Goal: Transaction & Acquisition: Purchase product/service

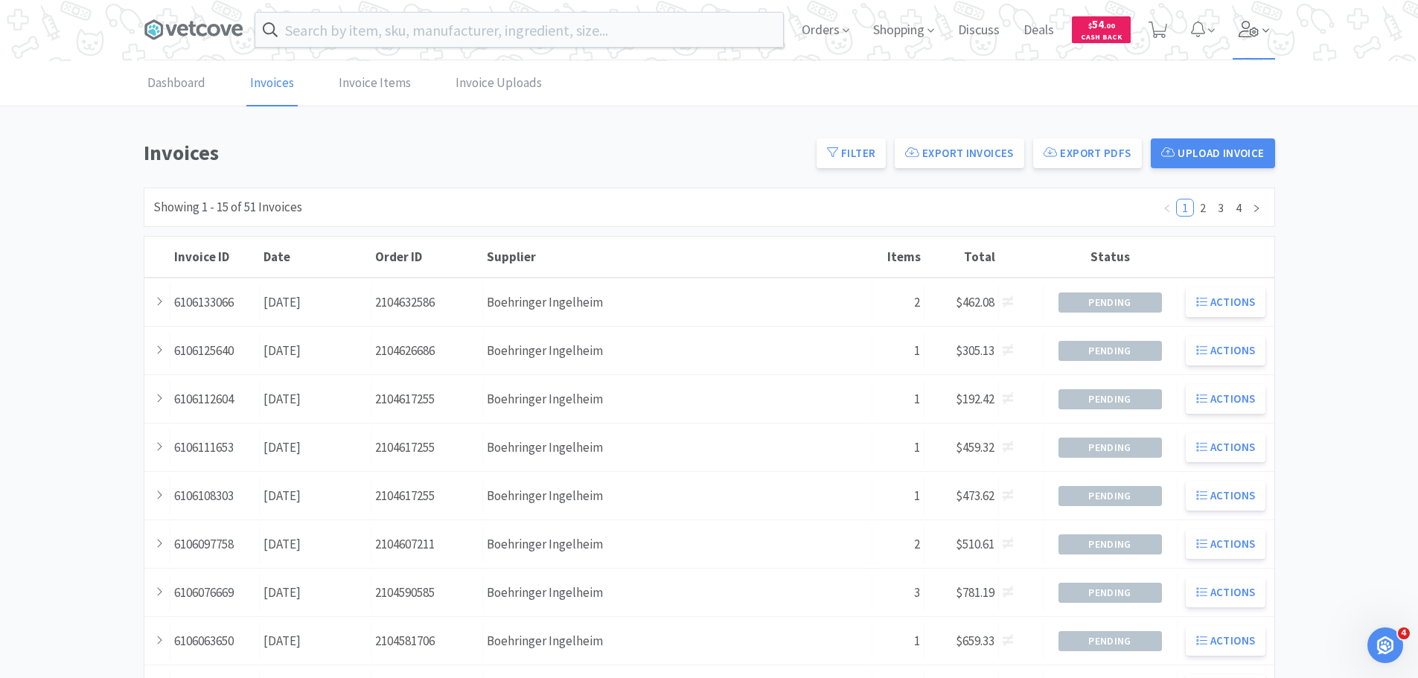
click at [1243, 36] on icon at bounding box center [1249, 29] width 20 height 16
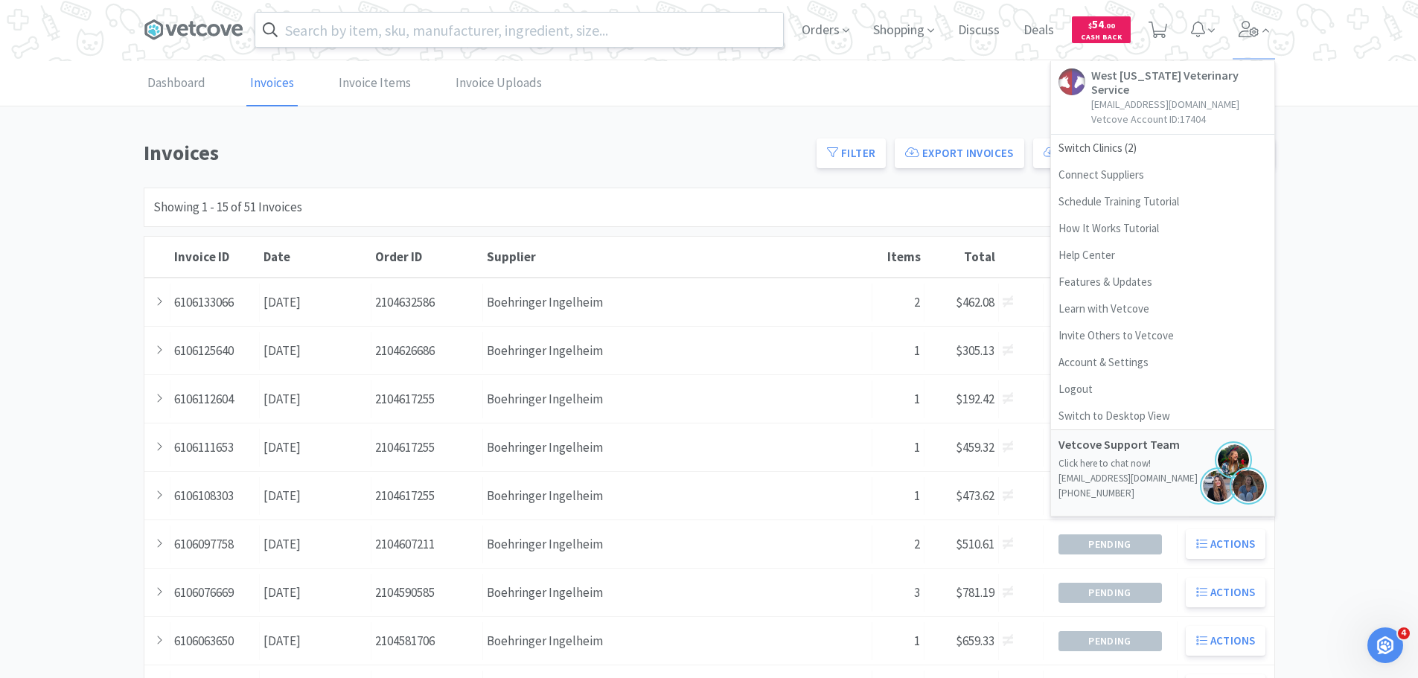
click at [460, 34] on input "text" at bounding box center [519, 30] width 528 height 34
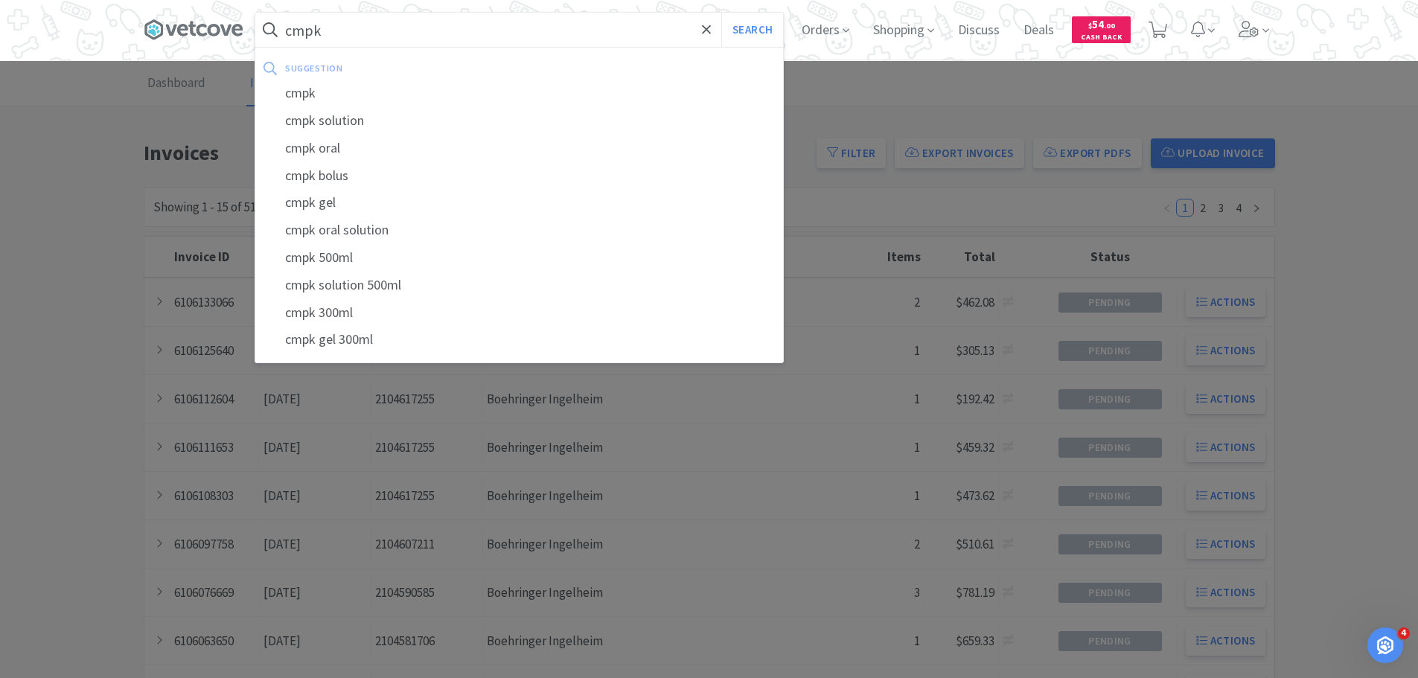
type input "cmpk"
click at [721, 13] on button "Search" at bounding box center [752, 30] width 62 height 34
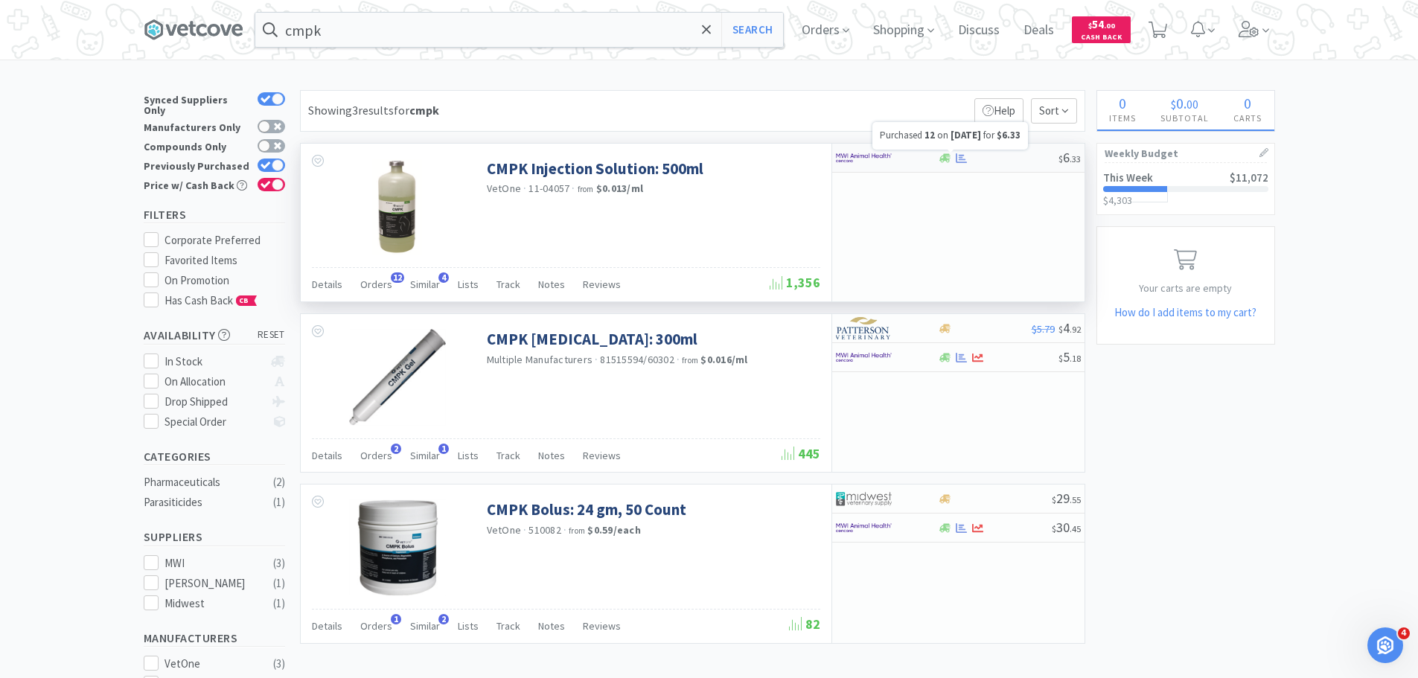
click at [963, 157] on icon at bounding box center [961, 158] width 11 height 11
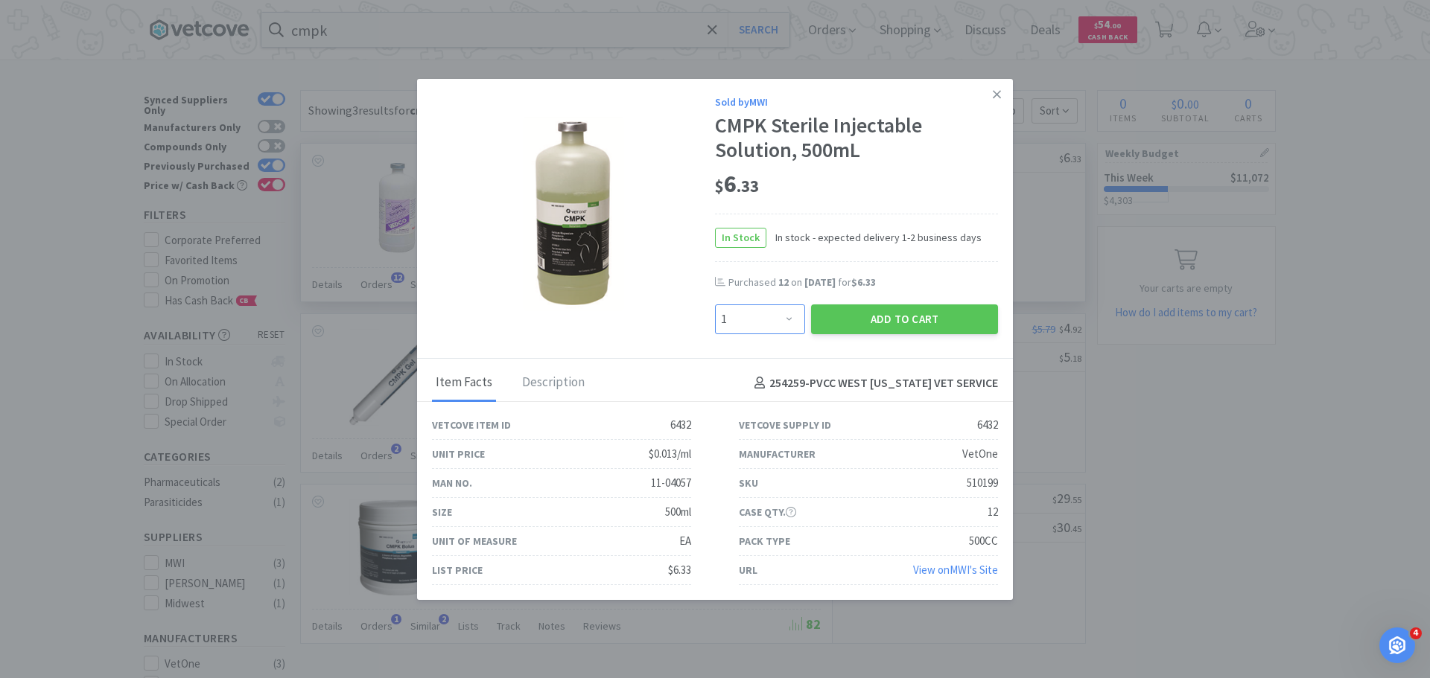
click at [779, 310] on select "Enter Quantity 1 2 3 4 5 6 7 8 9 10 11 12 13 14 15 16 17 18 19 20 Enter Quantity" at bounding box center [760, 320] width 90 height 30
select select "12"
click at [715, 305] on select "Enter Quantity 1 2 3 4 5 6 7 8 9 10 11 12 13 14 15 16 17 18 19 20 Enter Quantity" at bounding box center [760, 320] width 90 height 30
click at [843, 310] on button "Add to Cart" at bounding box center [904, 320] width 187 height 30
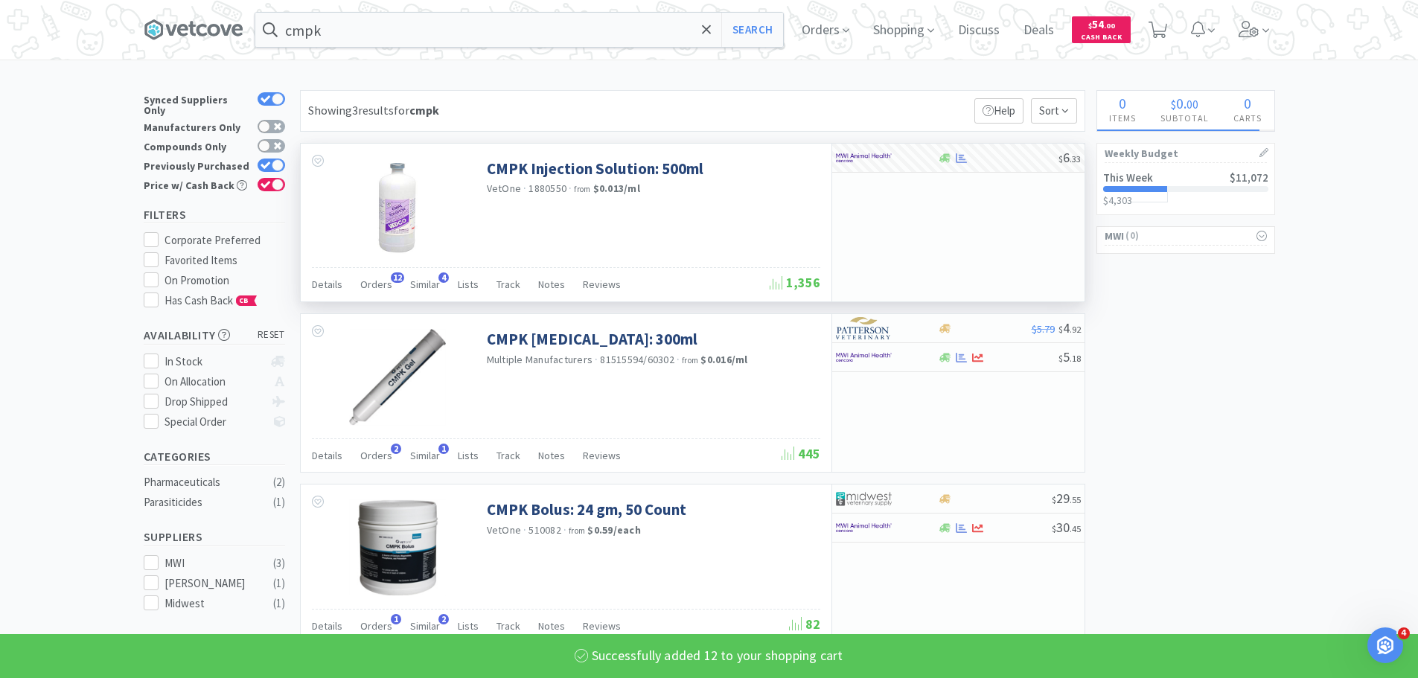
select select "12"
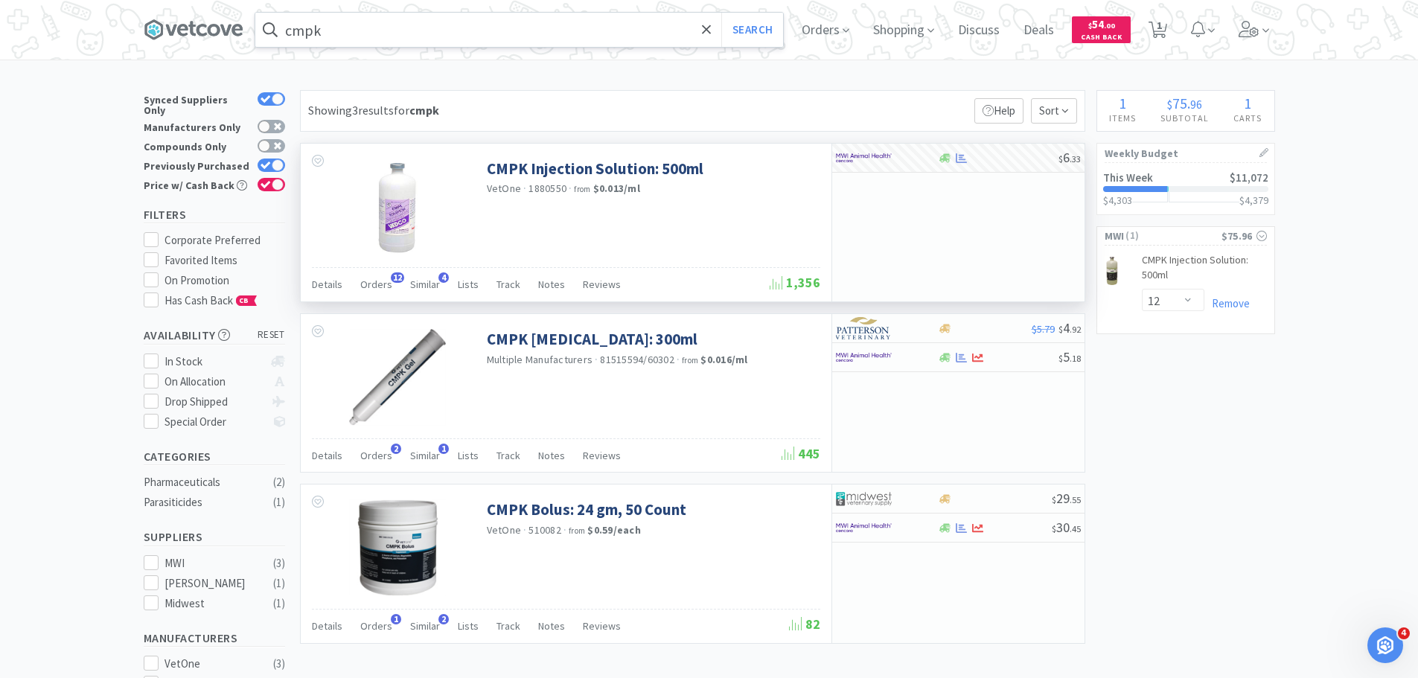
click at [434, 25] on input "cmpk" at bounding box center [519, 30] width 528 height 34
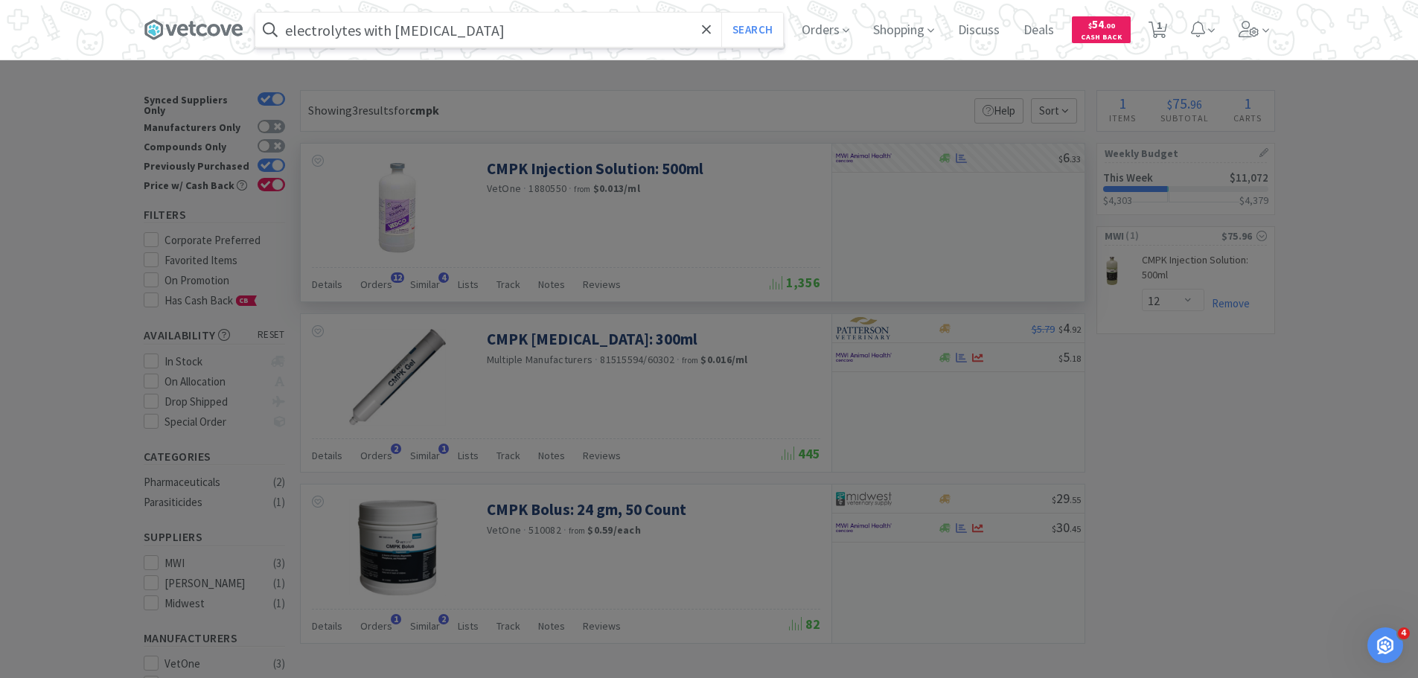
type input "electrolytes with [MEDICAL_DATA]"
click at [721, 13] on button "Search" at bounding box center [752, 30] width 62 height 34
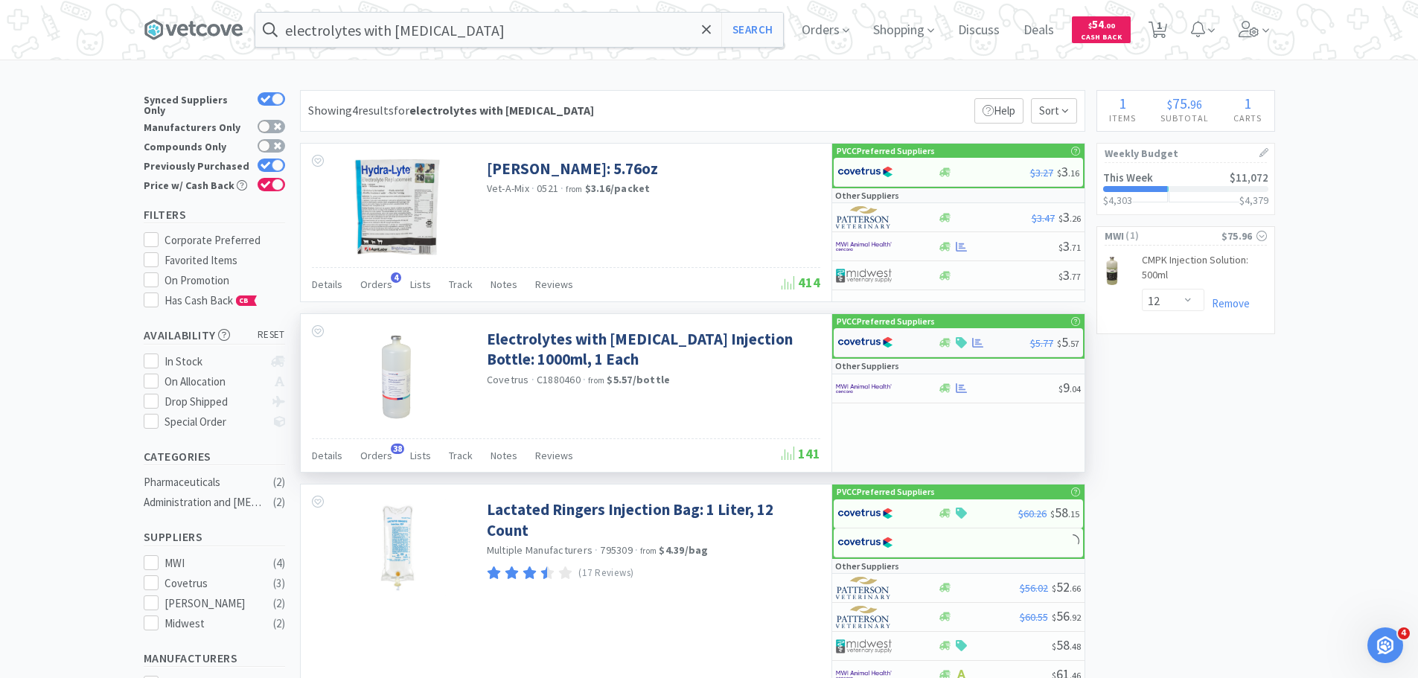
click at [864, 344] on img at bounding box center [866, 342] width 56 height 22
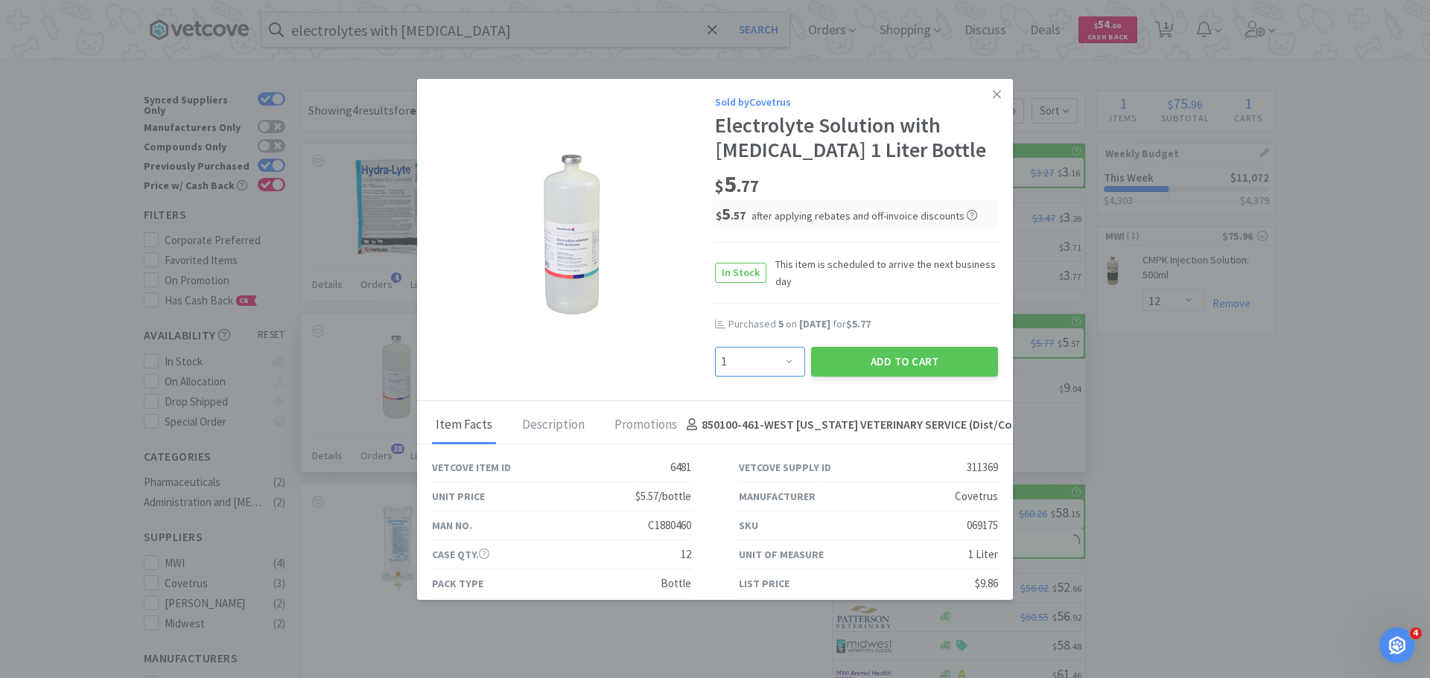
click at [755, 354] on select "Enter Quantity 1 2 3 4 5 6 7 8 9 10 11 12 13 14 15 16 17 18 19 20 Enter Quantity" at bounding box center [760, 362] width 90 height 30
select select "12"
click at [715, 347] on select "Enter Quantity 1 2 3 4 5 6 7 8 9 10 11 12 13 14 15 16 17 18 19 20 Enter Quantity" at bounding box center [760, 362] width 90 height 30
click at [857, 362] on button "Add to Cart" at bounding box center [904, 362] width 187 height 30
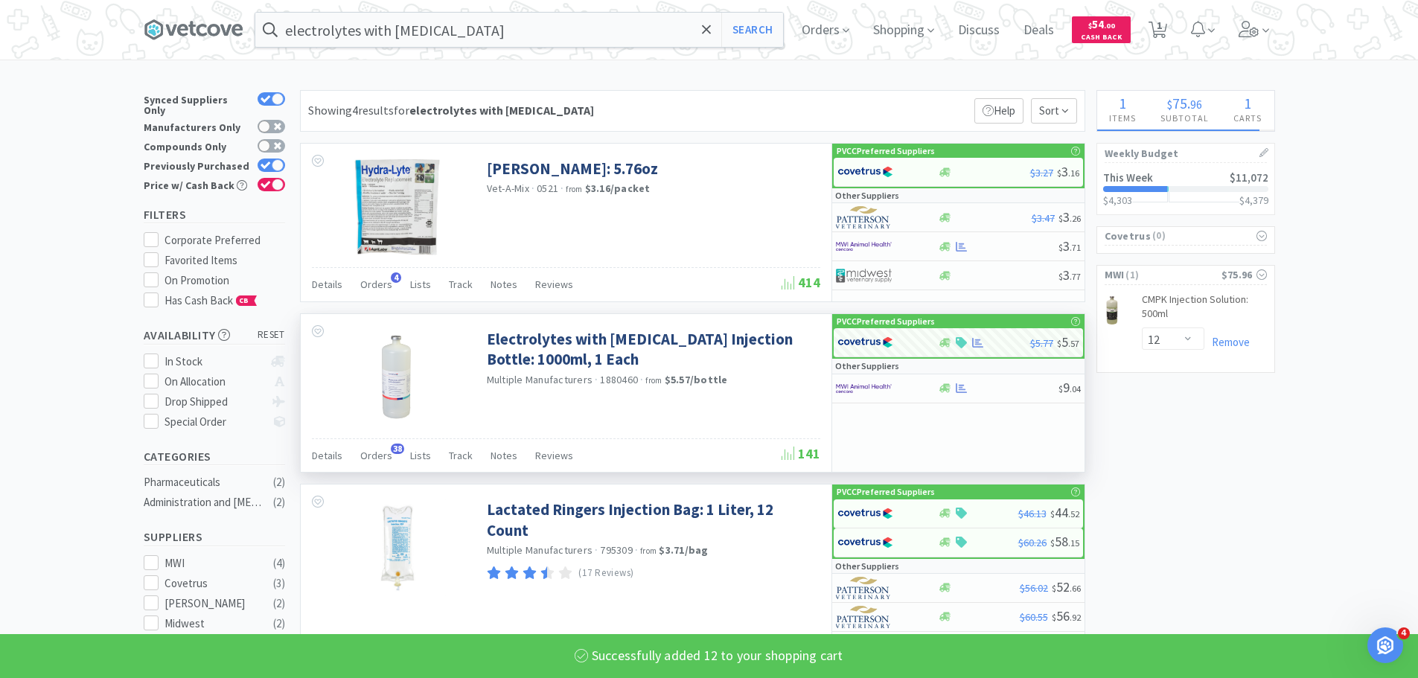
select select "12"
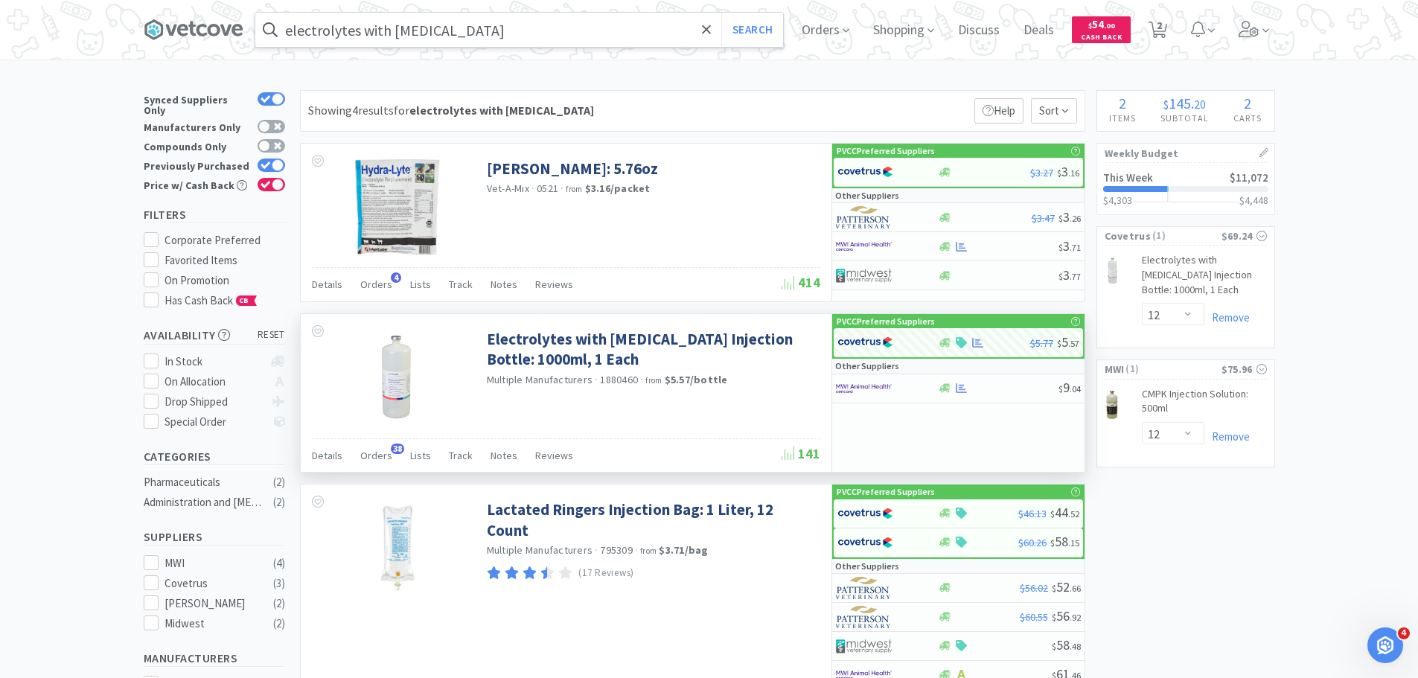
click at [631, 24] on input "electrolytes with [MEDICAL_DATA]" at bounding box center [519, 30] width 528 height 34
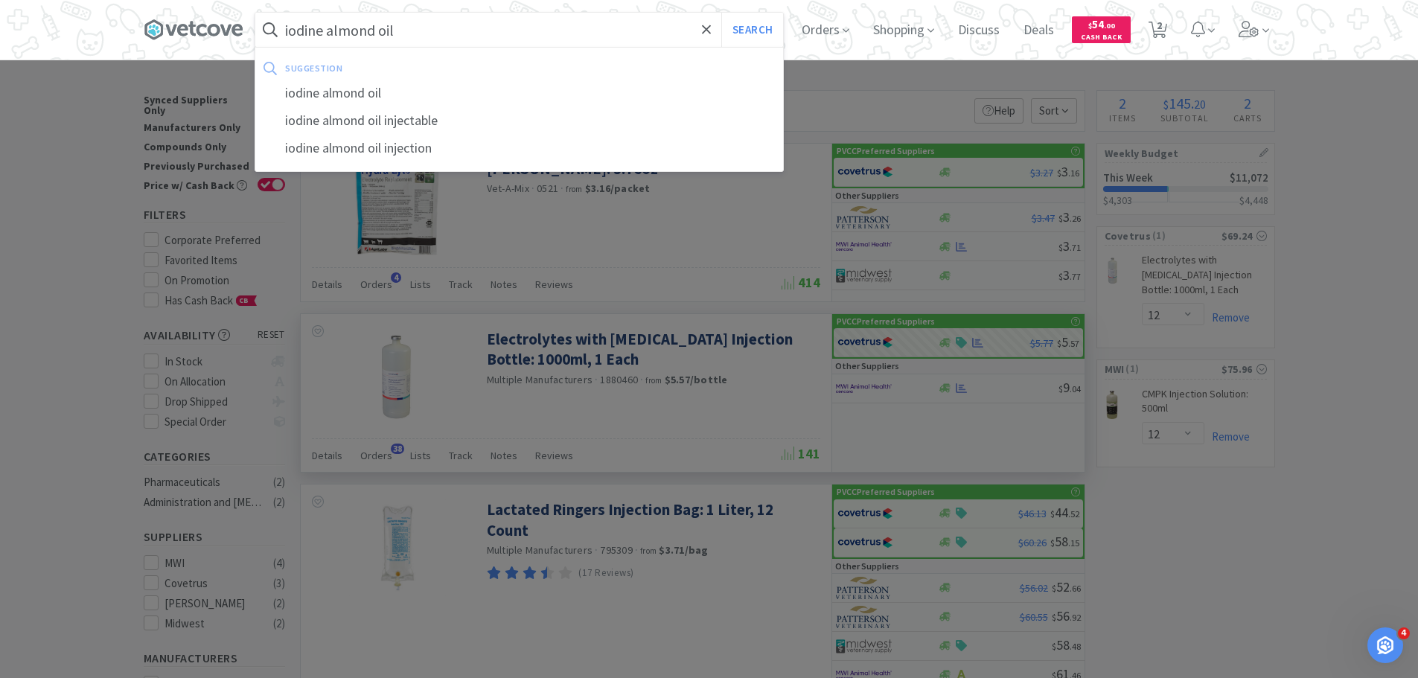
click at [721, 13] on button "Search" at bounding box center [752, 30] width 62 height 34
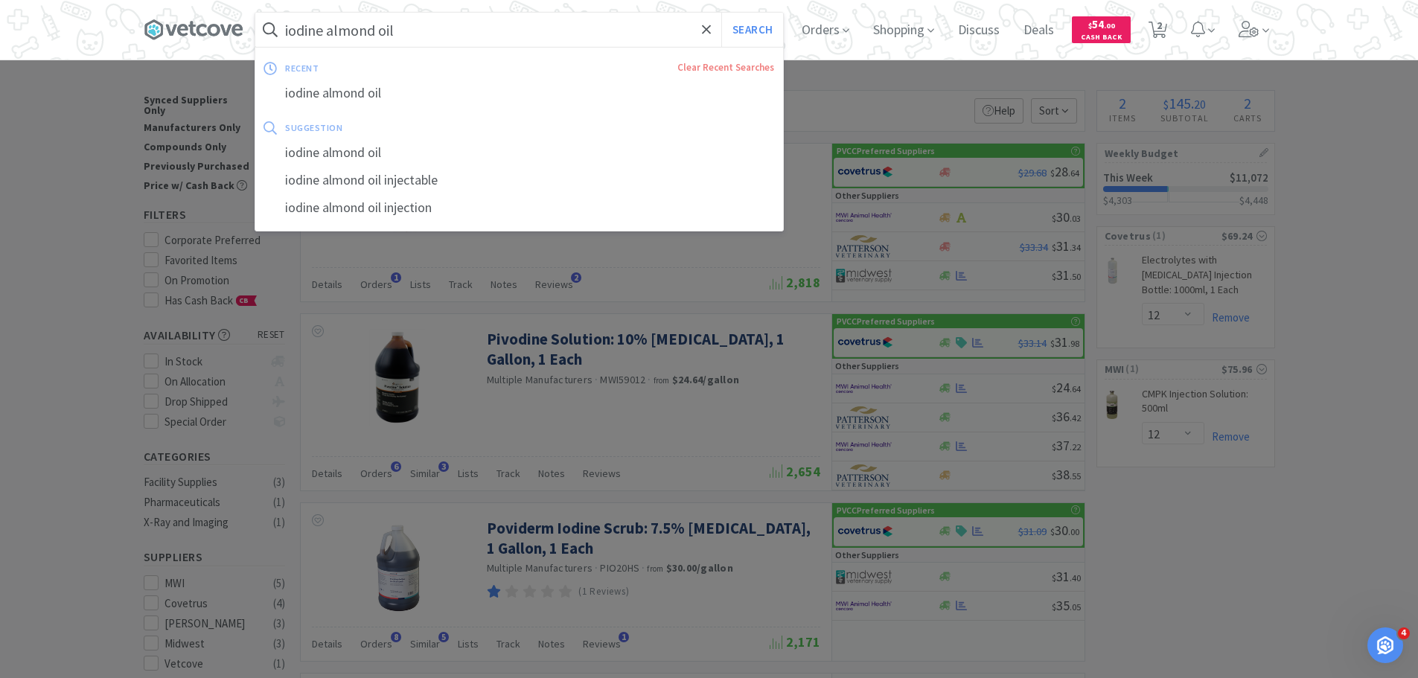
click at [428, 34] on input "iodine almond oil" at bounding box center [519, 30] width 528 height 34
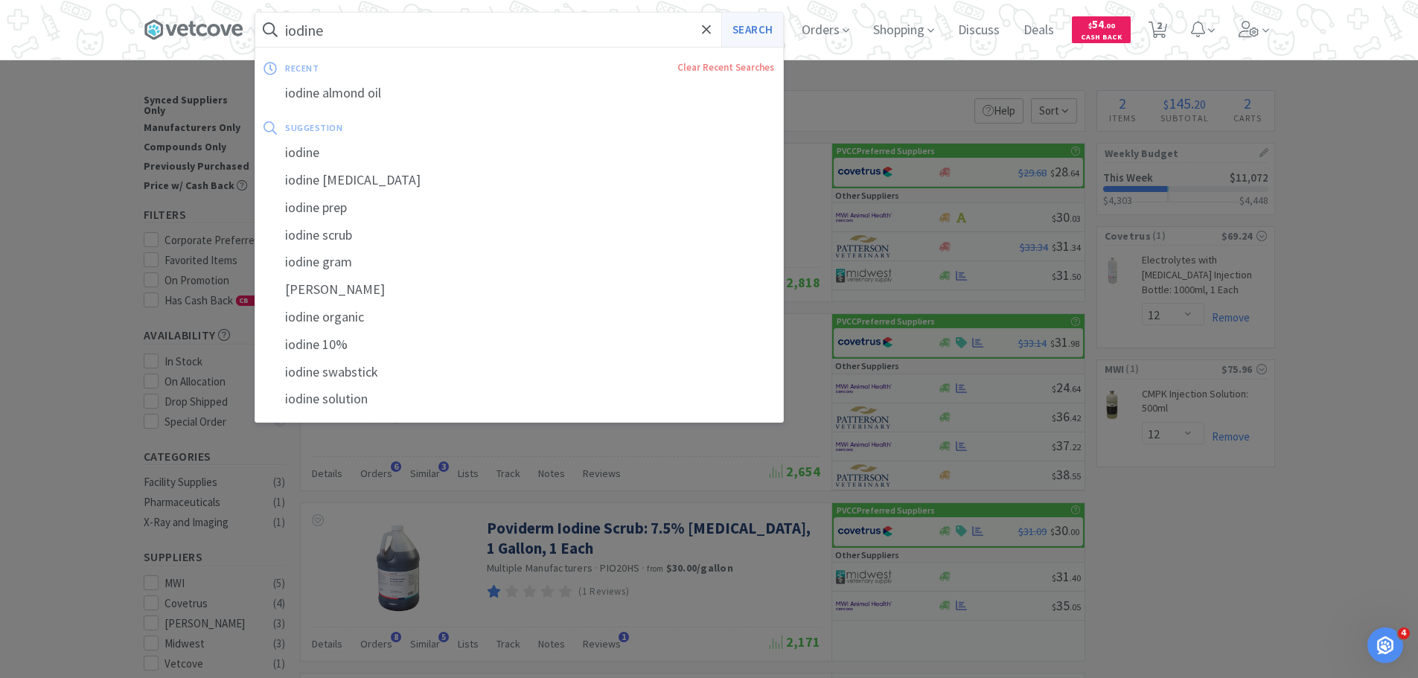
click at [761, 33] on button "Search" at bounding box center [752, 30] width 62 height 34
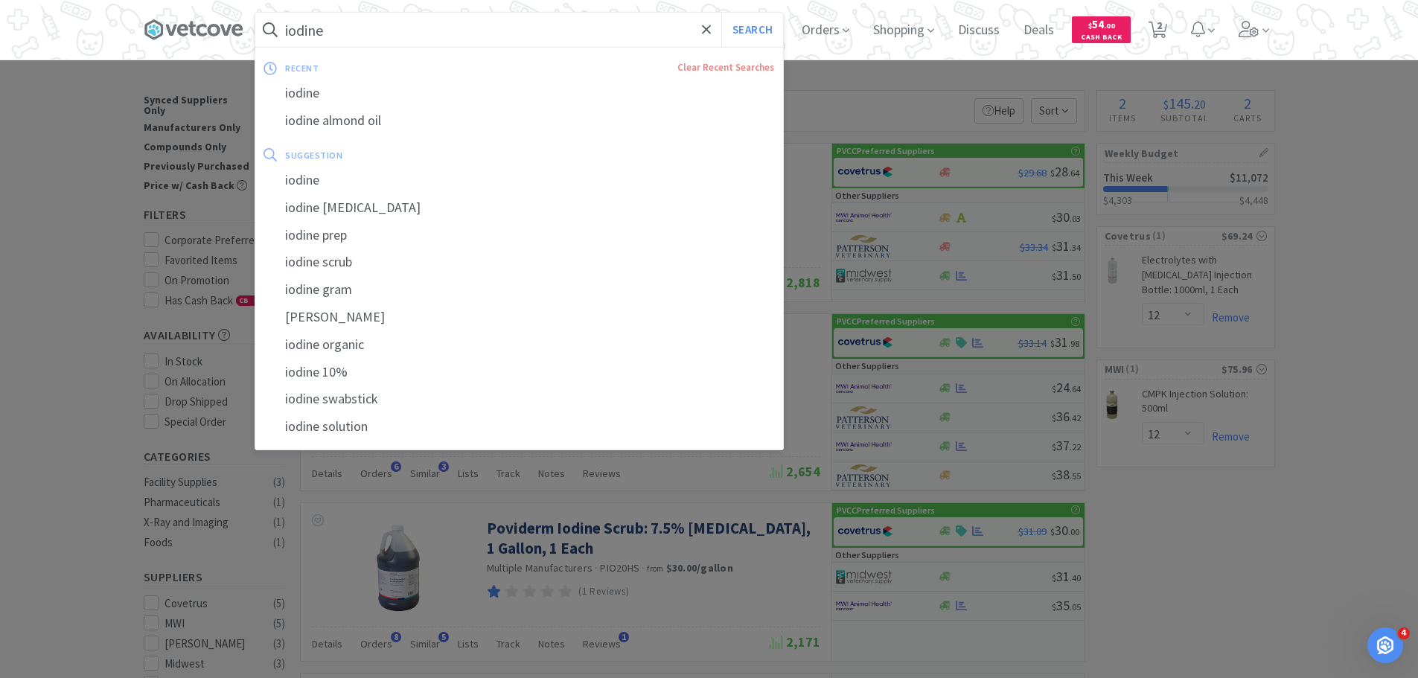
click at [339, 29] on input "iodine" at bounding box center [519, 30] width 528 height 34
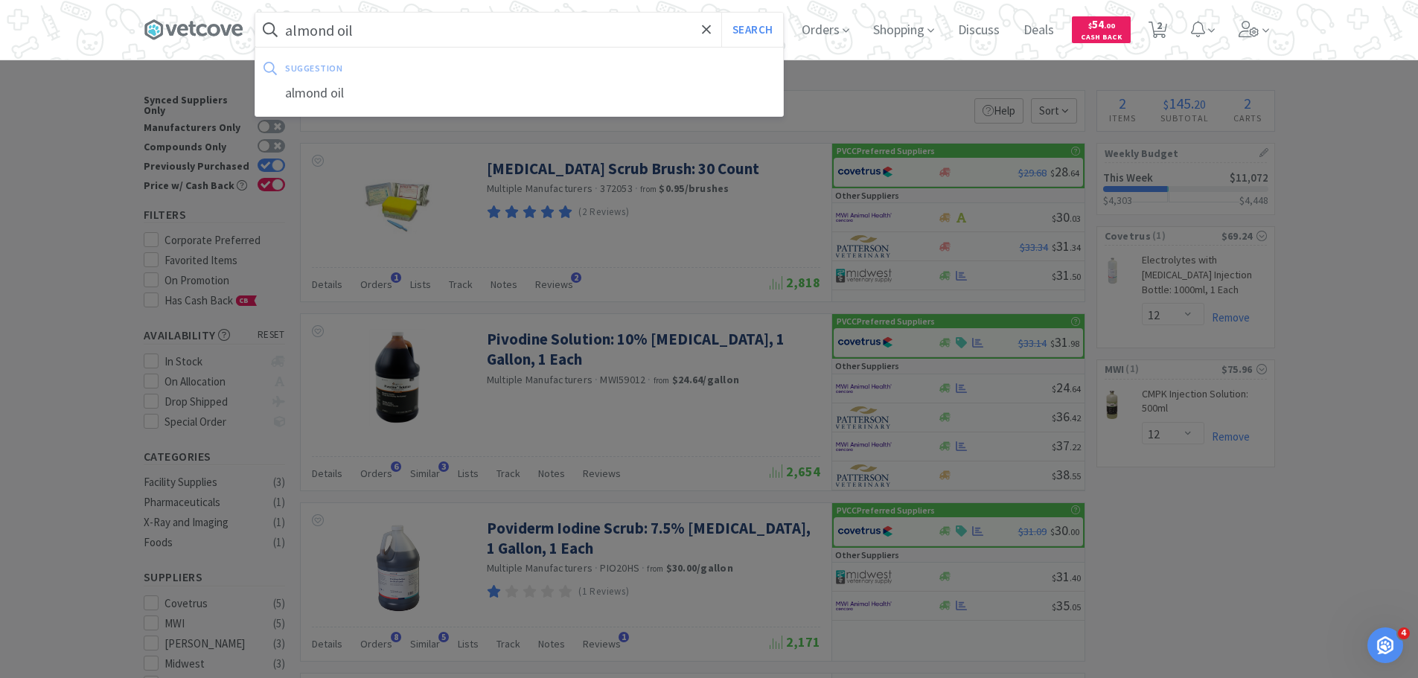
type input "almond oil"
click at [721, 13] on button "Search" at bounding box center [752, 30] width 62 height 34
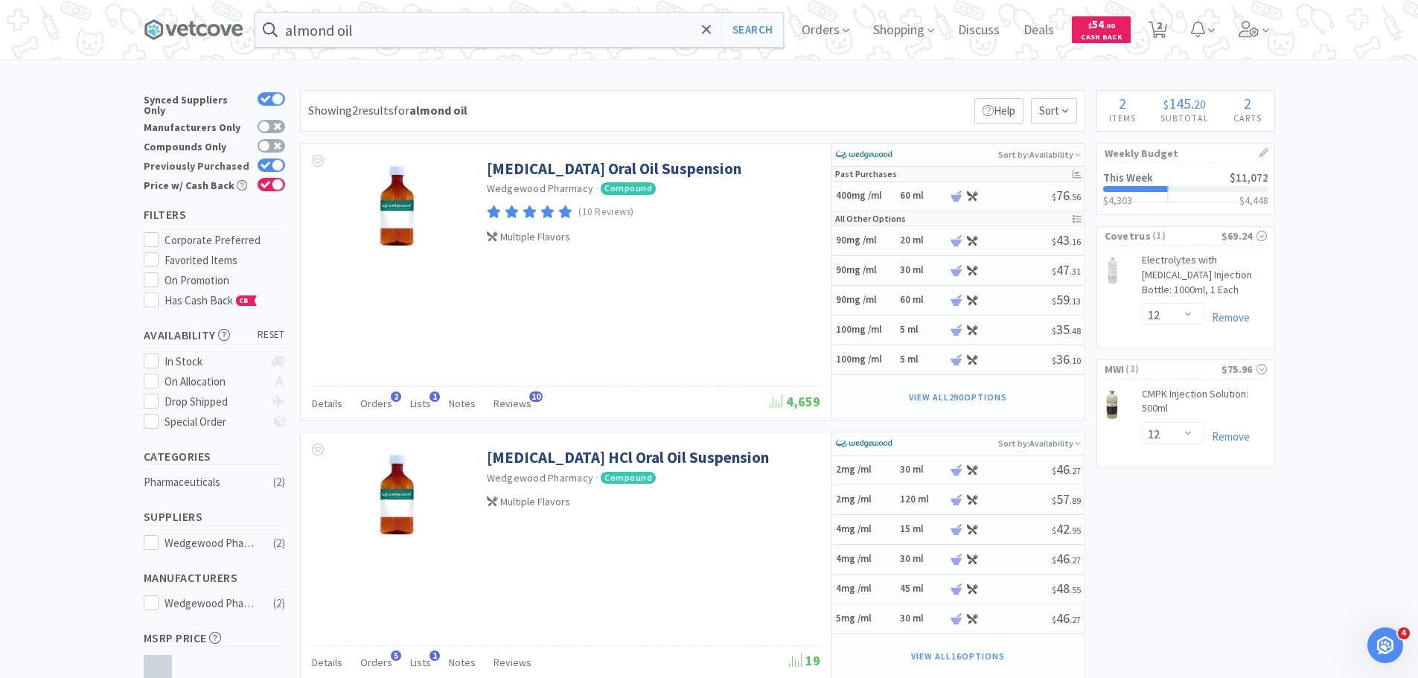
click at [259, 159] on div at bounding box center [272, 165] width 28 height 13
checkbox input "false"
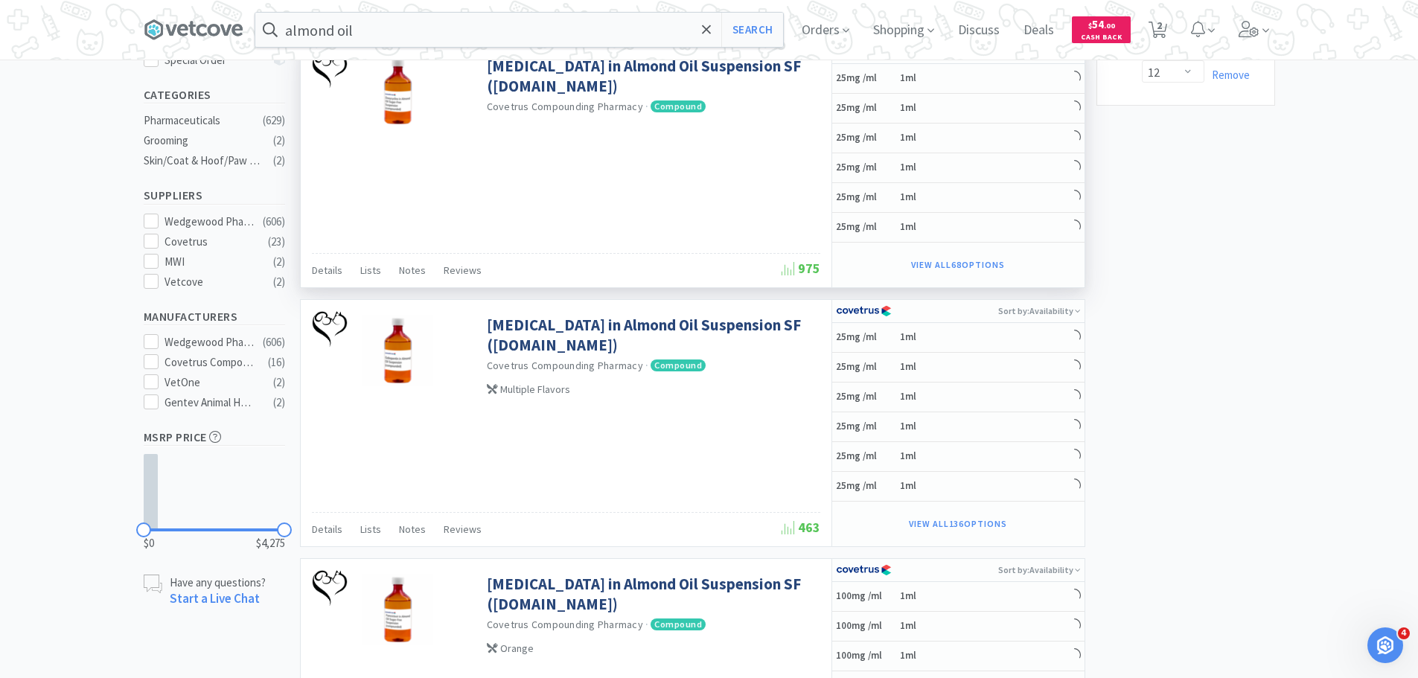
scroll to position [223, 0]
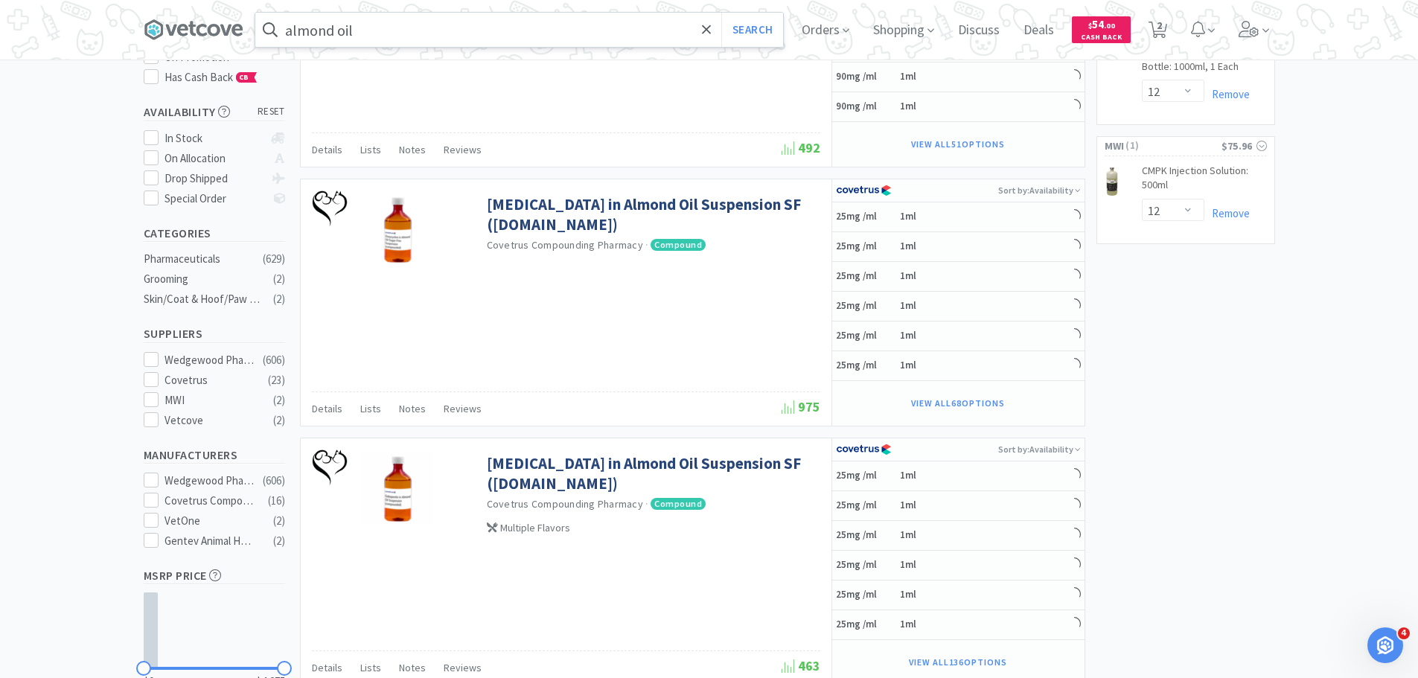
click at [294, 36] on input "almond oil" at bounding box center [519, 30] width 528 height 34
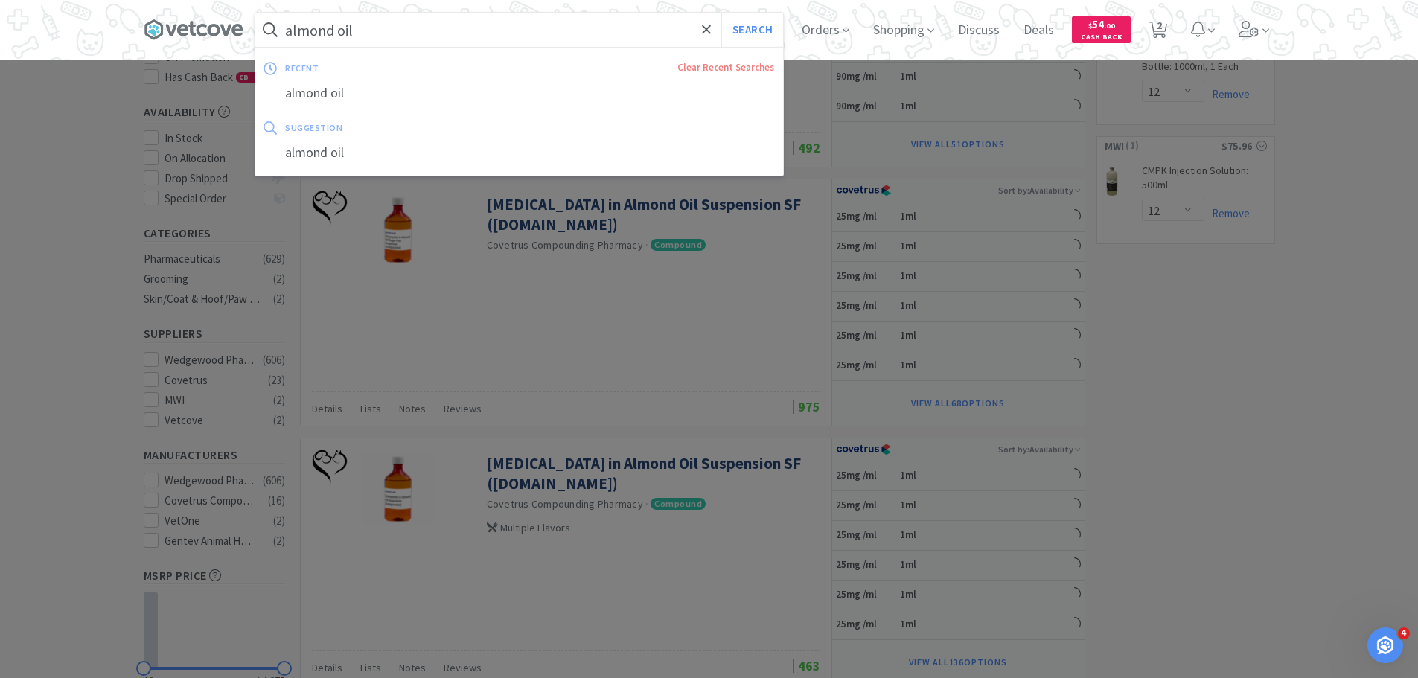
click at [294, 36] on input "almond oil" at bounding box center [519, 30] width 528 height 34
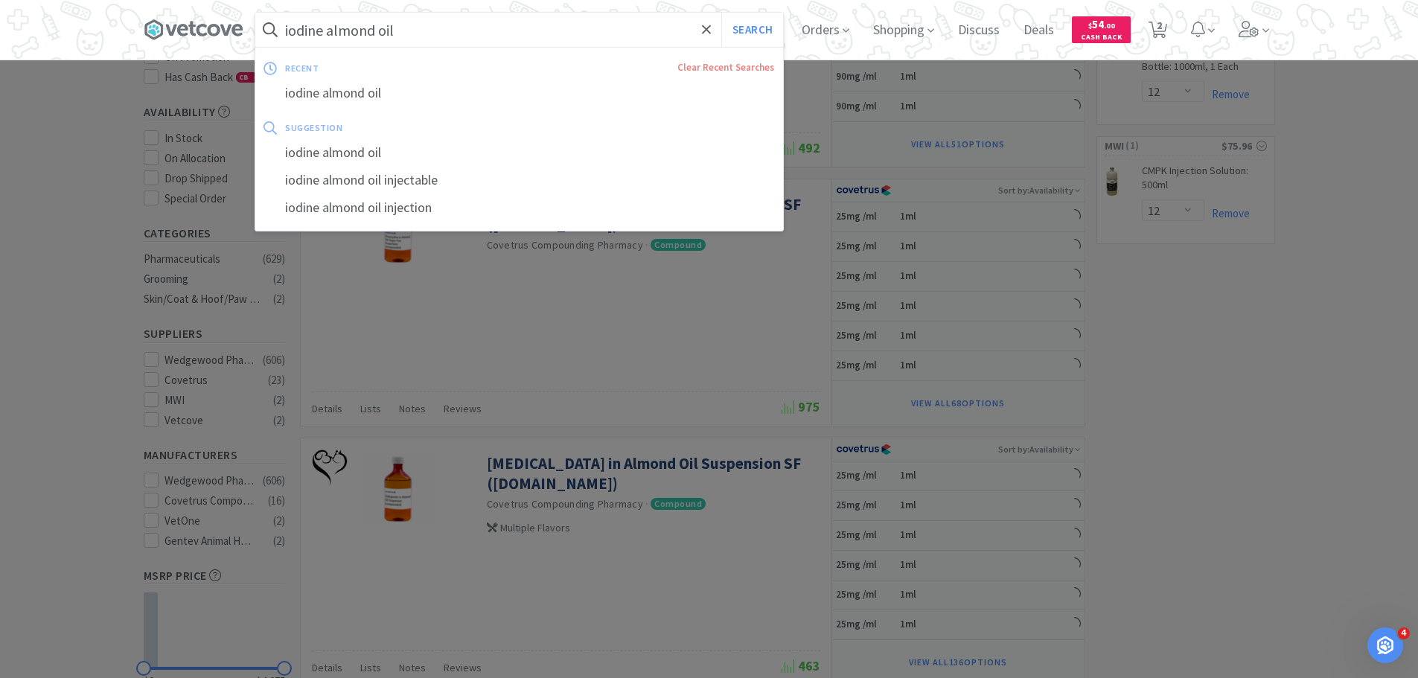
click at [721, 13] on button "Search" at bounding box center [752, 30] width 62 height 34
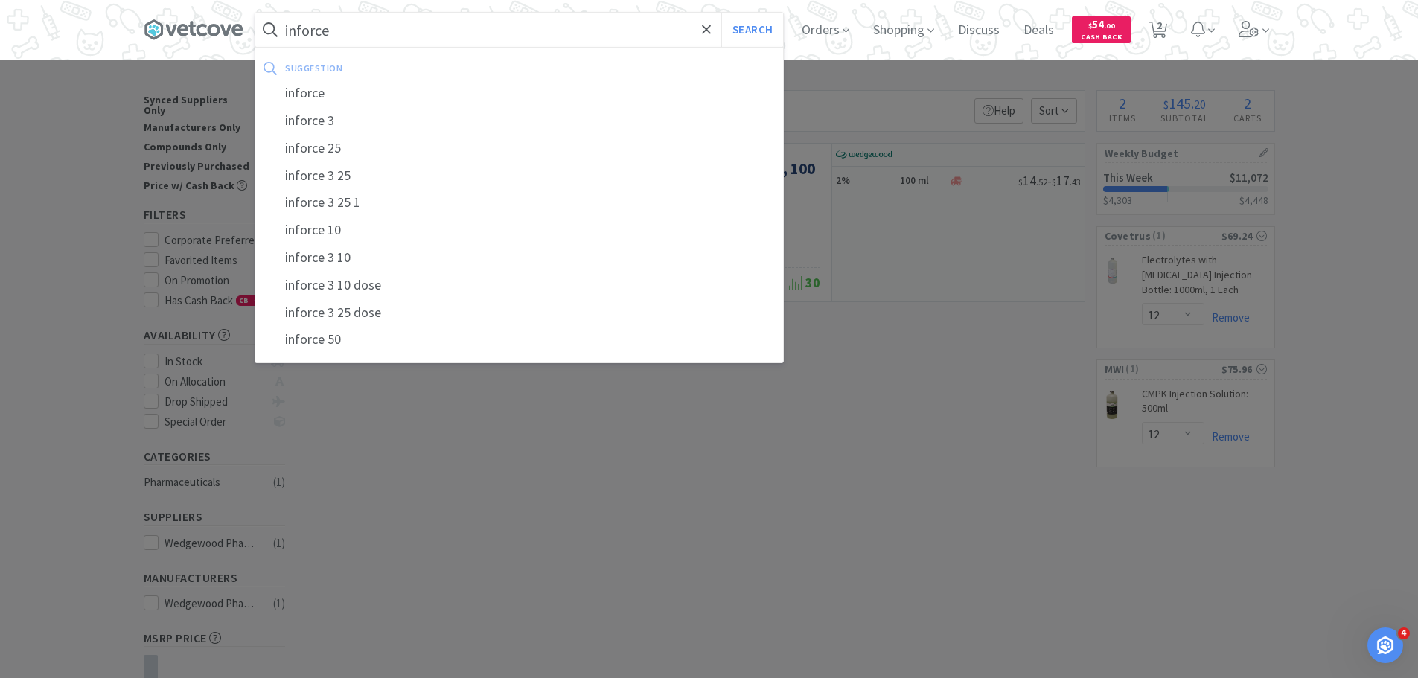
type input "inforce"
click at [721, 13] on button "Search" at bounding box center [752, 30] width 62 height 34
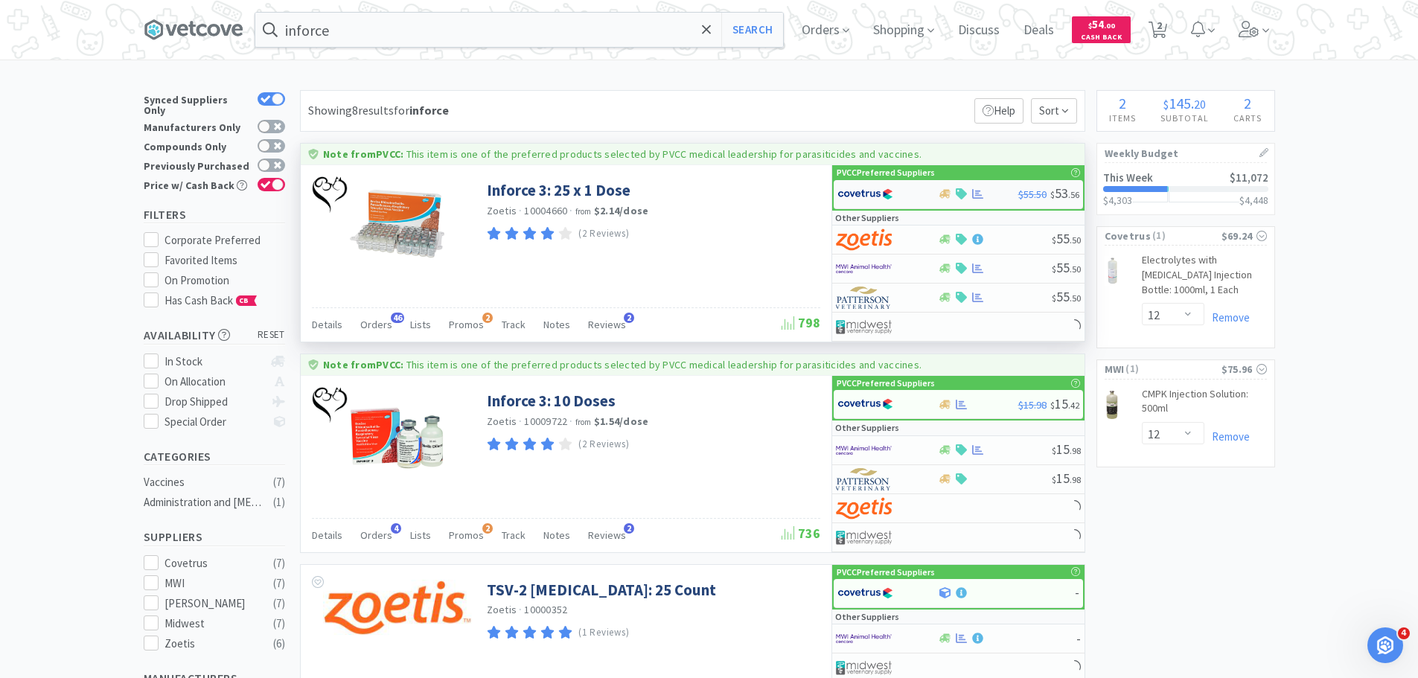
click at [897, 202] on div at bounding box center [879, 194] width 82 height 25
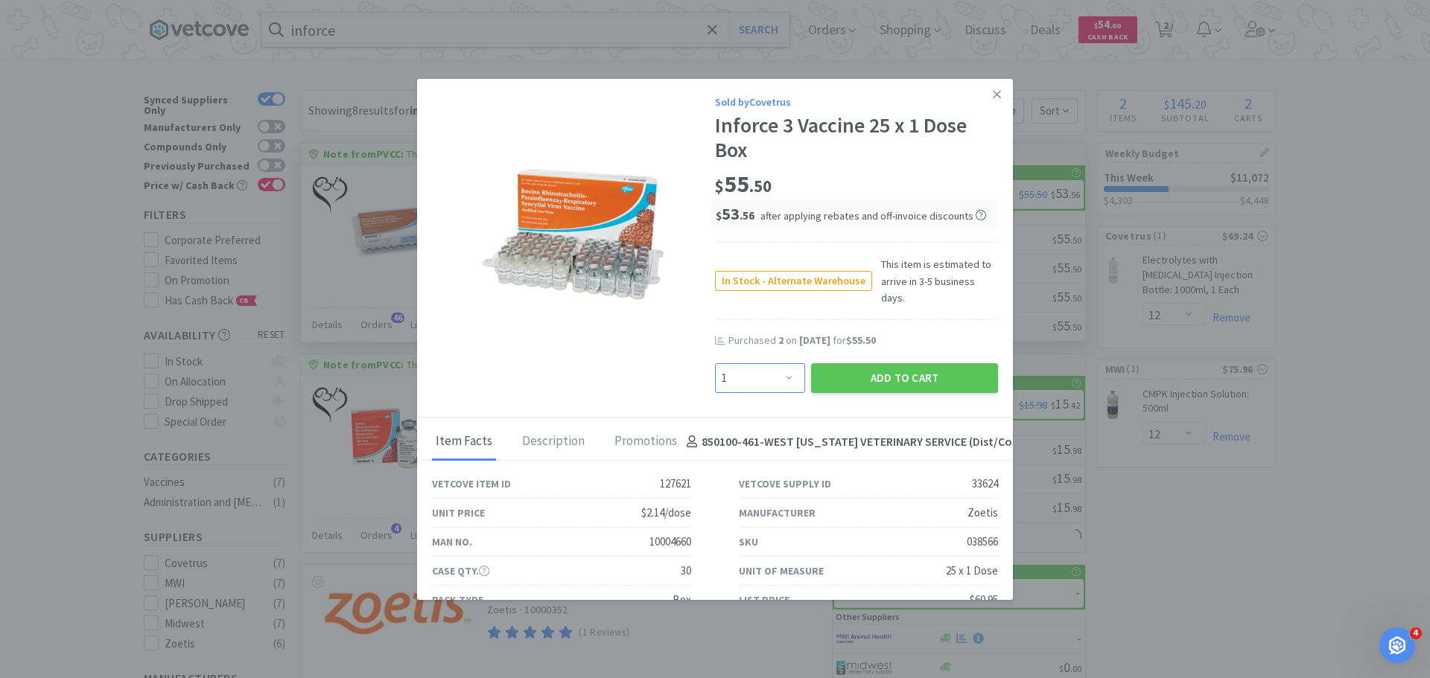
click at [760, 363] on select "Enter Quantity 1 2 3 4 5 6 7 8 9 10 11 12 13 14 15 16 17 18 19 20 Enter Quantity" at bounding box center [760, 378] width 90 height 30
select select "2"
click at [715, 363] on select "Enter Quantity 1 2 3 4 5 6 7 8 9 10 11 12 13 14 15 16 17 18 19 20 Enter Quantity" at bounding box center [760, 378] width 90 height 30
click at [902, 363] on button "Add to Cart" at bounding box center [904, 378] width 187 height 30
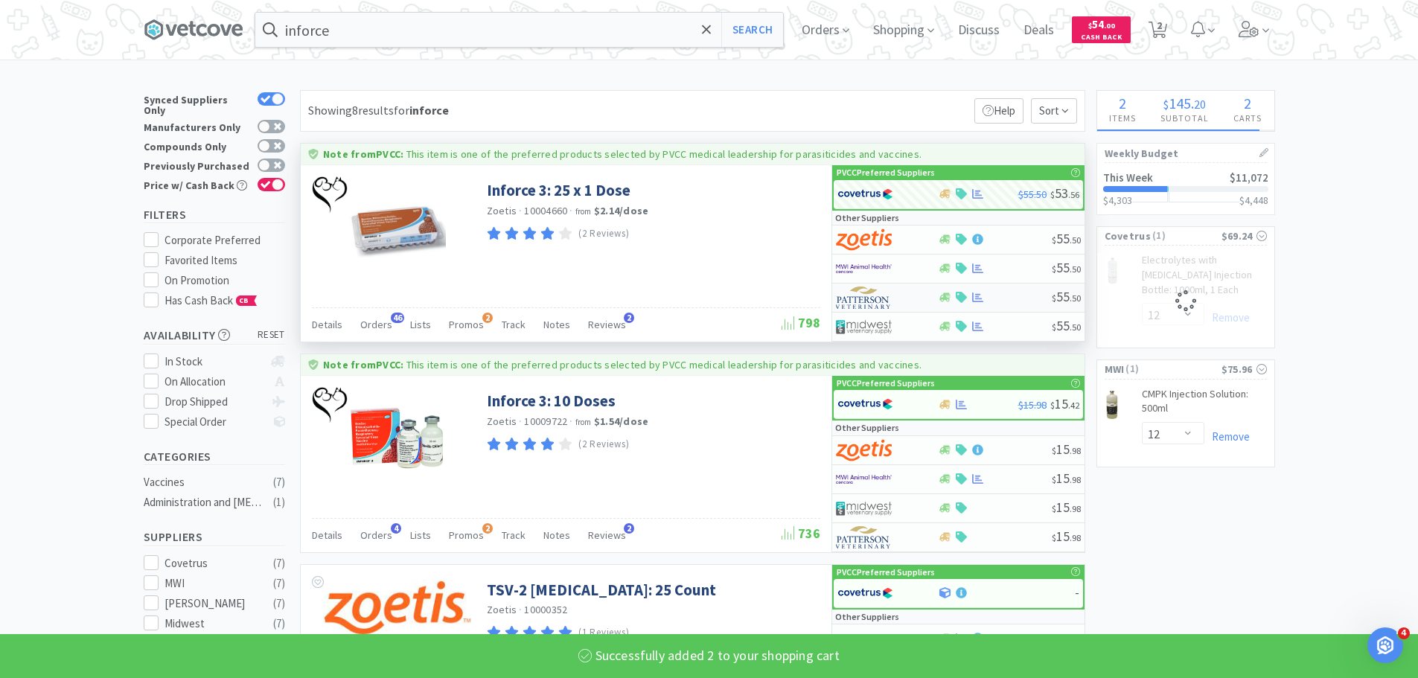
select select "2"
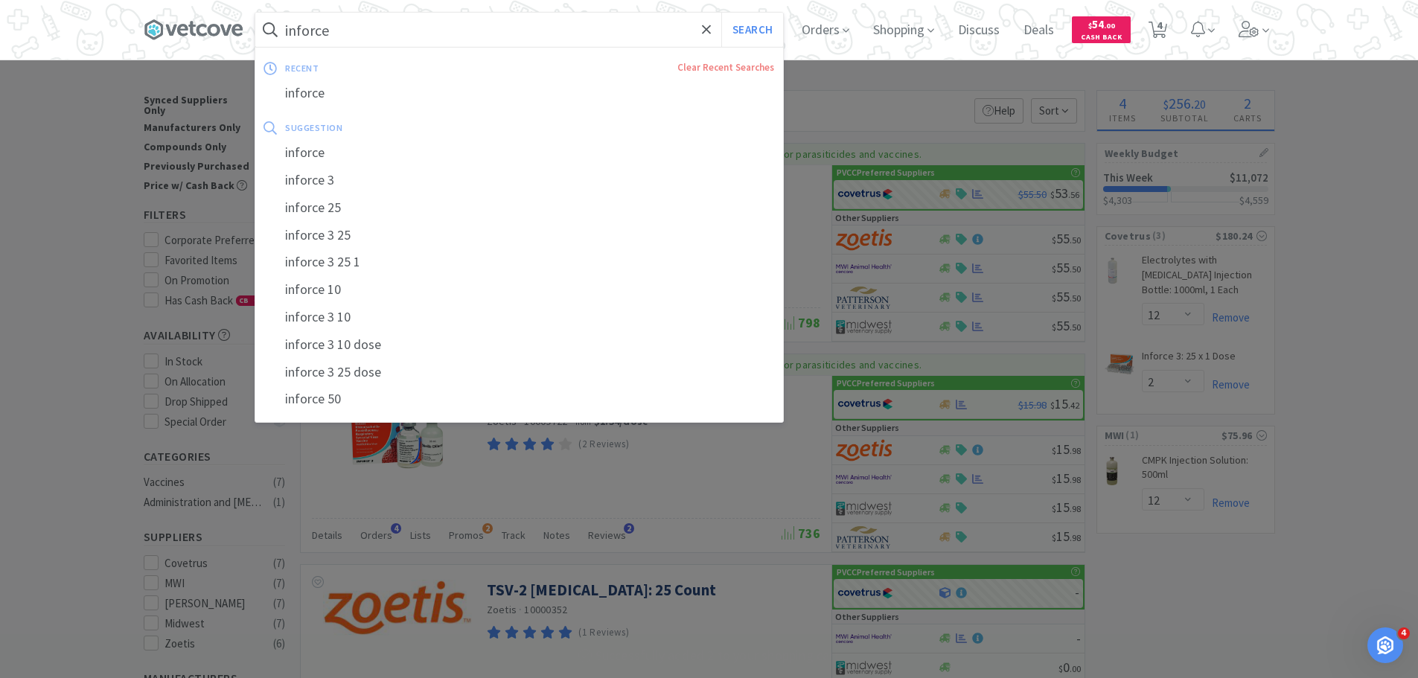
click at [623, 36] on input "inforce" at bounding box center [519, 30] width 528 height 34
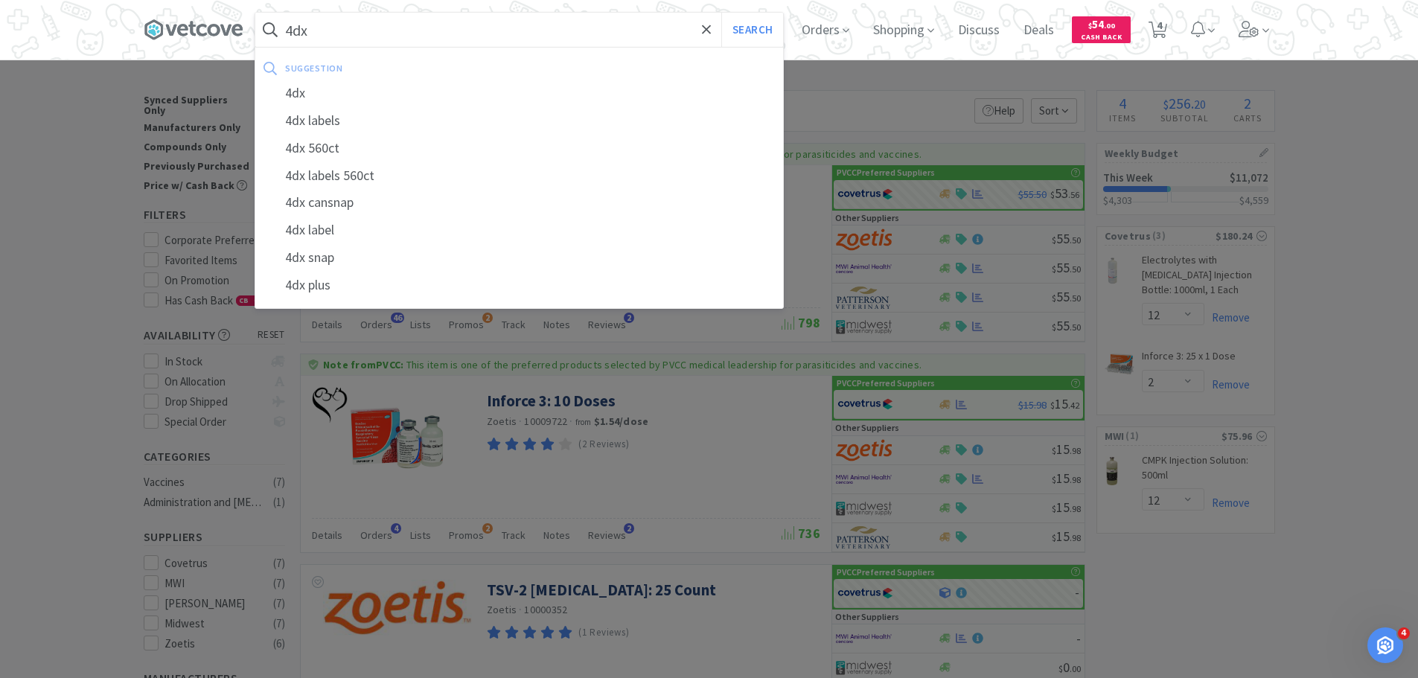
type input "4dx"
click at [721, 13] on button "Search" at bounding box center [752, 30] width 62 height 34
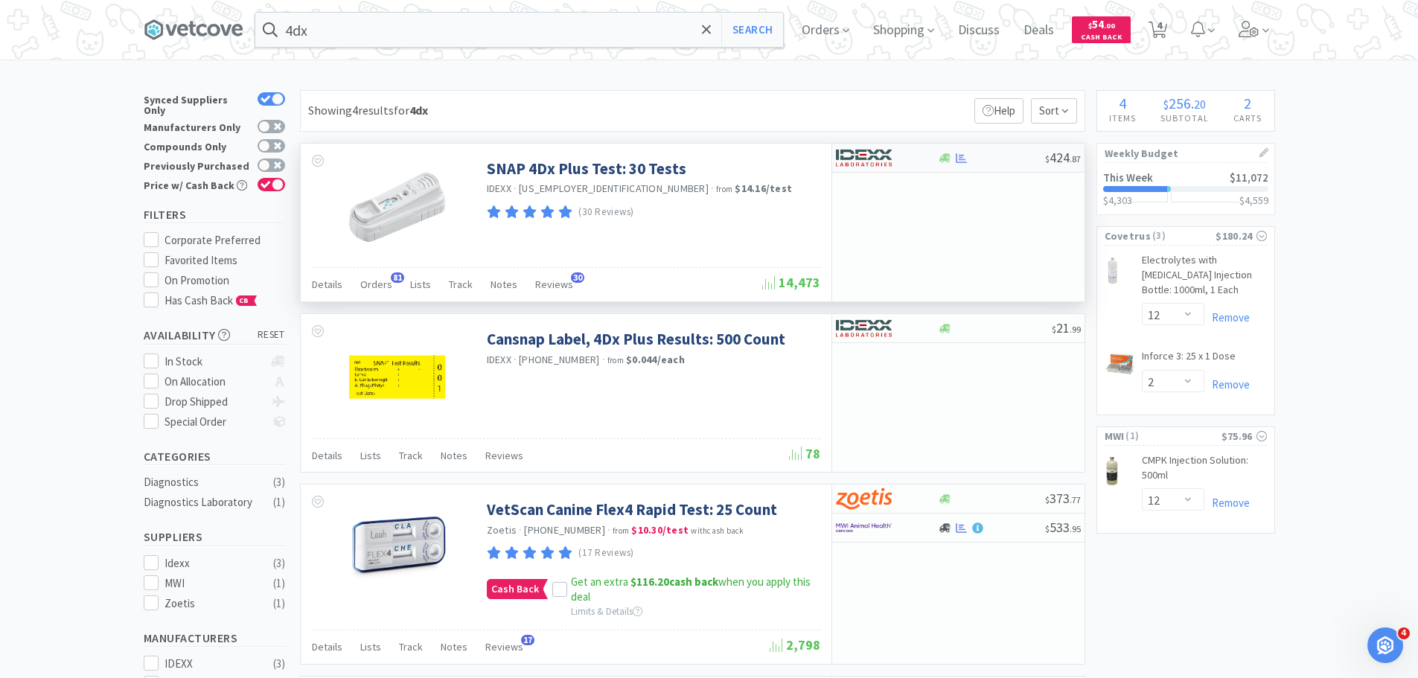
click at [882, 162] on img at bounding box center [864, 158] width 56 height 22
select select "1"
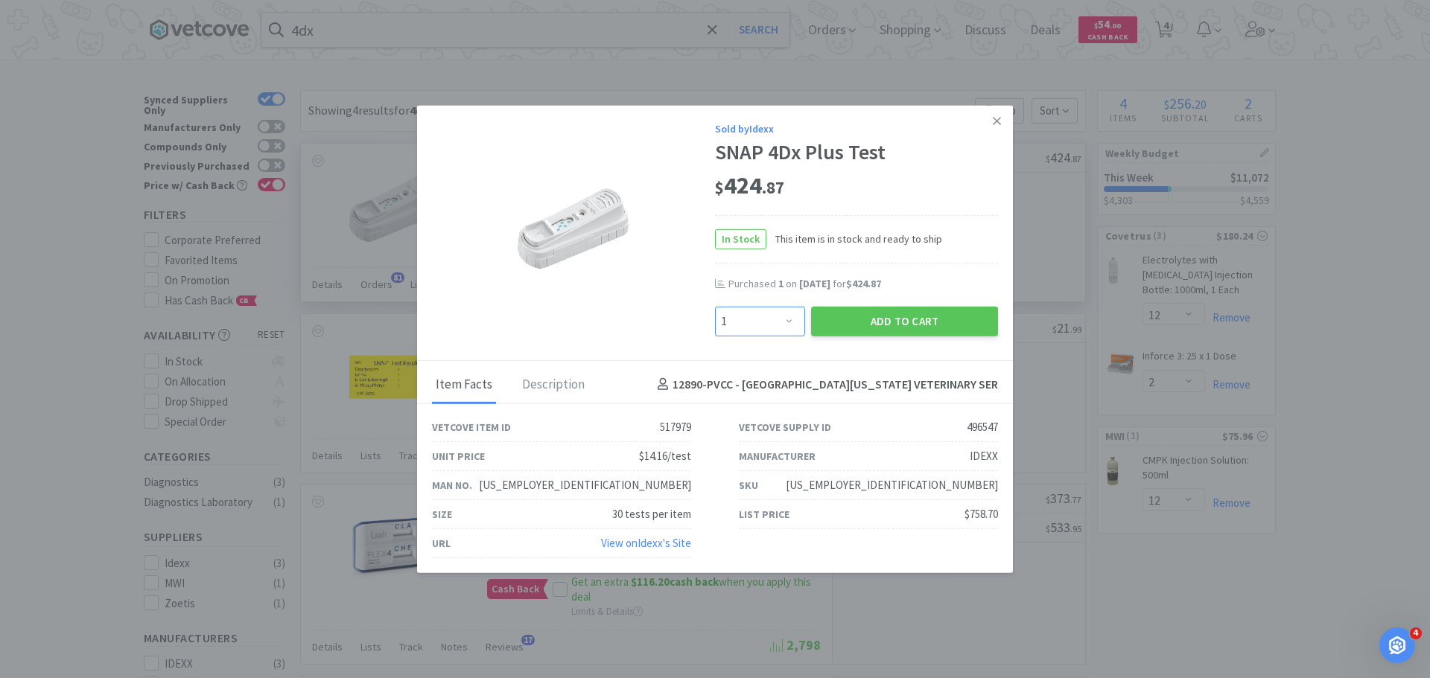
click at [768, 314] on select "Enter Quantity 1 2 3 4 5 6 7 8 9 10 11 12 13 14 15 16 17 18 19 20 Enter Quantity" at bounding box center [760, 321] width 90 height 30
click at [937, 318] on button "Add to Cart" at bounding box center [904, 321] width 187 height 30
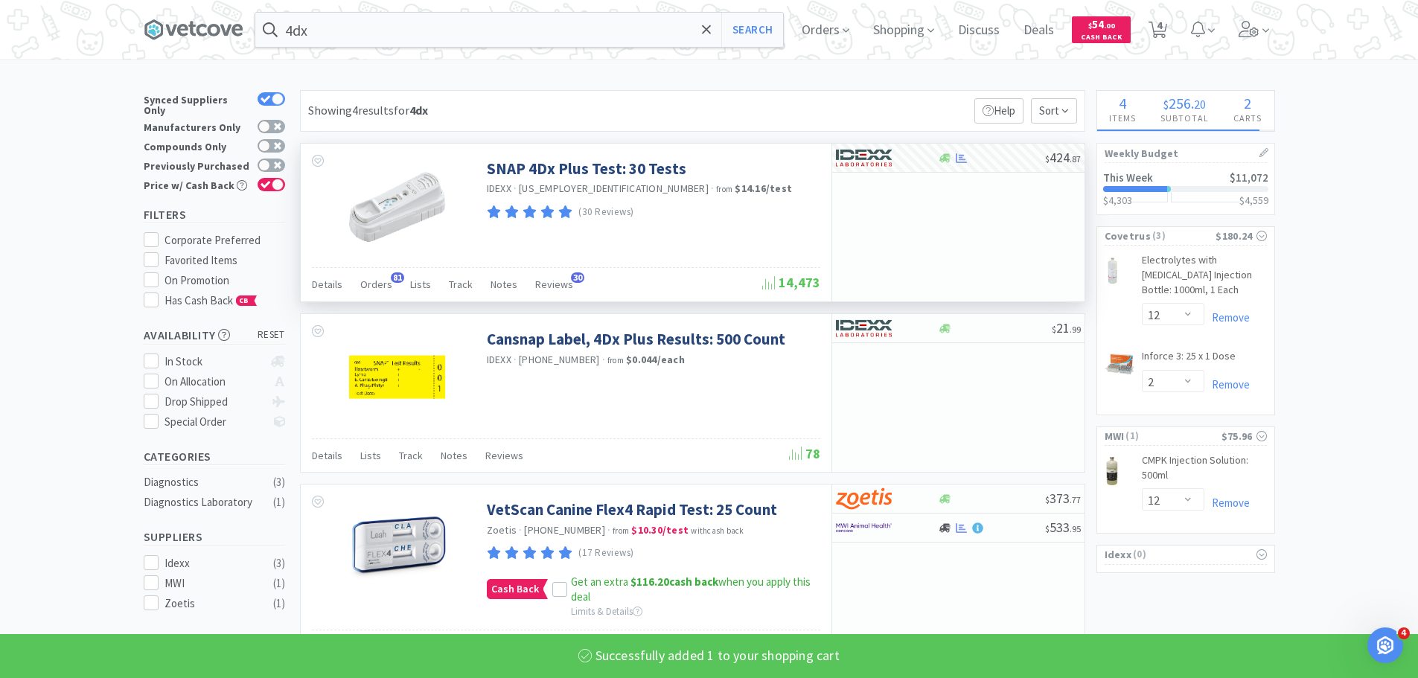
select select "1"
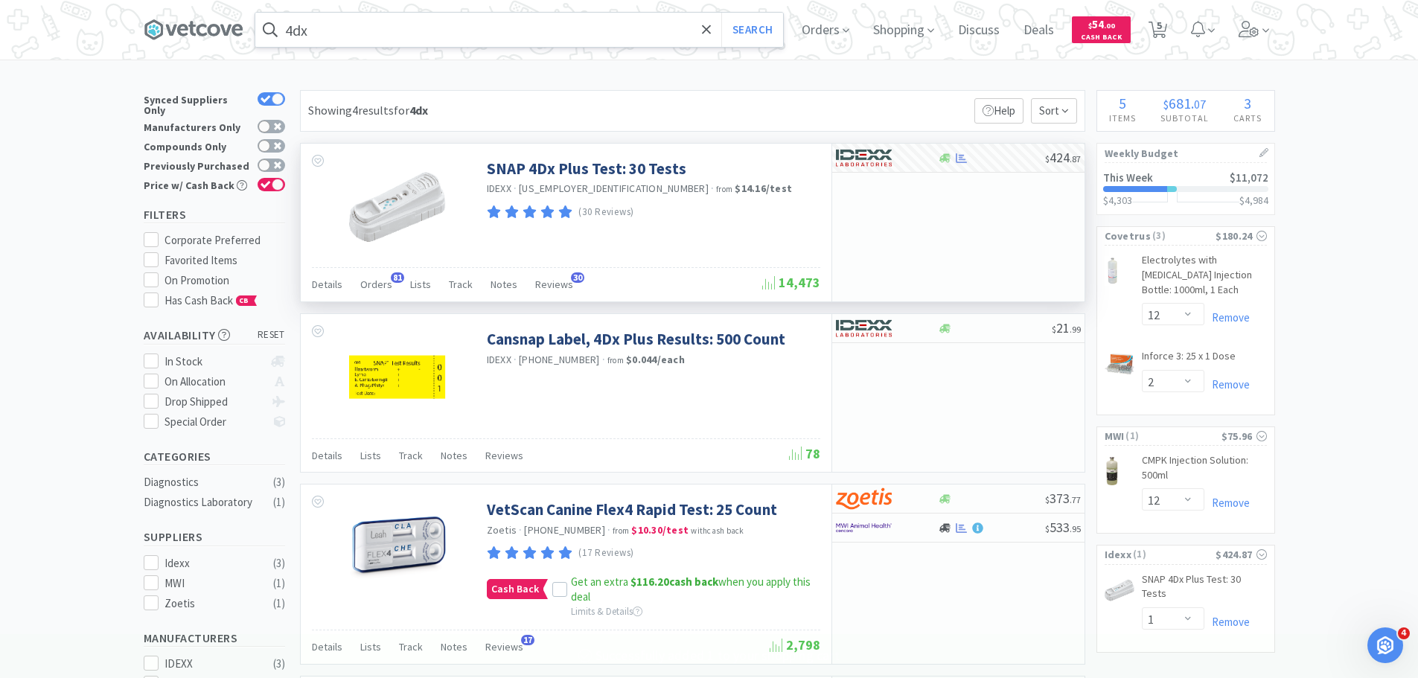
click at [473, 31] on input "4dx" at bounding box center [519, 30] width 528 height 34
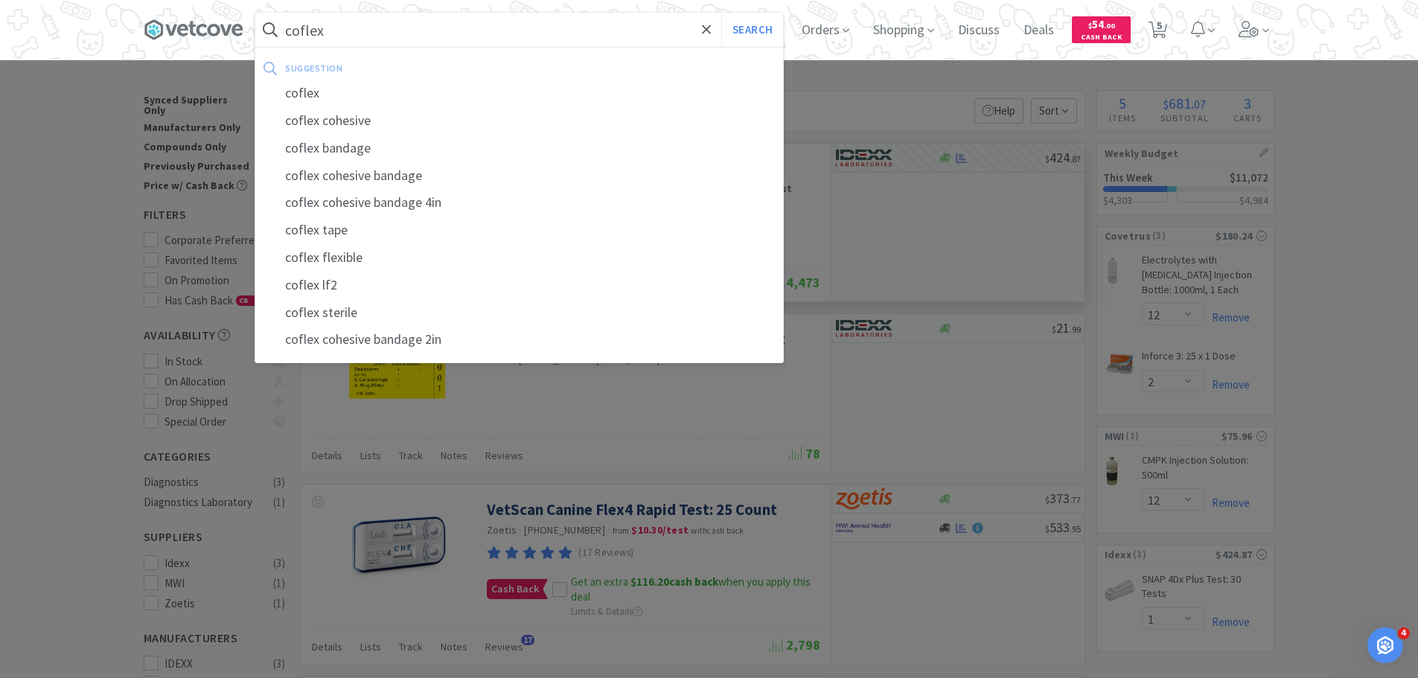
type input "coflex"
click at [721, 13] on button "Search" at bounding box center [752, 30] width 62 height 34
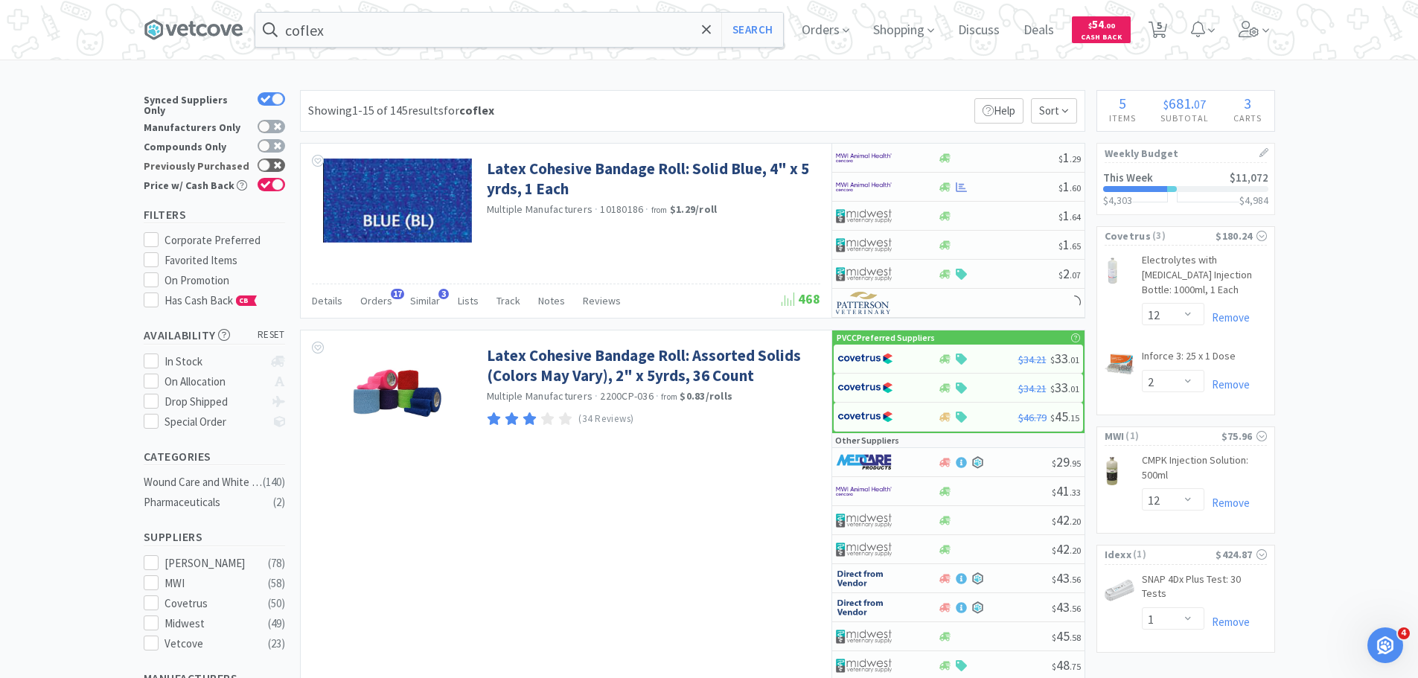
click at [278, 162] on icon at bounding box center [277, 165] width 7 height 7
checkbox input "true"
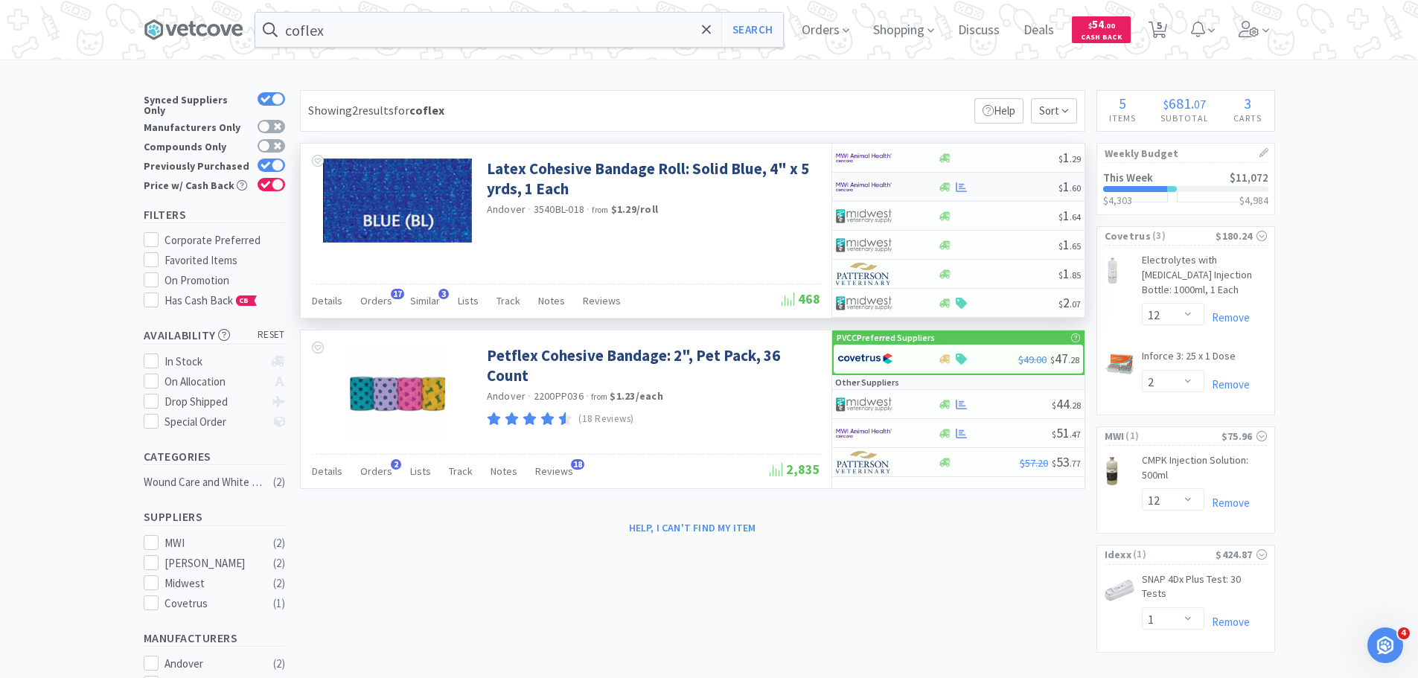
click at [900, 184] on div at bounding box center [877, 186] width 82 height 25
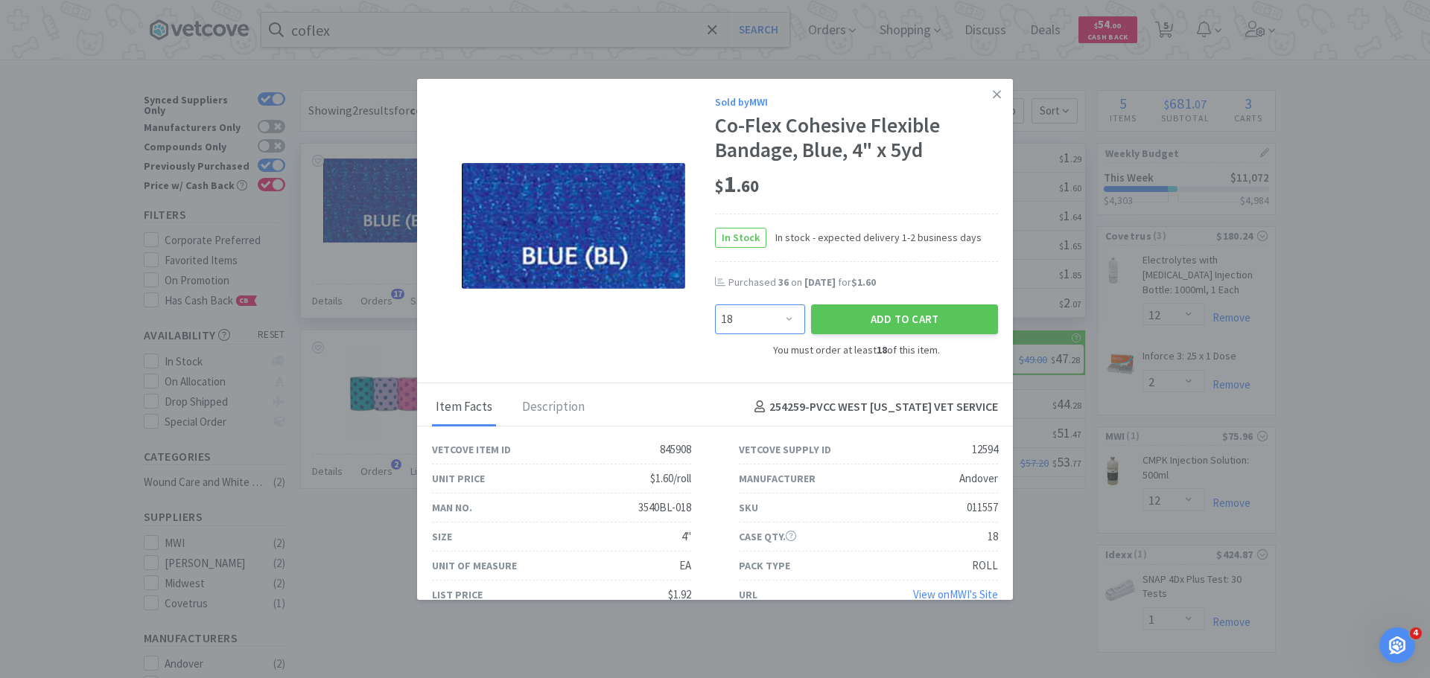
click at [793, 316] on select "Enter Quantity 18 36 54 72 90 108 126 144 162 180 198 216 234 252 270 288 306 3…" at bounding box center [760, 320] width 90 height 30
select select "36"
click at [715, 305] on select "Enter Quantity 18 36 54 72 90 108 126 144 162 180 198 216 234 252 270 288 306 3…" at bounding box center [760, 320] width 90 height 30
click at [864, 319] on button "Add to Cart" at bounding box center [904, 320] width 187 height 30
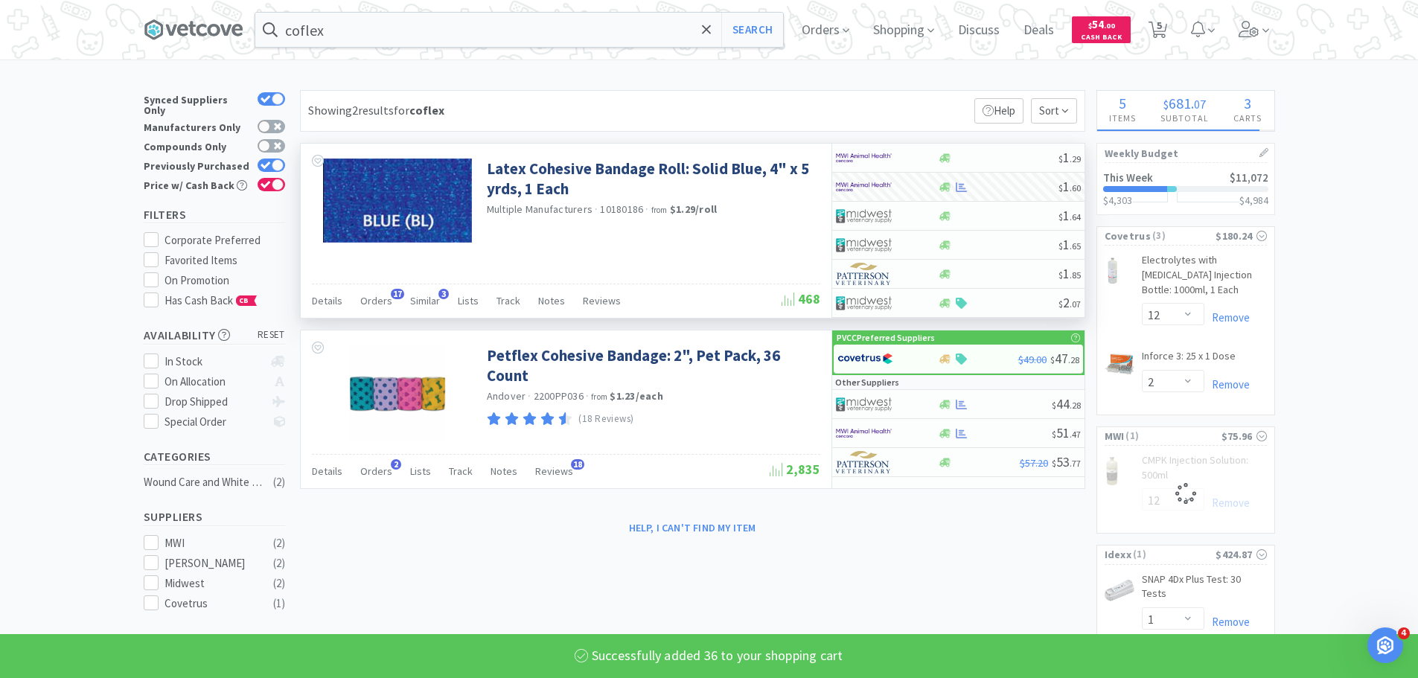
select select "36"
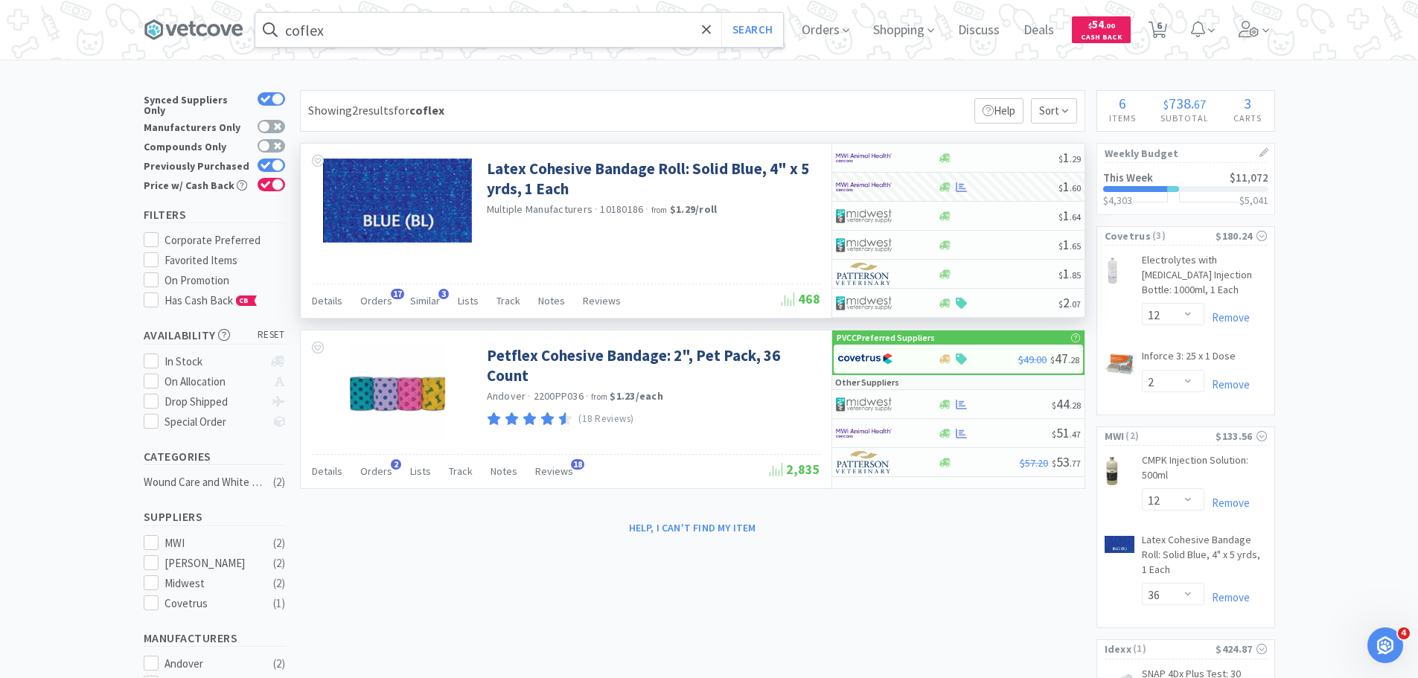
click at [503, 36] on input "coflex" at bounding box center [519, 30] width 528 height 34
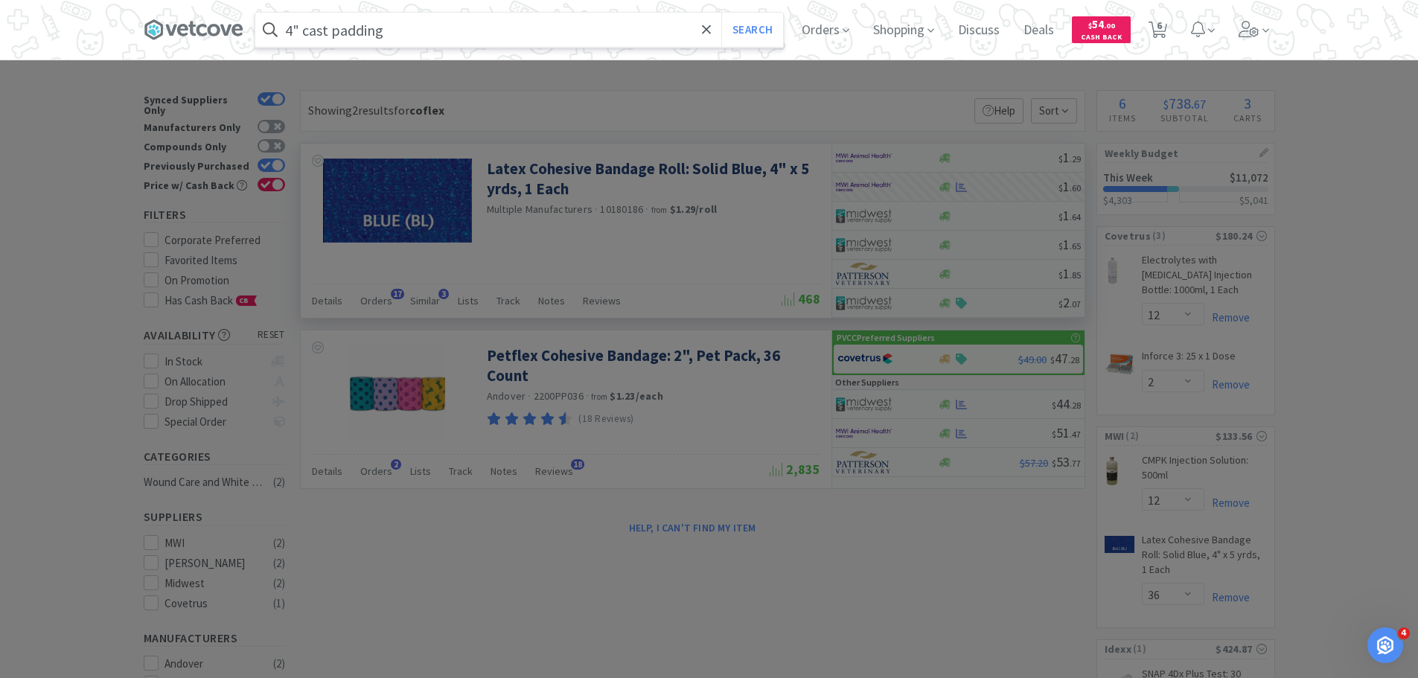
type input "4" cast padding"
click at [721, 13] on button "Search" at bounding box center [752, 30] width 62 height 34
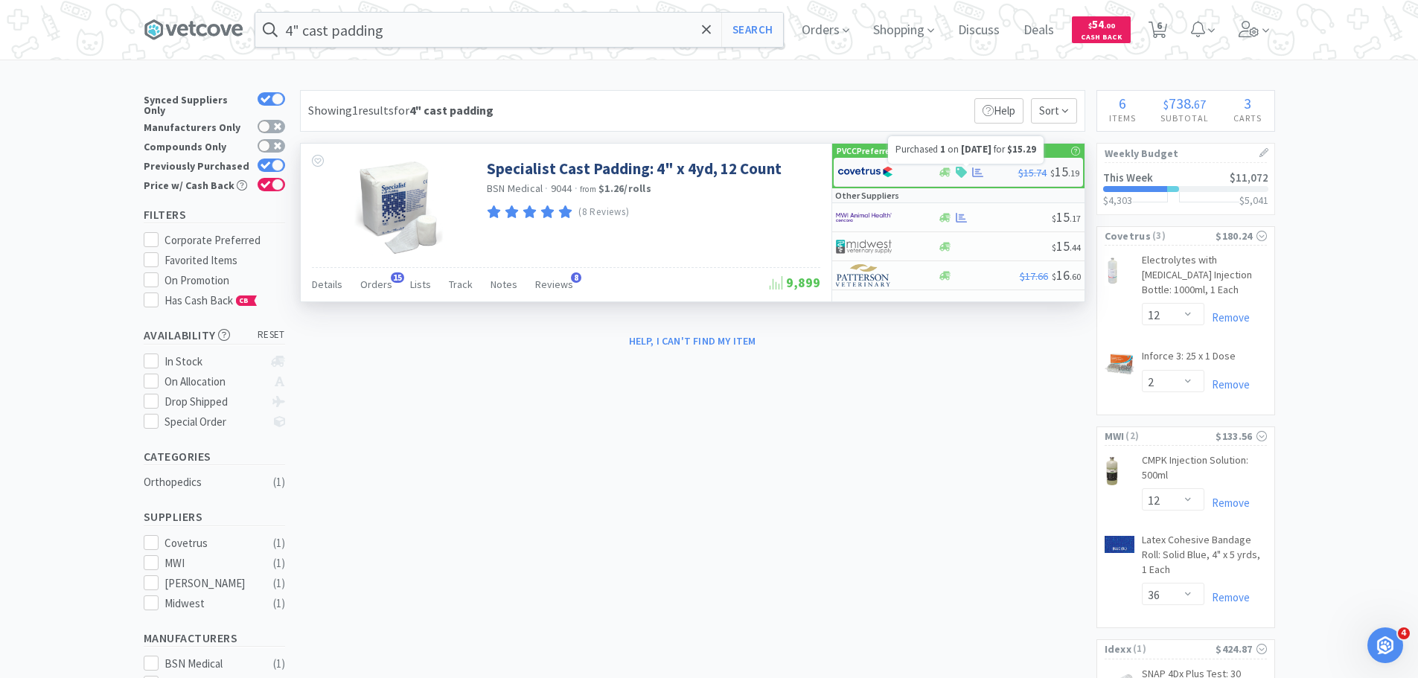
click at [980, 174] on icon at bounding box center [977, 173] width 11 height 10
select select "1"
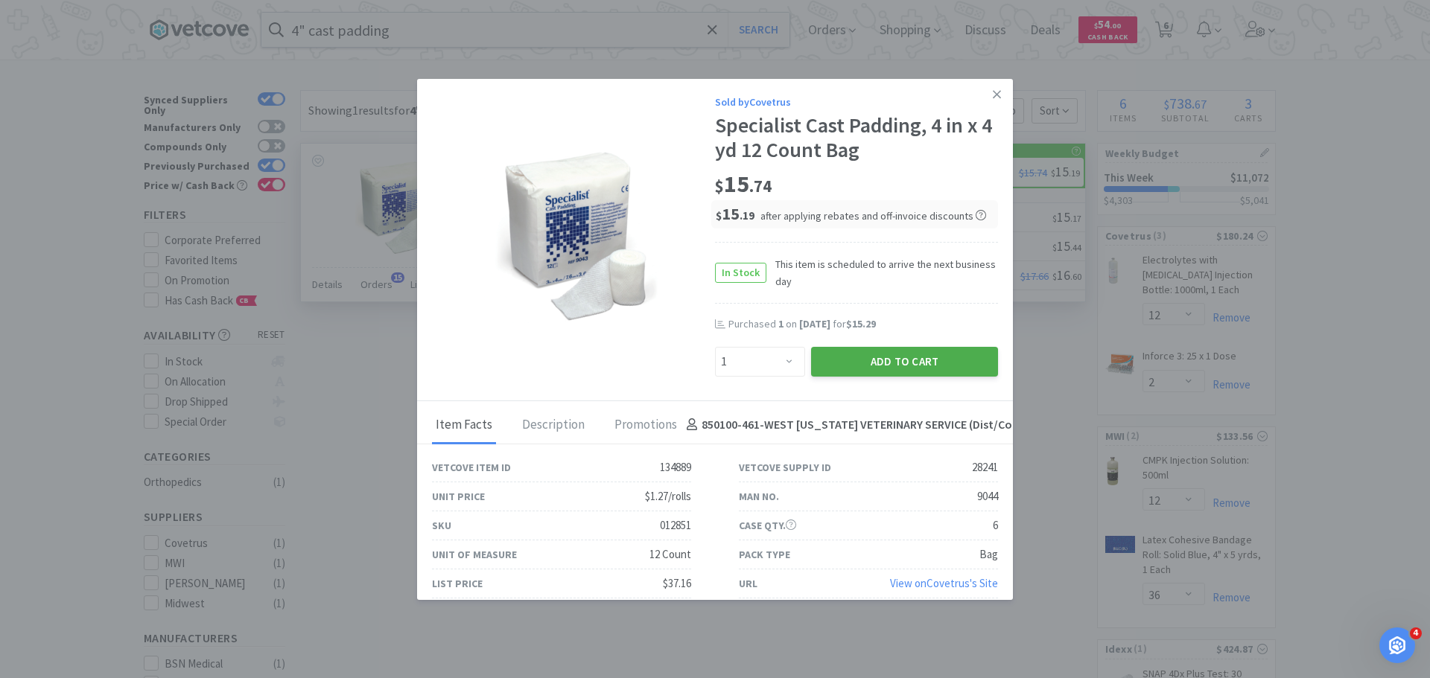
click at [928, 362] on button "Add to Cart" at bounding box center [904, 362] width 187 height 30
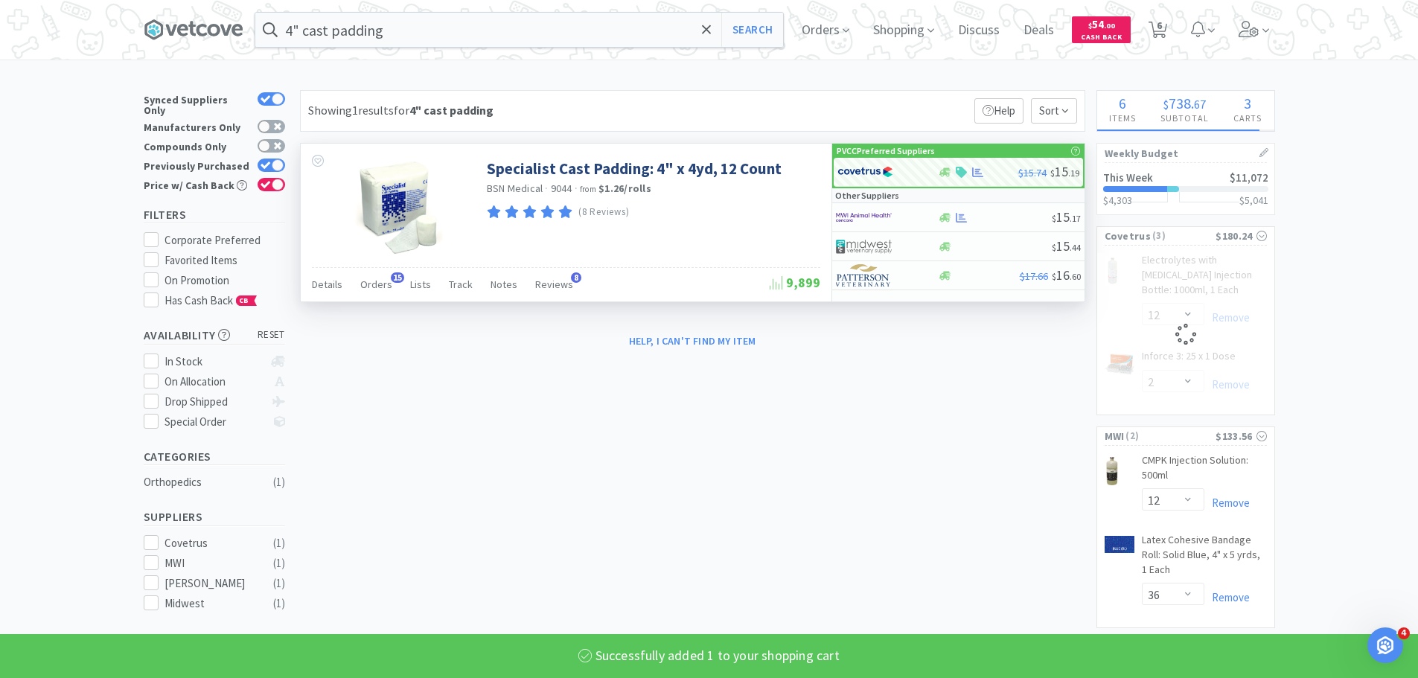
select select "1"
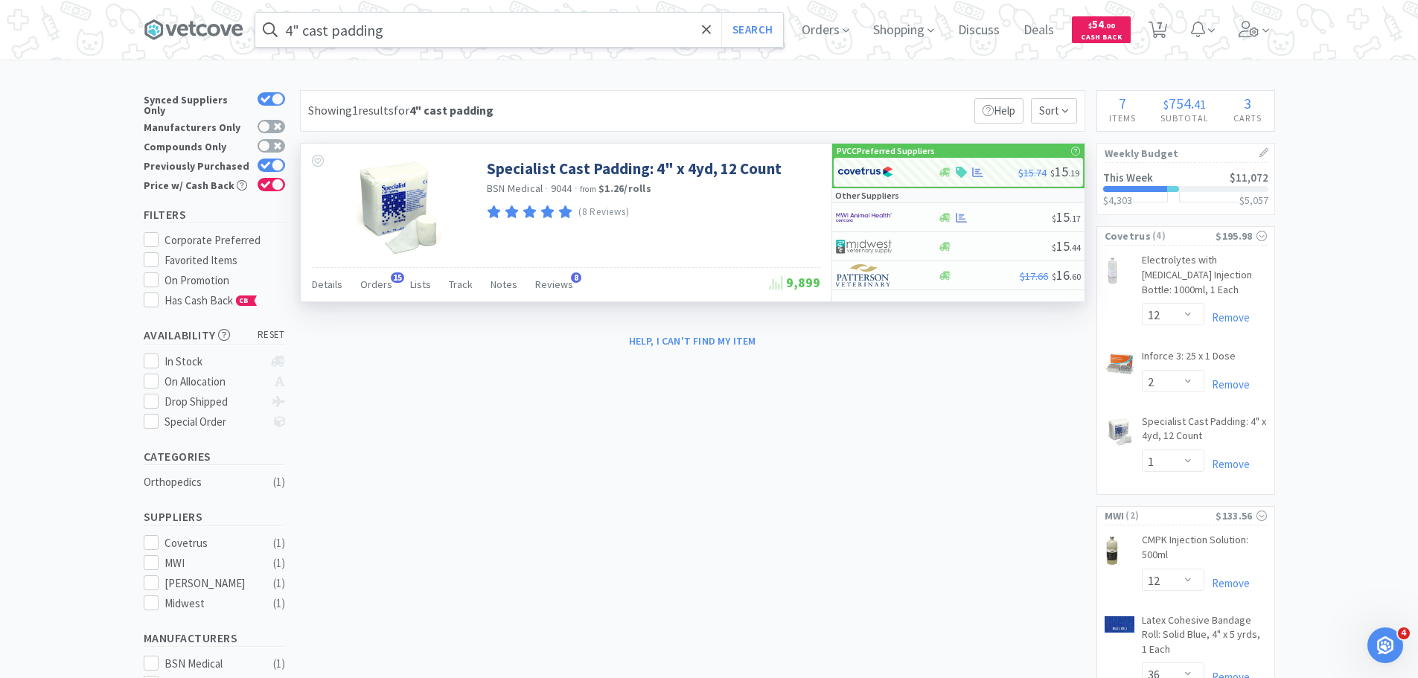
click at [297, 26] on input "4" cast padding" at bounding box center [519, 30] width 528 height 34
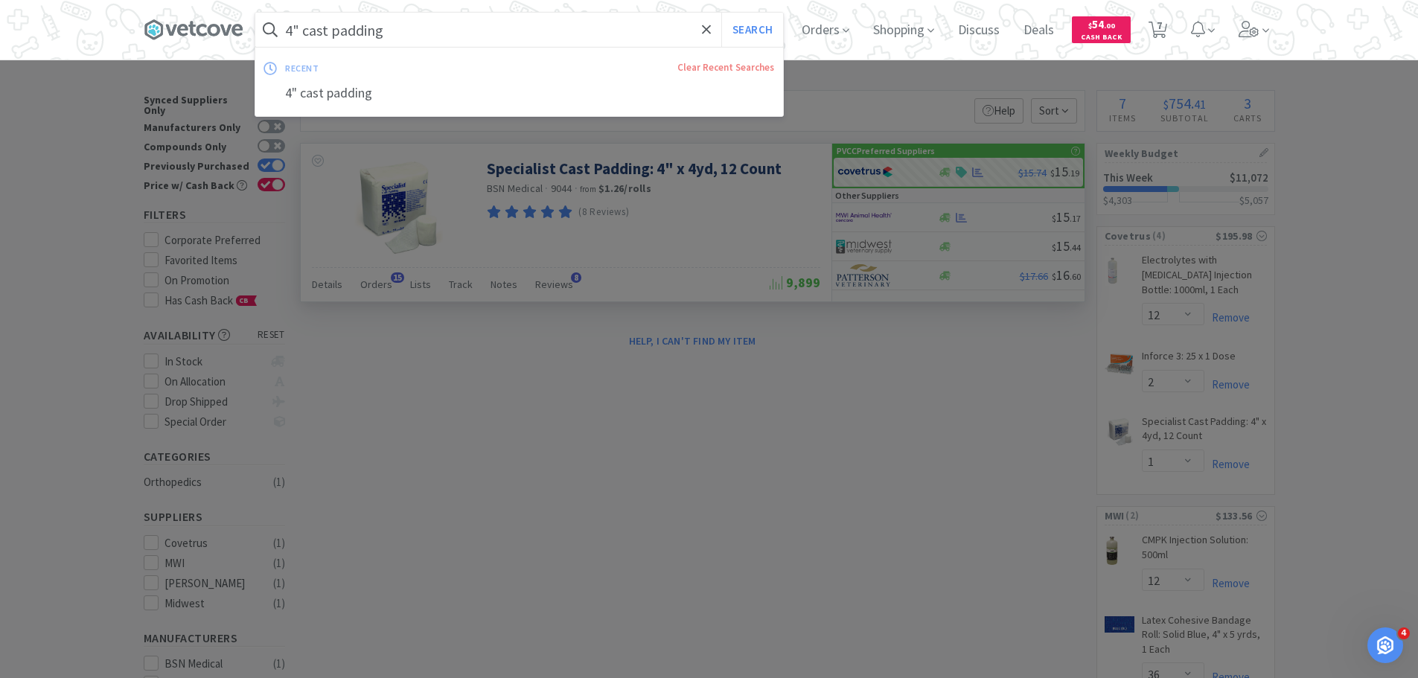
click at [297, 26] on input "4" cast padding" at bounding box center [519, 30] width 528 height 34
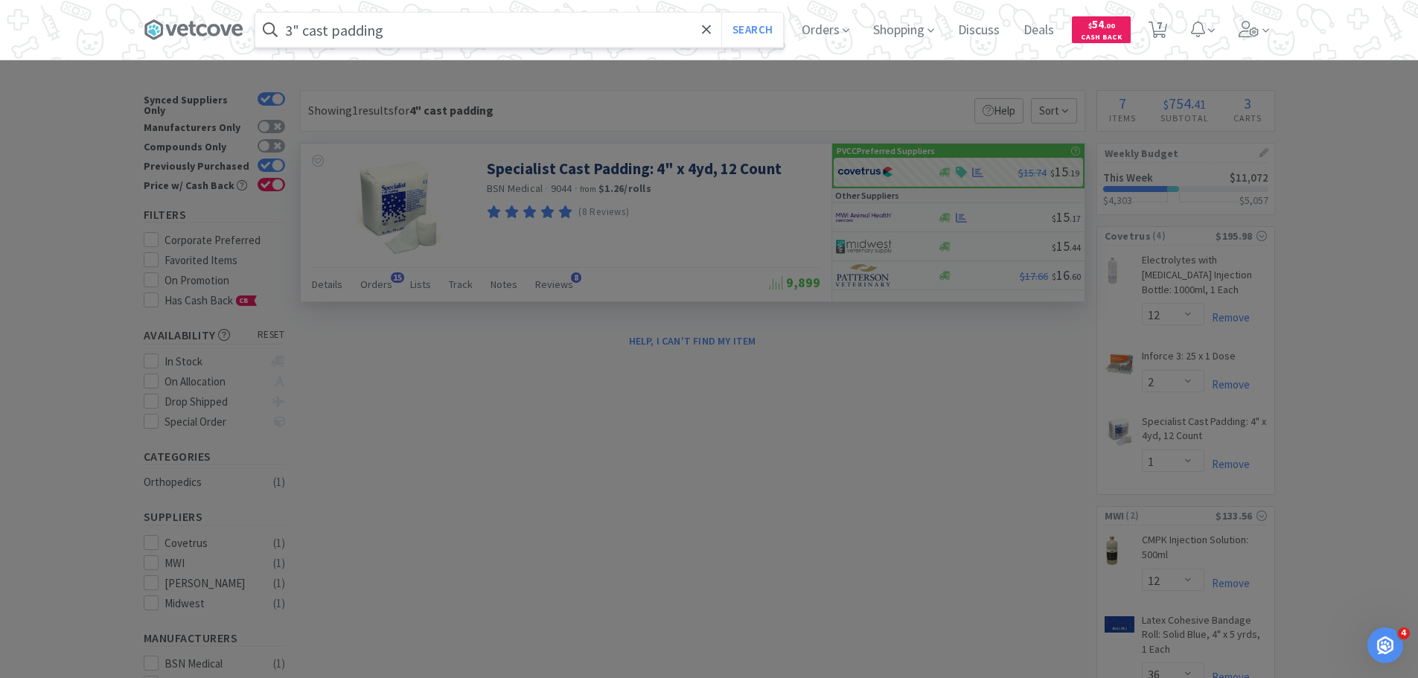
type input "3" cast padding"
click at [721, 13] on button "Search" at bounding box center [752, 30] width 62 height 34
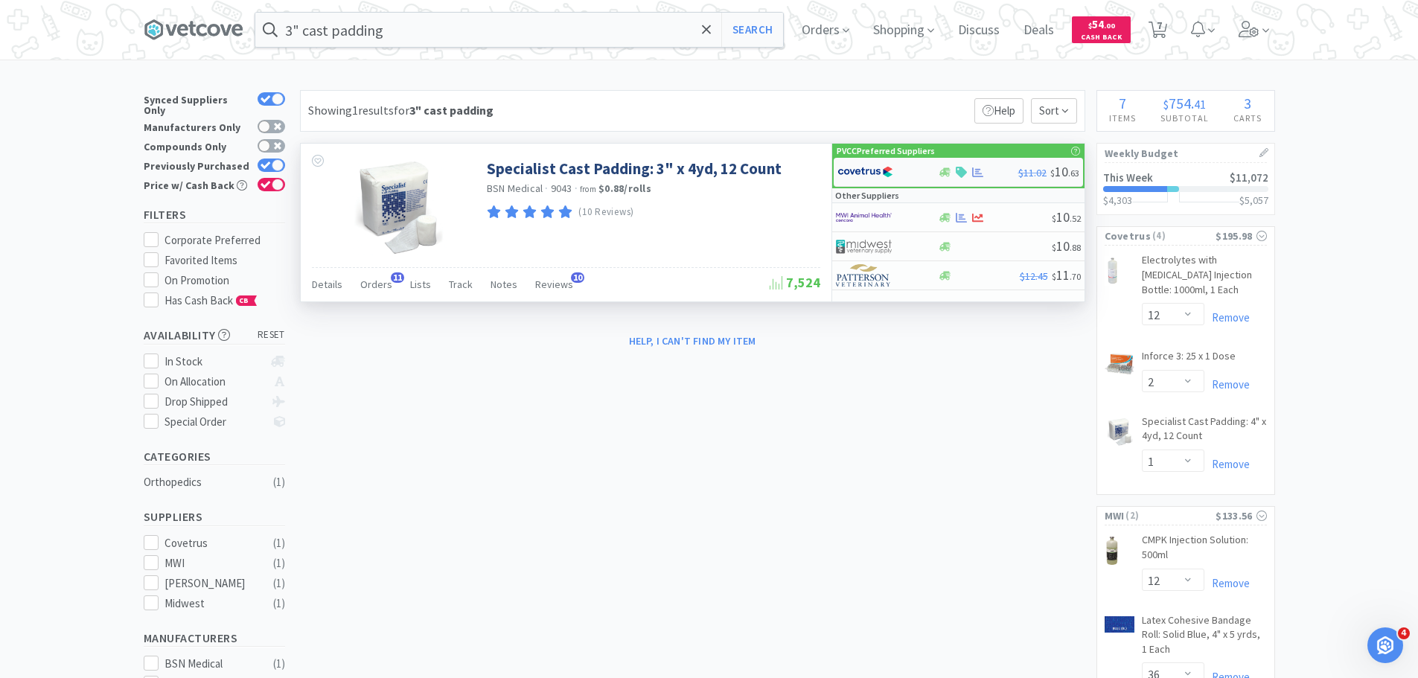
click at [884, 162] on img at bounding box center [866, 172] width 56 height 22
select select "1"
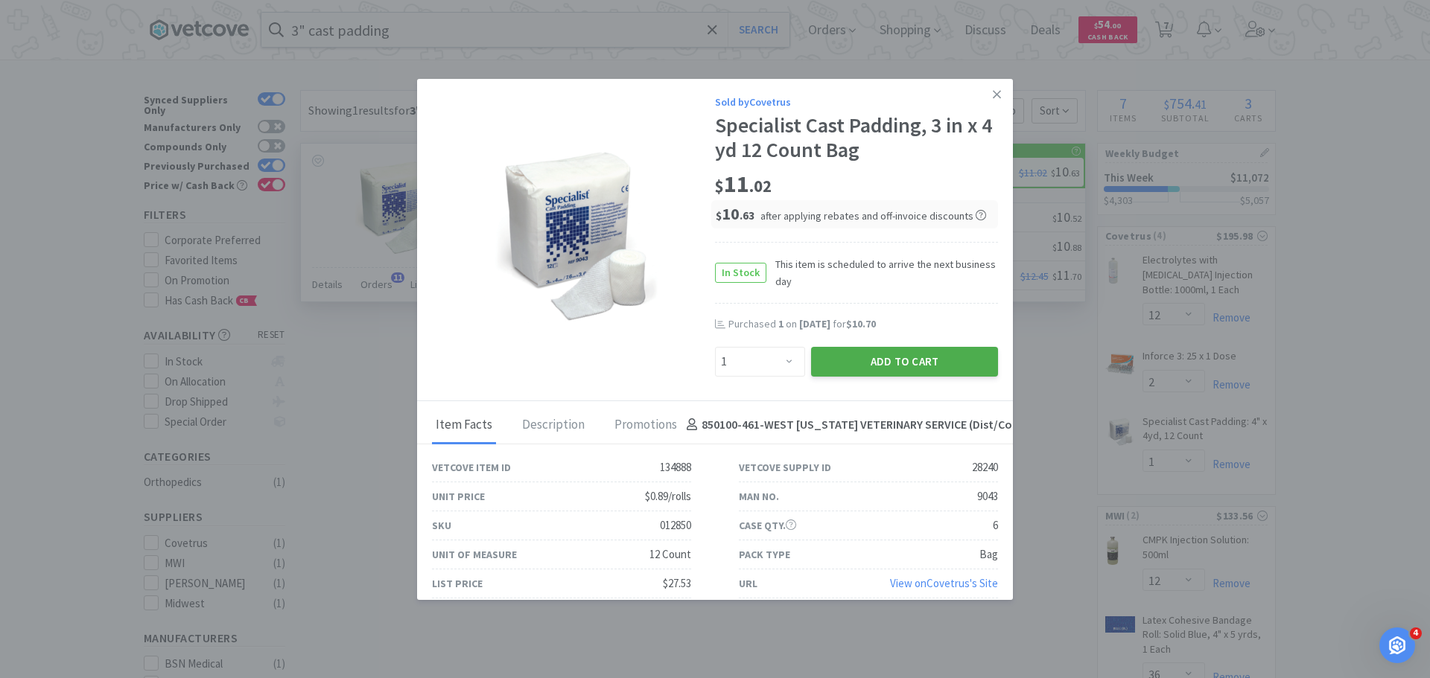
click at [905, 360] on button "Add to Cart" at bounding box center [904, 362] width 187 height 30
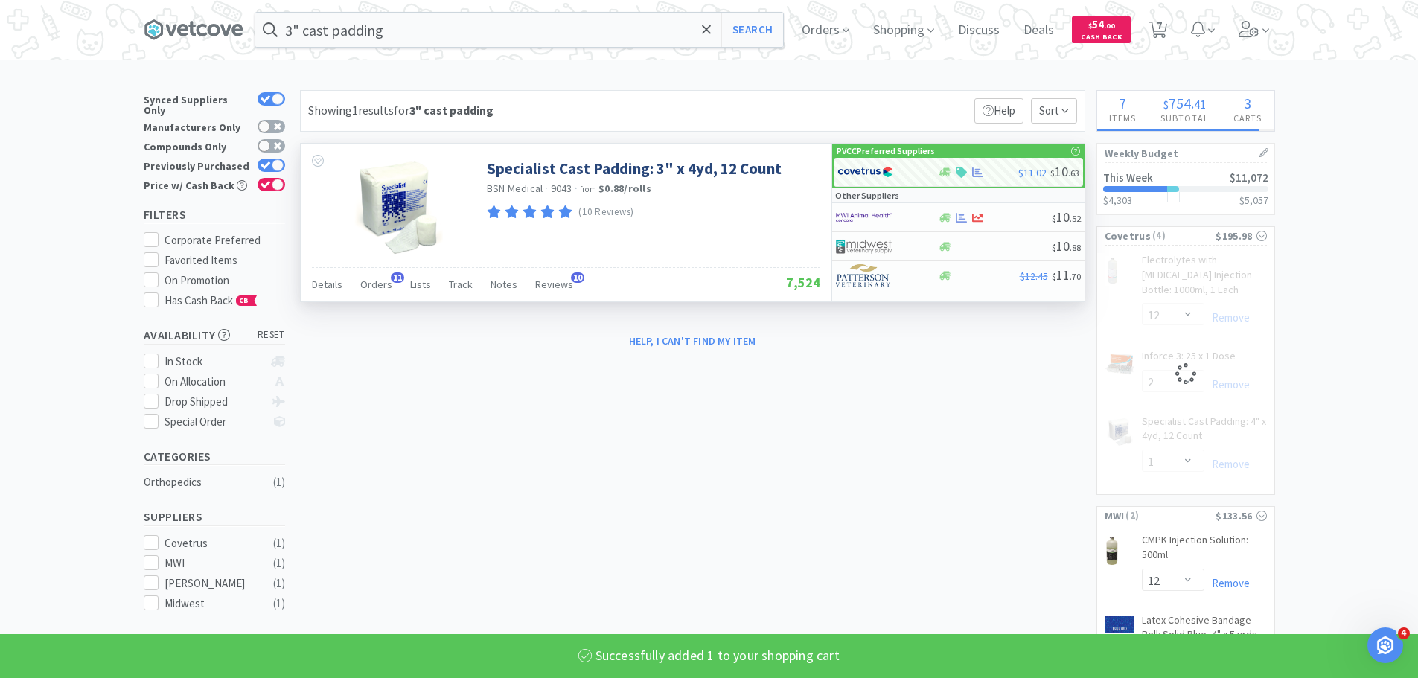
select select "1"
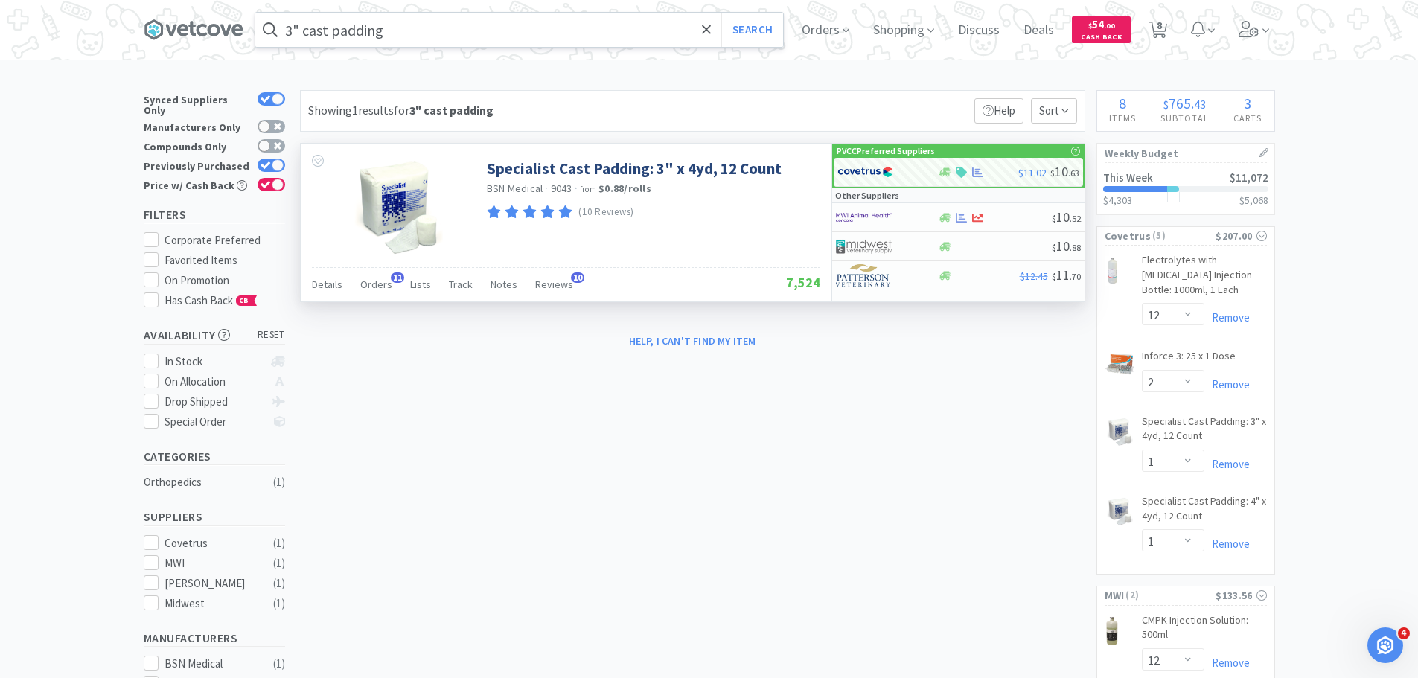
click at [564, 31] on input "3" cast padding" at bounding box center [519, 30] width 528 height 34
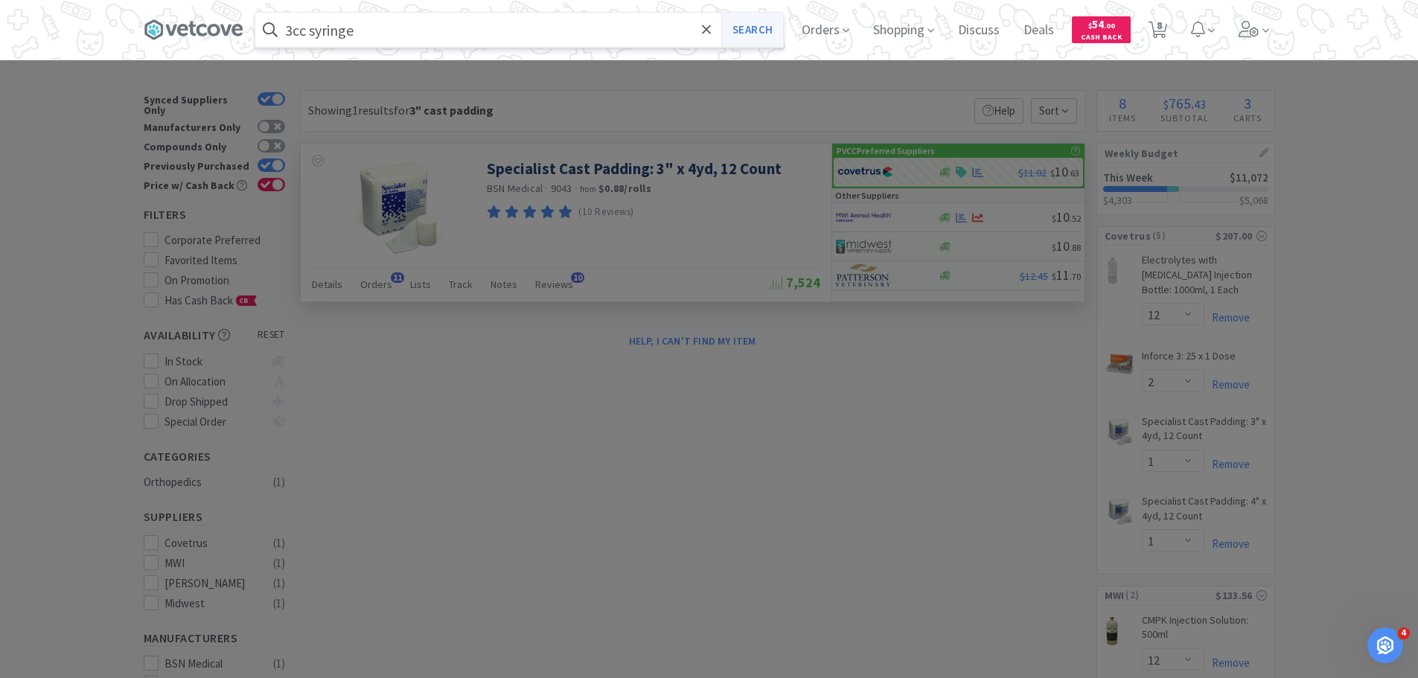
type input "3cc syringe"
click at [750, 33] on button "Search" at bounding box center [752, 30] width 62 height 34
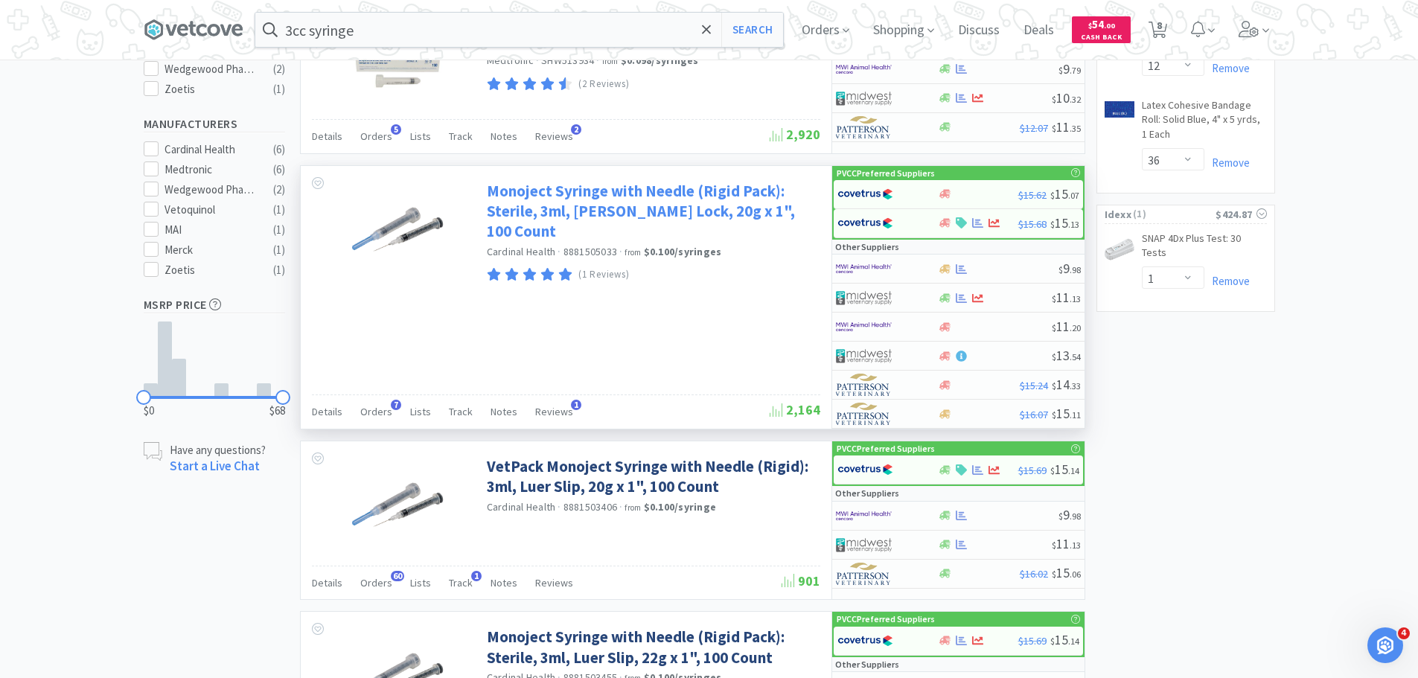
scroll to position [596, 0]
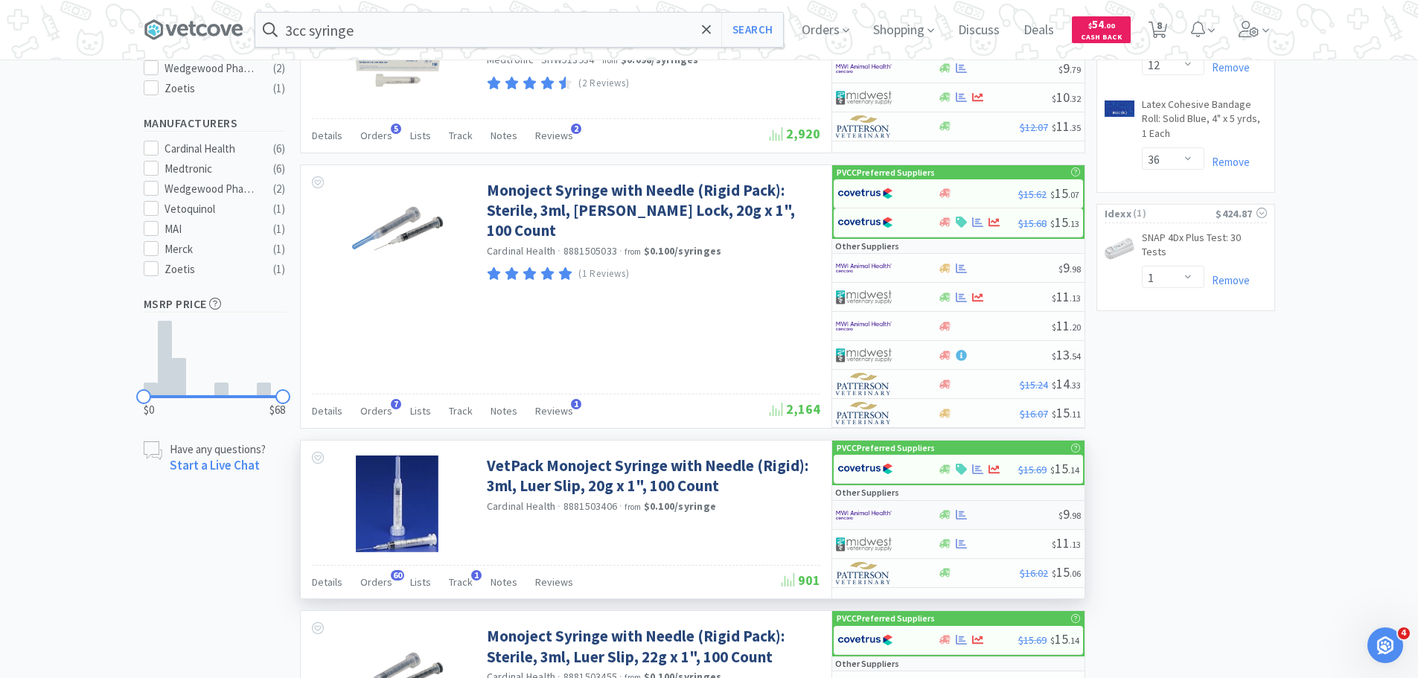
click at [917, 510] on div at bounding box center [877, 515] width 82 height 25
select select "1"
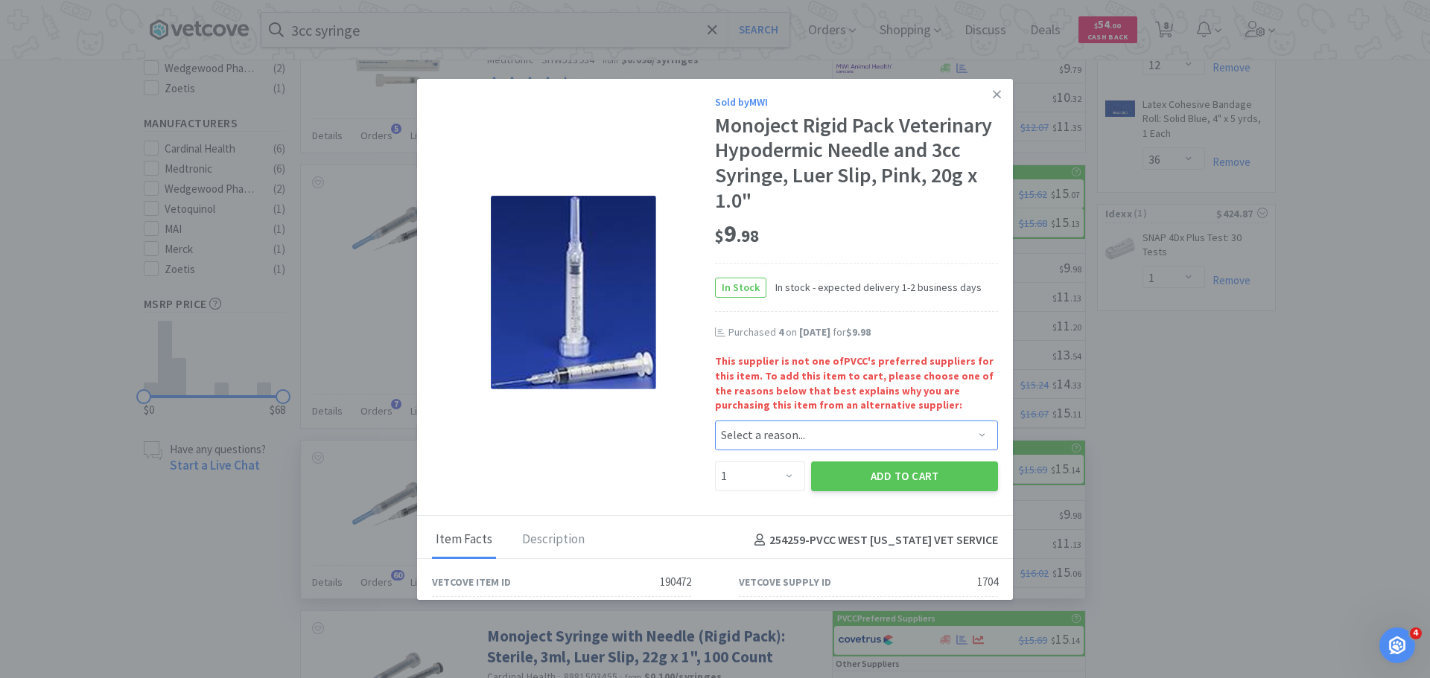
click at [752, 449] on select "Select a reason... Availability - This item is out of stock at the preferred su…" at bounding box center [856, 436] width 283 height 30
select select "pricing"
click at [715, 421] on select "Select a reason... Availability - This item is out of stock at the preferred su…" at bounding box center [856, 436] width 283 height 30
drag, startPoint x: 761, startPoint y: 477, endPoint x: 761, endPoint y: 462, distance: 15.6
click at [761, 477] on select "Enter Quantity 1 2 3 4 5 6 7 8 9 10 11 12 13 14 15 16 17 18 19 20 Enter Quantity" at bounding box center [760, 477] width 90 height 30
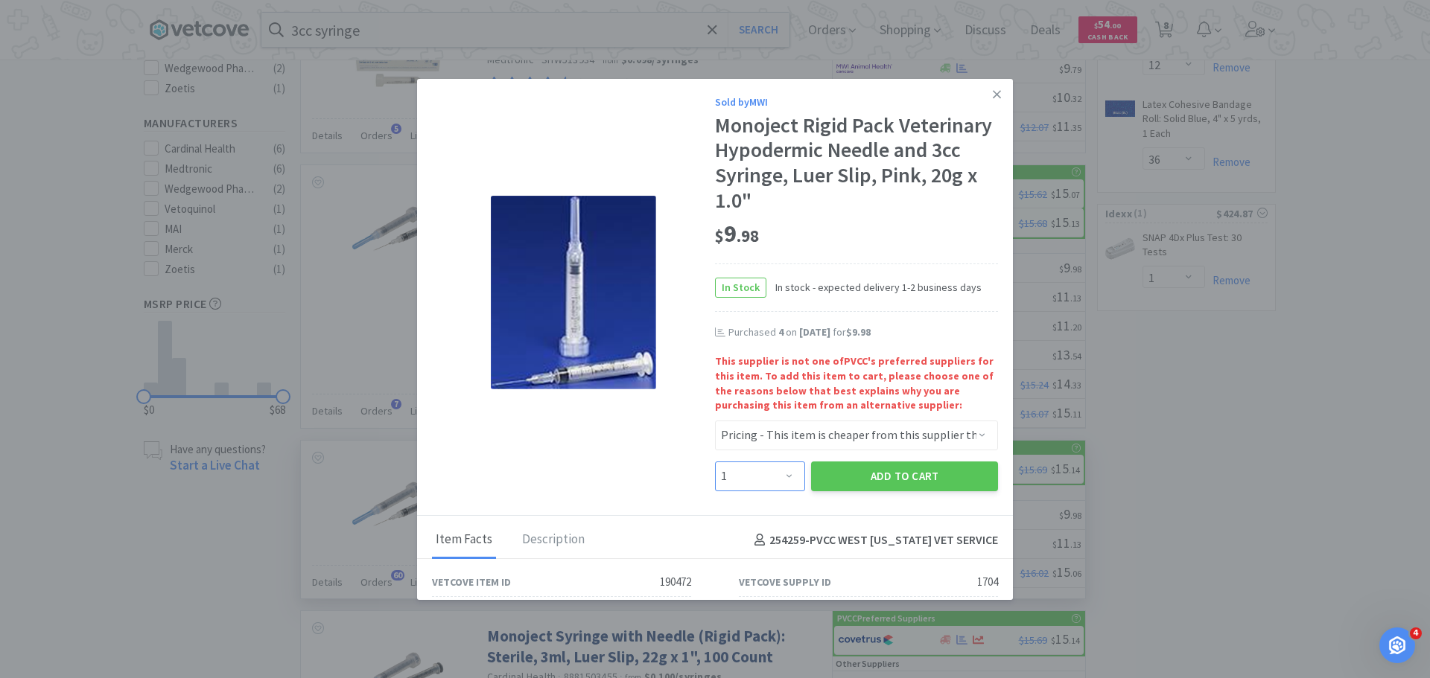
select select "3"
click at [715, 462] on select "Enter Quantity 1 2 3 4 5 6 7 8 9 10 11 12 13 14 15 16 17 18 19 20 Enter Quantity" at bounding box center [760, 477] width 90 height 30
click at [864, 473] on button "Add to Cart" at bounding box center [904, 477] width 187 height 30
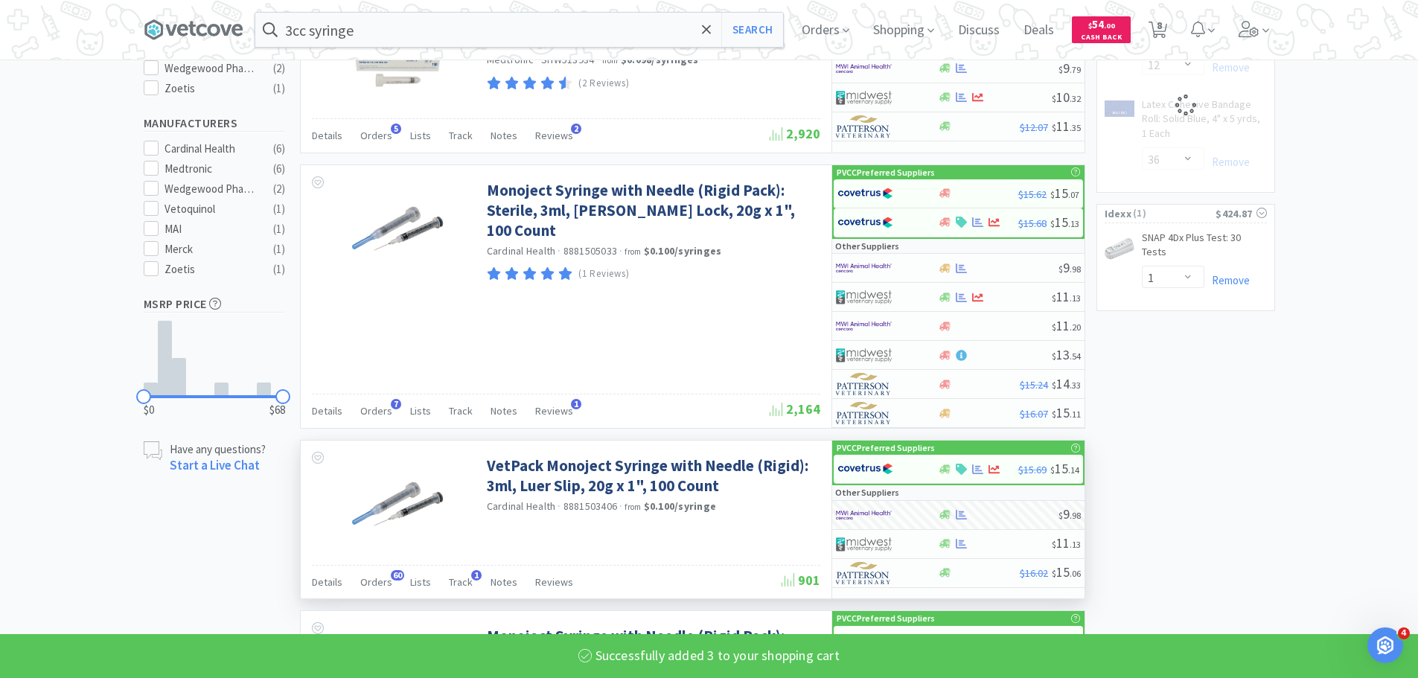
select select "3"
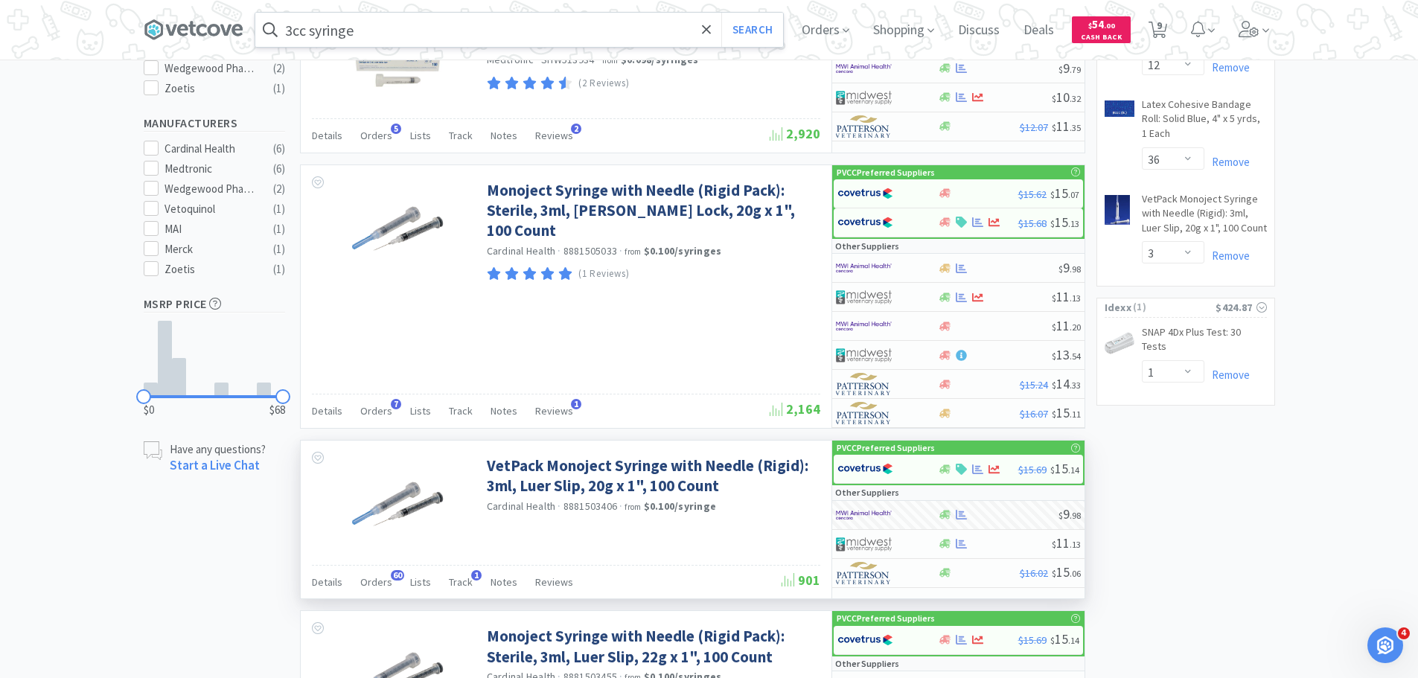
click at [450, 25] on input "3cc syringe" at bounding box center [519, 30] width 528 height 34
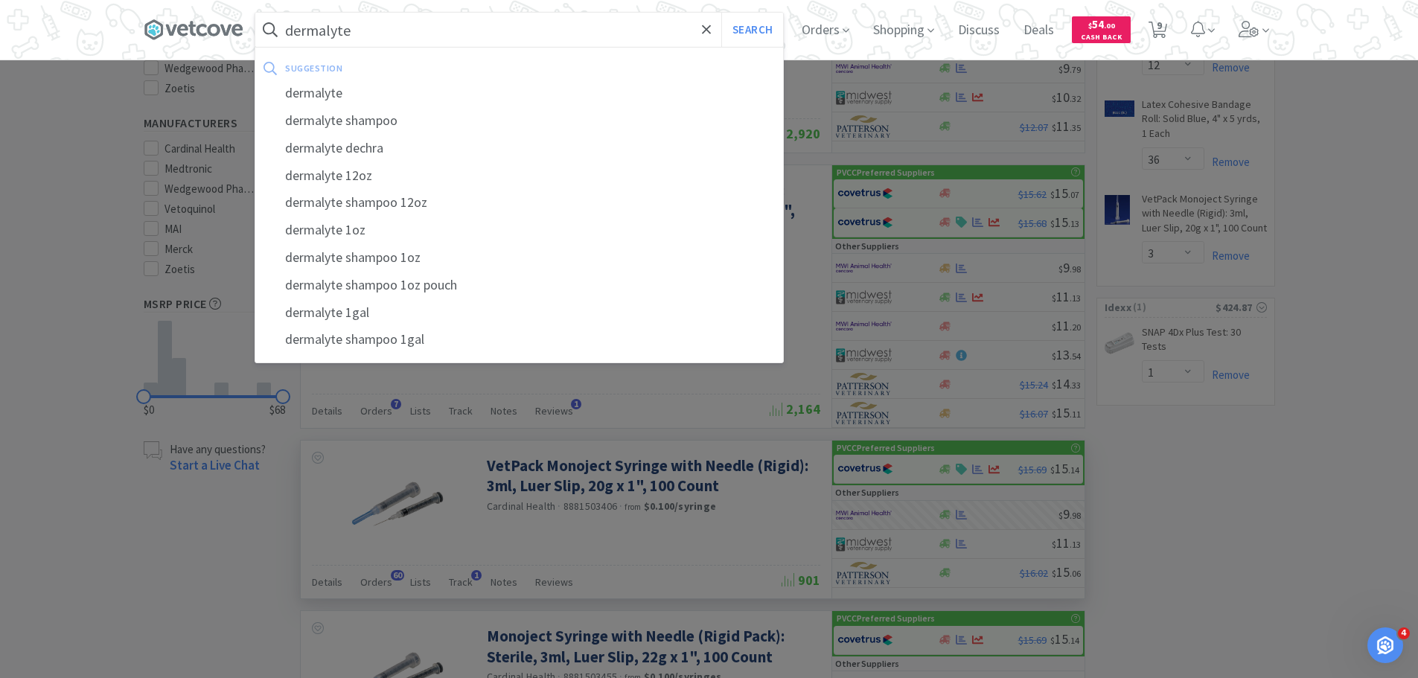
type input "dermalyte"
click at [721, 13] on button "Search" at bounding box center [752, 30] width 62 height 34
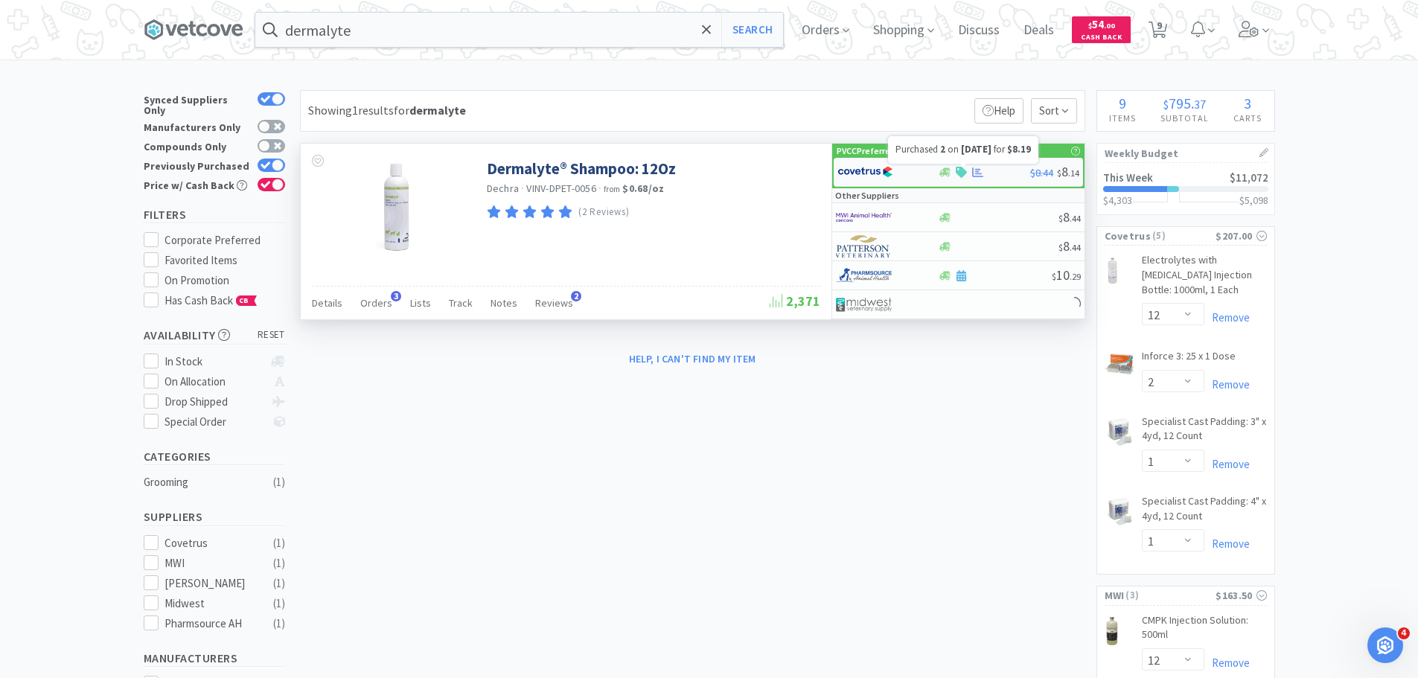
click at [975, 171] on icon at bounding box center [977, 172] width 11 height 11
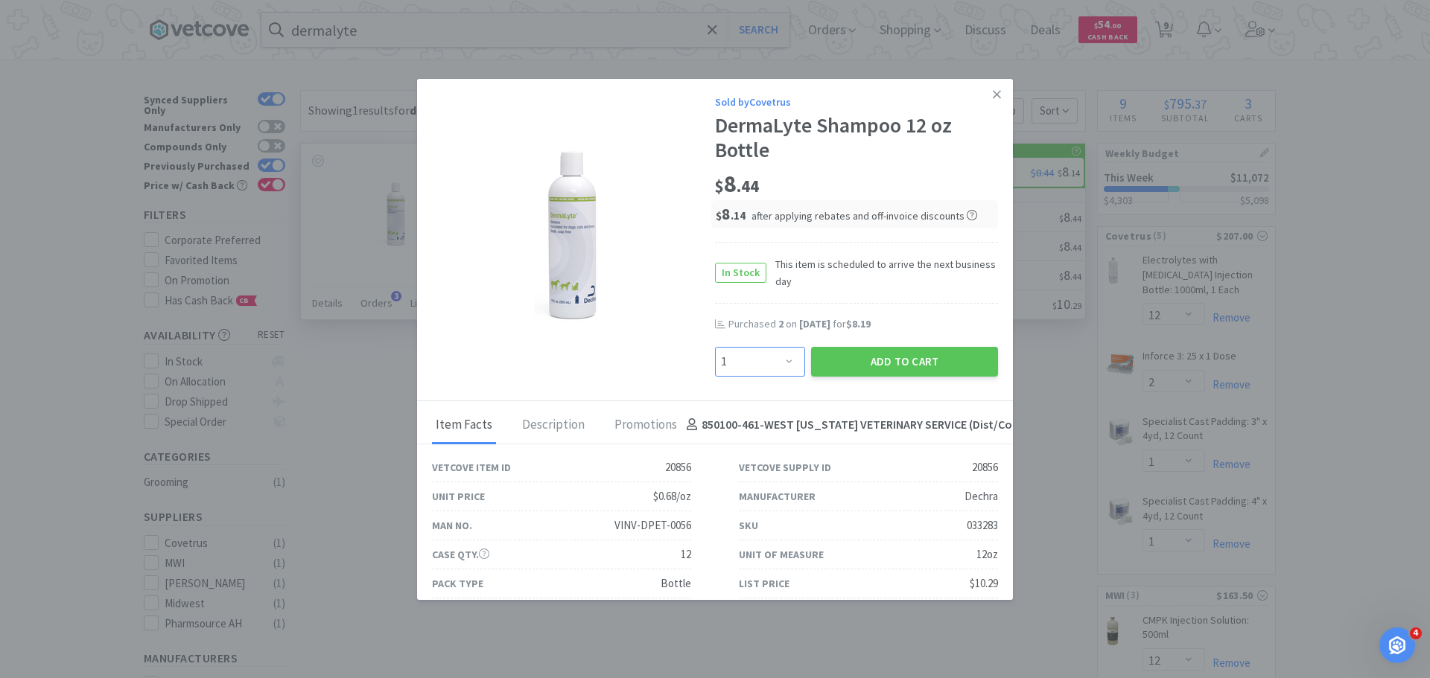
click at [761, 352] on select "Enter Quantity 1 2 3 4 5 6 7 8 9 10 11 12 13 14 15 16 17 18 19 20 Enter Quantity" at bounding box center [760, 362] width 90 height 30
select select "2"
click at [715, 347] on select "Enter Quantity 1 2 3 4 5 6 7 8 9 10 11 12 13 14 15 16 17 18 19 20 Enter Quantity" at bounding box center [760, 362] width 90 height 30
click at [851, 360] on button "Add to Cart" at bounding box center [904, 362] width 187 height 30
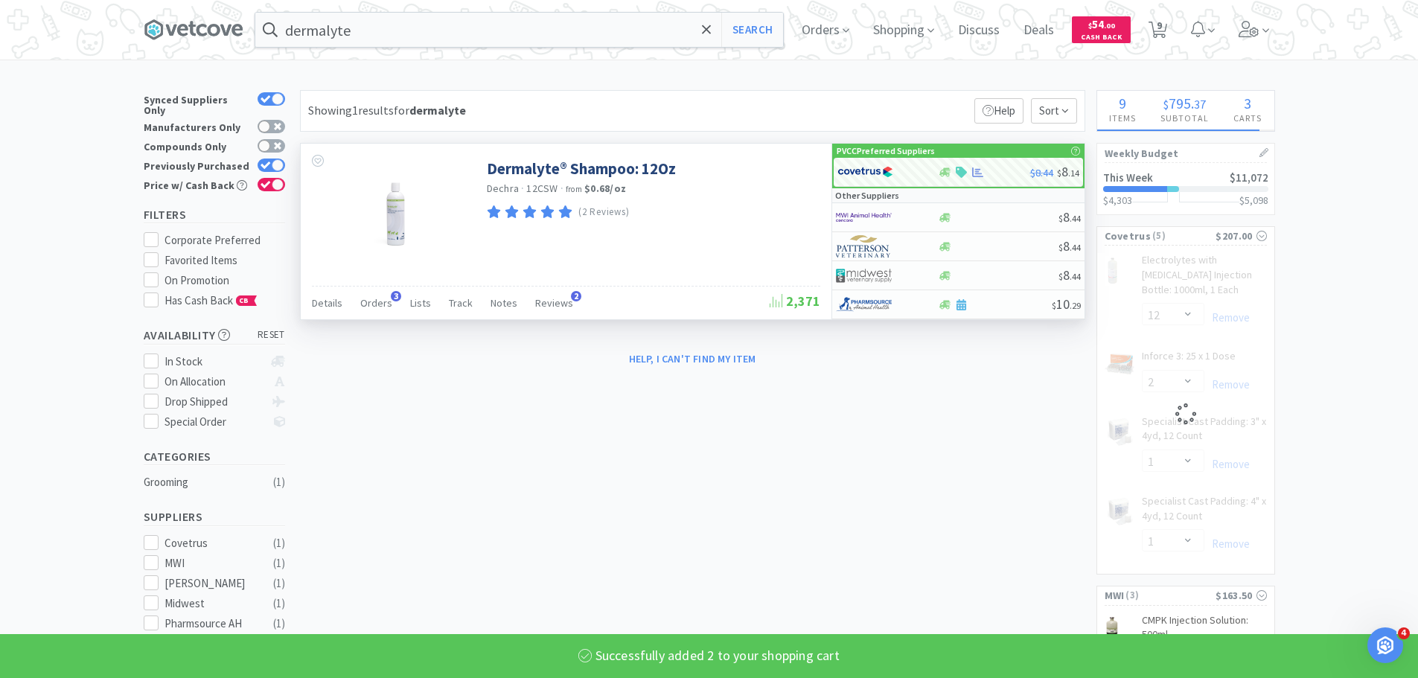
select select "2"
select select "12"
select select "2"
select select "1"
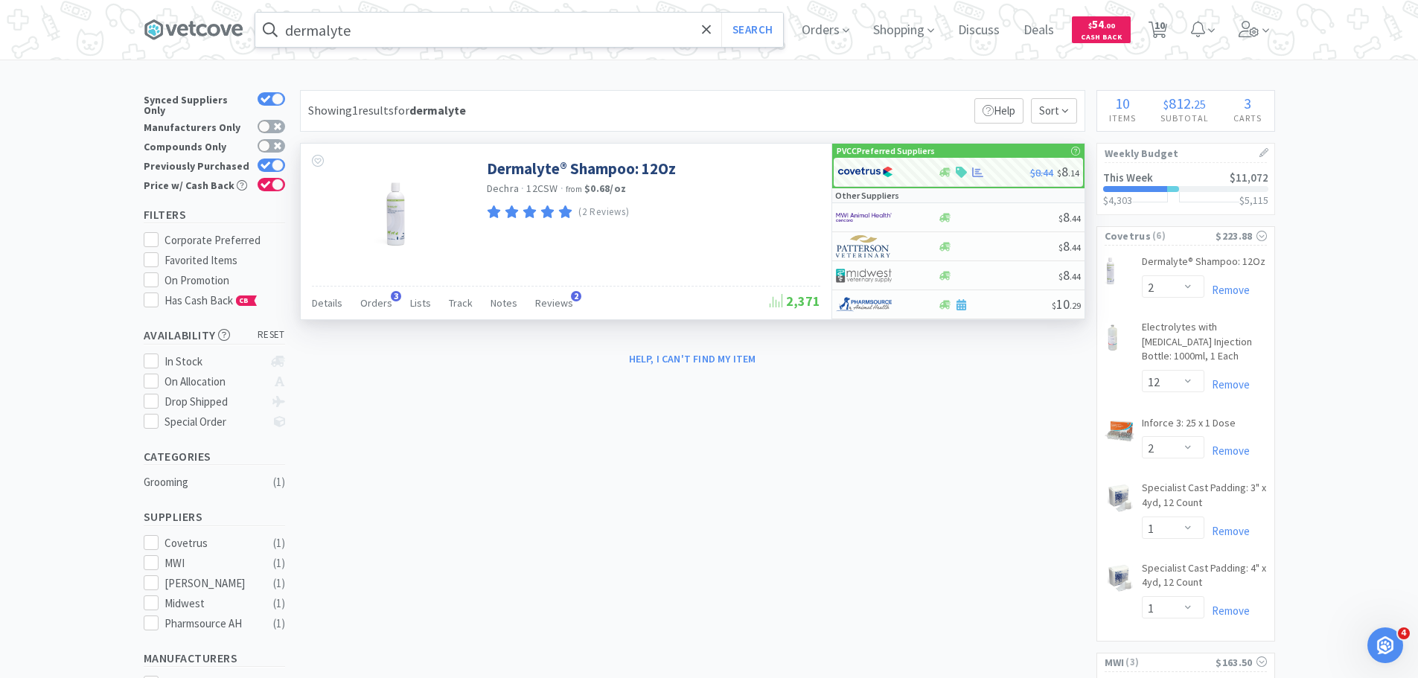
click at [483, 37] on input "dermalyte" at bounding box center [519, 30] width 528 height 34
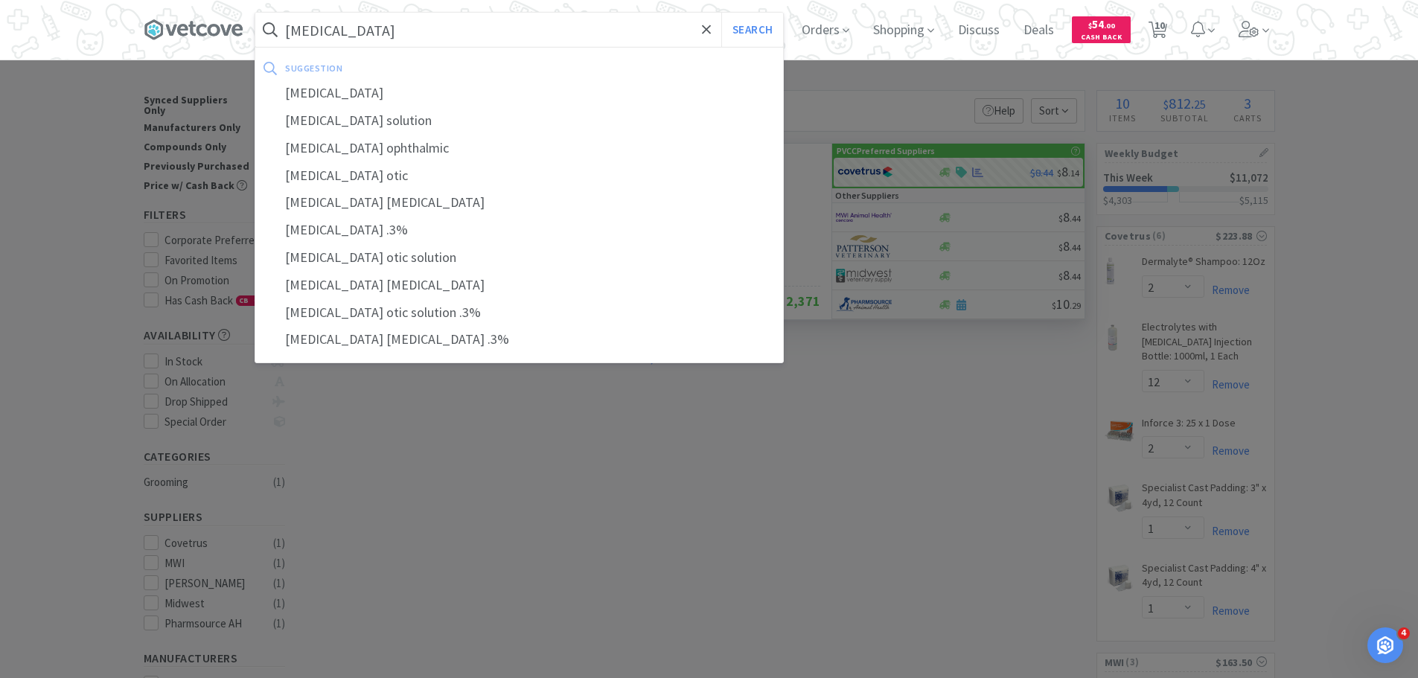
type input "[MEDICAL_DATA]"
click at [721, 13] on button "Search" at bounding box center [752, 30] width 62 height 34
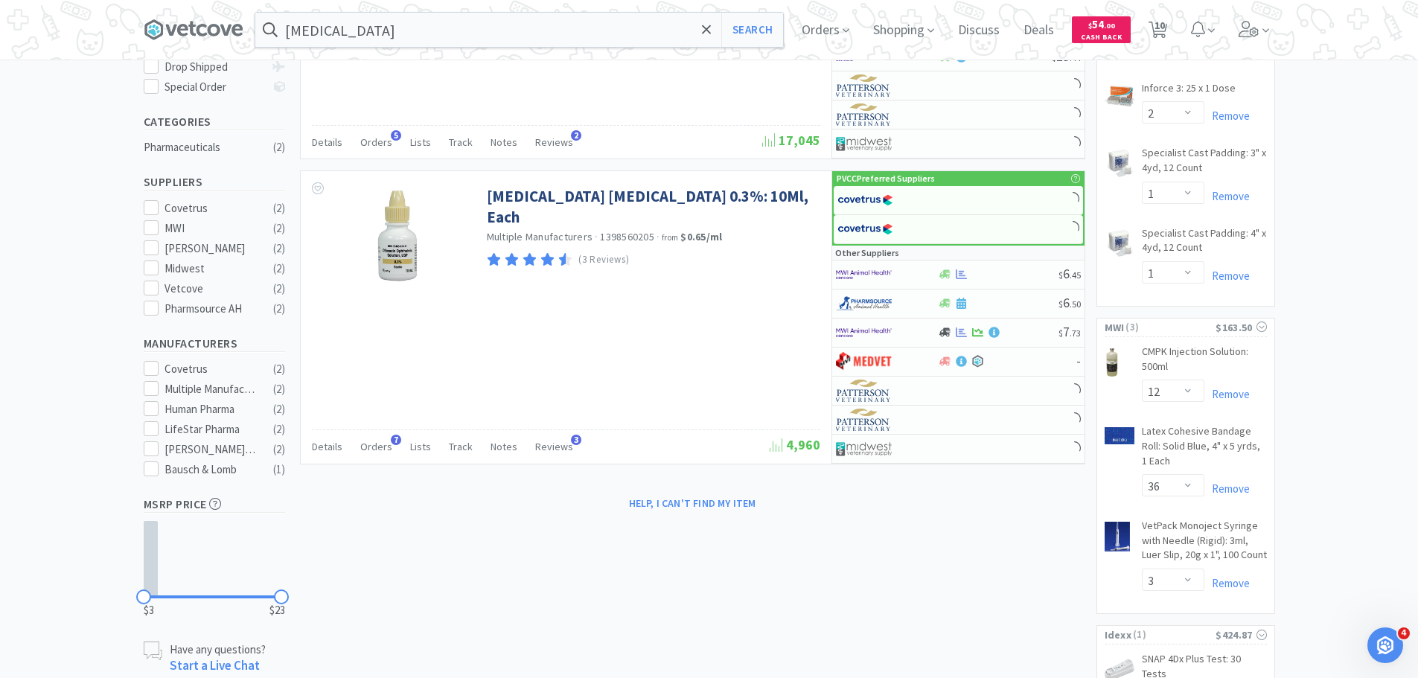
scroll to position [372, 0]
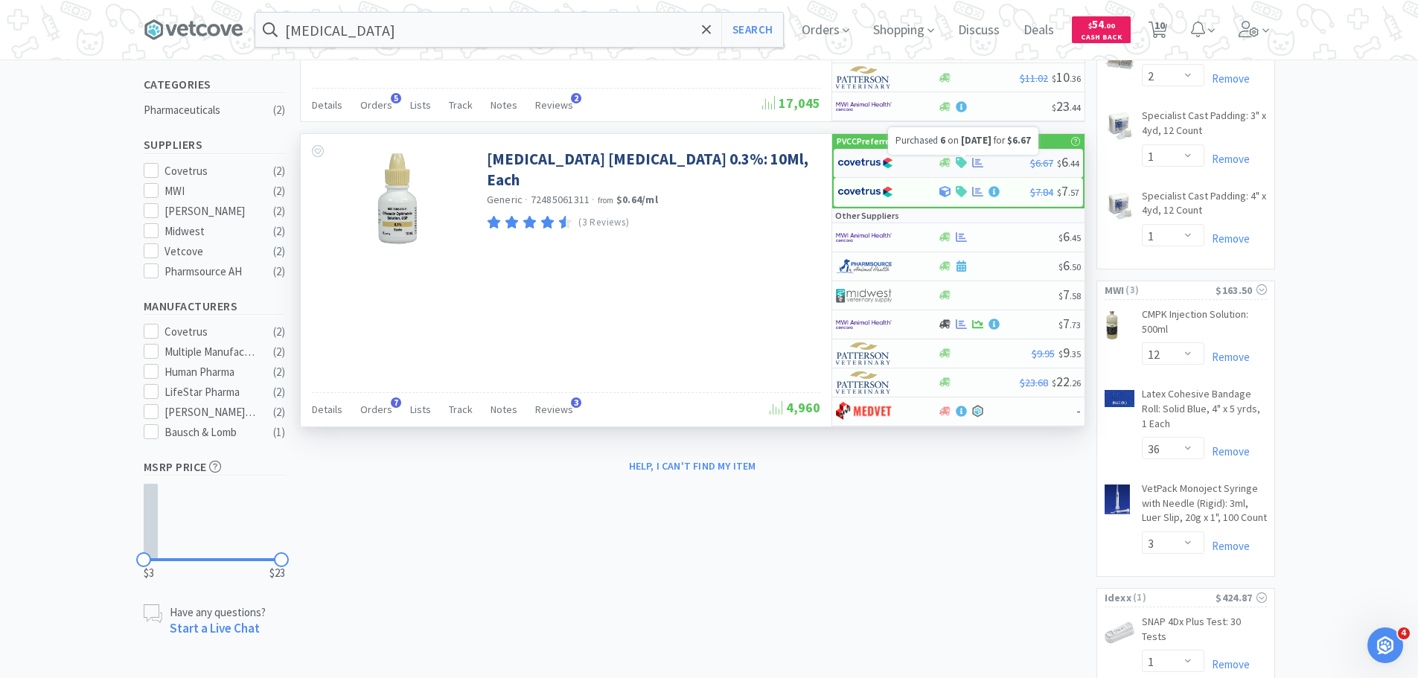
click at [978, 162] on icon at bounding box center [977, 163] width 11 height 10
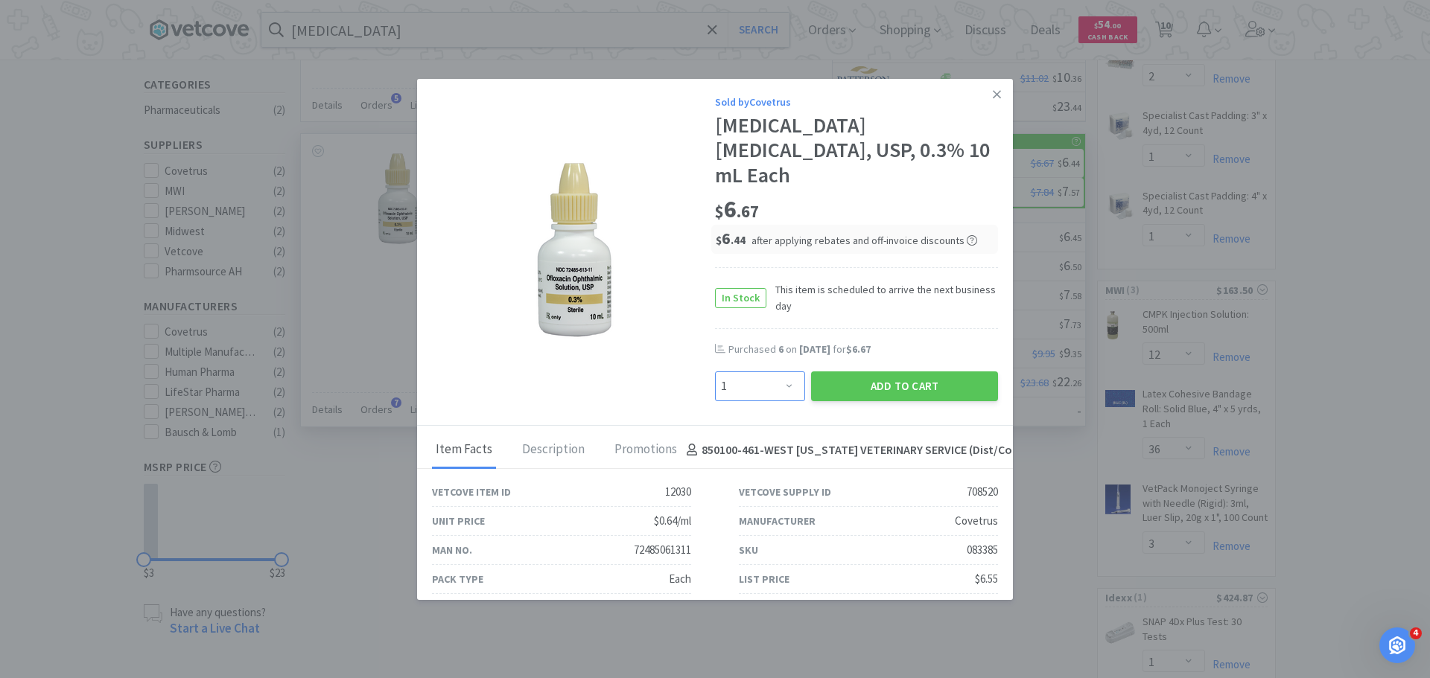
click at [759, 394] on select "Enter Quantity 1 2 3 4 5 6 7 8 9 10 11 12 13 14 15 16 17 18 19 20 Enter Quantity" at bounding box center [760, 387] width 90 height 30
select select "6"
click at [715, 372] on select "Enter Quantity 1 2 3 4 5 6 7 8 9 10 11 12 13 14 15 16 17 18 19 20 Enter Quantity" at bounding box center [760, 387] width 90 height 30
click at [896, 384] on button "Add to Cart" at bounding box center [904, 387] width 187 height 30
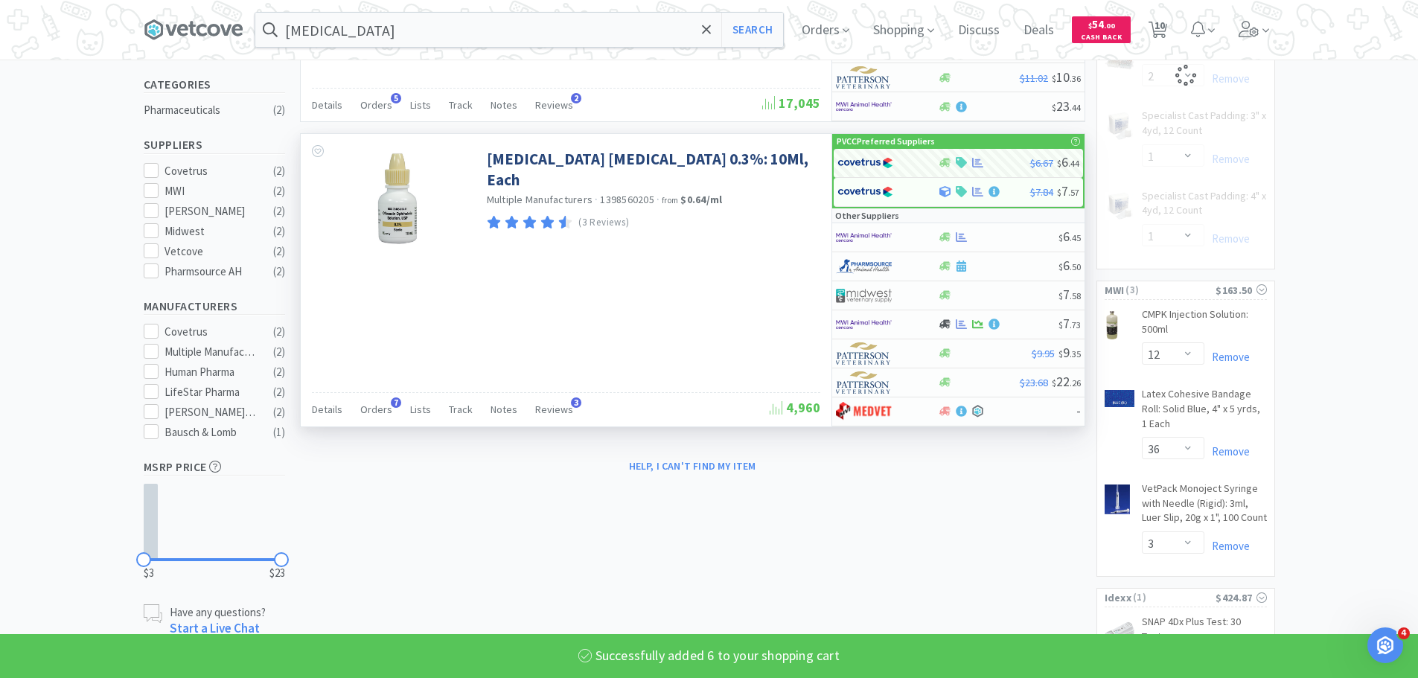
select select "6"
select select "1"
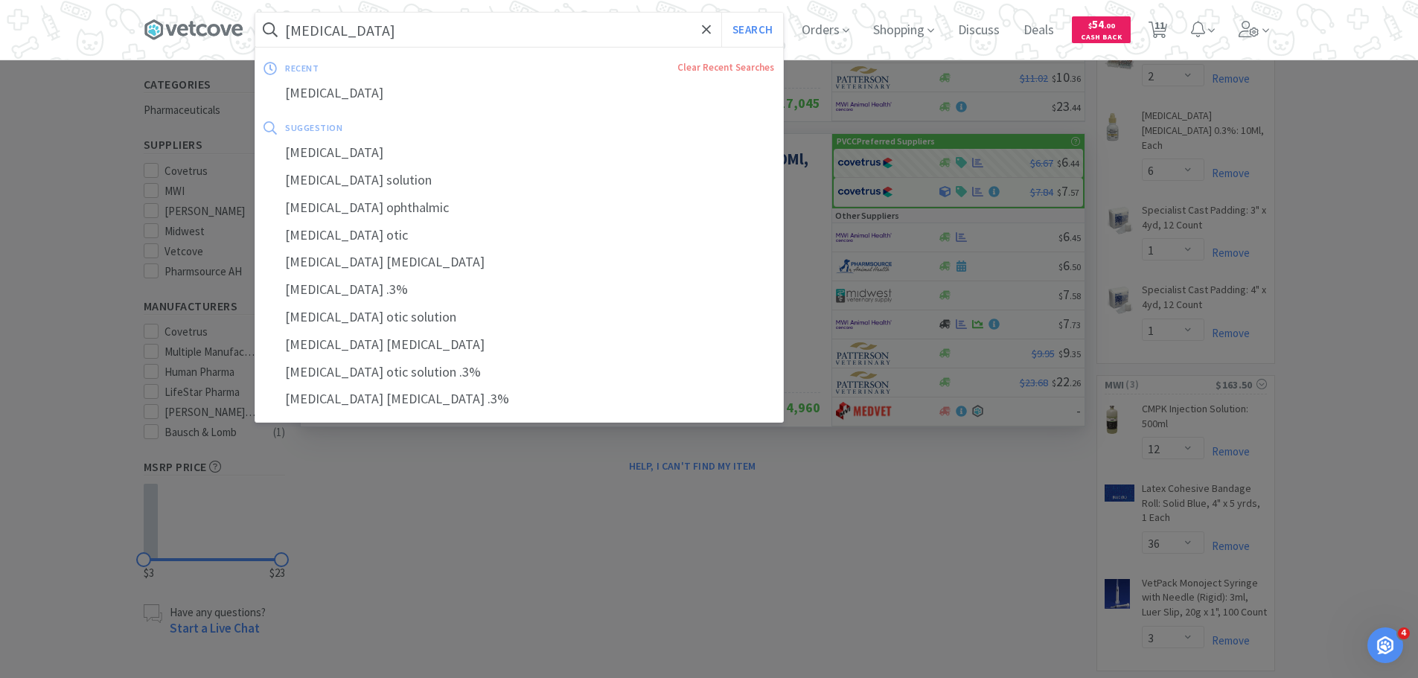
click at [456, 31] on input "[MEDICAL_DATA]" at bounding box center [519, 30] width 528 height 34
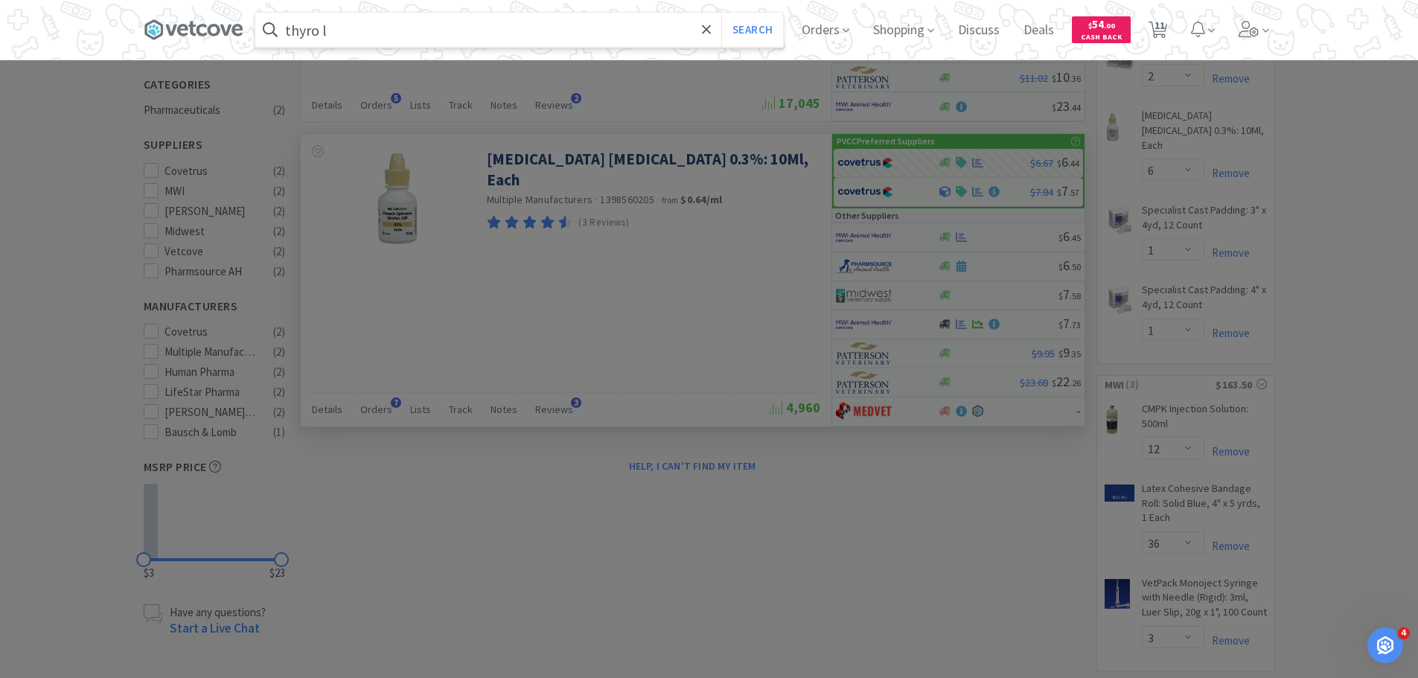
type input "thyro l"
click at [721, 13] on button "Search" at bounding box center [752, 30] width 62 height 34
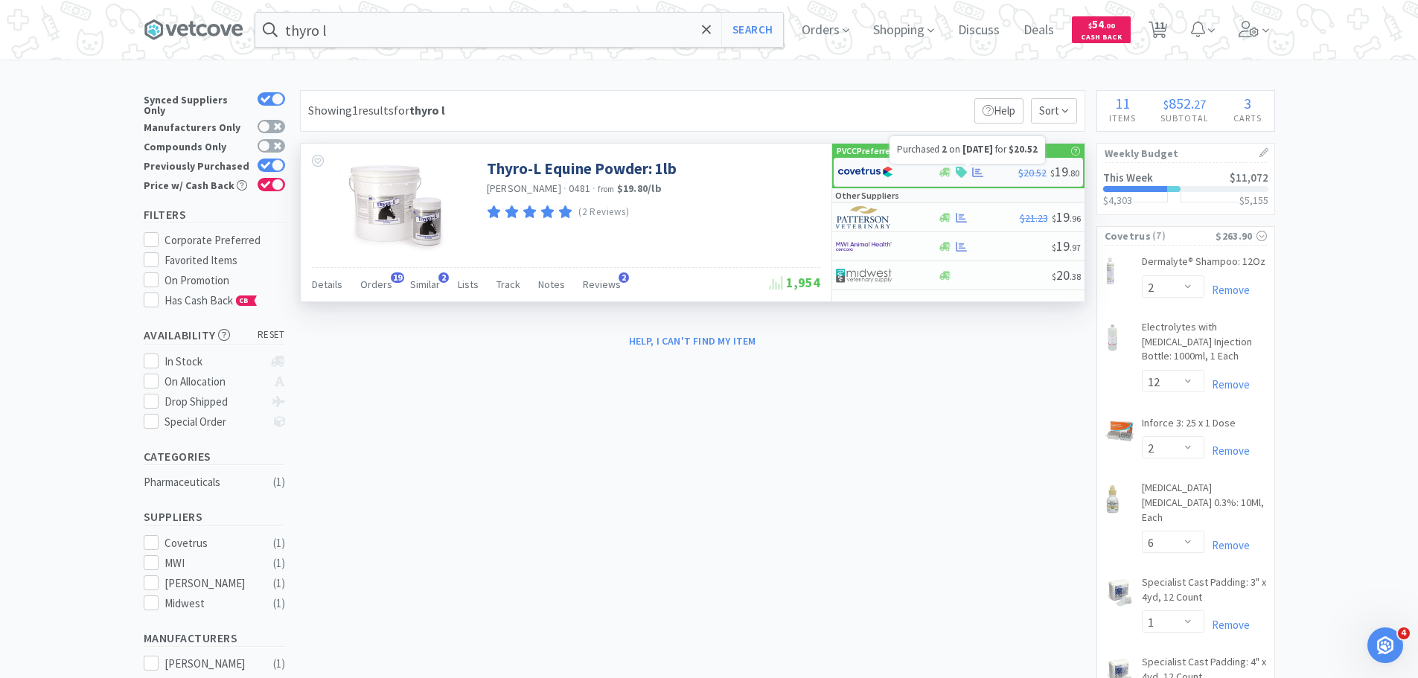
click at [981, 170] on icon at bounding box center [977, 172] width 11 height 11
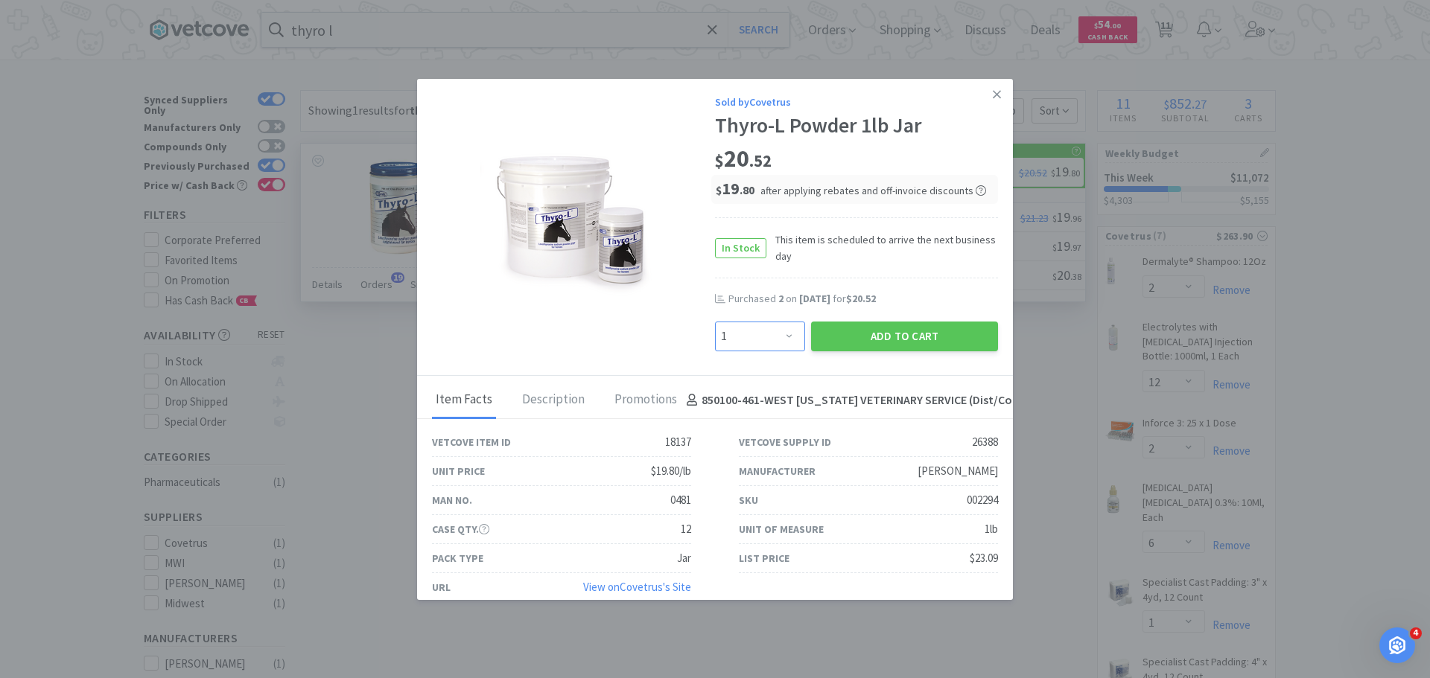
drag, startPoint x: 777, startPoint y: 342, endPoint x: 748, endPoint y: 339, distance: 30.0
click at [777, 342] on select "Enter Quantity 1 2 3 4 5 6 7 8 9 10 11 12 13 14 15 16 17 18 19 20 Enter Quantity" at bounding box center [760, 337] width 90 height 30
select select "2"
click at [715, 322] on select "Enter Quantity 1 2 3 4 5 6 7 8 9 10 11 12 13 14 15 16 17 18 19 20 Enter Quantity" at bounding box center [760, 337] width 90 height 30
click at [876, 331] on button "Add to Cart" at bounding box center [904, 337] width 187 height 30
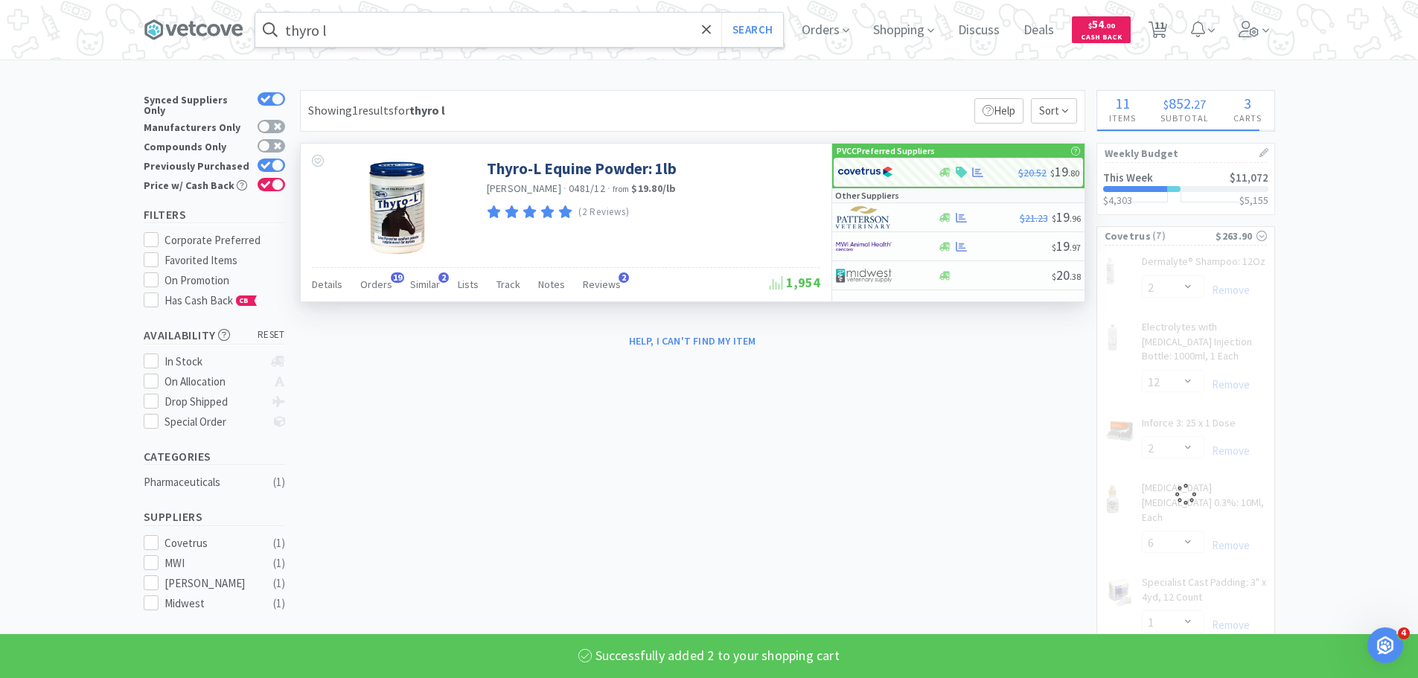
click at [487, 18] on input "thyro l" at bounding box center [519, 30] width 528 height 34
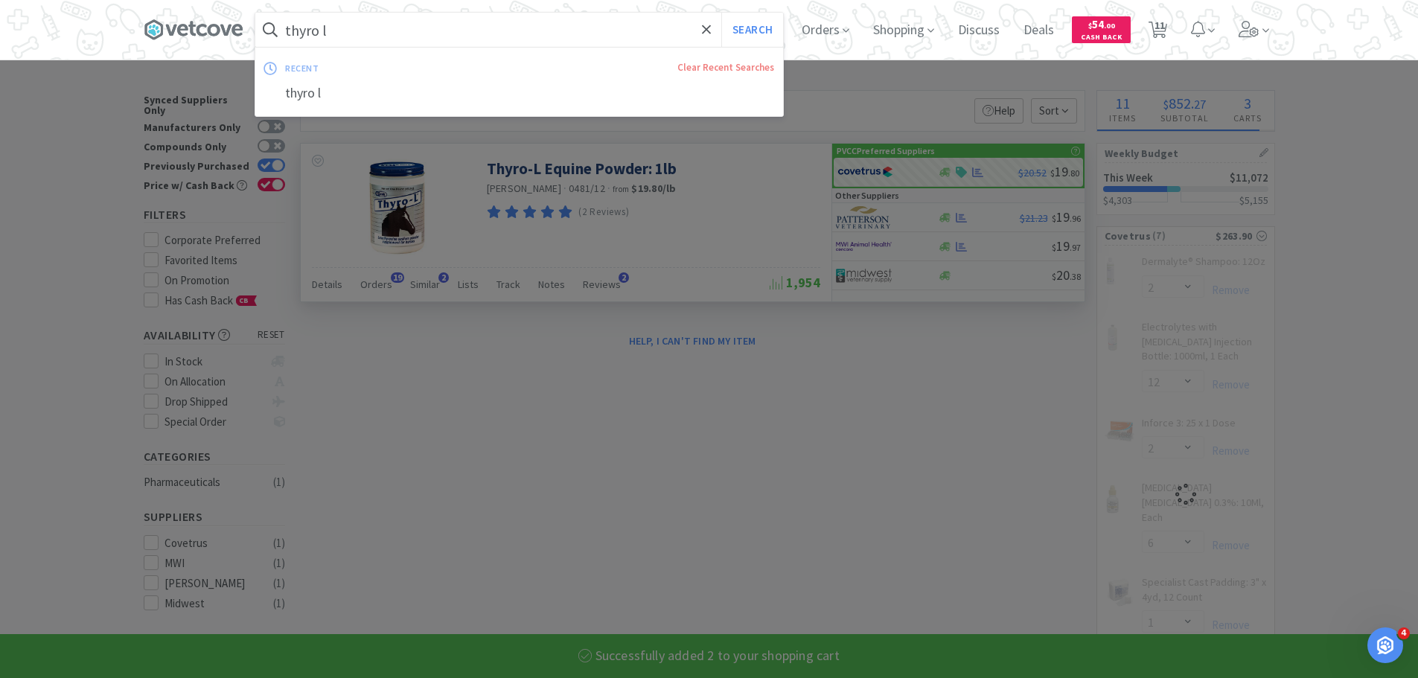
select select "2"
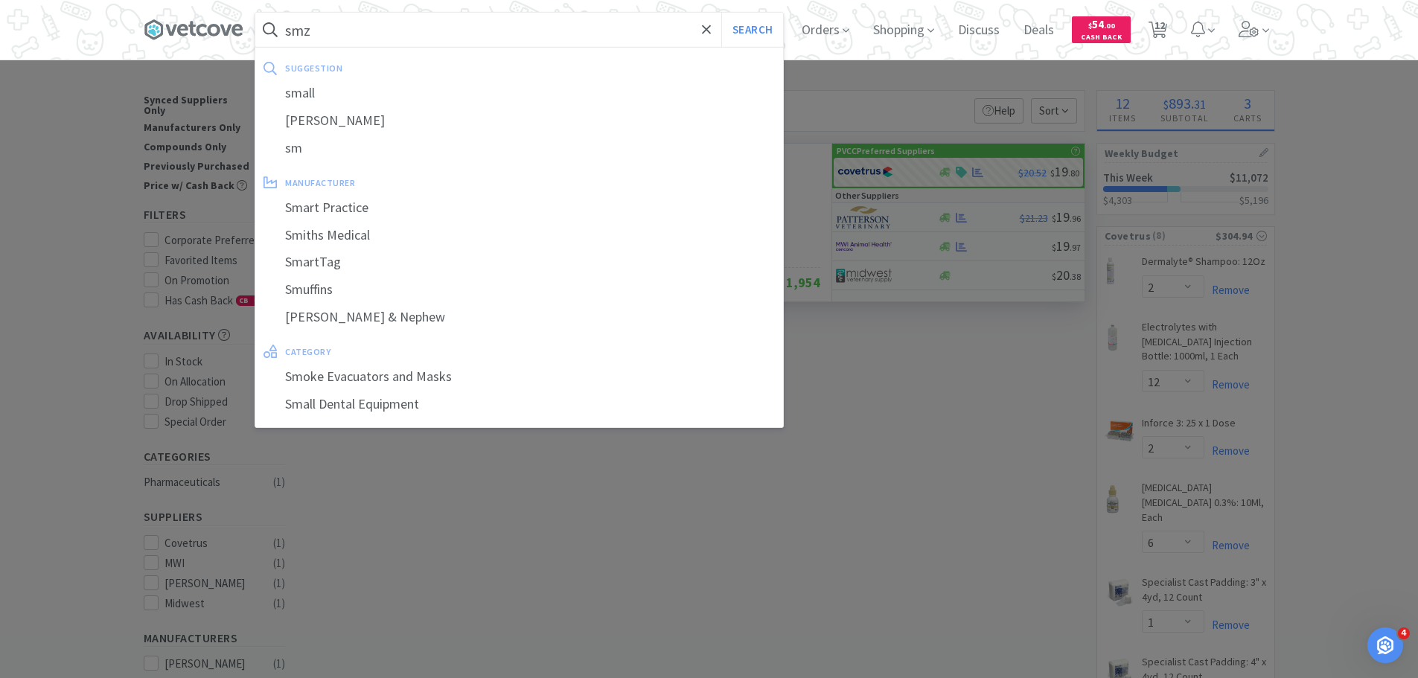
type input "smz"
click at [721, 13] on button "Search" at bounding box center [752, 30] width 62 height 34
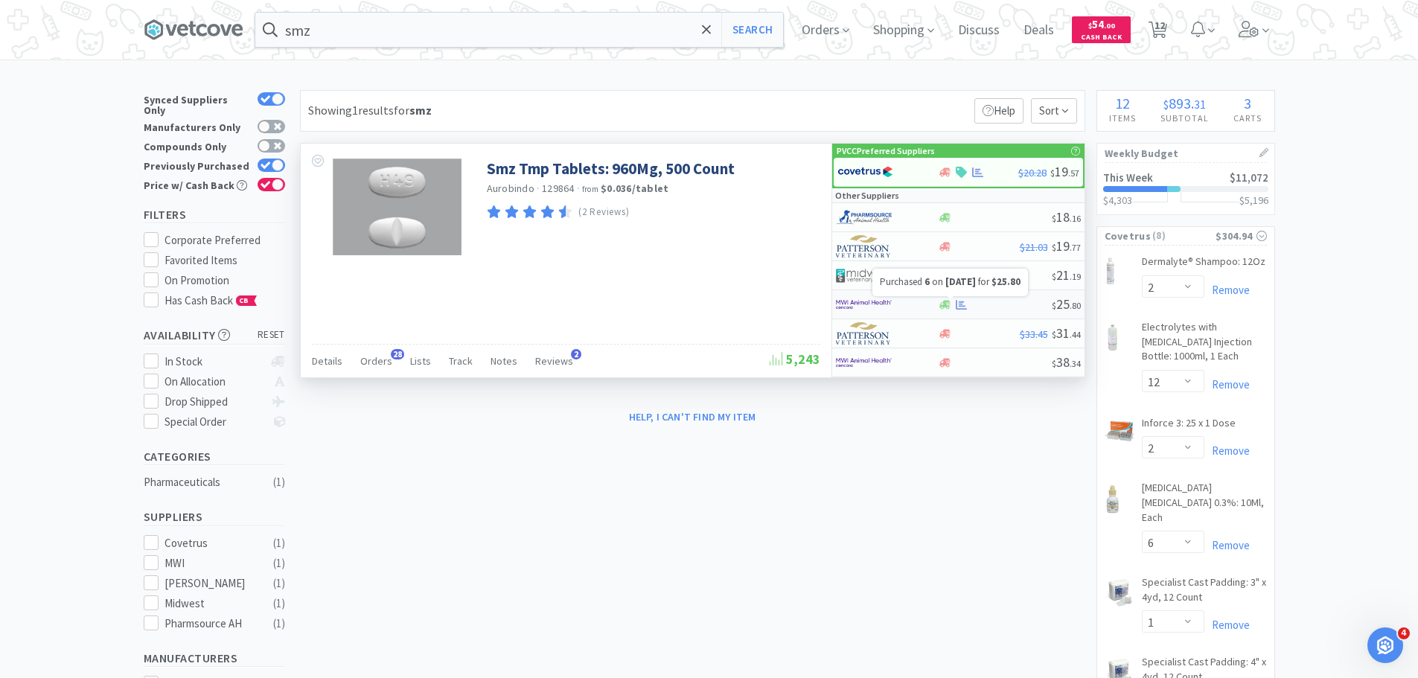
click at [963, 306] on icon at bounding box center [961, 305] width 11 height 10
select select "1"
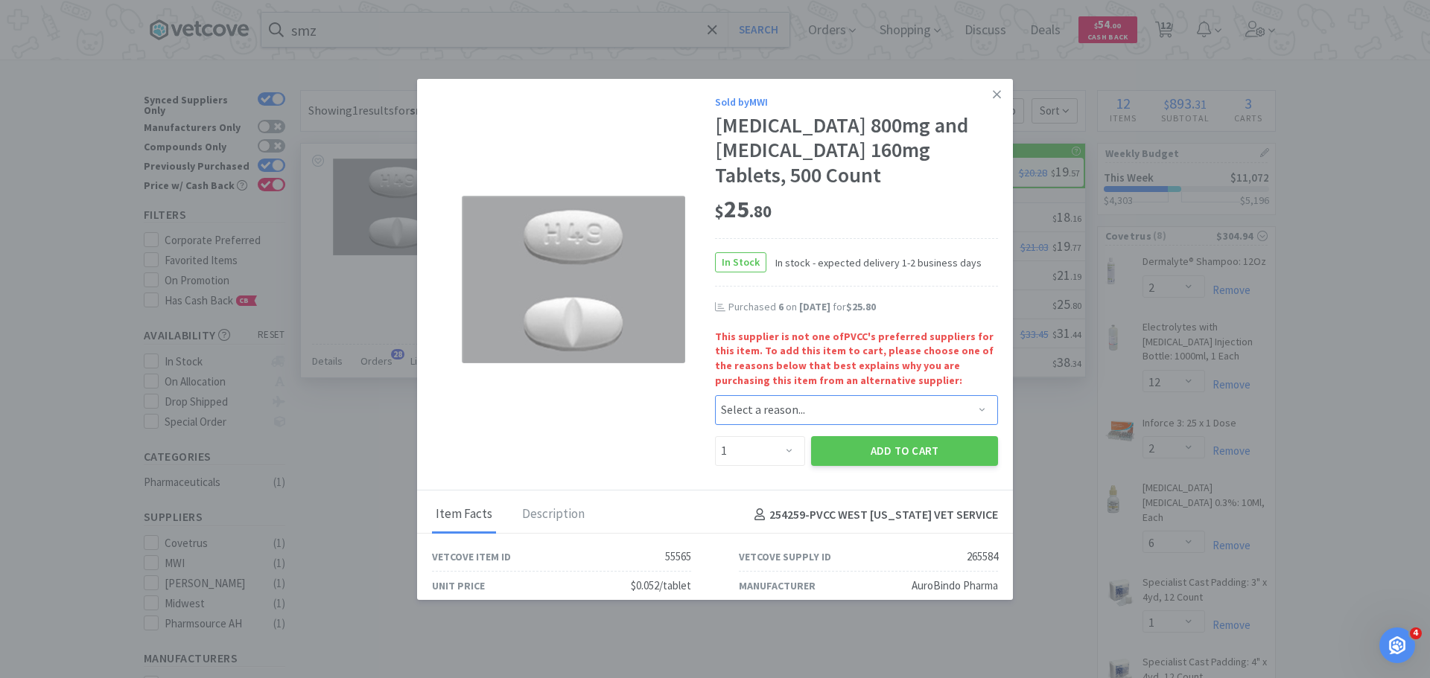
click at [769, 407] on select "Select a reason... Availability - This item is out of stock at the preferred su…" at bounding box center [856, 410] width 283 height 30
select select "availability"
click at [715, 395] on select "Select a reason... Availability - This item is out of stock at the preferred su…" at bounding box center [856, 410] width 283 height 30
click at [766, 452] on select "Enter Quantity 1 2 3 4 5 6 7 8 9 10 11 12 13 14 15 16 17 18 19 20 Enter Quantity" at bounding box center [760, 451] width 90 height 30
select select "4"
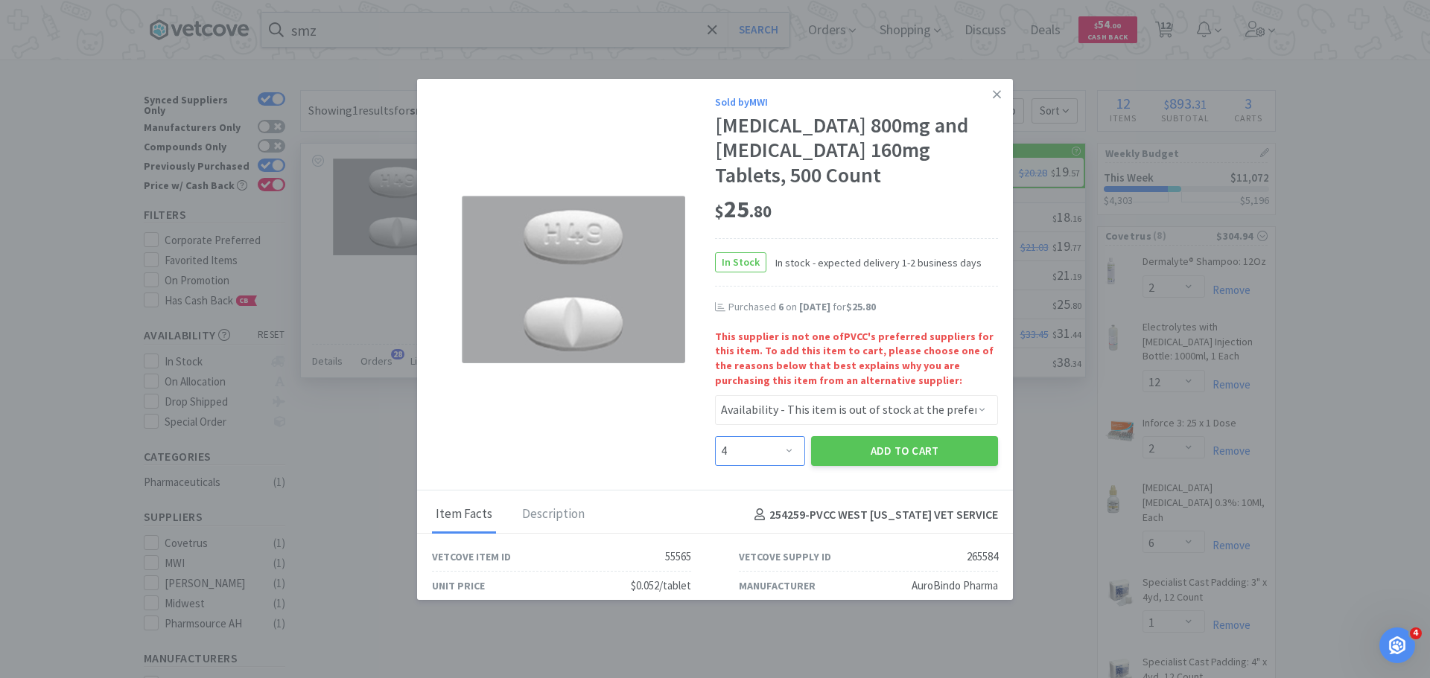
click at [715, 436] on select "Enter Quantity 1 2 3 4 5 6 7 8 9 10 11 12 13 14 15 16 17 18 19 20 Enter Quantity" at bounding box center [760, 451] width 90 height 30
click at [905, 453] on button "Add to Cart" at bounding box center [904, 451] width 187 height 30
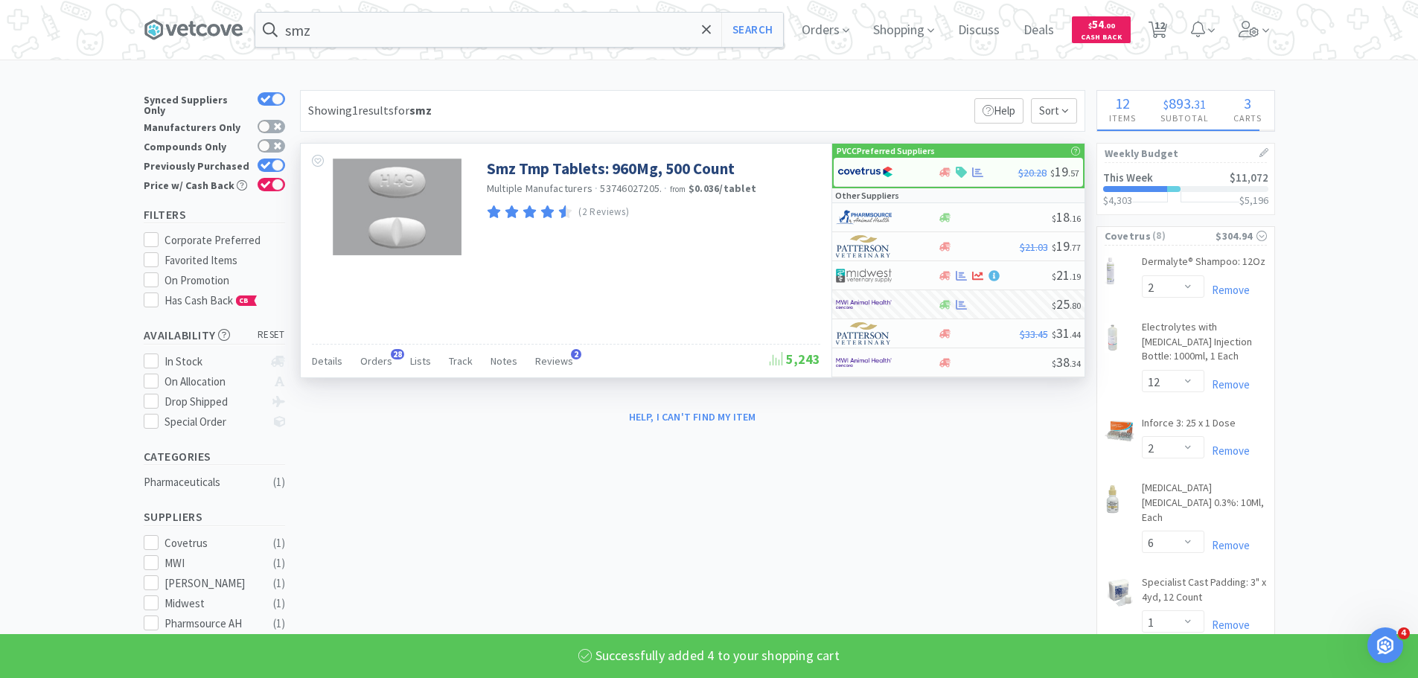
select select "4"
select select "3"
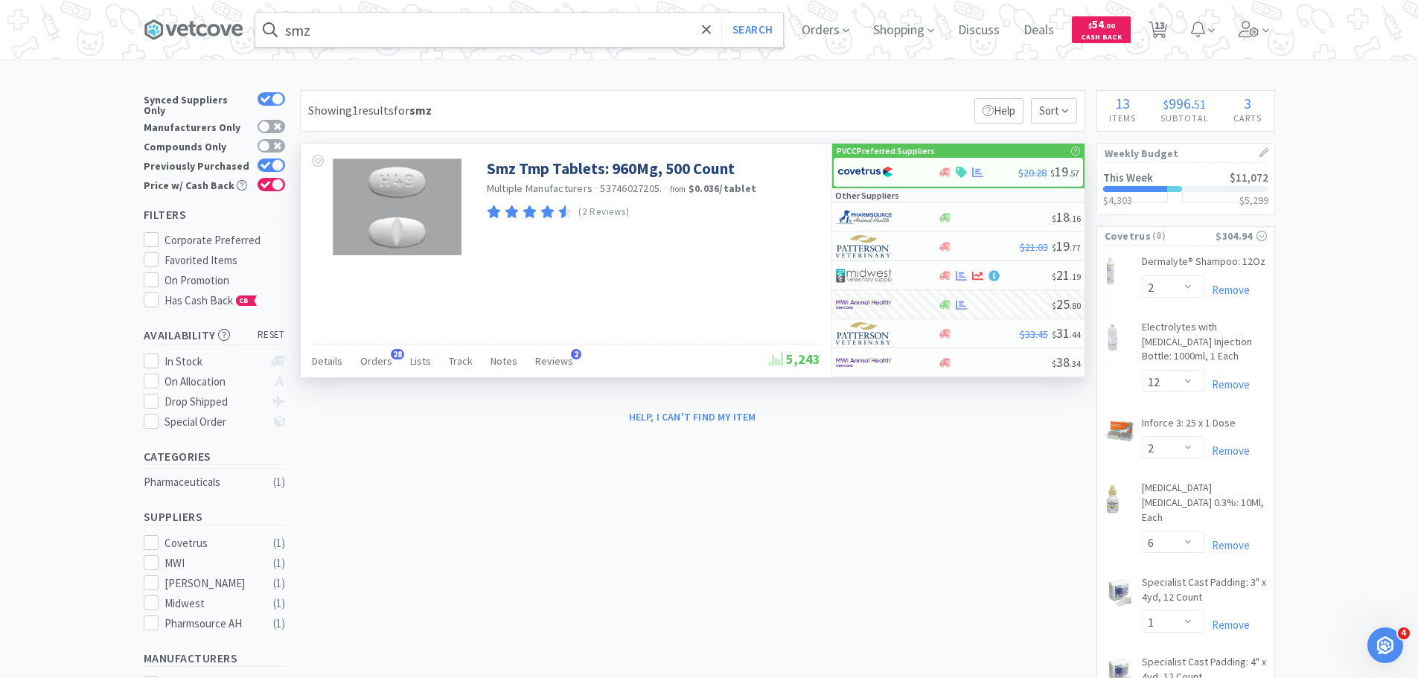
click at [459, 31] on input "smz" at bounding box center [519, 30] width 528 height 34
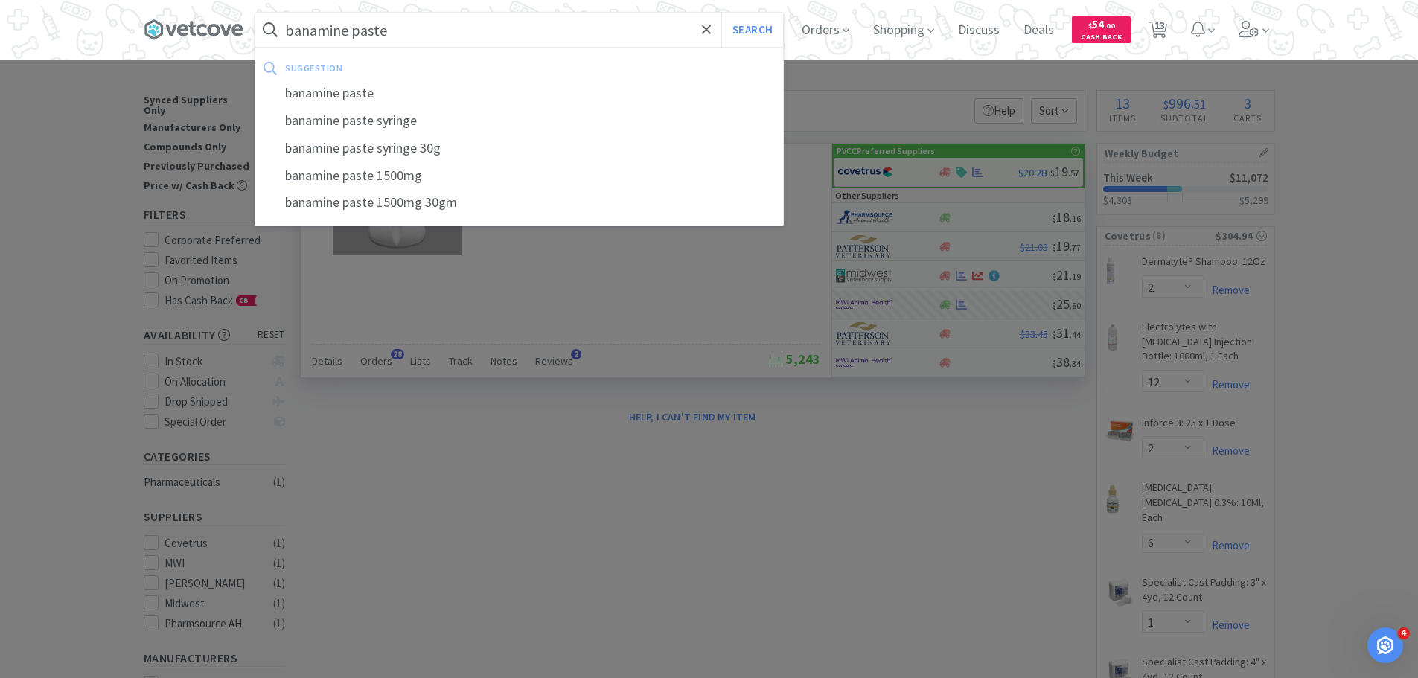
type input "banamine paste"
click at [721, 13] on button "Search" at bounding box center [752, 30] width 62 height 34
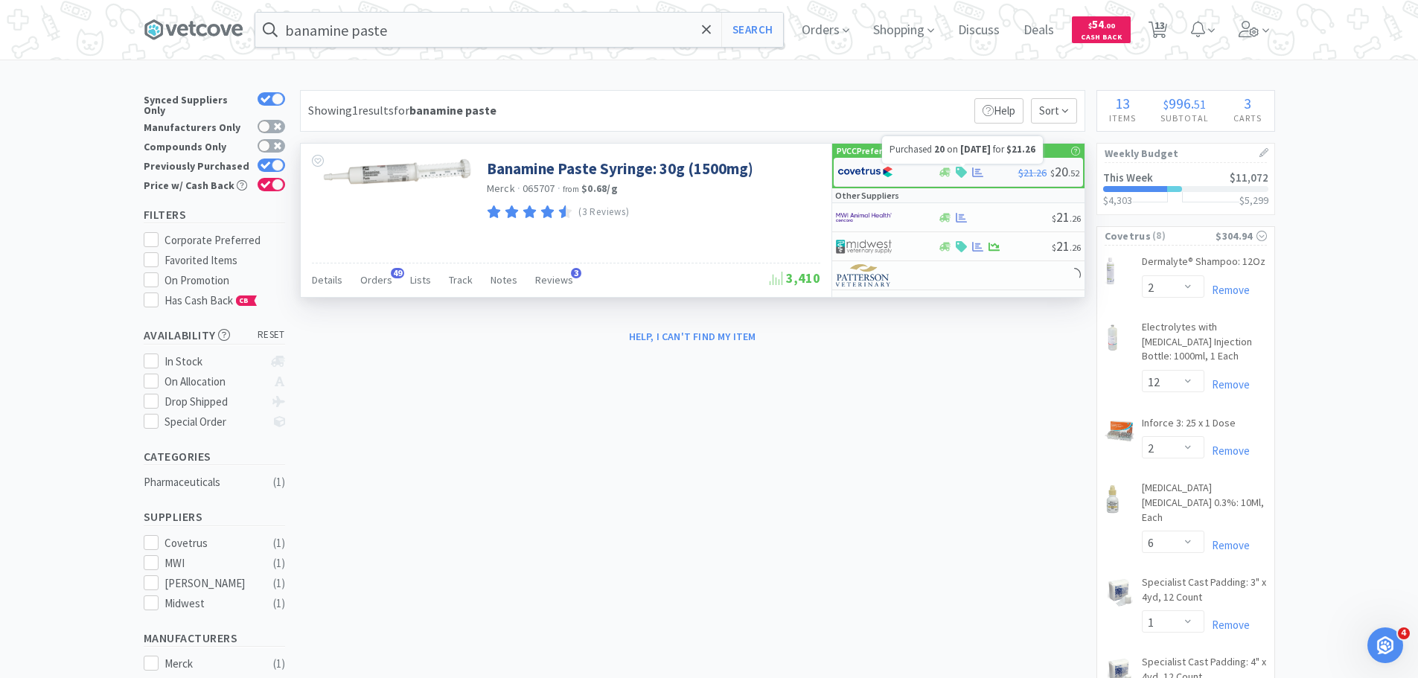
click at [975, 171] on icon at bounding box center [977, 172] width 11 height 11
select select "1"
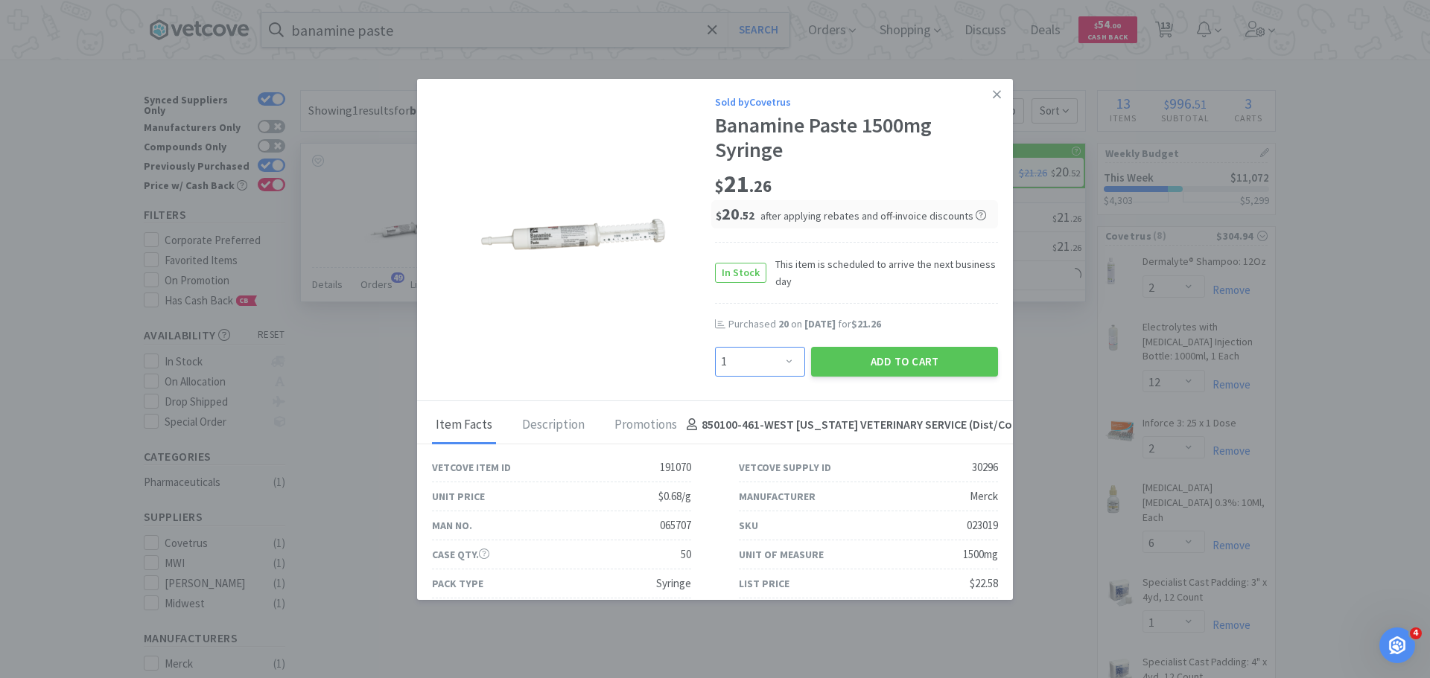
click at [742, 356] on select "Enter Quantity 1 2 3 4 5 6 7 8 9 10 11 12 13 14 15 16 17 18 19 20 Enter Quantity" at bounding box center [760, 362] width 90 height 30
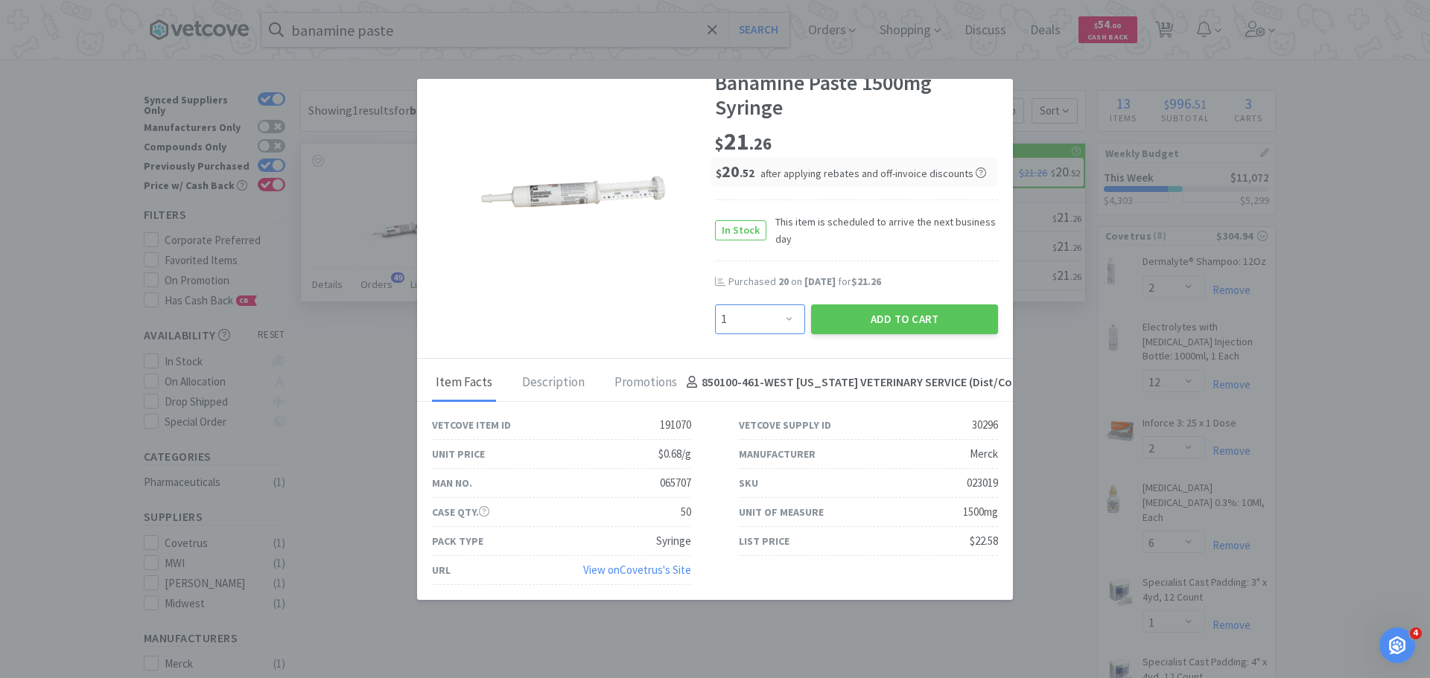
click at [770, 325] on select "Enter Quantity 1 2 3 4 5 6 7 8 9 10 11 12 13 14 15 16 17 18 19 20 Enter Quantity" at bounding box center [760, 320] width 90 height 30
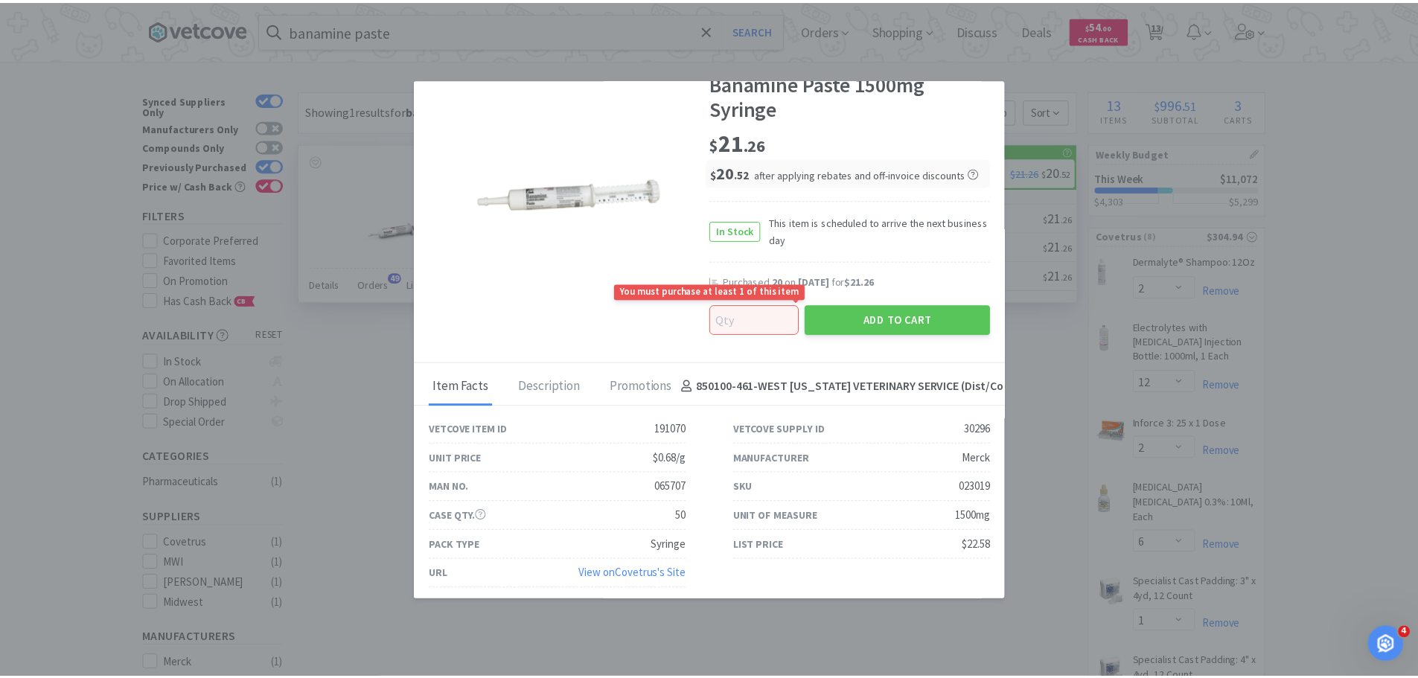
scroll to position [45, 0]
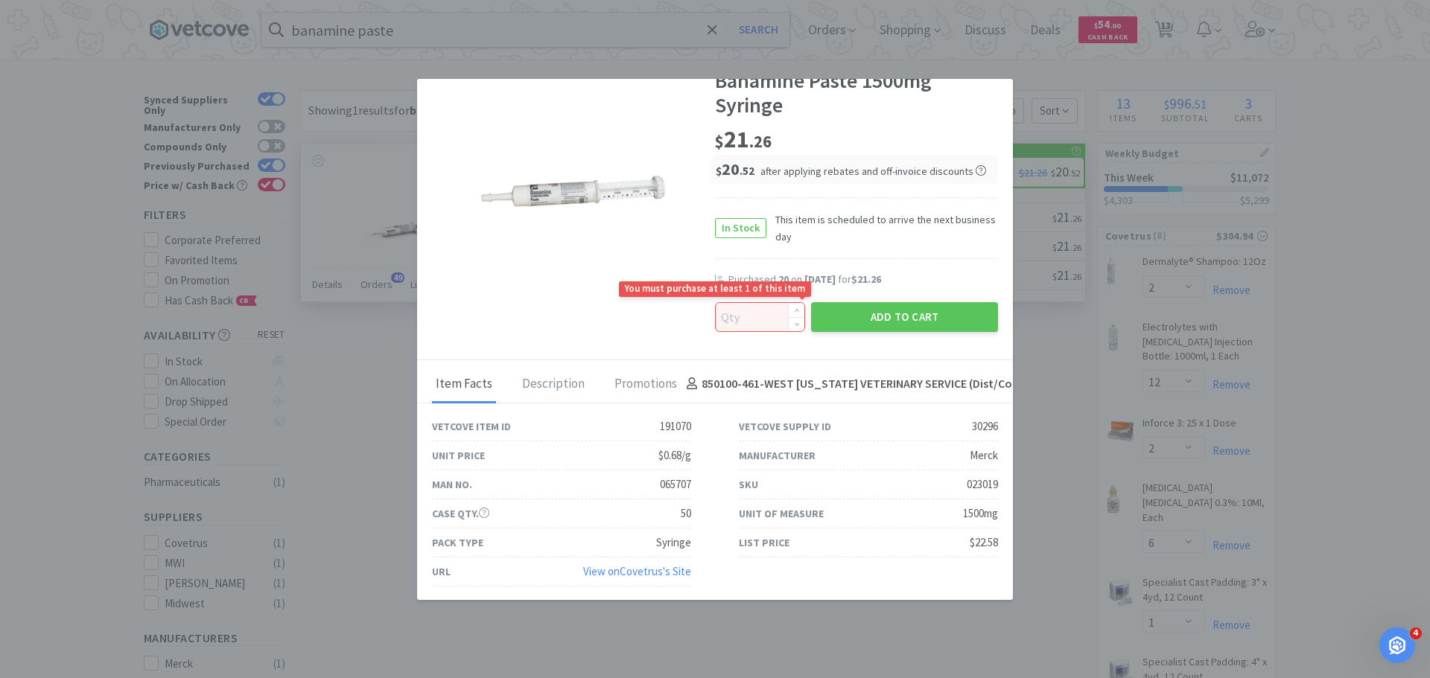
click at [750, 314] on input at bounding box center [760, 317] width 89 height 28
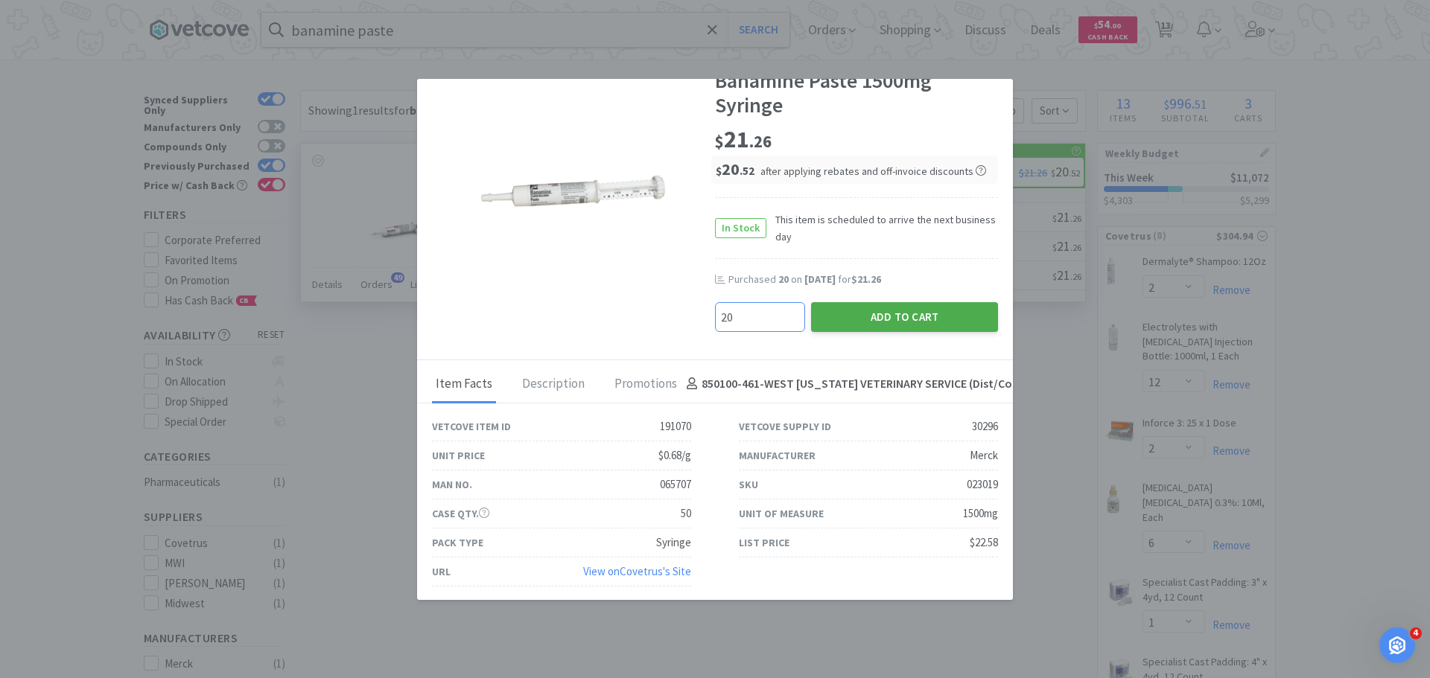
type input "20"
click at [861, 329] on button "Add to Cart" at bounding box center [904, 317] width 187 height 30
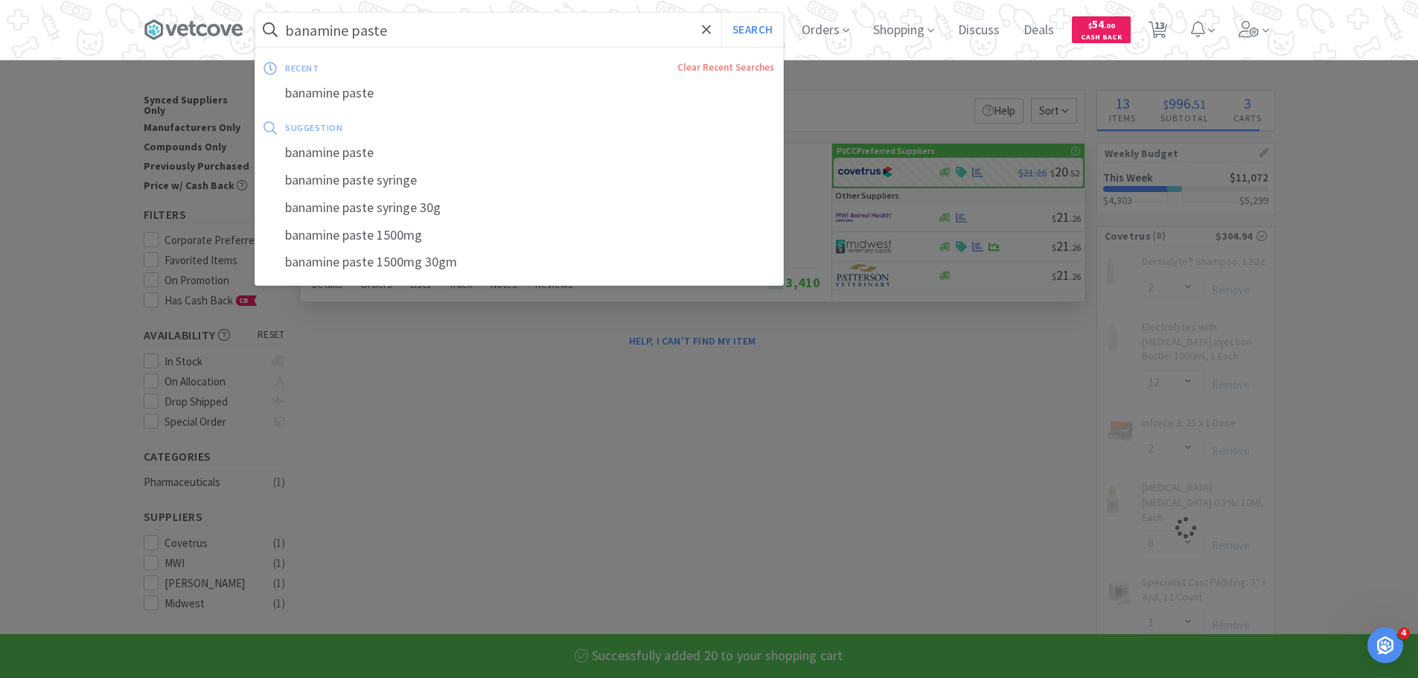
click at [568, 29] on input "banamine paste" at bounding box center [519, 30] width 528 height 34
select select "20"
select select "2"
select select "12"
select select "2"
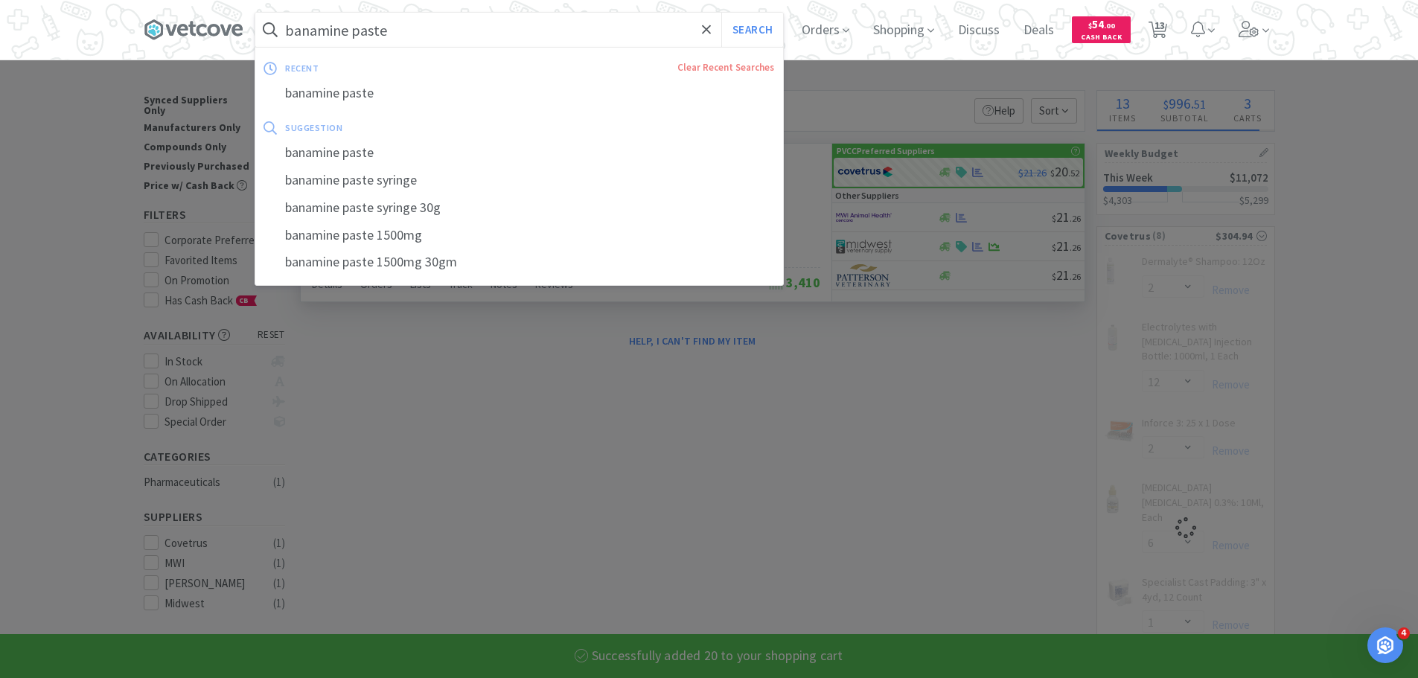
select select "6"
select select "1"
select select "2"
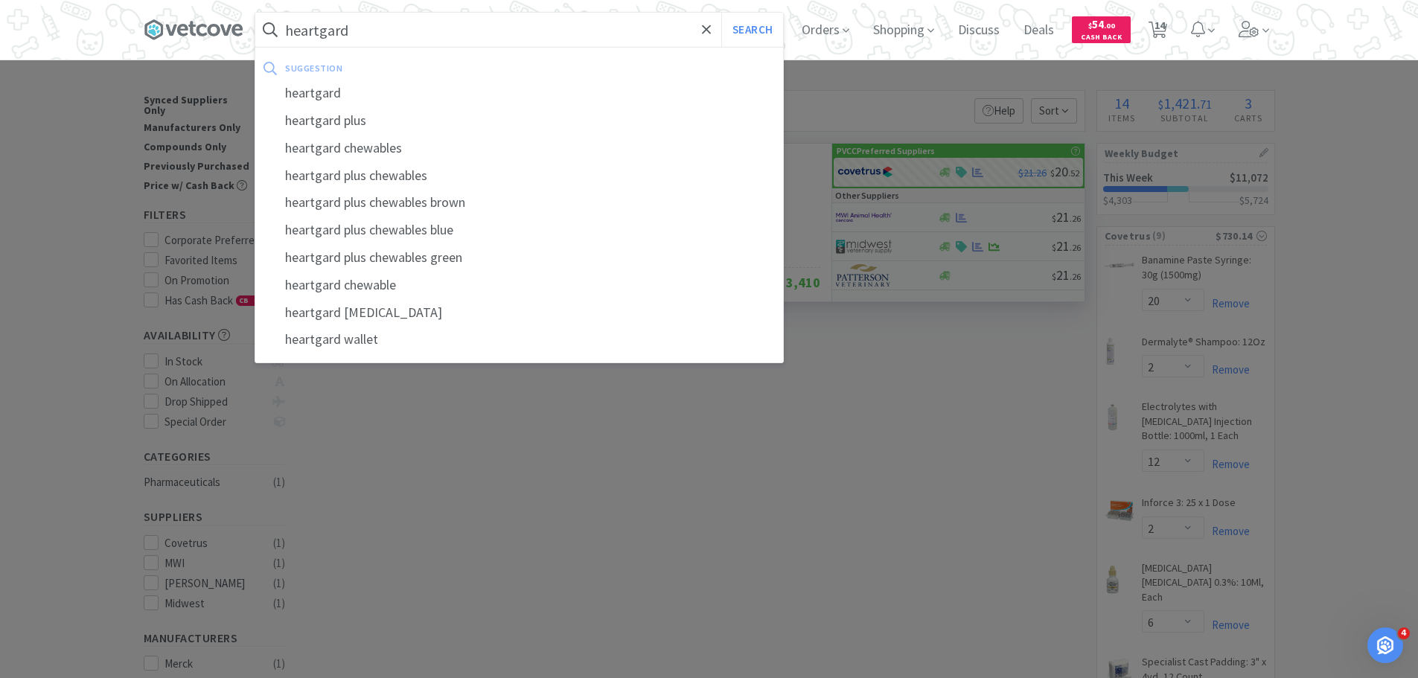
type input "heartgard"
click at [721, 13] on button "Search" at bounding box center [752, 30] width 62 height 34
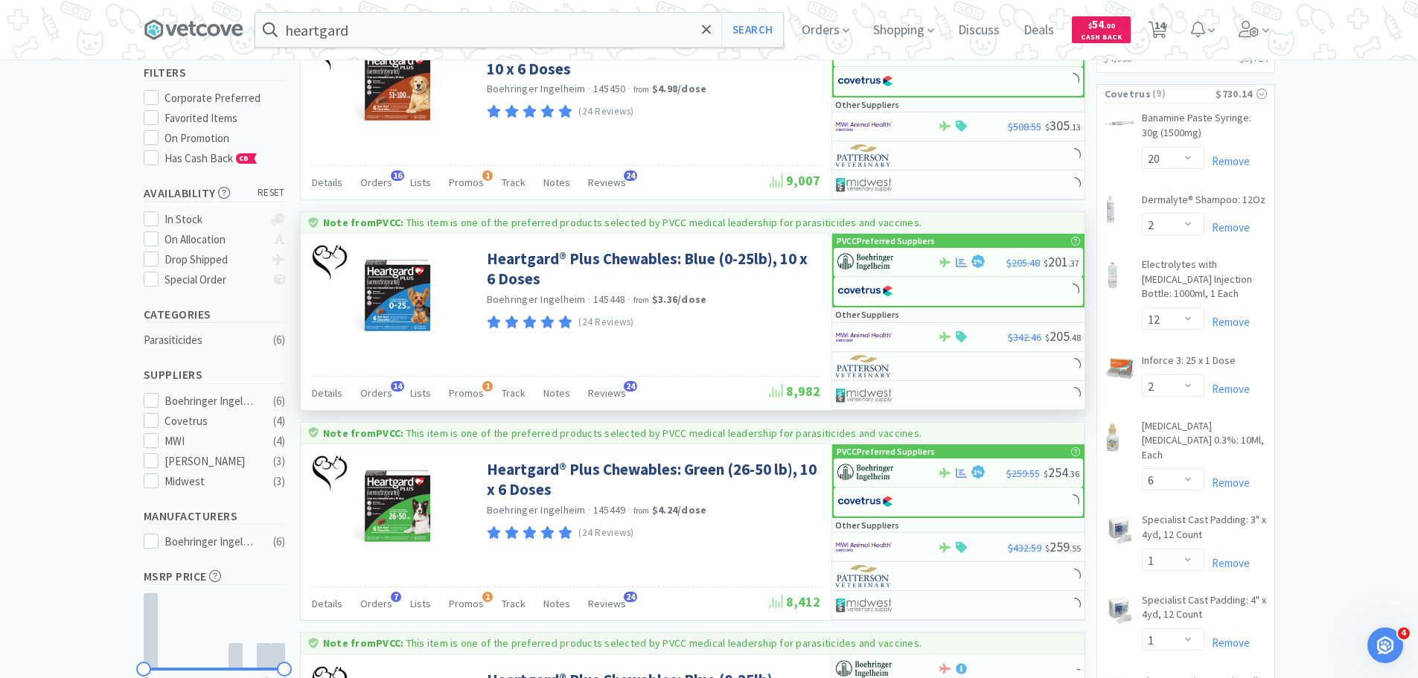
scroll to position [149, 0]
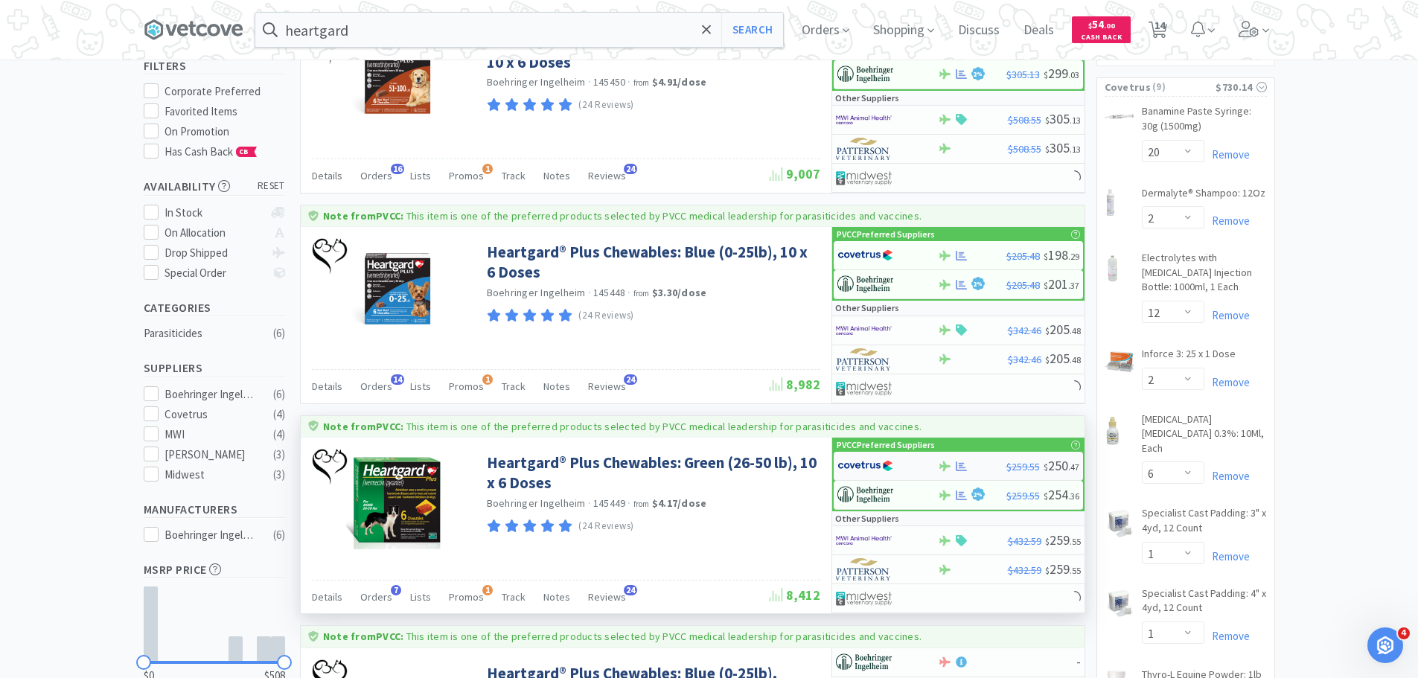
click at [858, 471] on img at bounding box center [866, 466] width 56 height 22
select select "1"
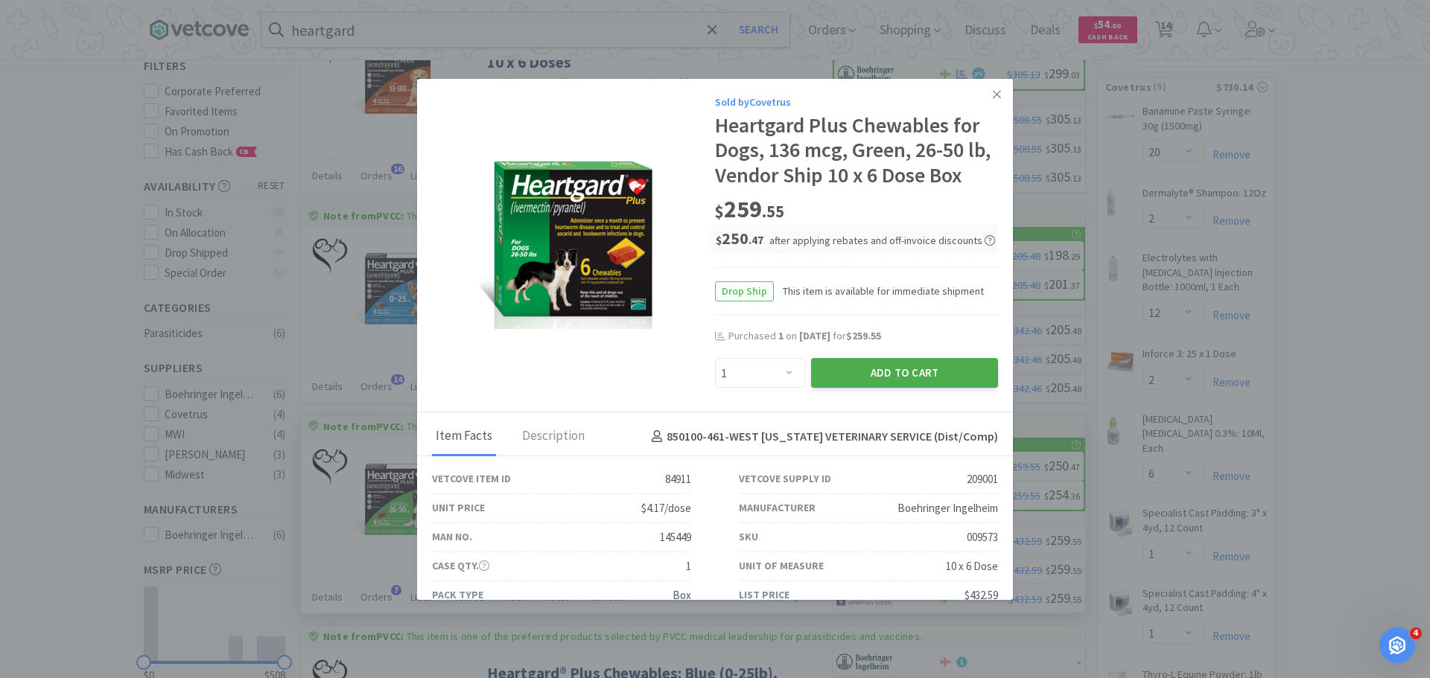
click at [872, 365] on button "Add to Cart" at bounding box center [904, 373] width 187 height 30
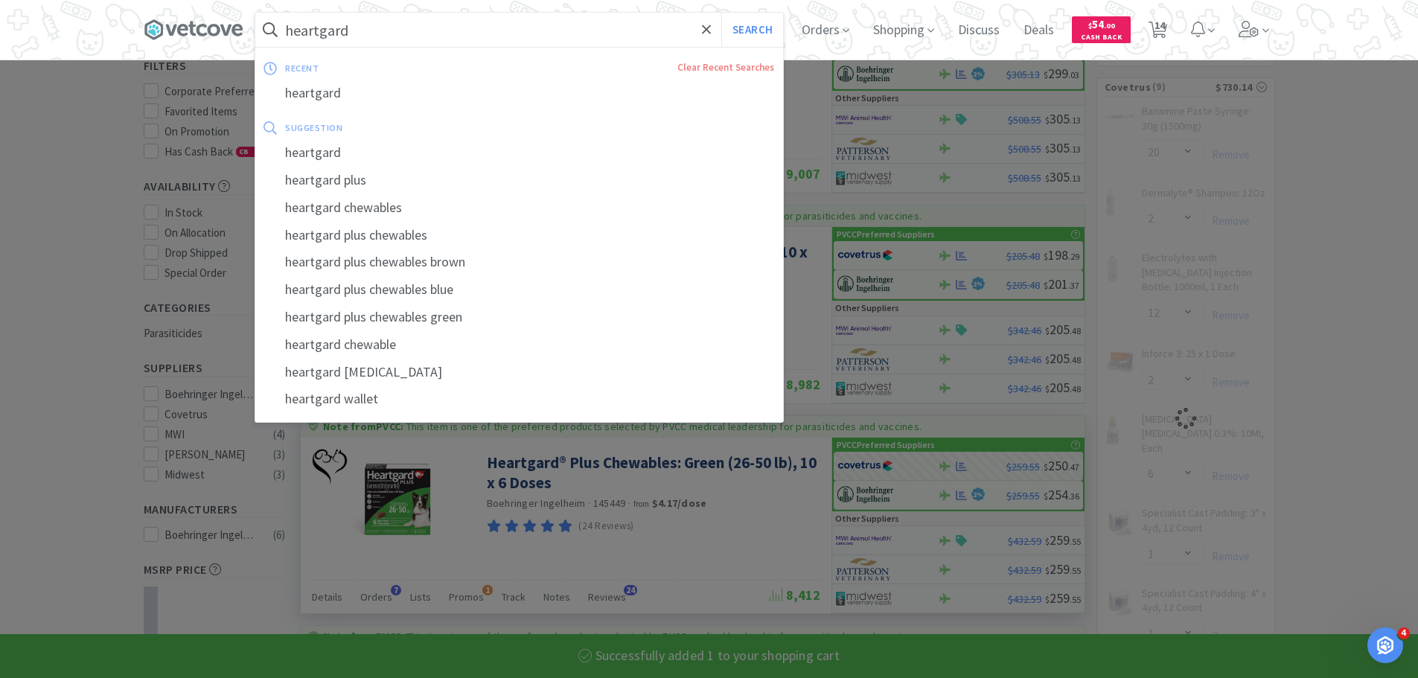
click at [583, 41] on input "heartgard" at bounding box center [519, 30] width 528 height 34
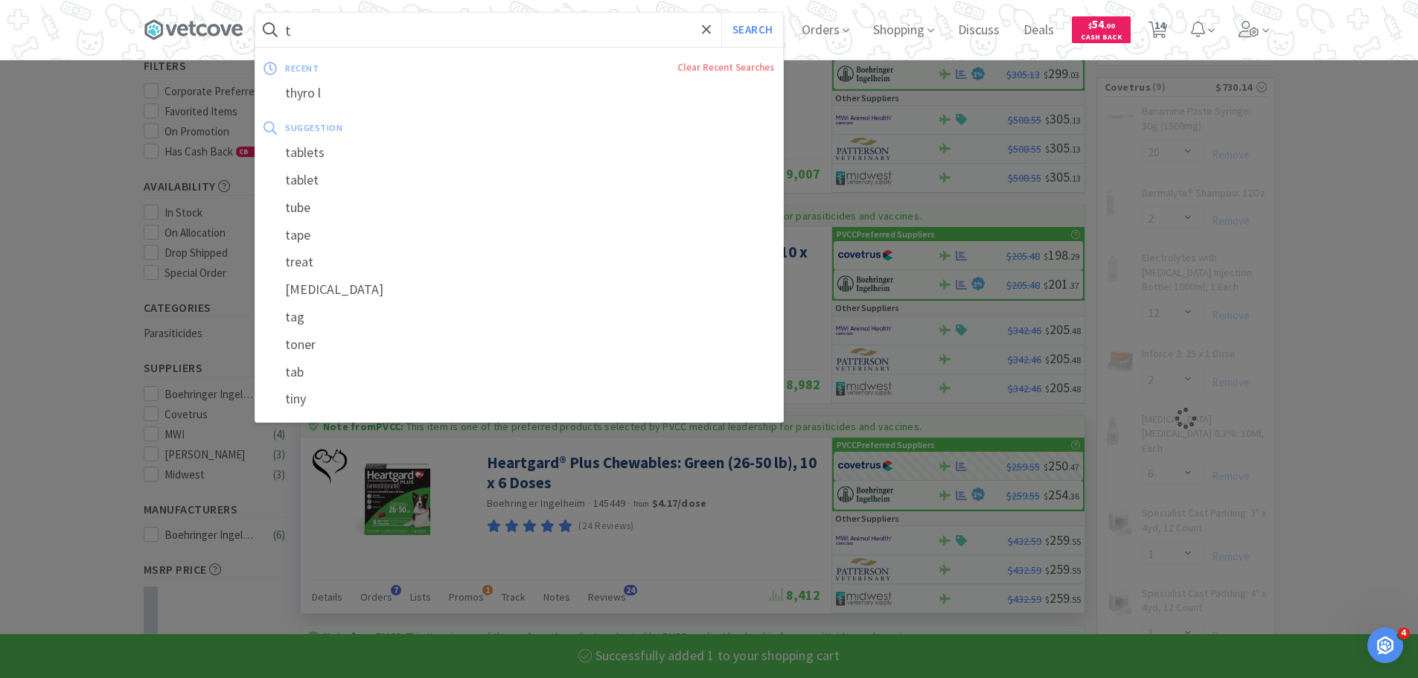
type input "tr"
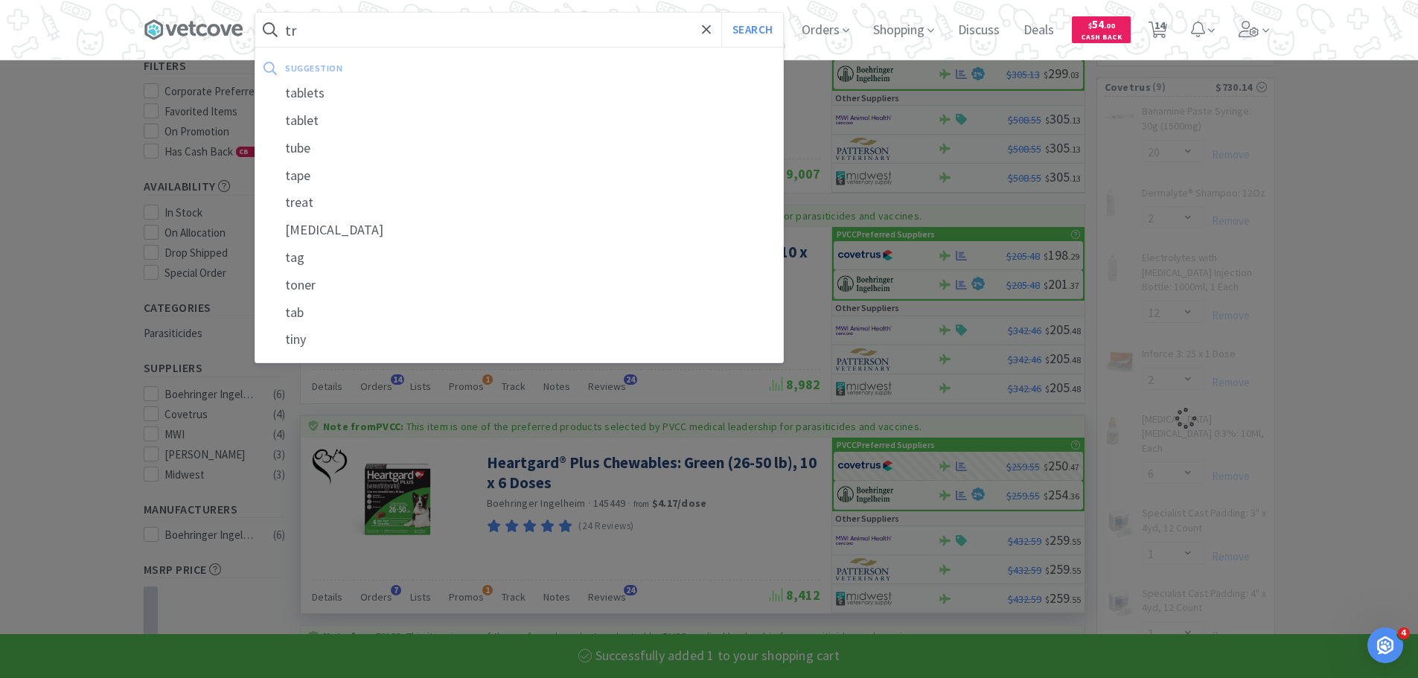
select select "1"
select select "2"
select select "6"
select select "1"
select select "2"
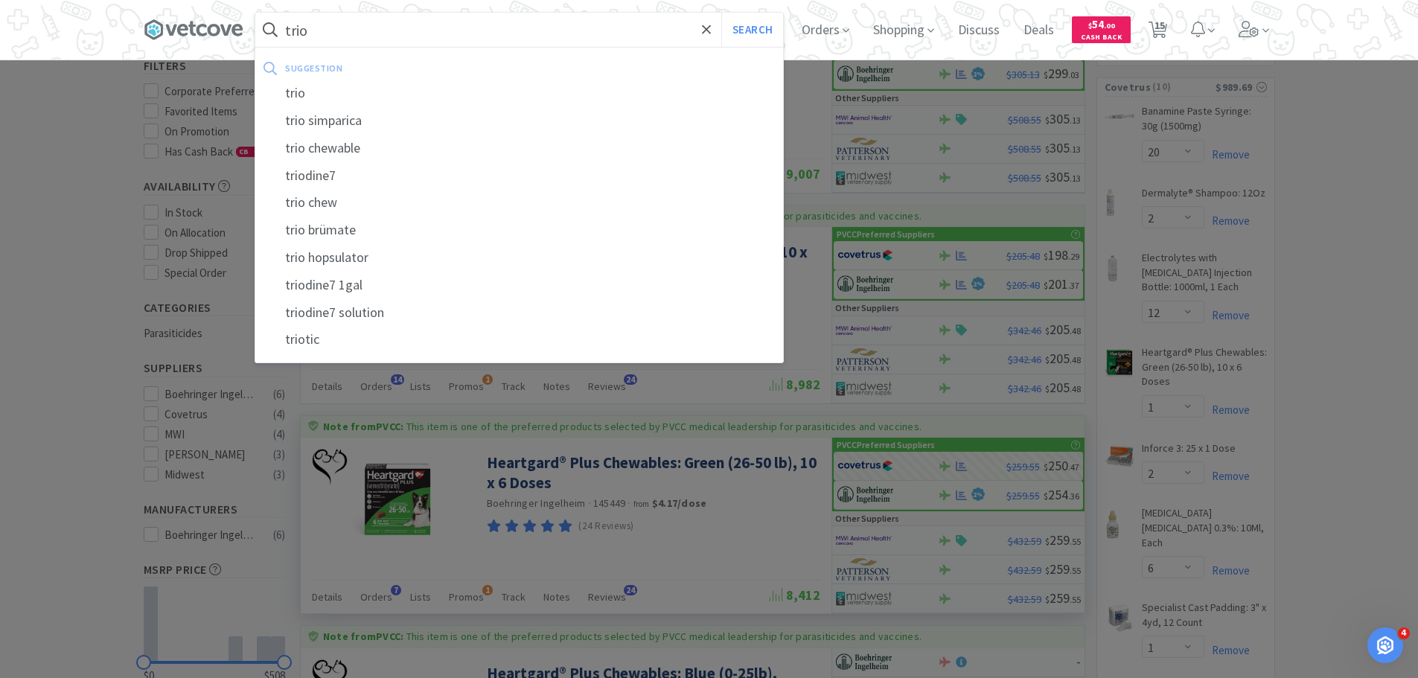
type input "trio"
click at [721, 13] on button "Search" at bounding box center [752, 30] width 62 height 34
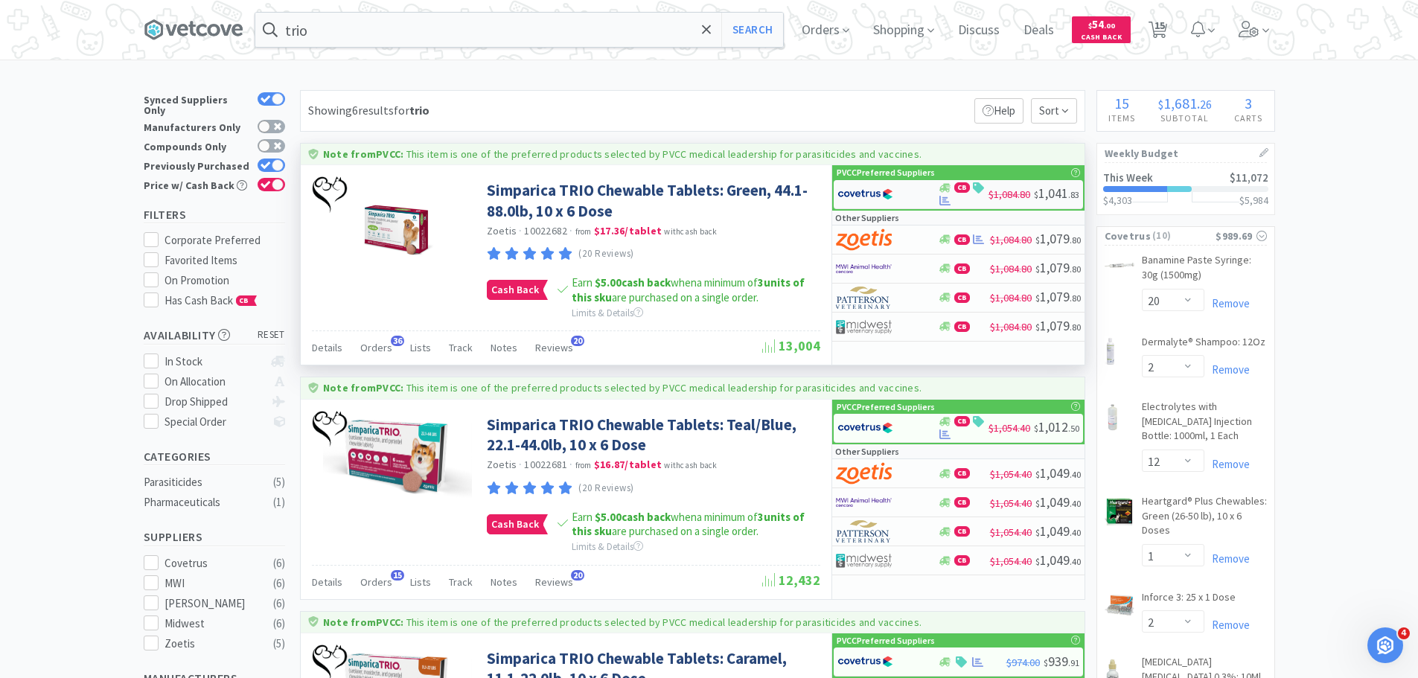
click at [874, 191] on img at bounding box center [866, 194] width 56 height 22
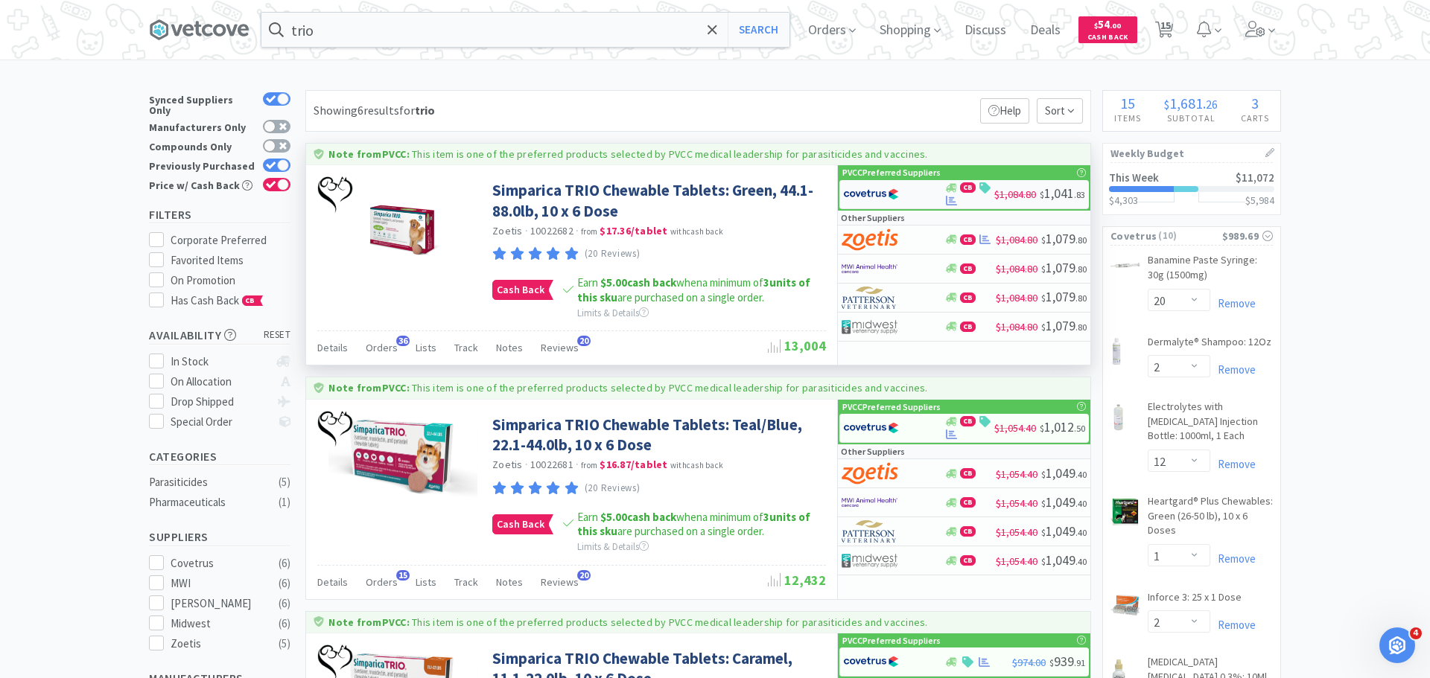
select select "2"
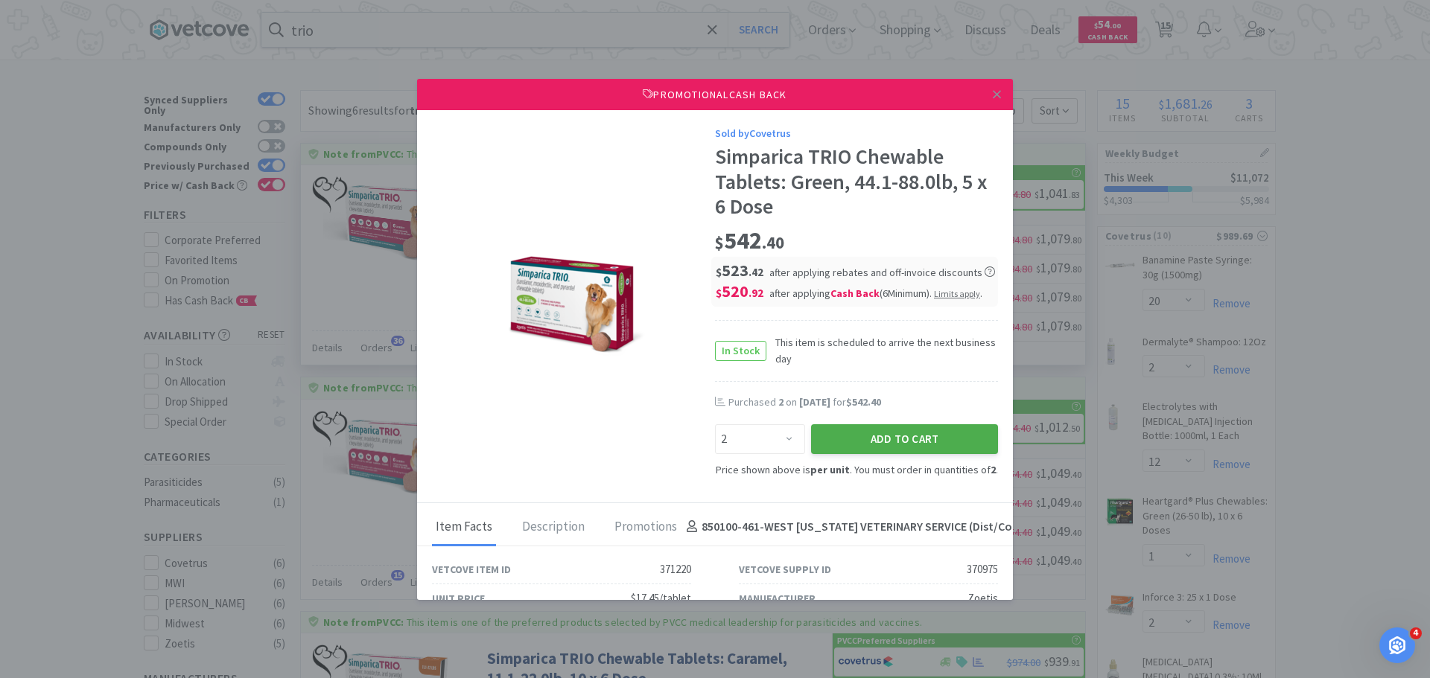
click at [845, 437] on button "Add to Cart" at bounding box center [904, 439] width 187 height 30
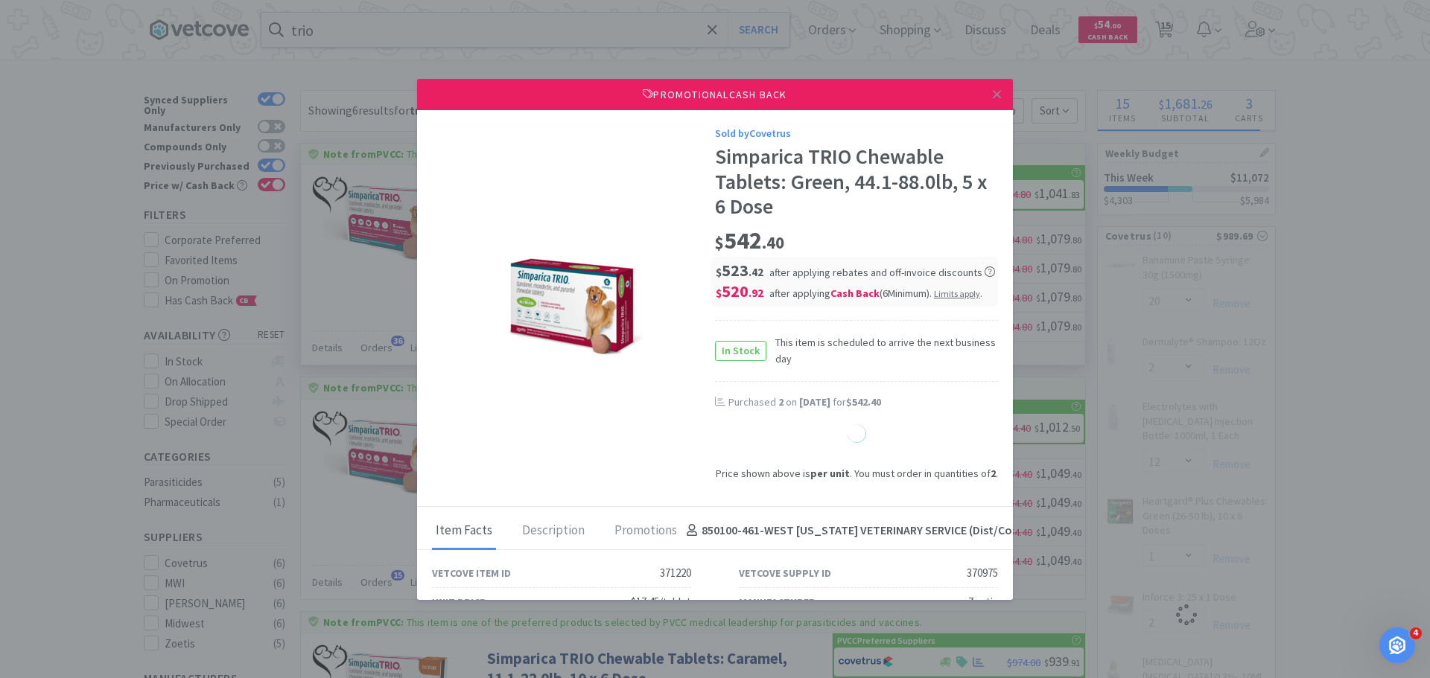
select select "1"
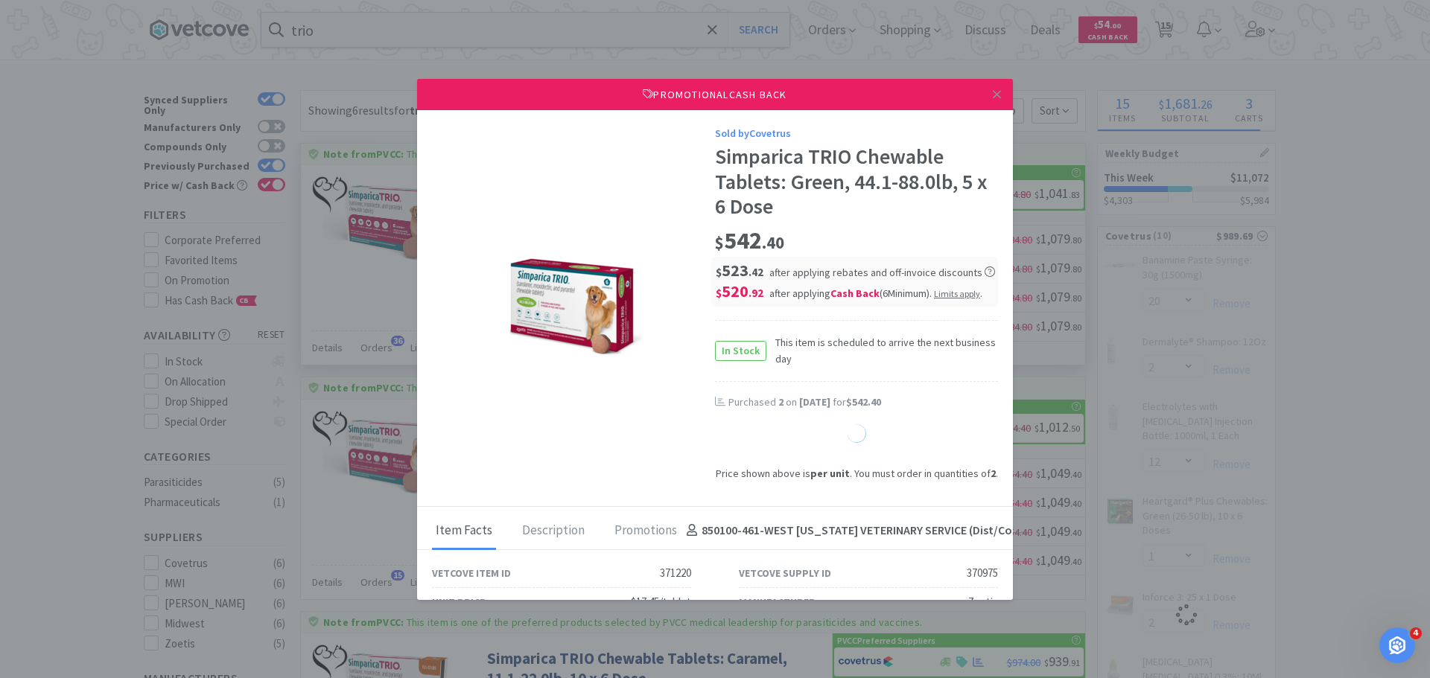
select select "1"
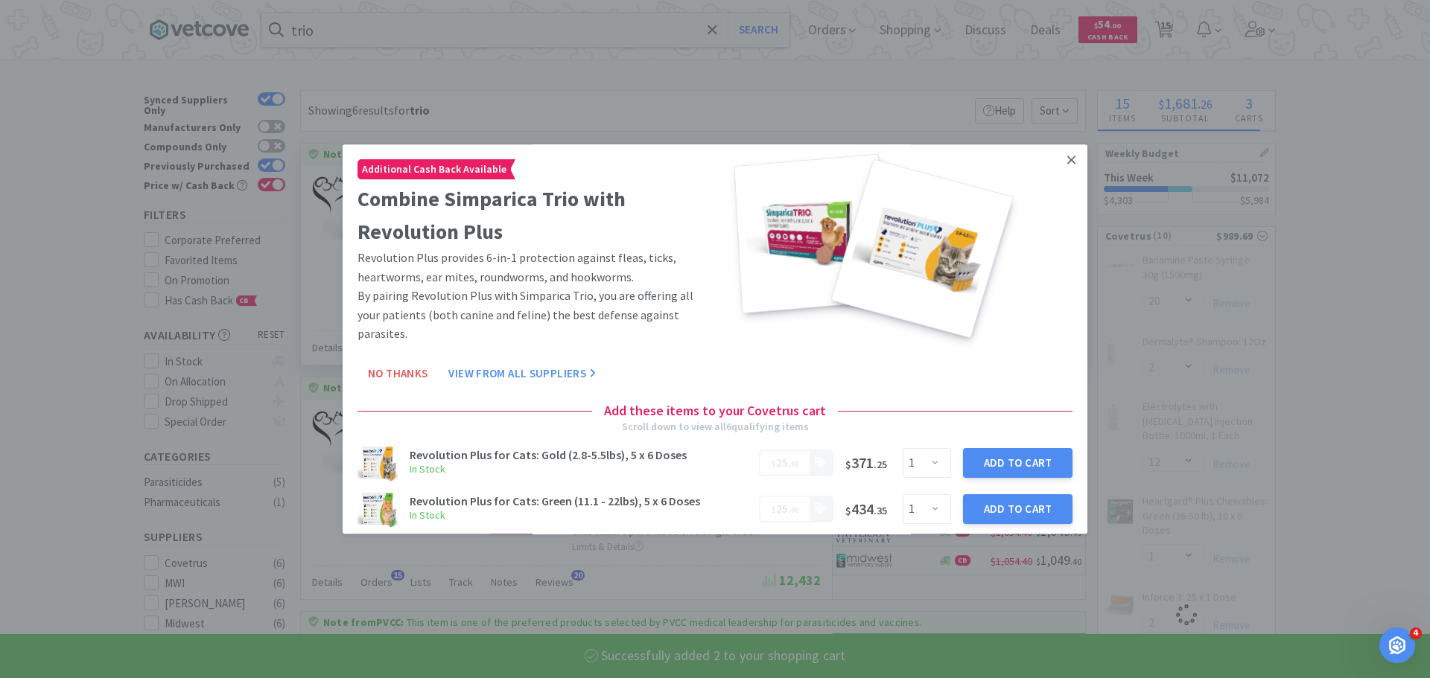
click at [1058, 159] on link at bounding box center [1071, 160] width 26 height 32
select select "2"
select select "1"
select select "2"
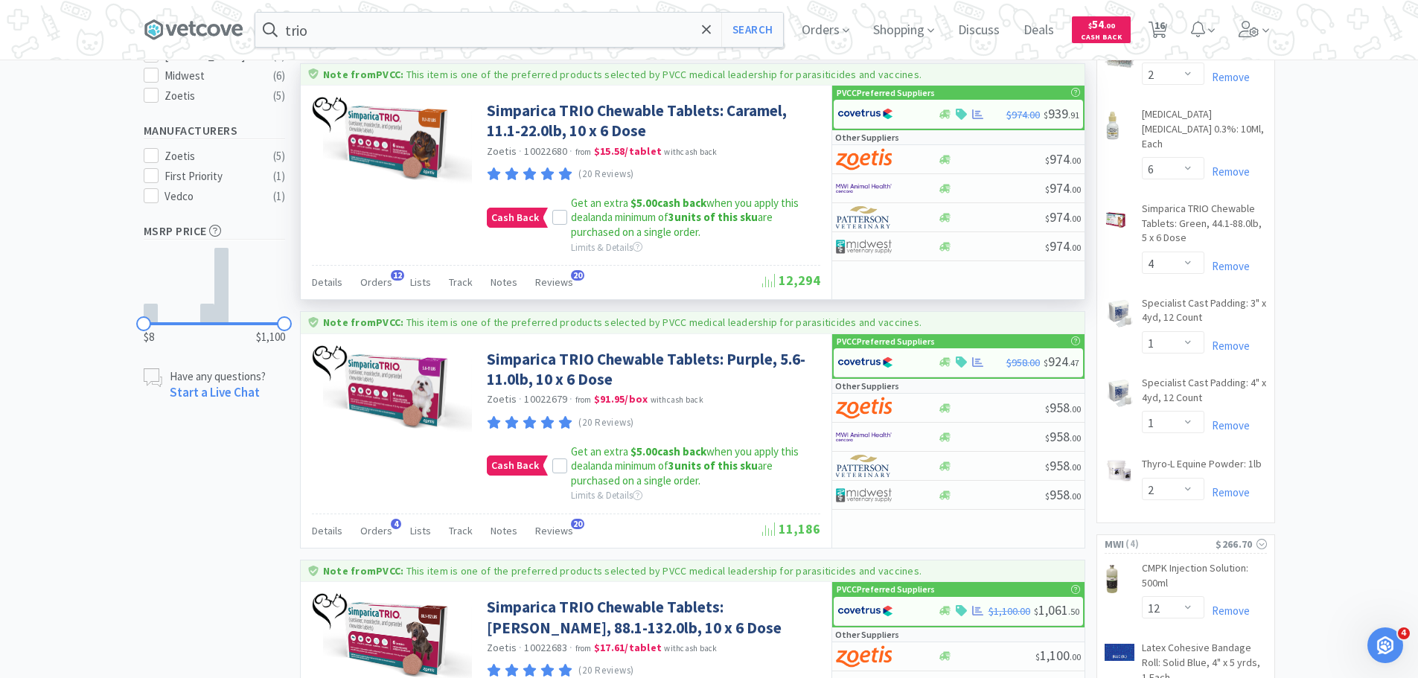
scroll to position [521, 0]
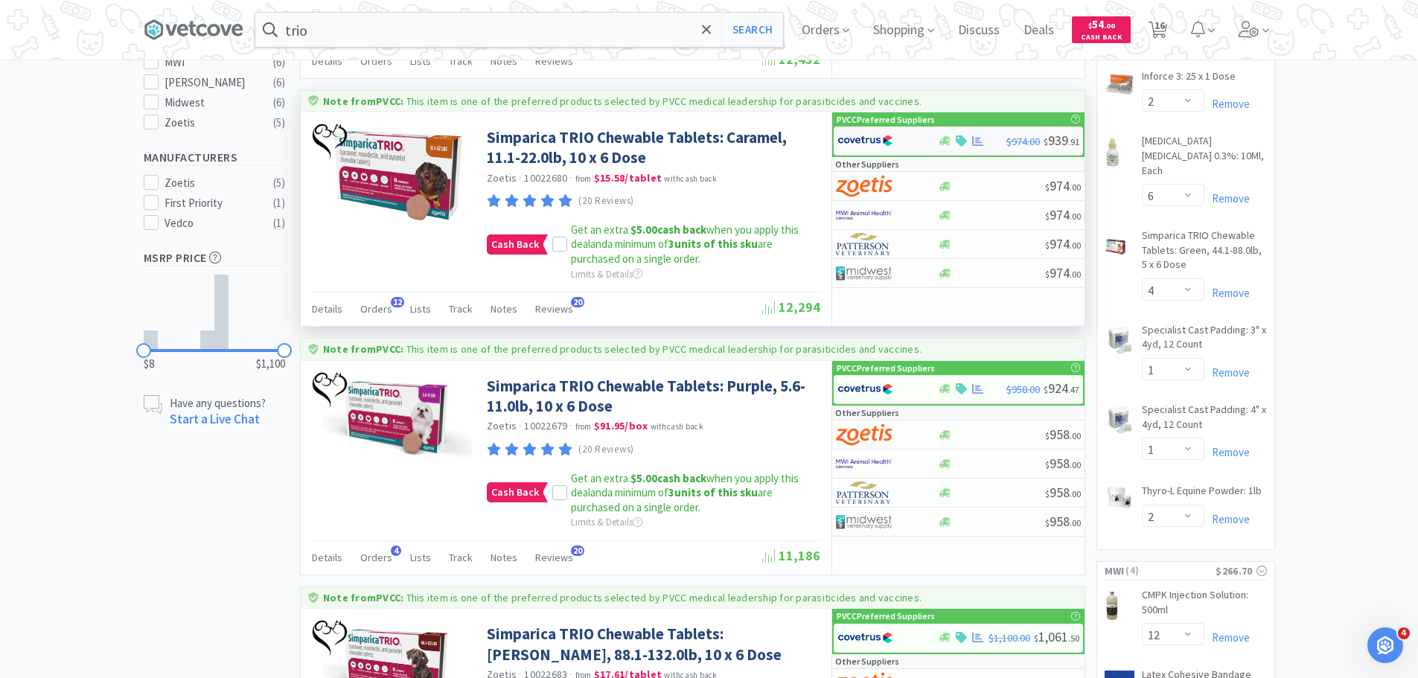
click at [852, 133] on img at bounding box center [866, 141] width 56 height 22
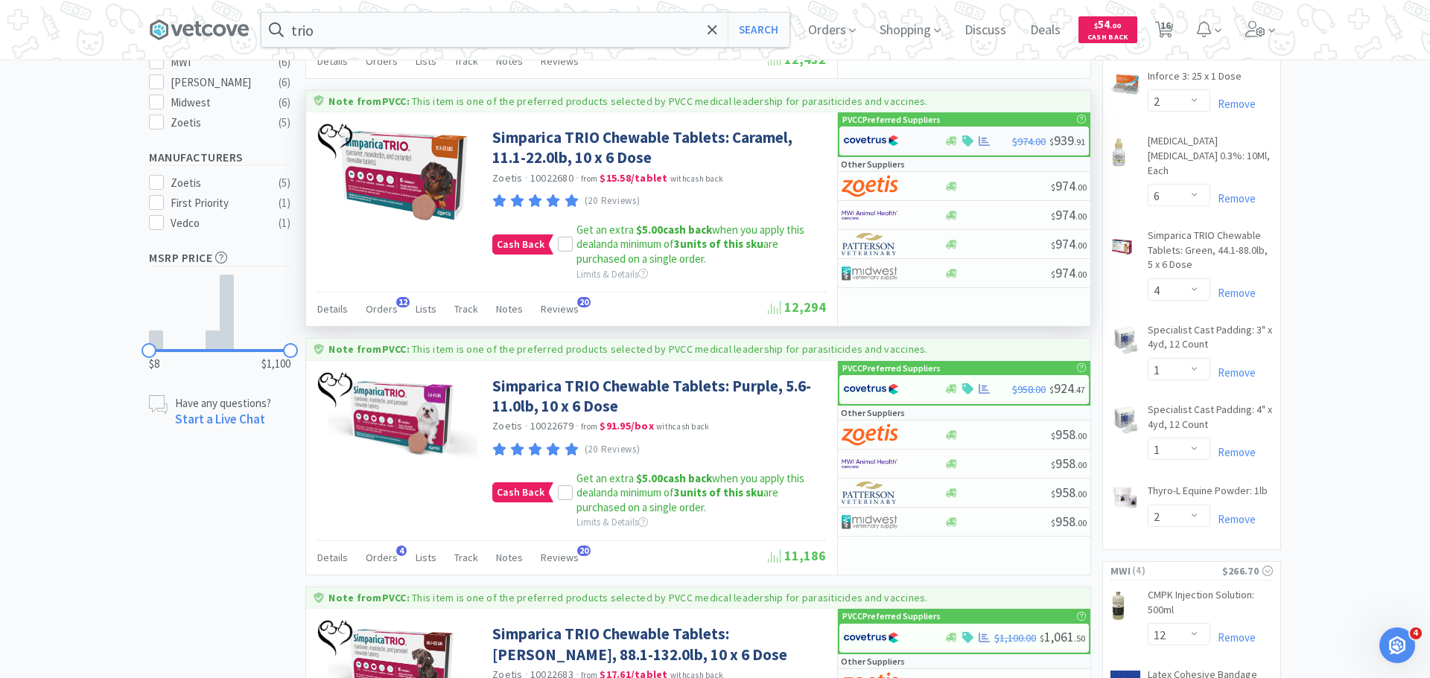
select select "2"
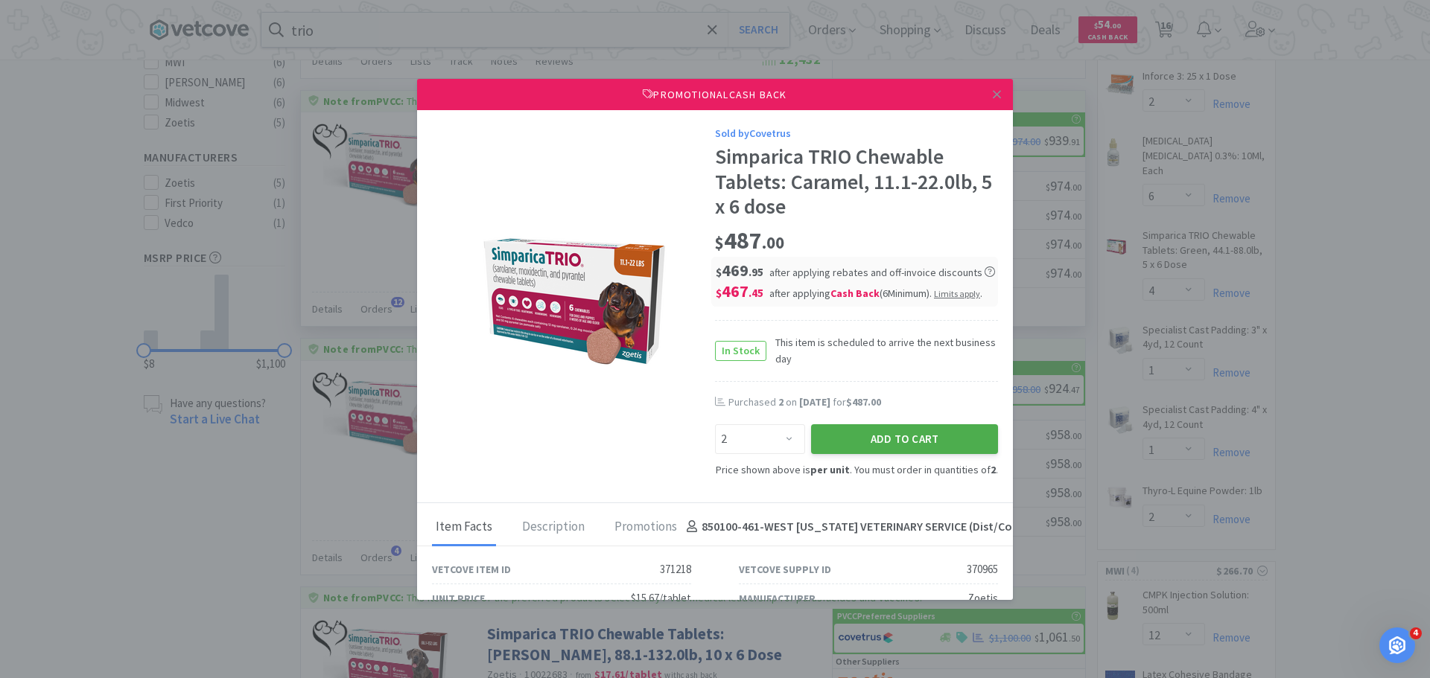
click at [929, 451] on button "Add to Cart" at bounding box center [904, 439] width 187 height 30
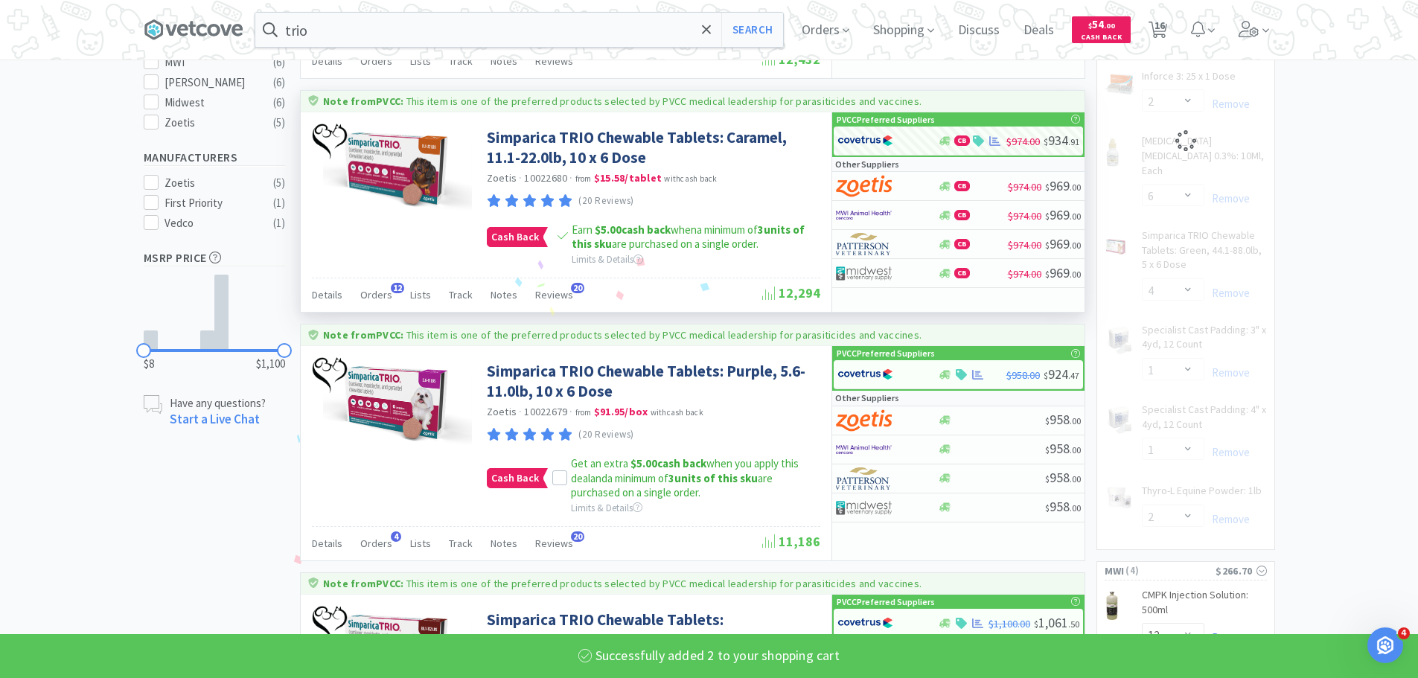
select select "2"
select select "1"
select select "2"
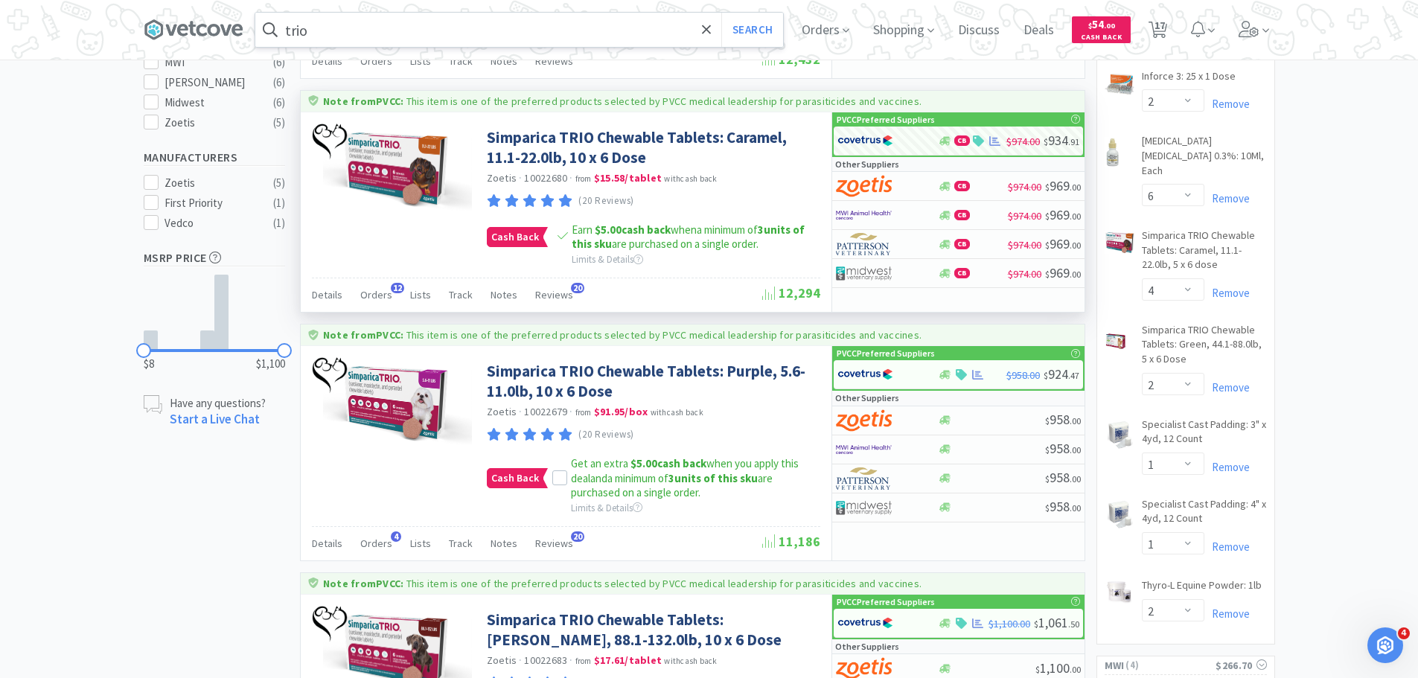
click at [510, 35] on input "trio" at bounding box center [519, 30] width 528 height 34
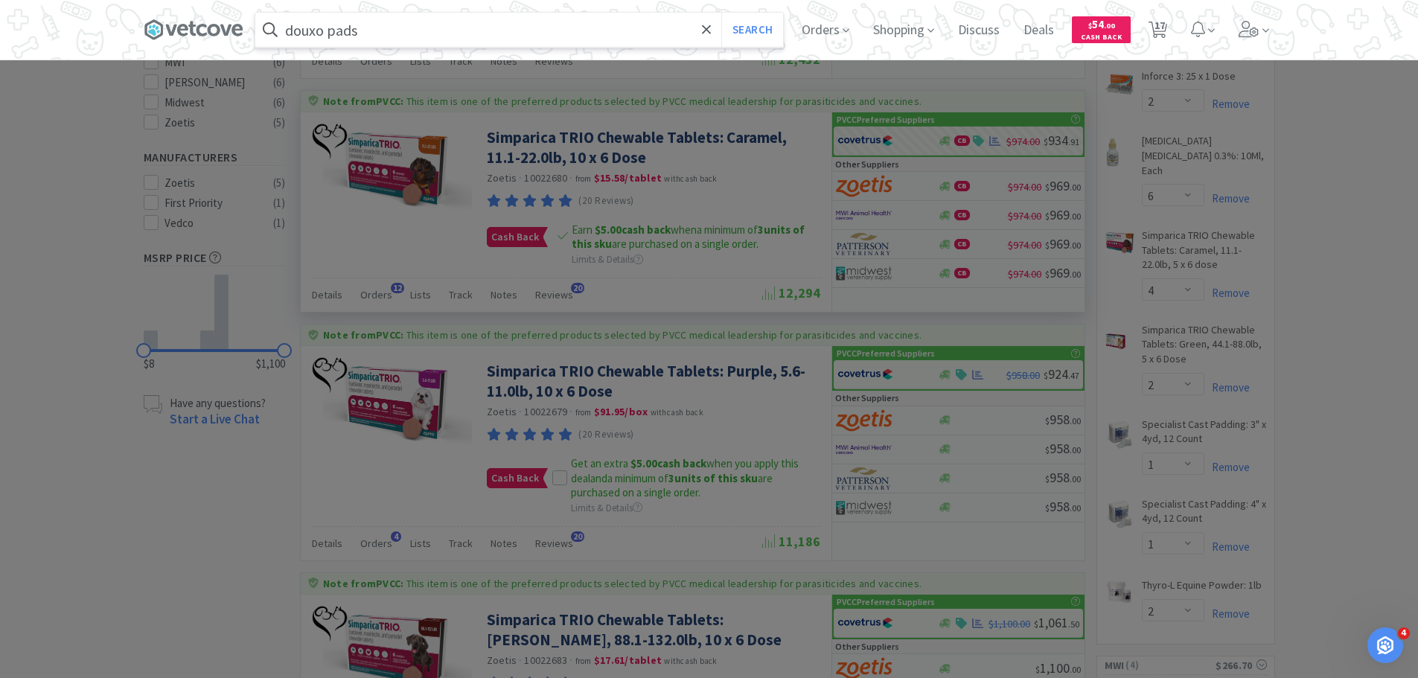
type input "douxo pads"
click at [721, 13] on button "Search" at bounding box center [752, 30] width 62 height 34
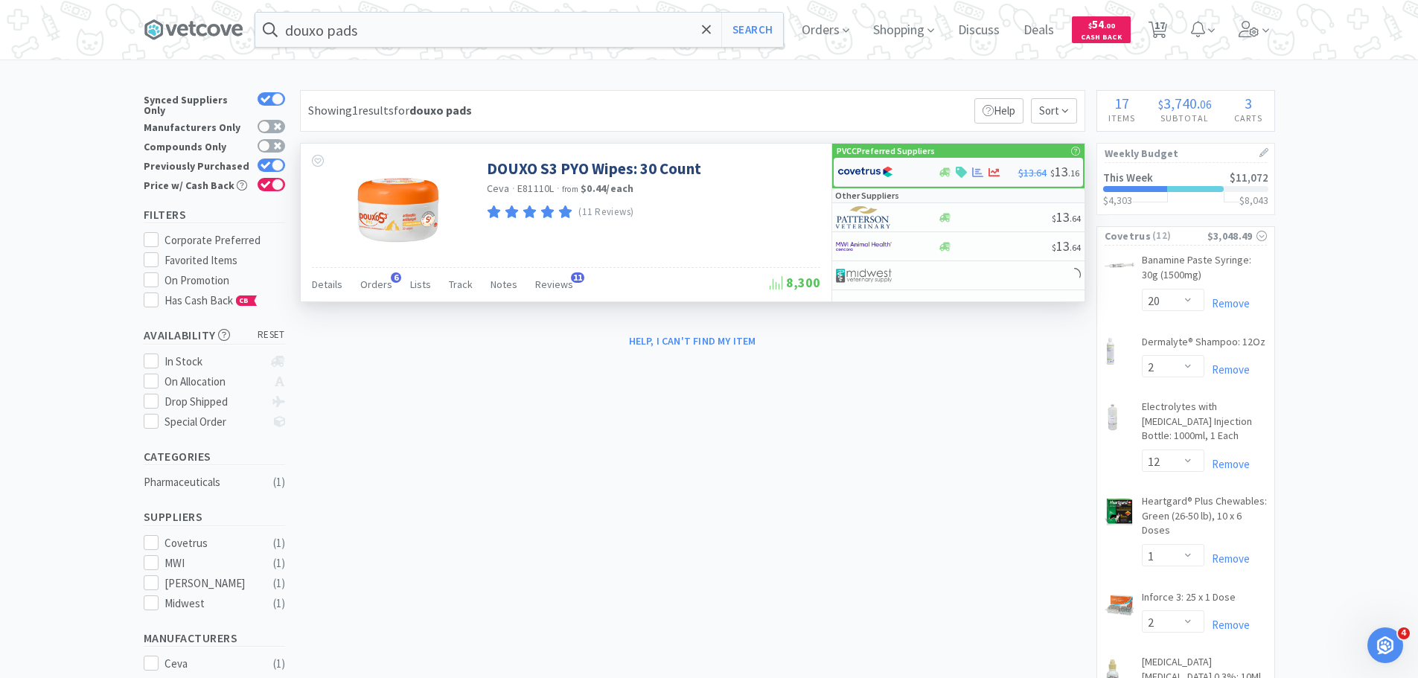
click at [884, 176] on img at bounding box center [866, 172] width 56 height 22
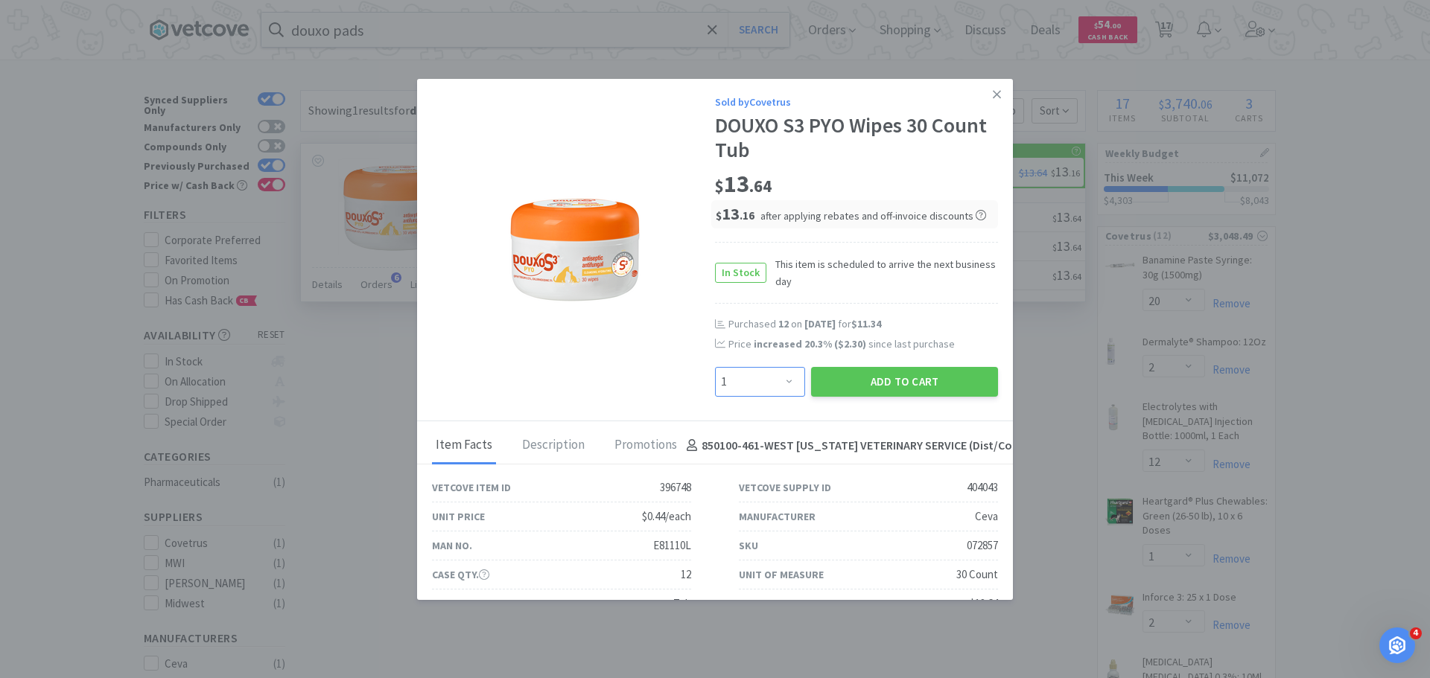
click at [785, 378] on select "Enter Quantity 1 2 3 4 5 6 7 8 9 10 11 12 13 14 15 16 17 18 19 20 Enter Quantity" at bounding box center [760, 382] width 90 height 30
select select "12"
click at [715, 367] on select "Enter Quantity 1 2 3 4 5 6 7 8 9 10 11 12 13 14 15 16 17 18 19 20 Enter Quantity" at bounding box center [760, 382] width 90 height 30
click at [840, 384] on button "Add to Cart" at bounding box center [904, 382] width 187 height 30
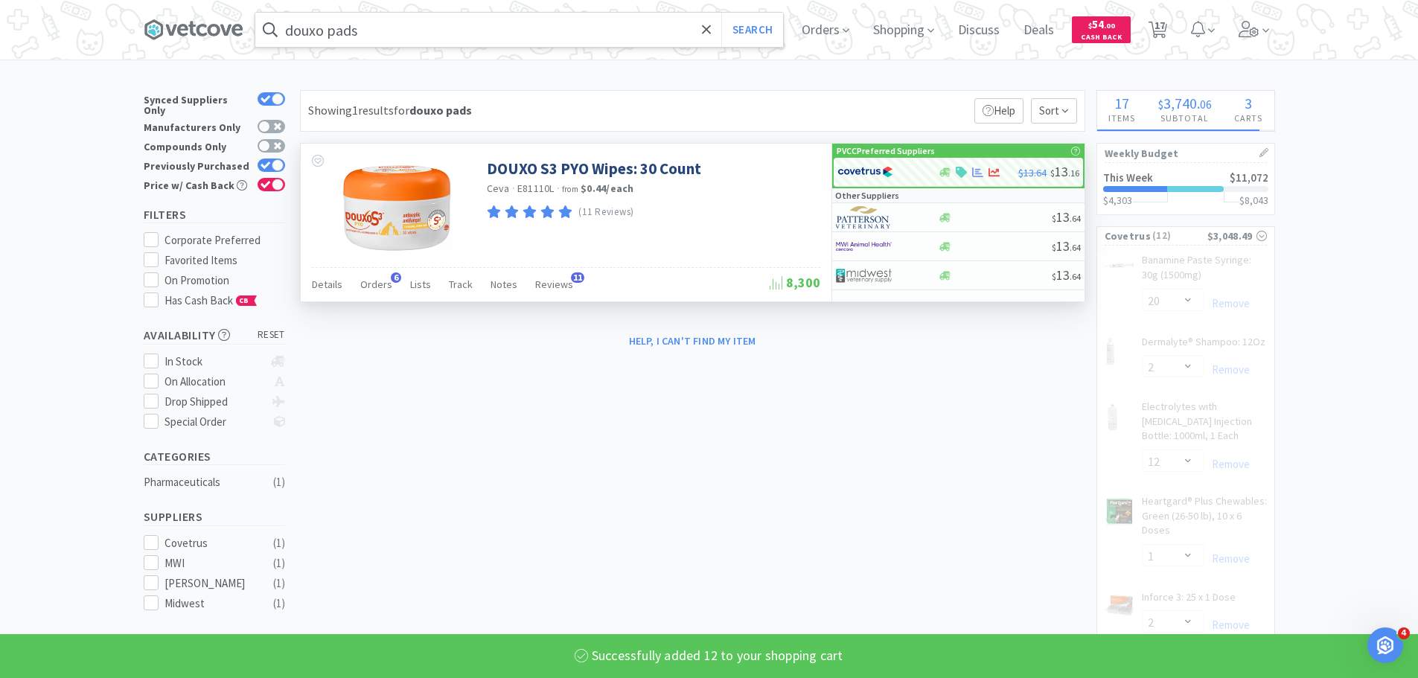
select select "12"
select select "2"
select select "12"
select select "1"
select select "2"
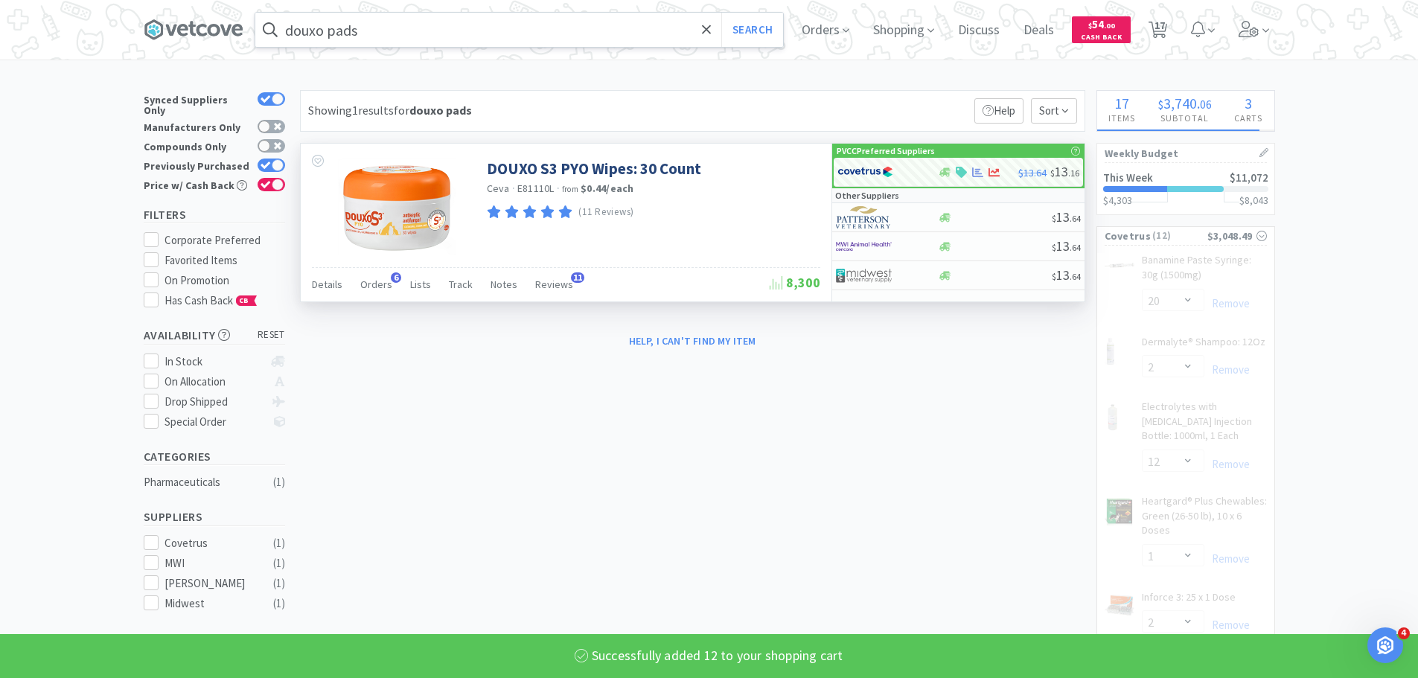
select select "6"
select select "2"
select select "1"
click at [503, 24] on input "douxo pads" at bounding box center [519, 30] width 528 height 34
select select "2"
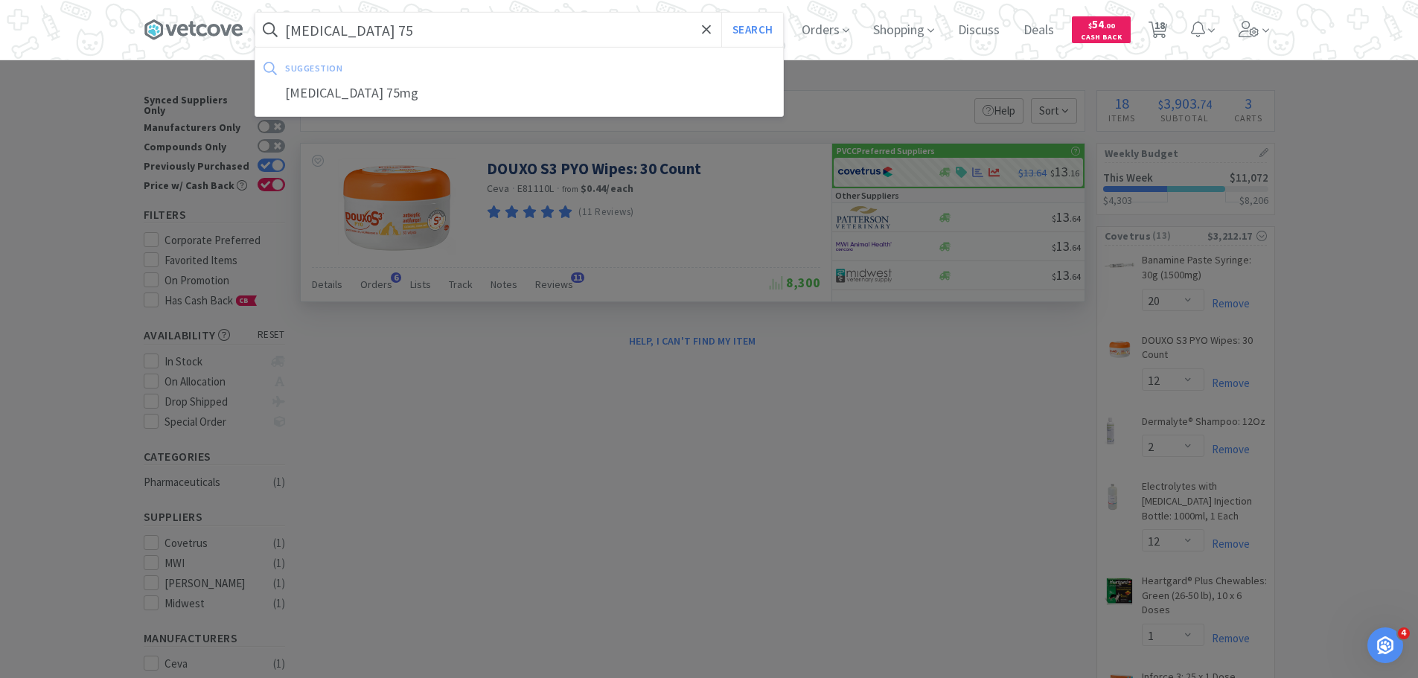
type input "[MEDICAL_DATA] 75"
click at [721, 13] on button "Search" at bounding box center [752, 30] width 62 height 34
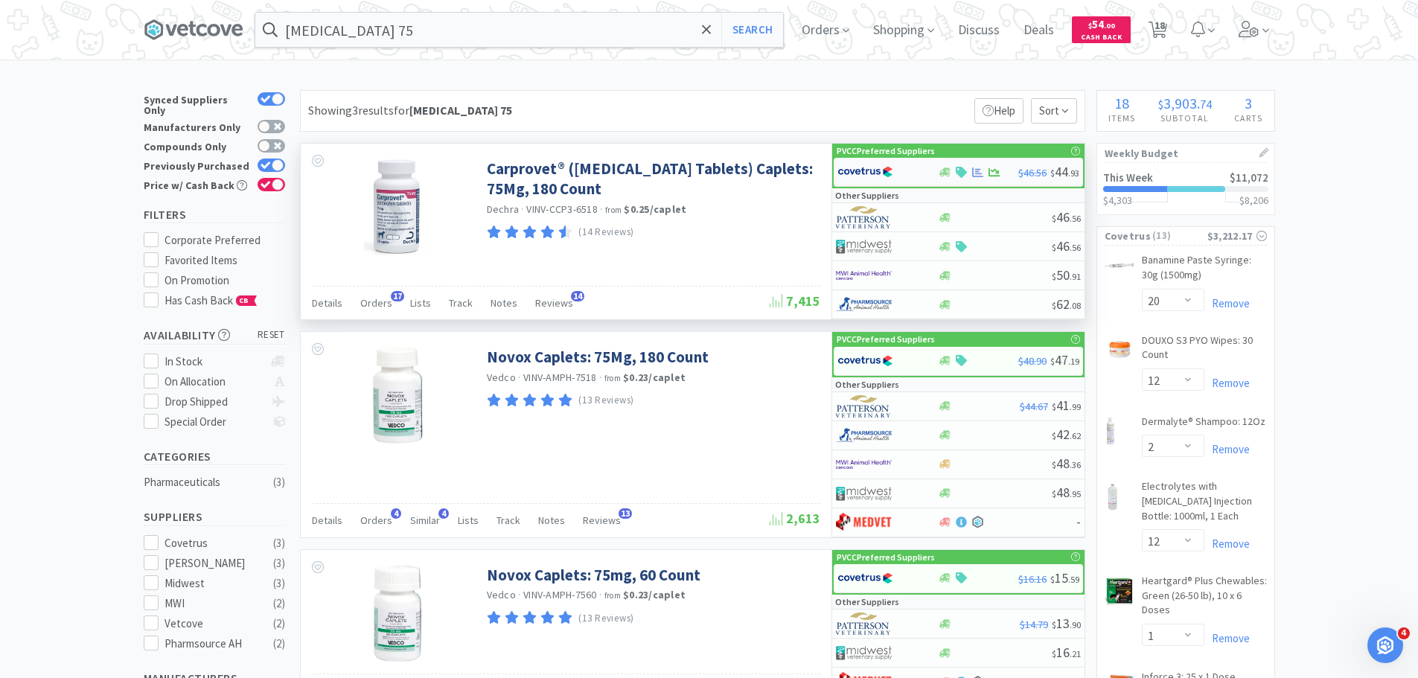
click at [975, 164] on div "$46.56 $ 44 . 93" at bounding box center [958, 172] width 249 height 29
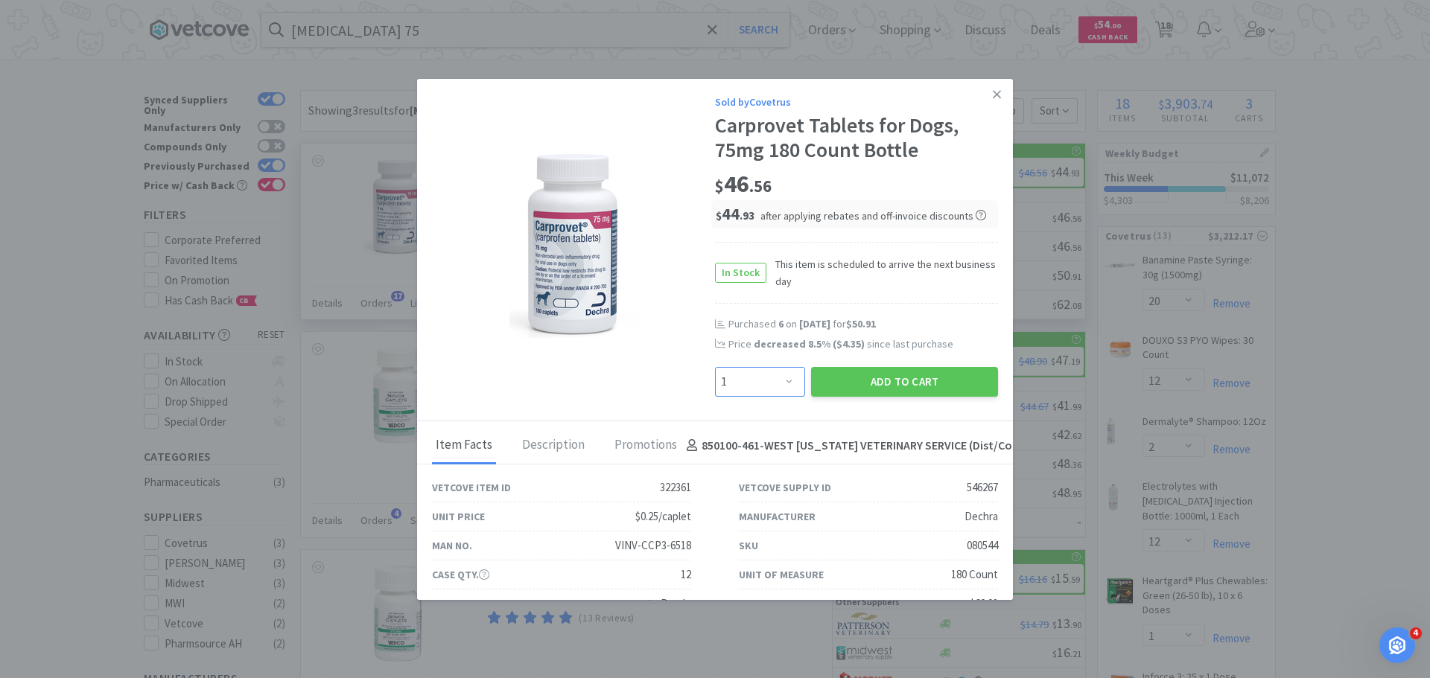
click at [759, 368] on select "Enter Quantity 1 2 3 4 5 6 7 8 9 10 11 12 13 14 15 16 17 18 19 20 Enter Quantity" at bounding box center [760, 382] width 90 height 30
select select "6"
click at [715, 367] on select "Enter Quantity 1 2 3 4 5 6 7 8 9 10 11 12 13 14 15 16 17 18 19 20 Enter Quantity" at bounding box center [760, 382] width 90 height 30
click at [893, 389] on button "Add to Cart" at bounding box center [904, 382] width 187 height 30
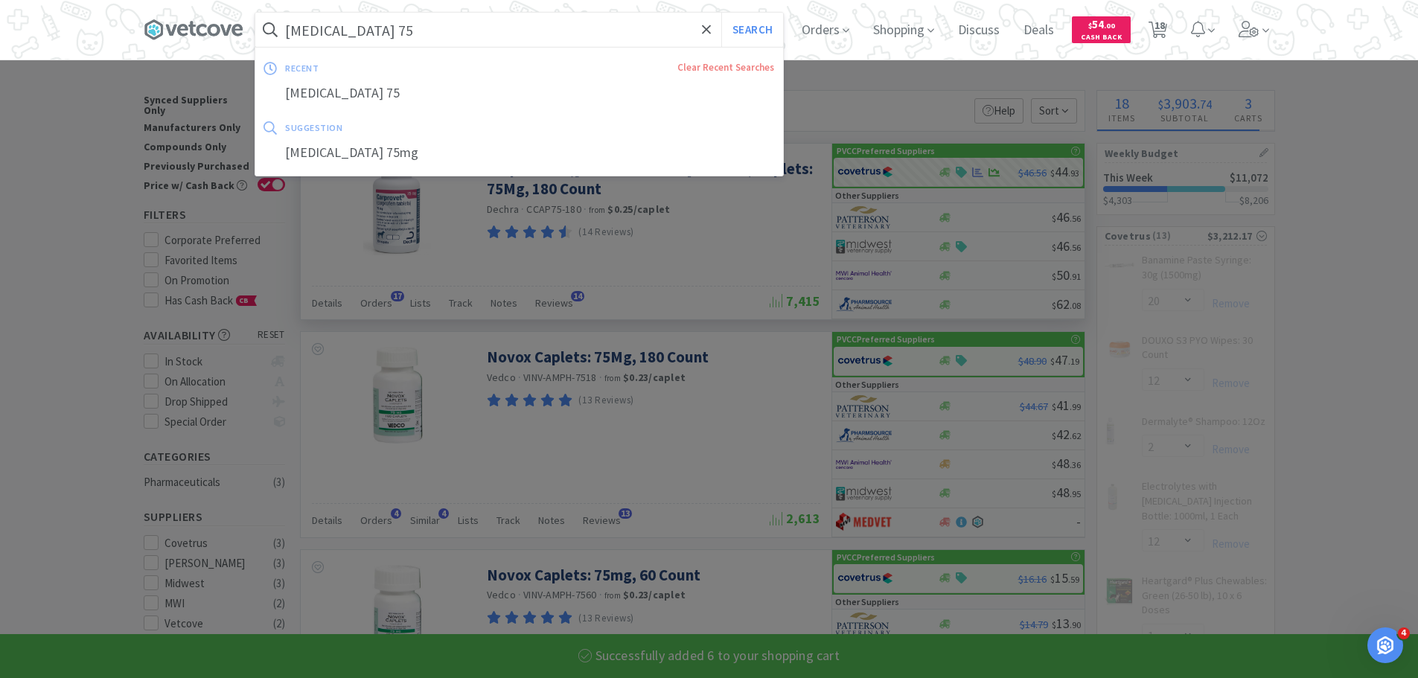
click at [553, 28] on input "[MEDICAL_DATA] 75" at bounding box center [519, 30] width 528 height 34
select select "6"
select select "12"
select select "2"
select select "12"
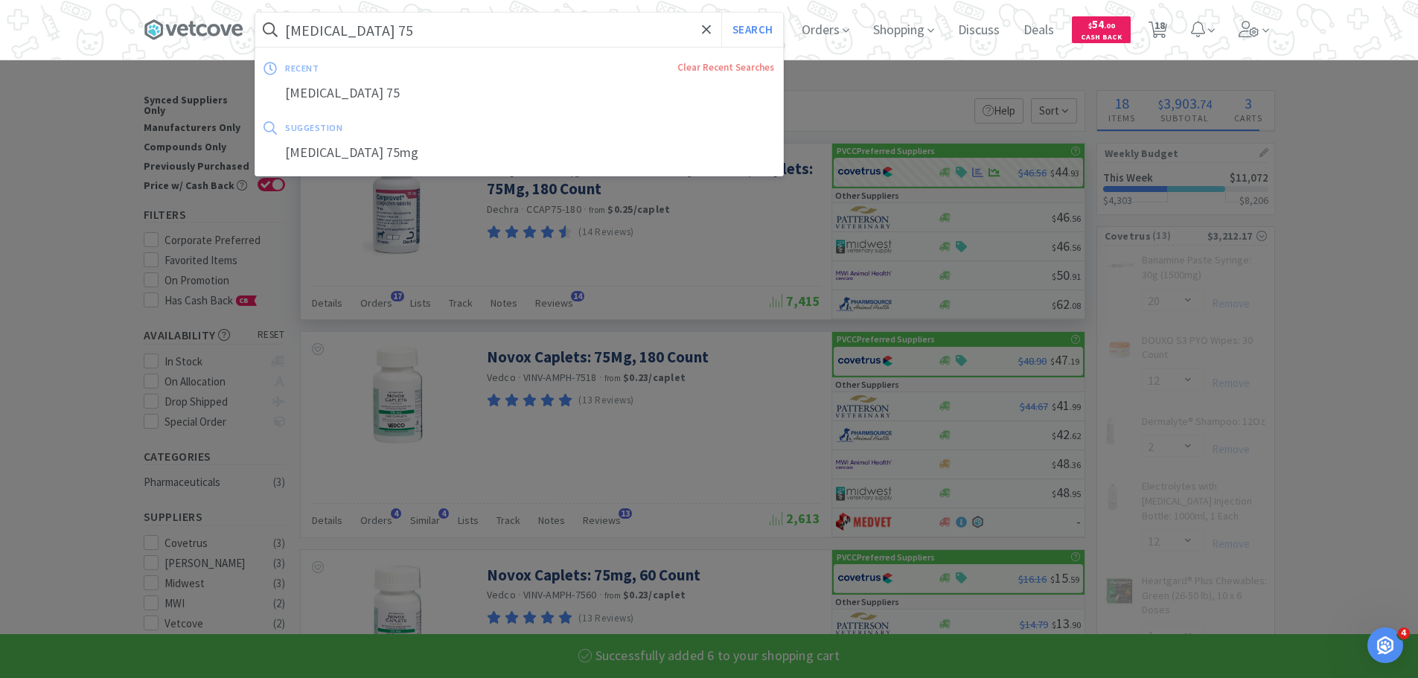
select select "1"
select select "2"
select select "6"
select select "2"
select select "1"
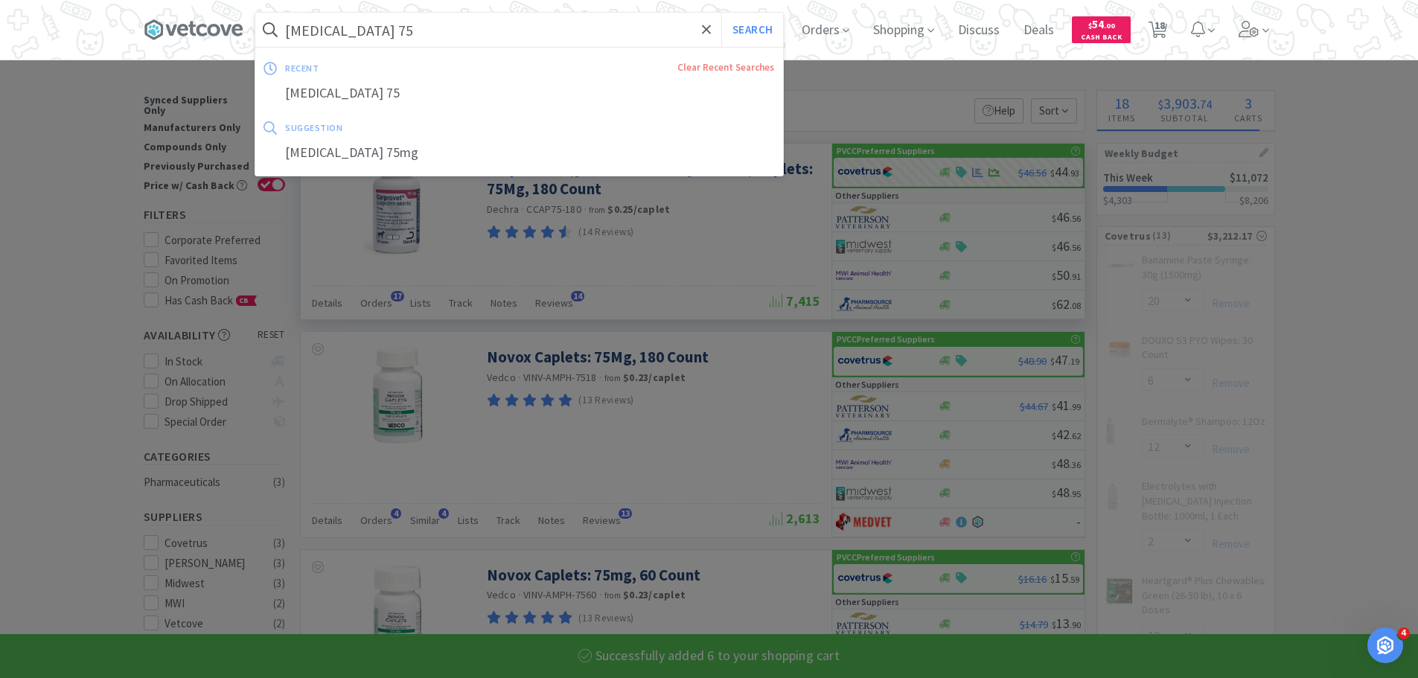
select select "2"
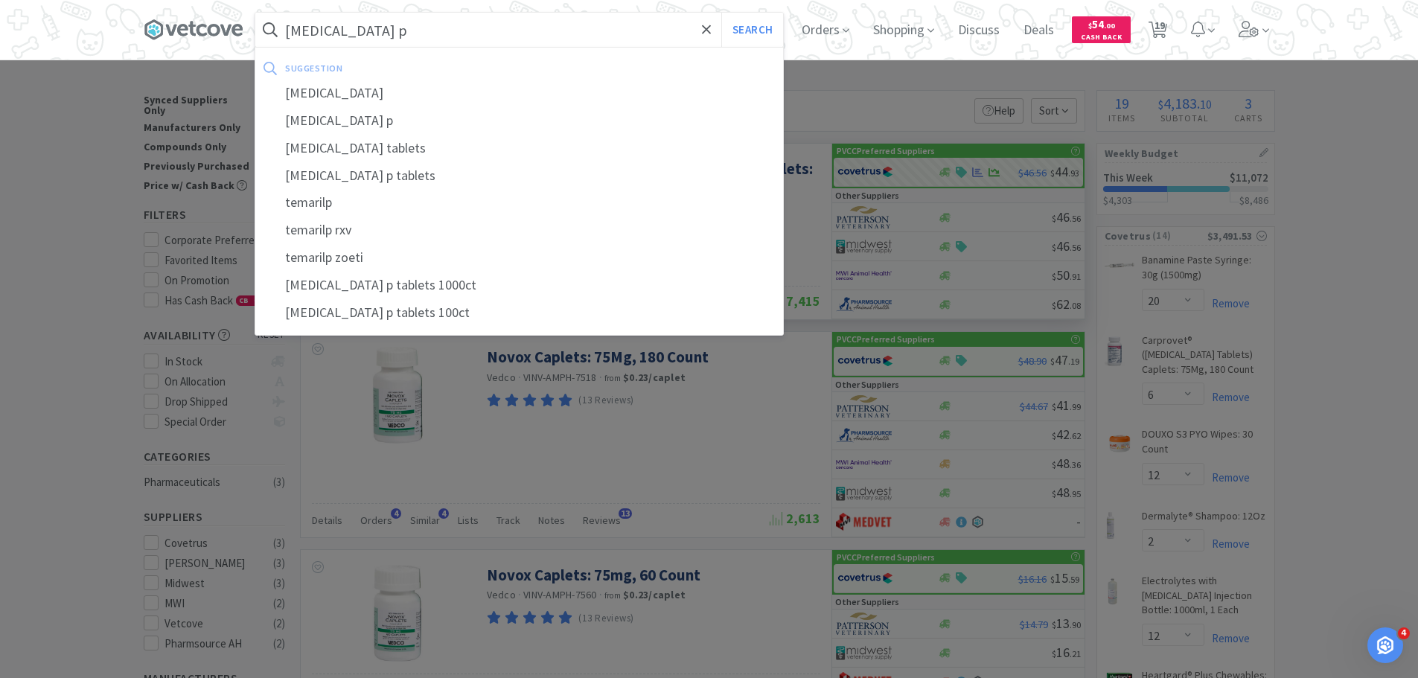
type input "[MEDICAL_DATA] p"
click at [721, 13] on button "Search" at bounding box center [752, 30] width 62 height 34
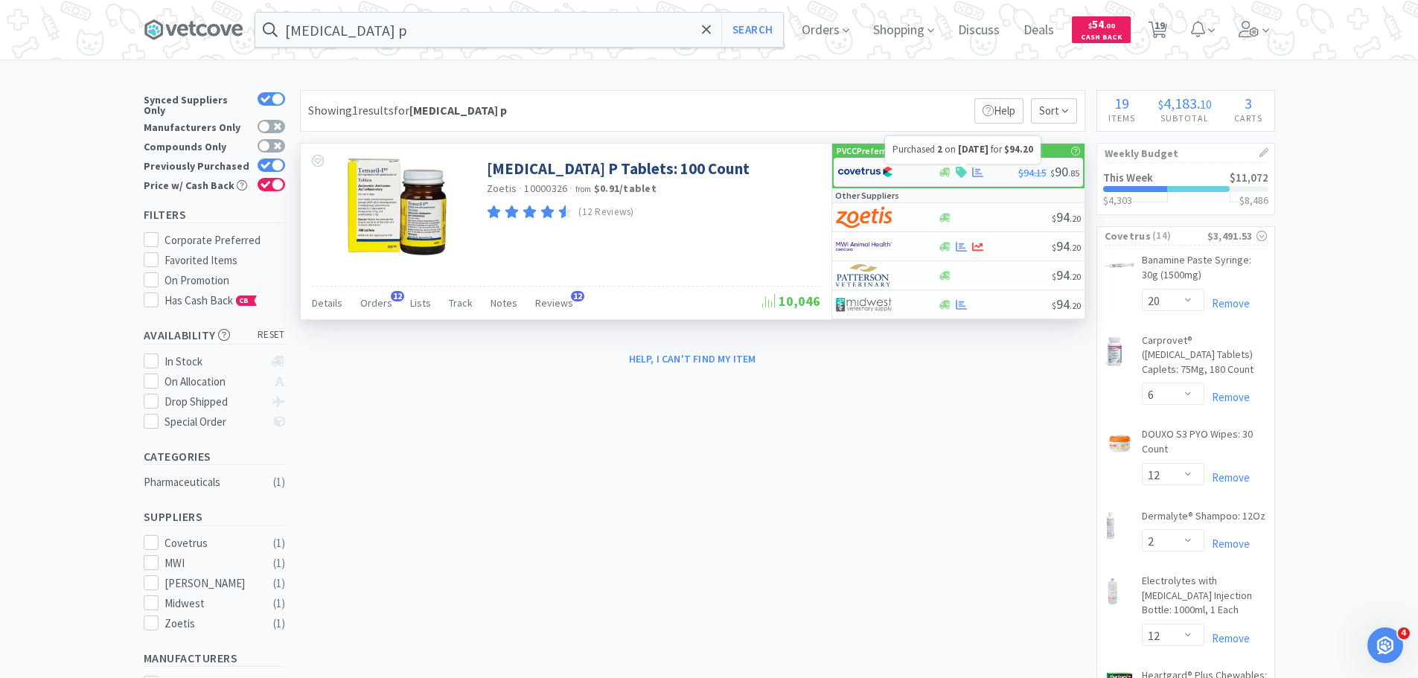
click at [980, 172] on icon at bounding box center [977, 172] width 11 height 11
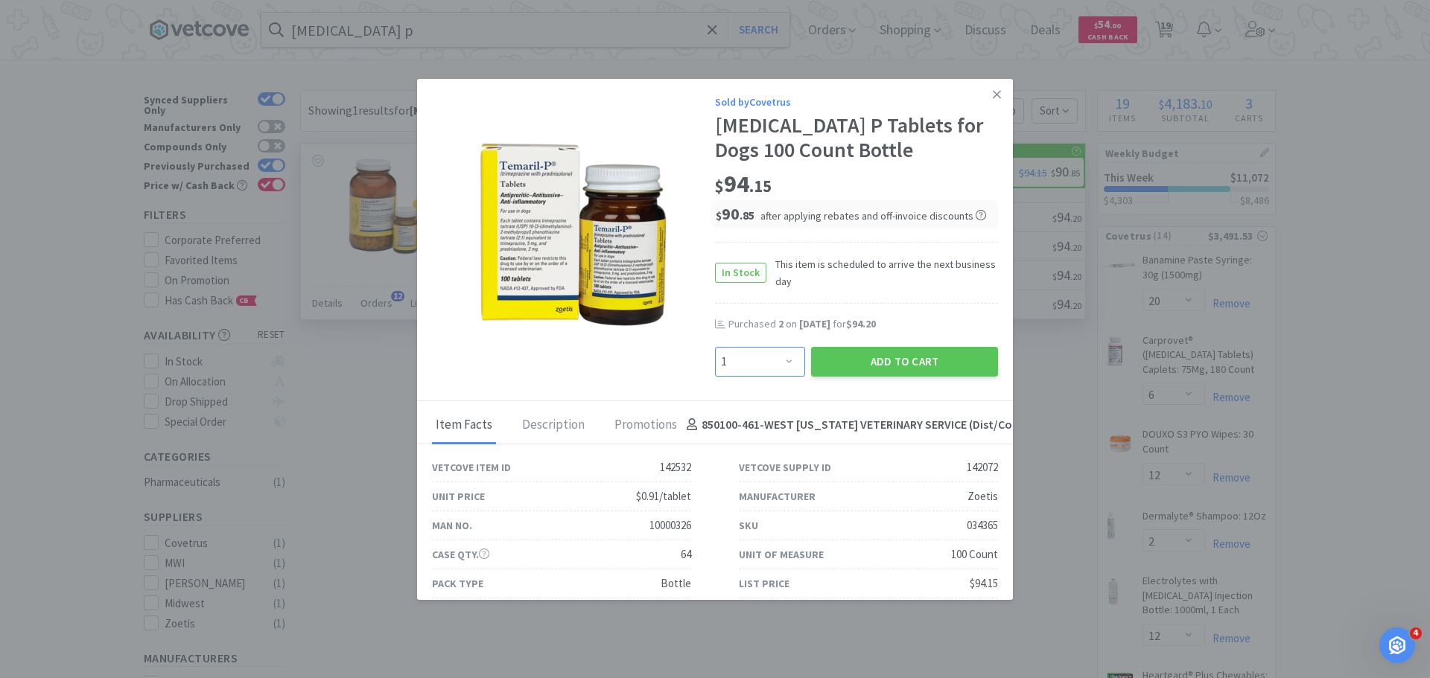
click at [721, 361] on select "Enter Quantity 1 2 3 4 5 6 7 8 9 10 11 12 13 14 15 16 17 18 19 20 Enter Quantity" at bounding box center [760, 362] width 90 height 30
select select "2"
click at [715, 347] on select "Enter Quantity 1 2 3 4 5 6 7 8 9 10 11 12 13 14 15 16 17 18 19 20 Enter Quantity" at bounding box center [760, 362] width 90 height 30
click at [864, 354] on button "Add to Cart" at bounding box center [904, 362] width 187 height 30
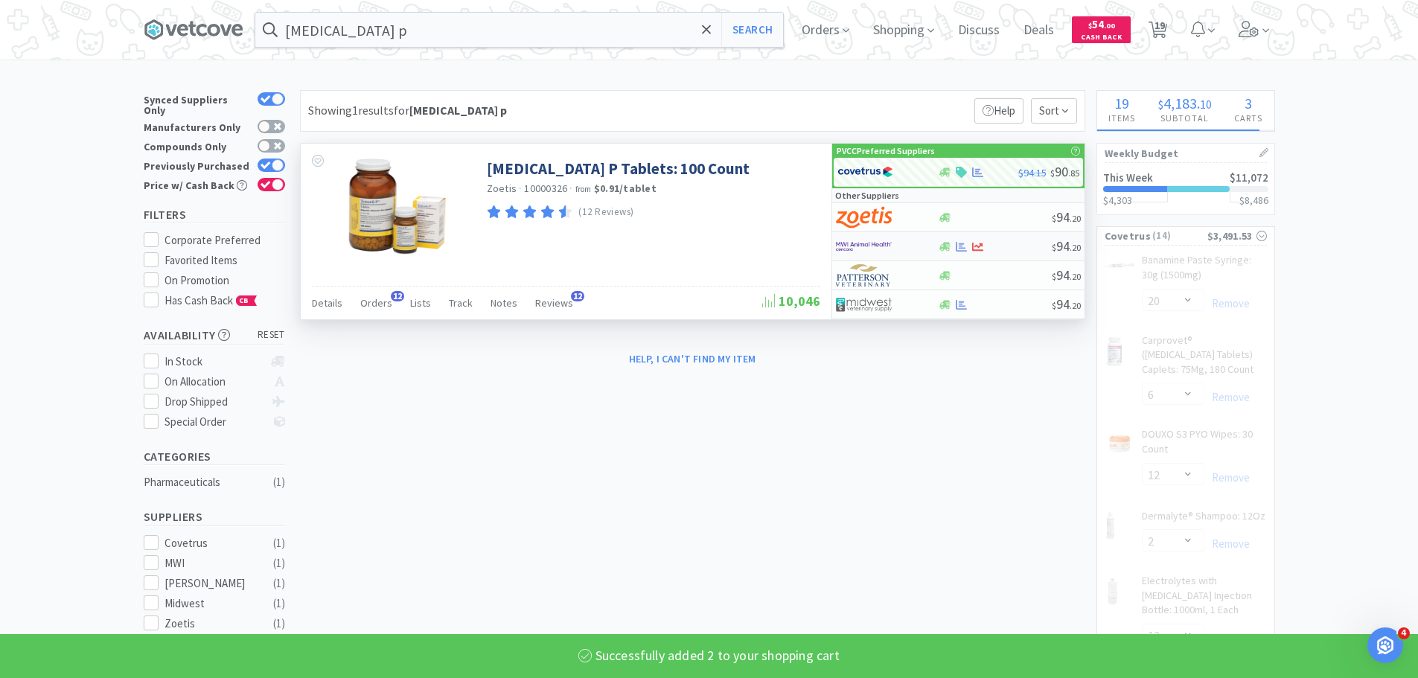
select select "2"
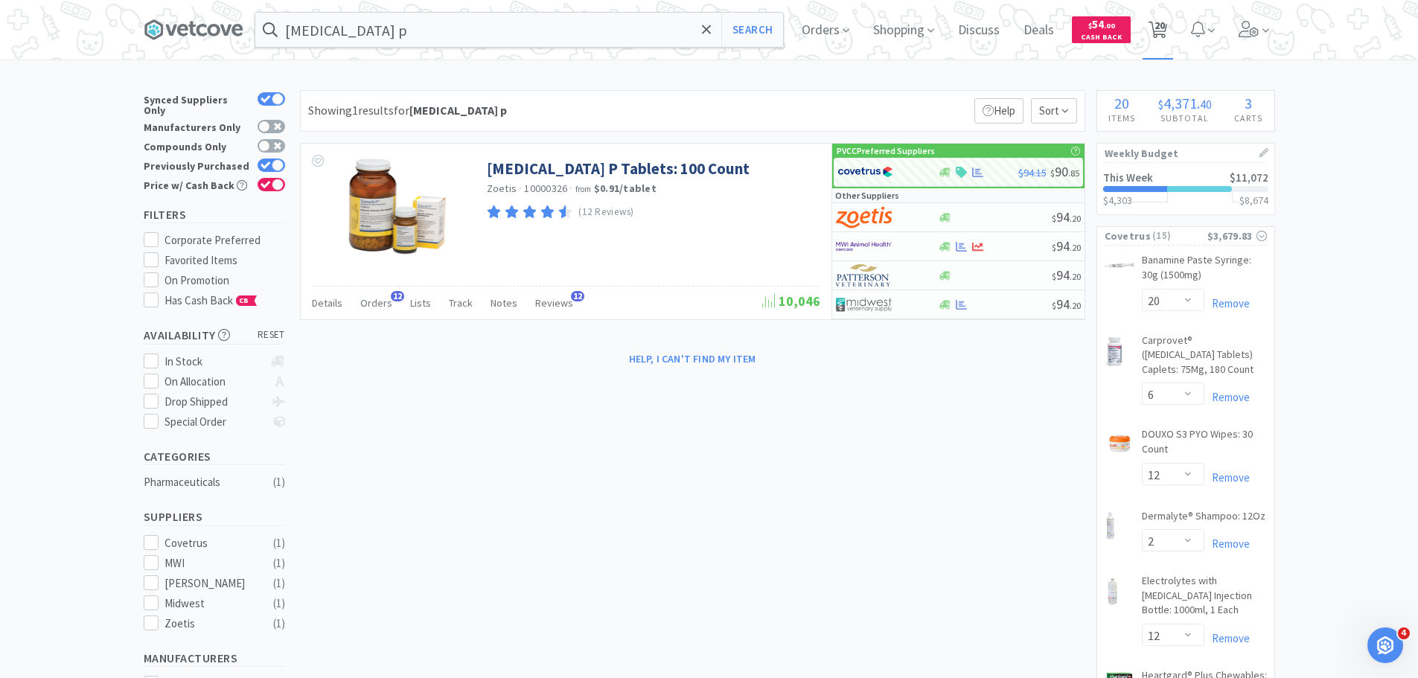
click at [1160, 32] on span "20" at bounding box center [1160, 26] width 10 height 60
select select "1"
select select "20"
select select "6"
select select "12"
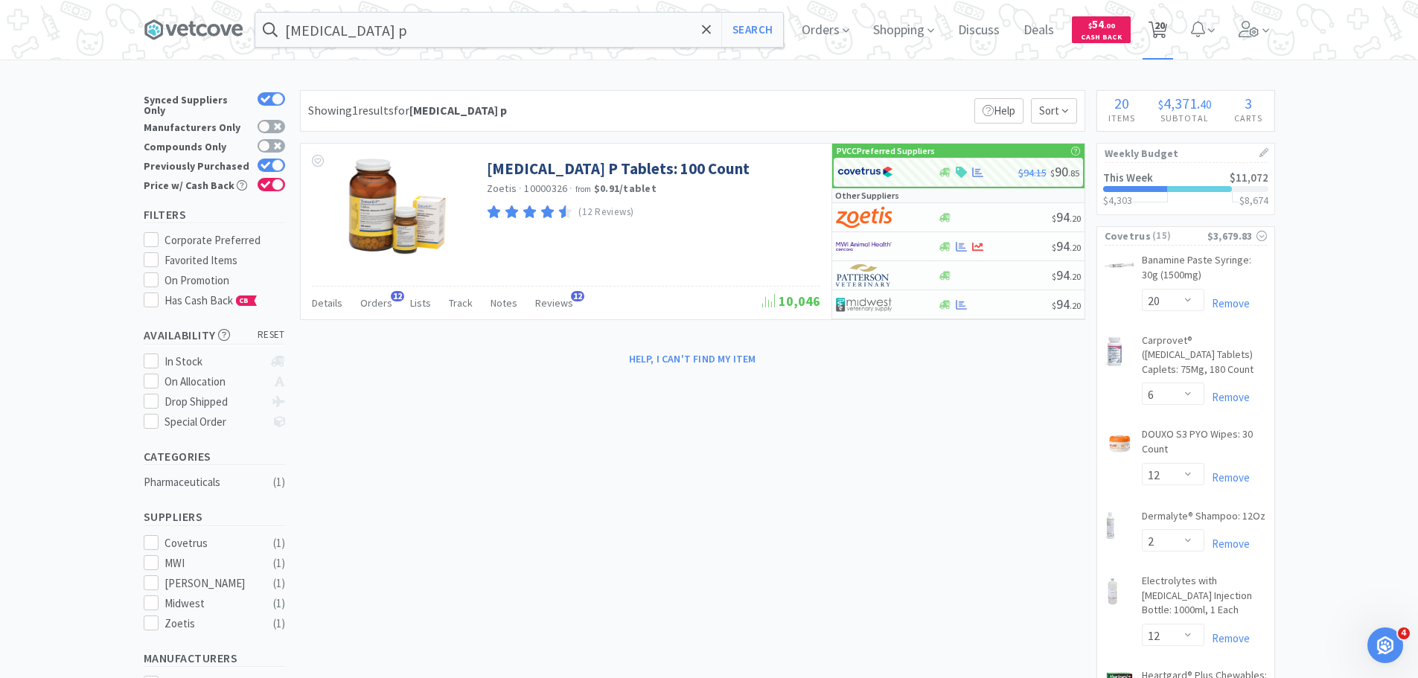
select select "2"
select select "12"
select select "1"
select select "2"
select select "6"
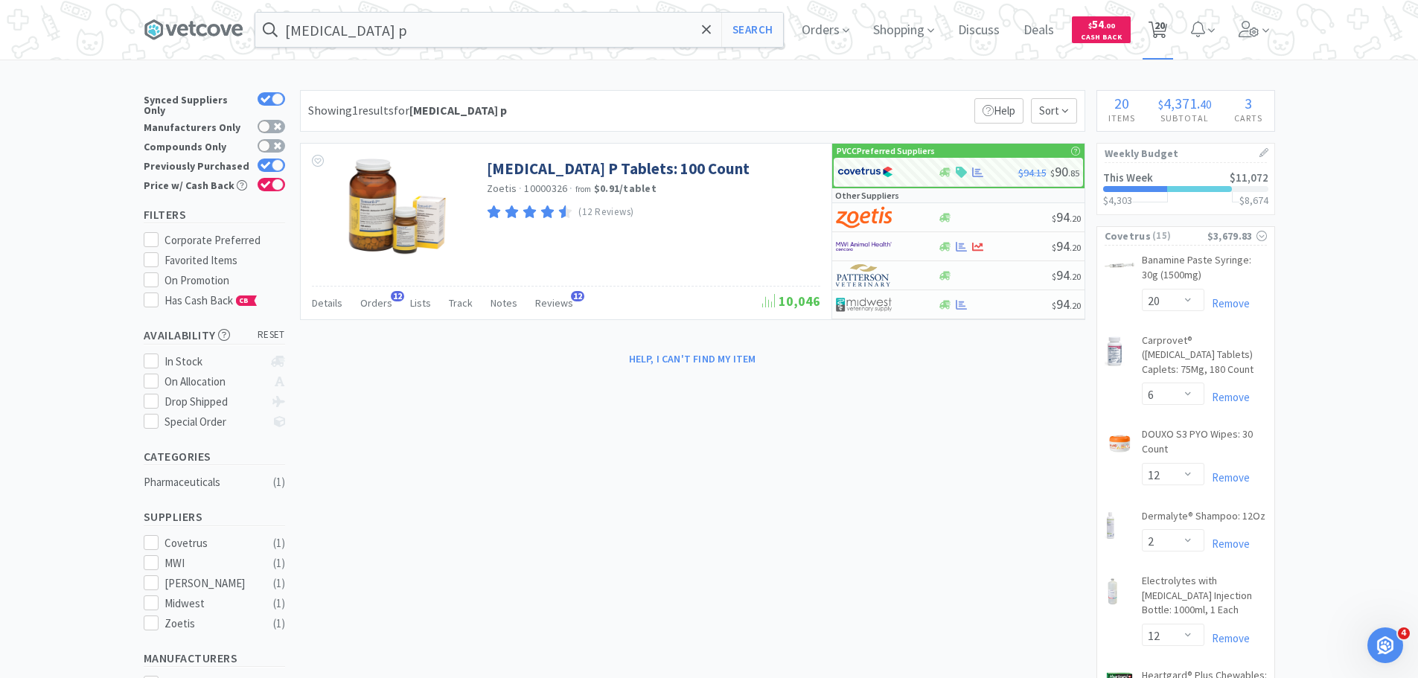
select select "2"
select select "1"
select select "2"
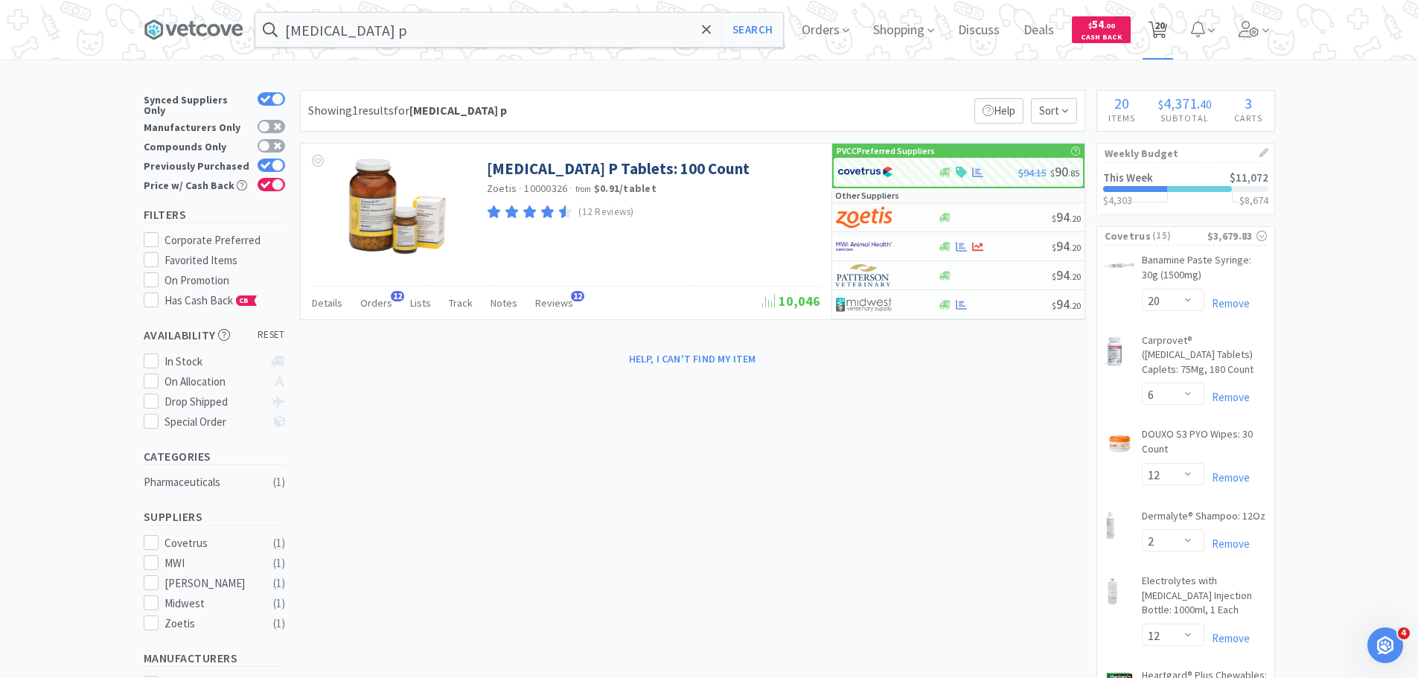
select select "2"
select select "12"
select select "36"
select select "4"
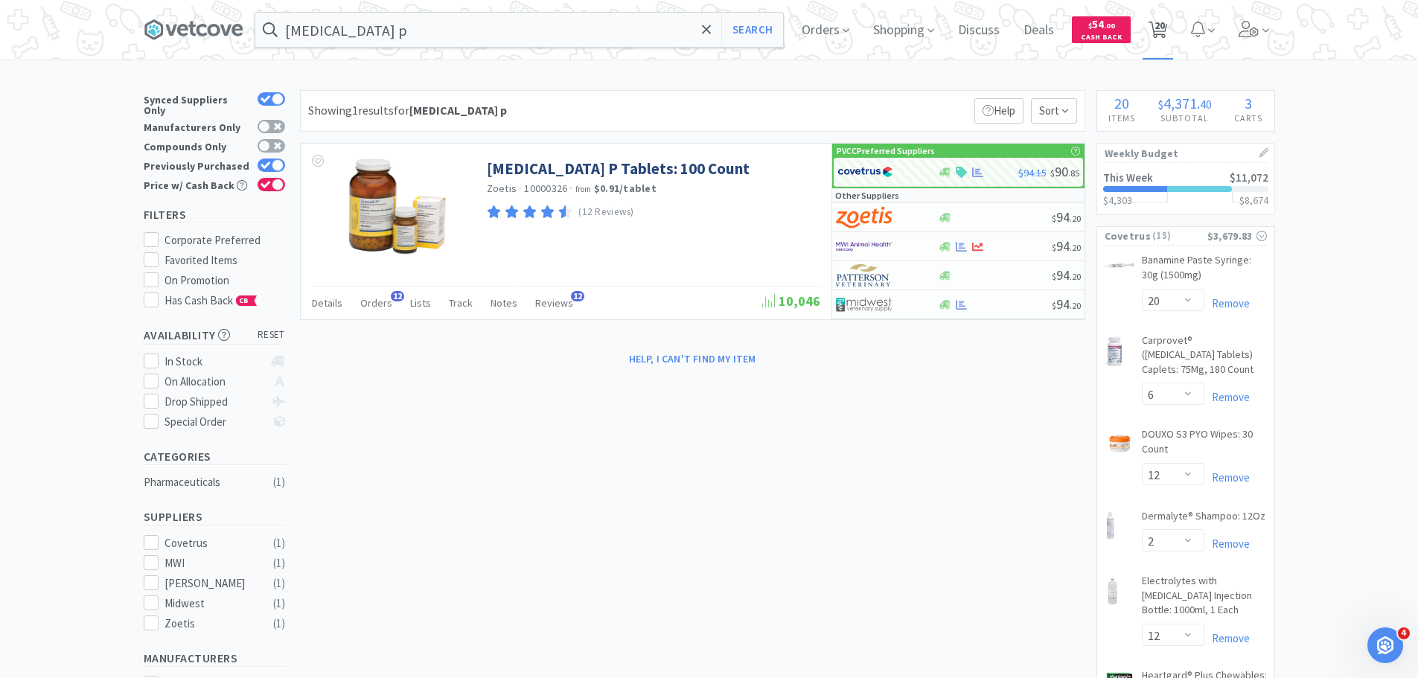
select select "3"
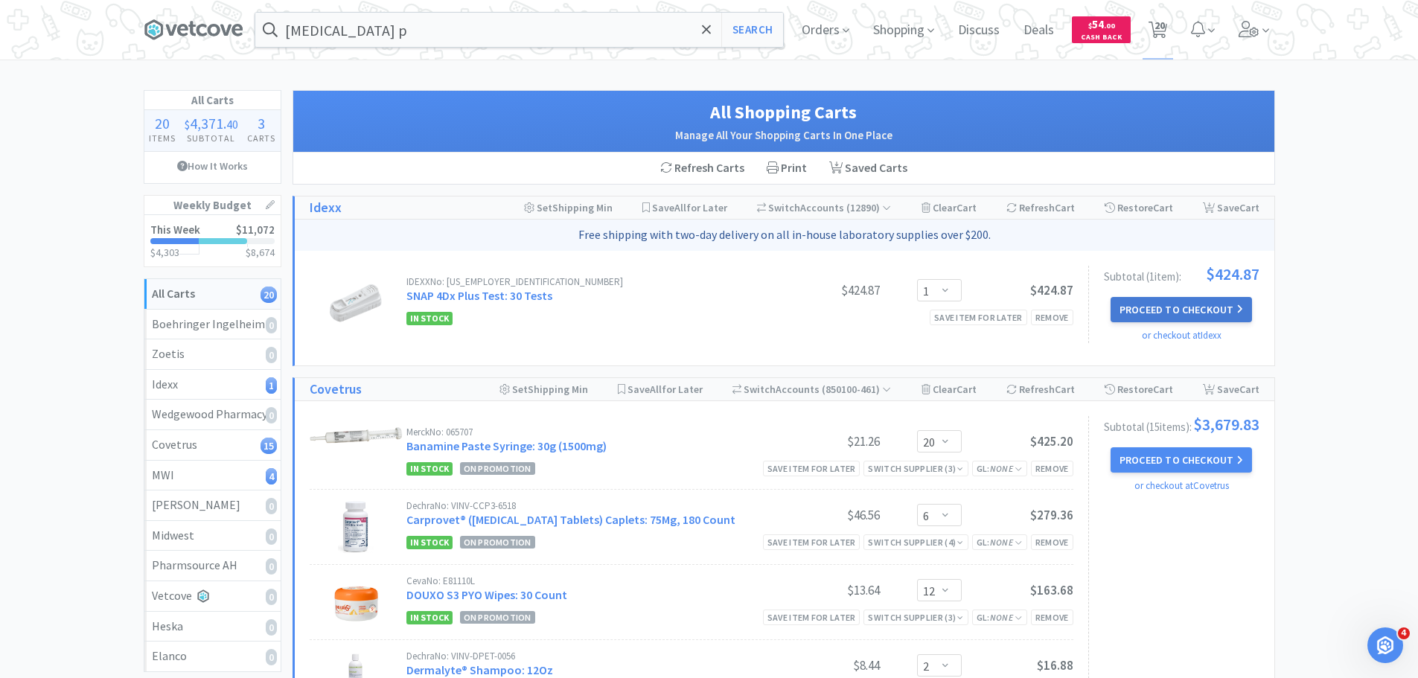
click at [1220, 310] on button "Proceed to Checkout" at bounding box center [1181, 309] width 141 height 25
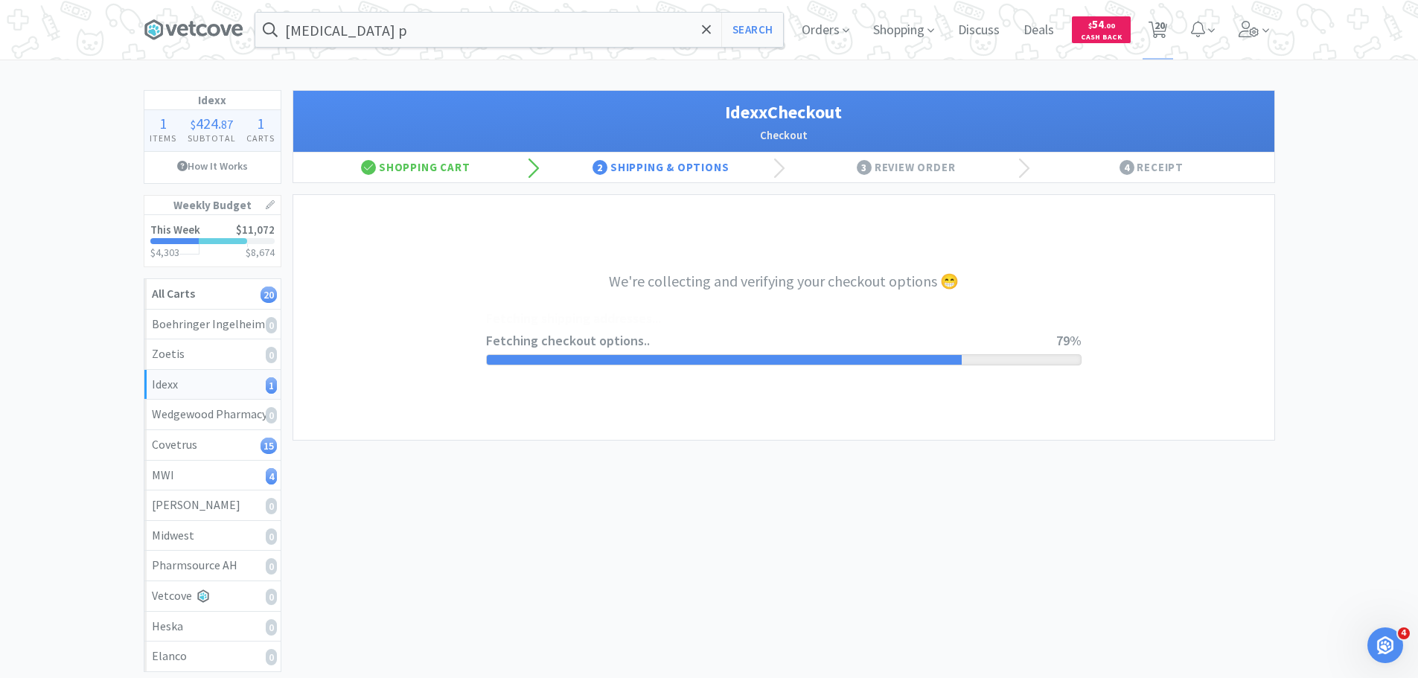
select select "904"
select select "003"
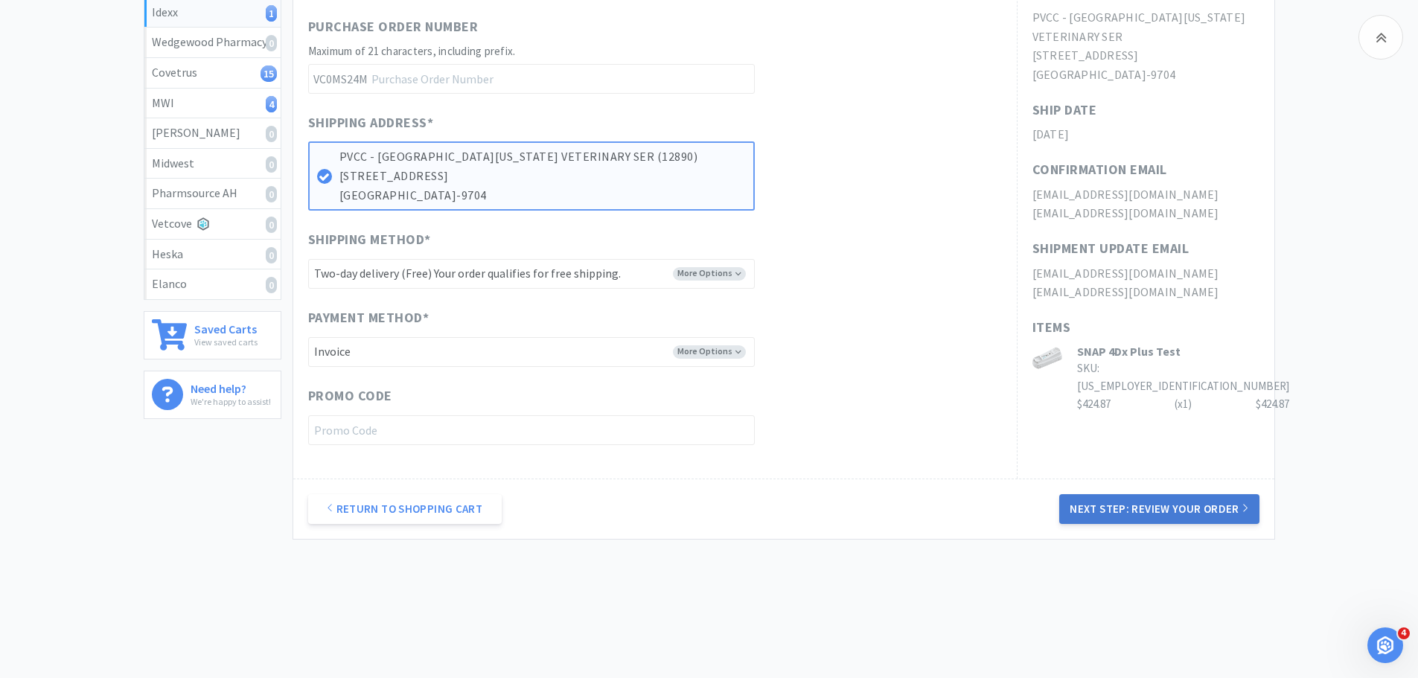
click at [1116, 504] on button "Next Step: Review Your Order" at bounding box center [1159, 509] width 200 height 30
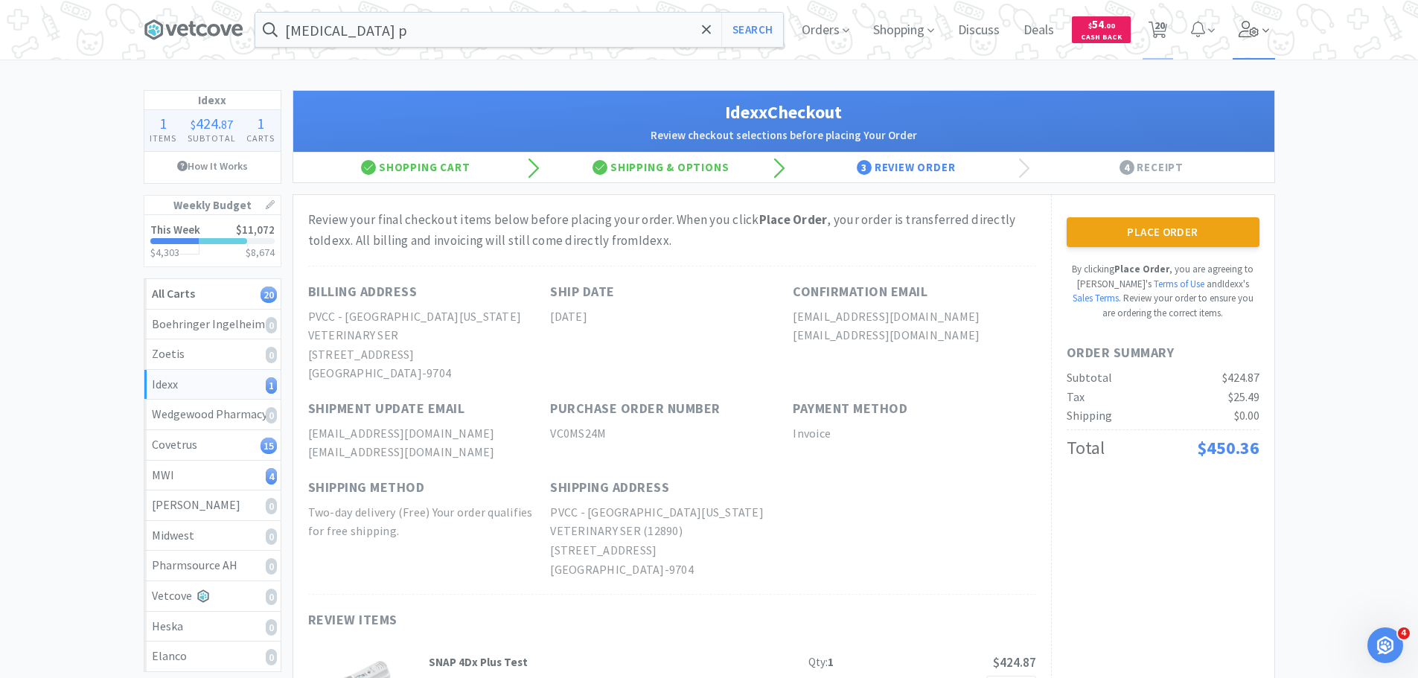
click at [1246, 22] on icon at bounding box center [1249, 29] width 21 height 16
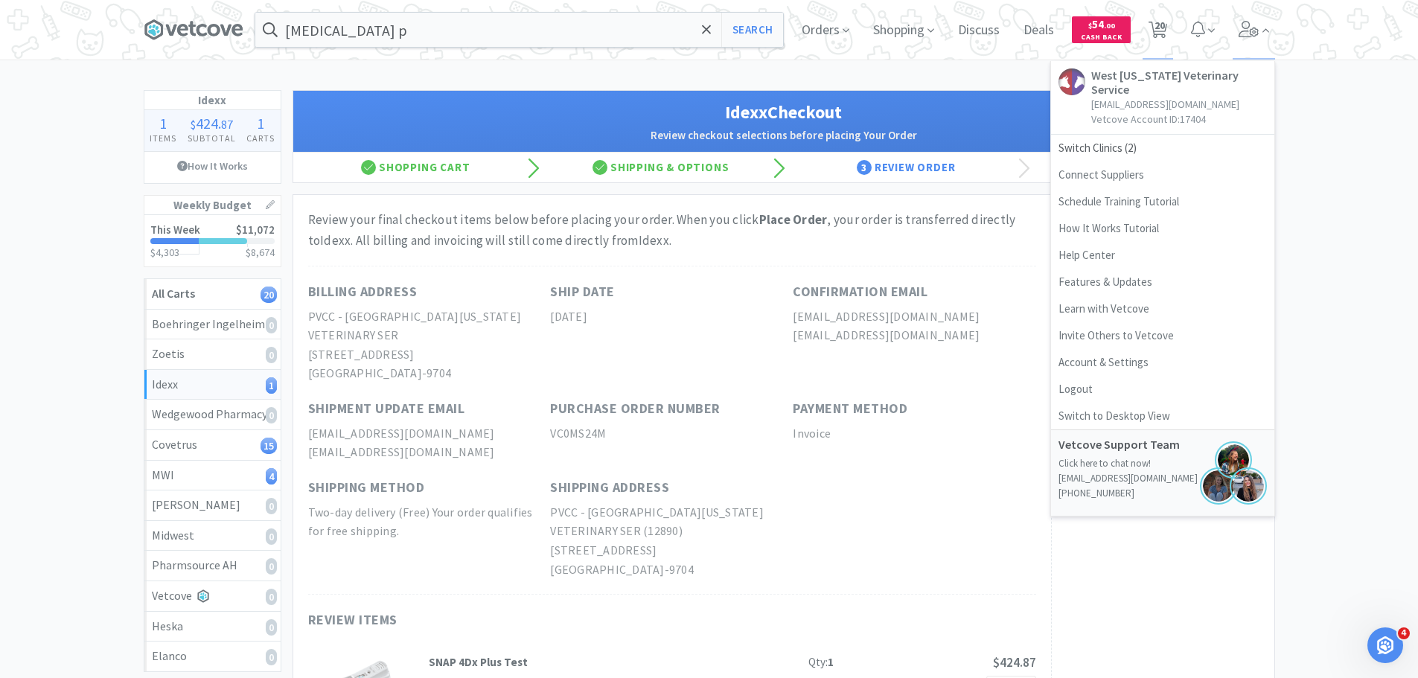
click at [1363, 184] on div "Idexx 1 Items $ 424 . 87 Subtotal 1 Carts How It Works Weekly Budget This Week …" at bounding box center [709, 454] width 1418 height 729
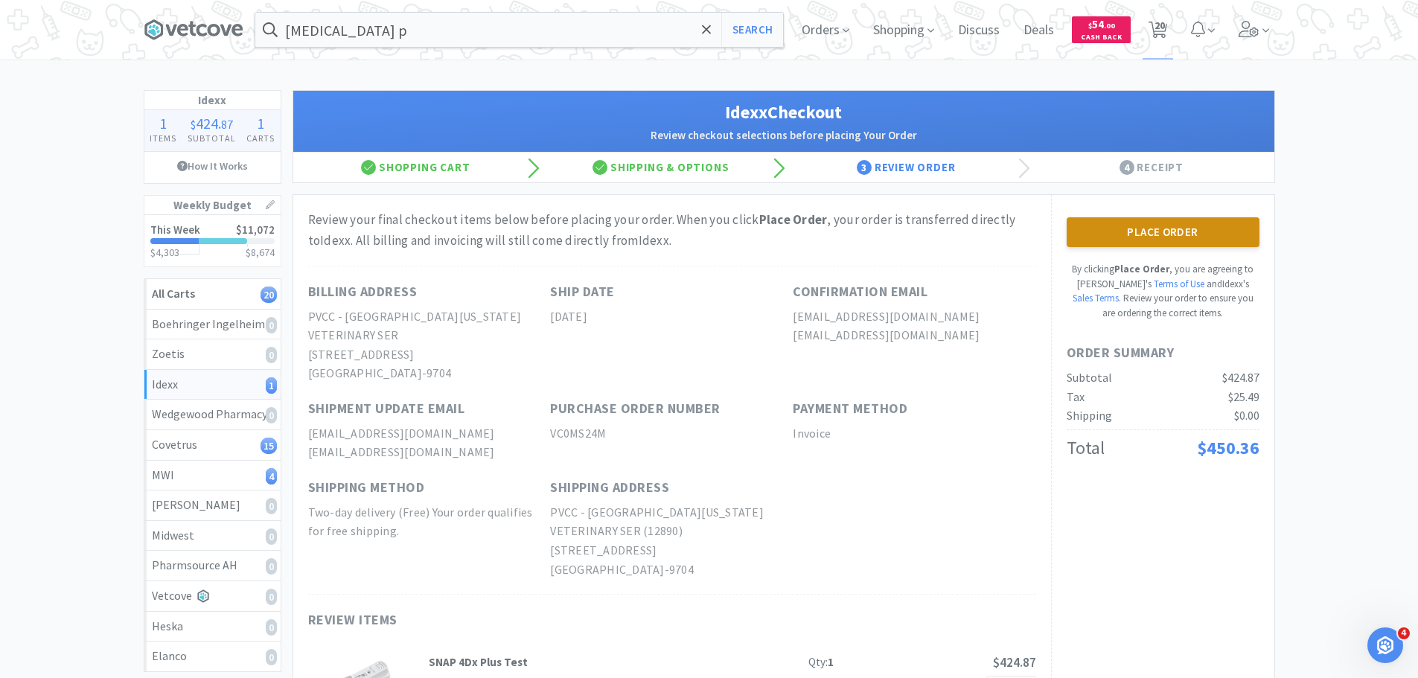
click at [1182, 242] on button "Place Order" at bounding box center [1163, 232] width 193 height 30
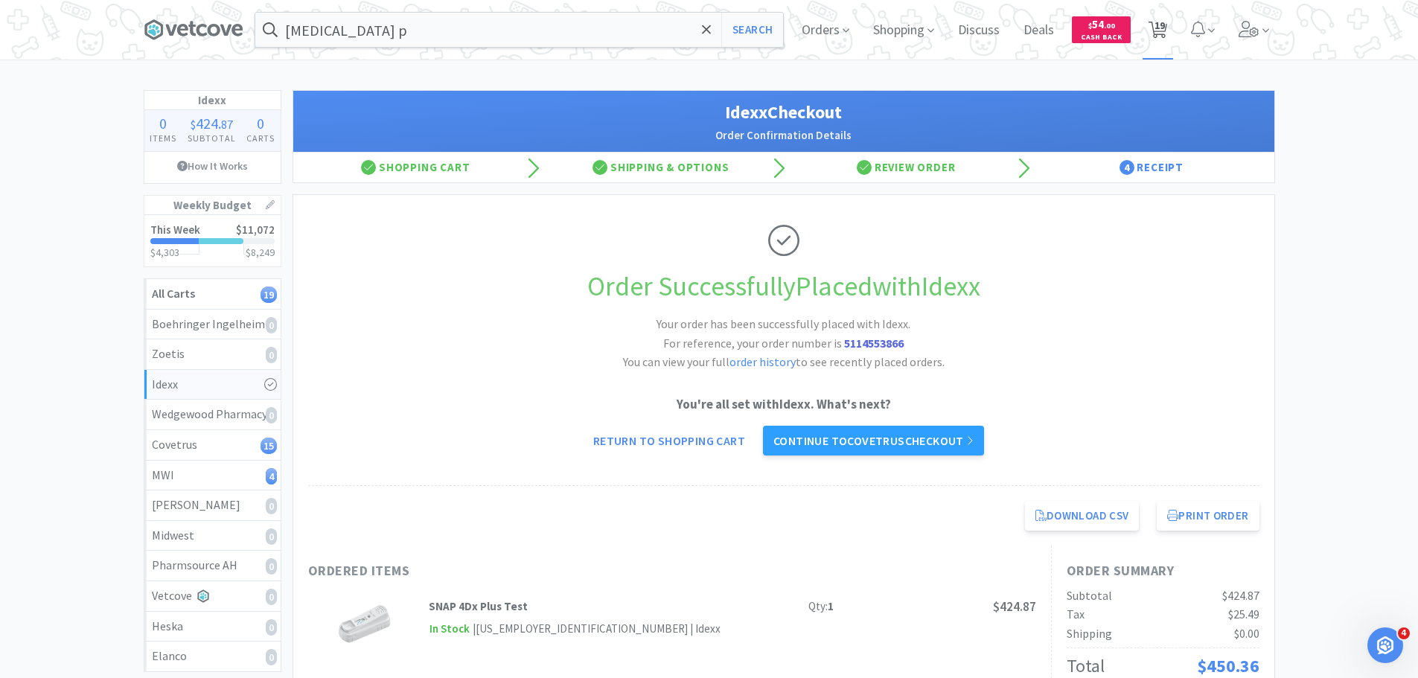
click at [1168, 25] on span "19" at bounding box center [1158, 30] width 31 height 60
select select "20"
select select "6"
select select "12"
select select "2"
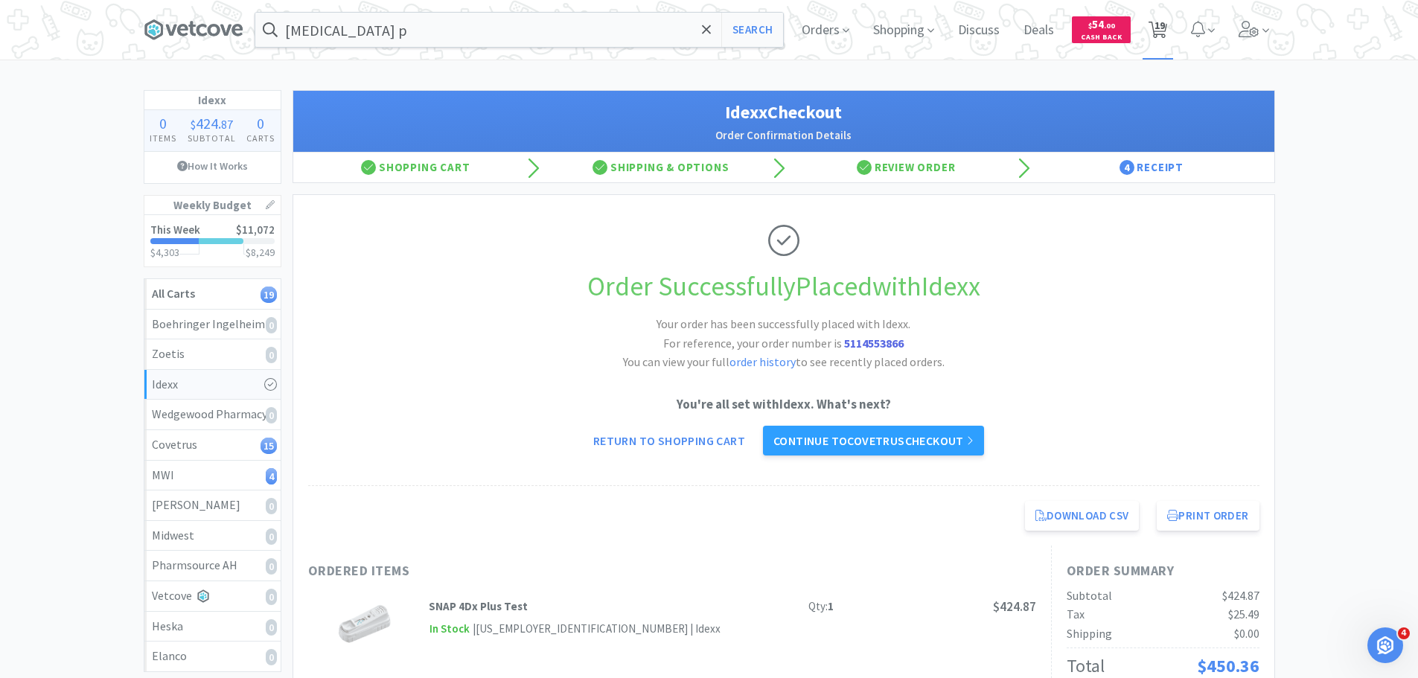
select select "12"
select select "1"
select select "2"
select select "6"
select select "2"
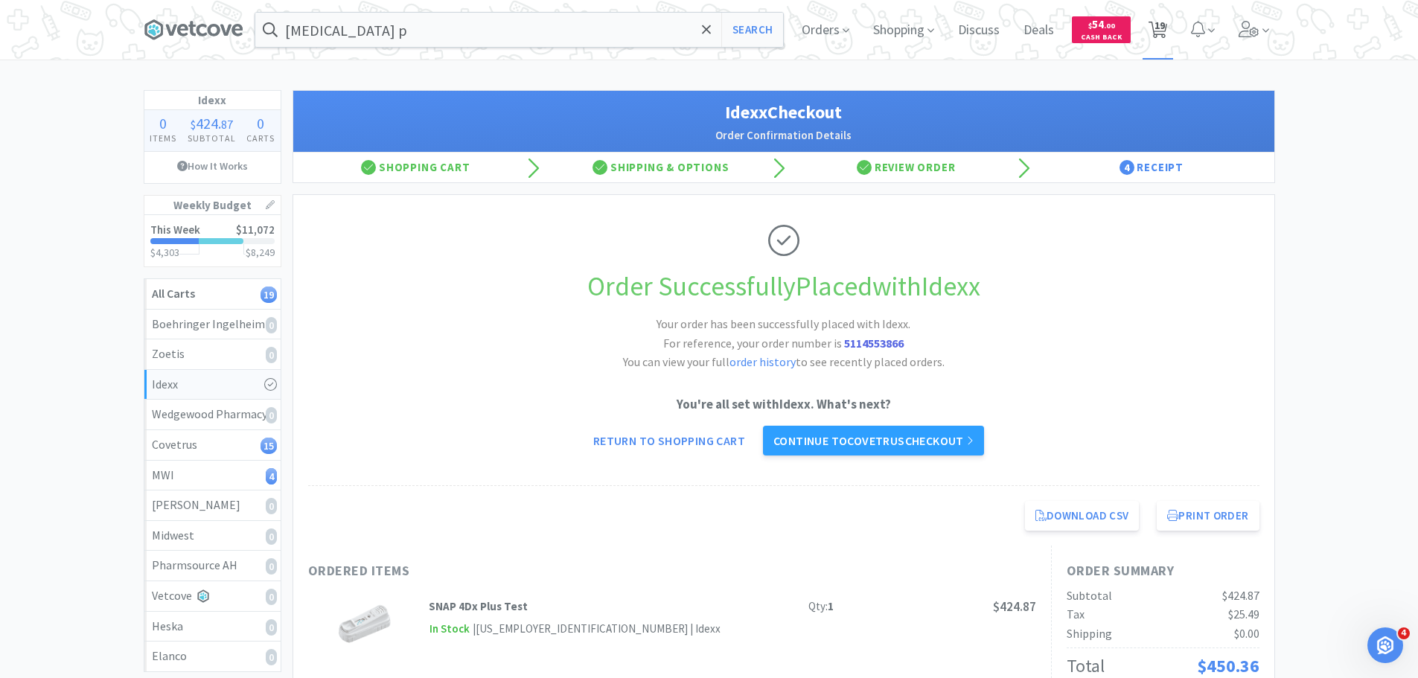
select select "2"
select select "1"
select select "2"
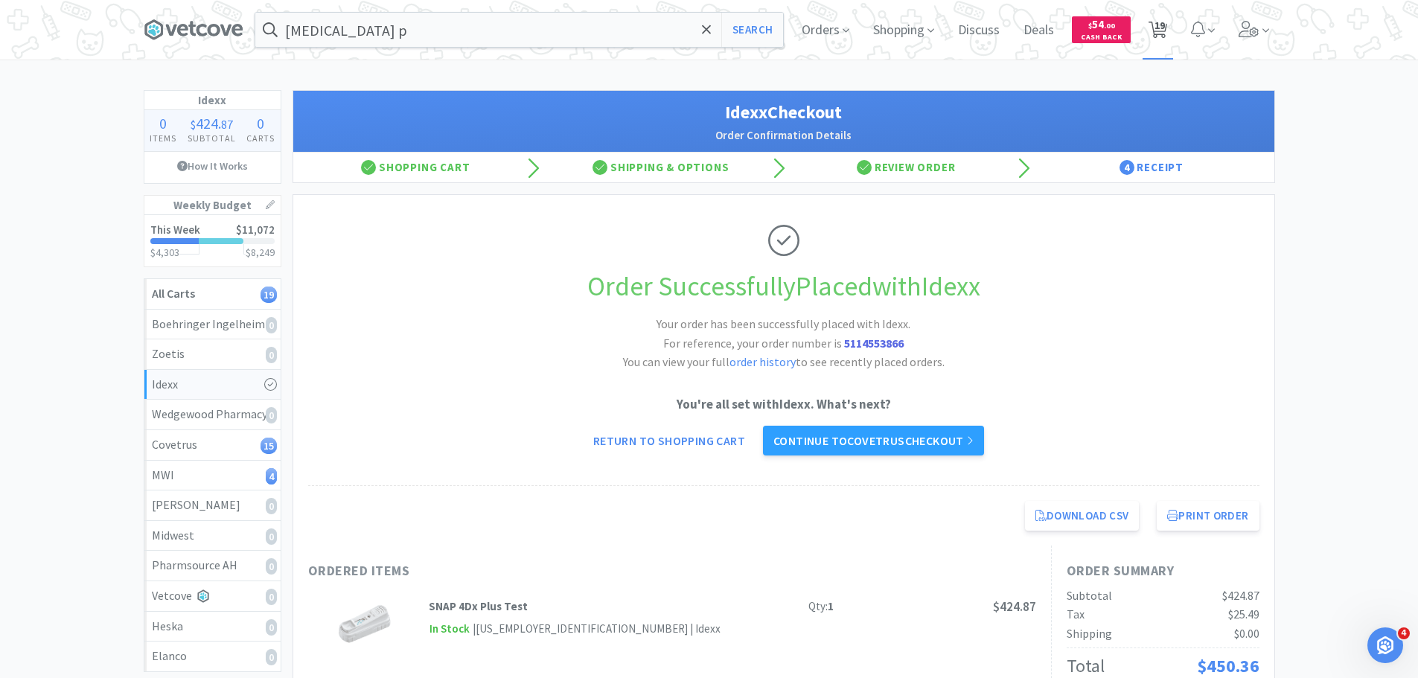
select select "2"
select select "12"
select select "36"
select select "4"
select select "3"
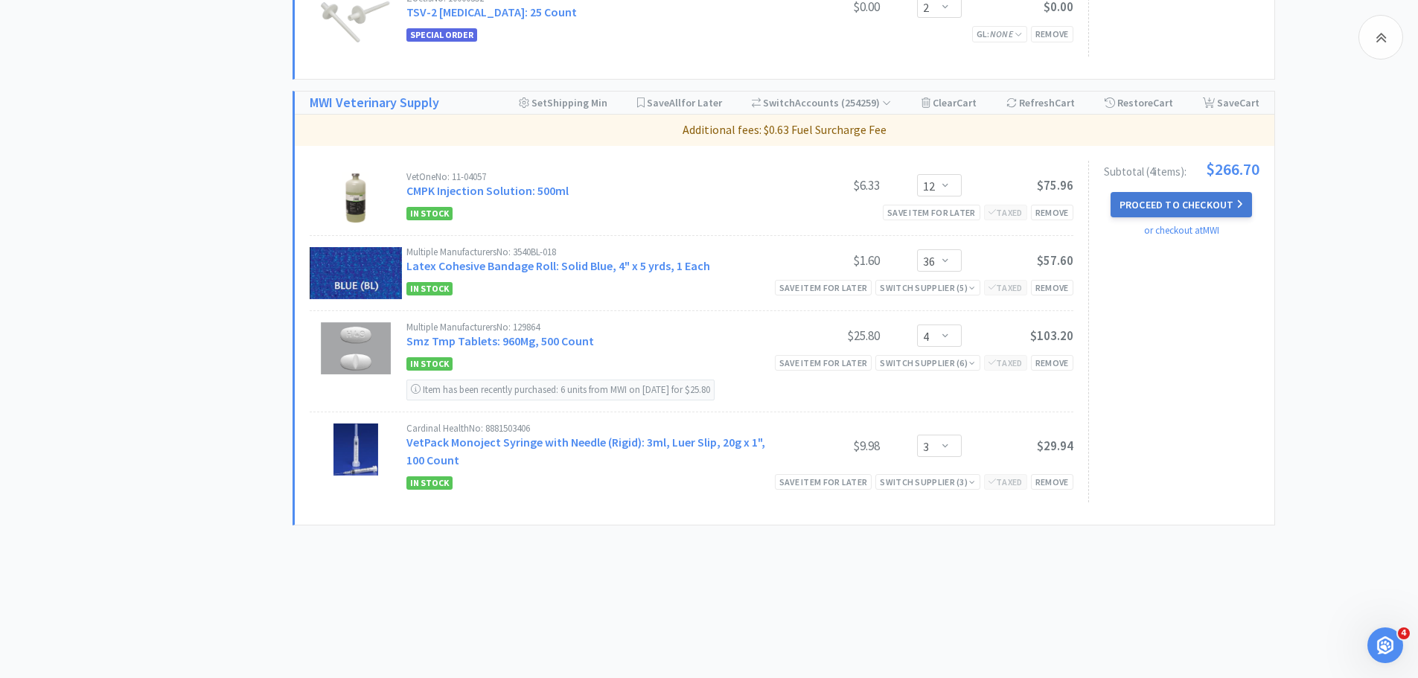
click at [1172, 207] on button "Proceed to Checkout" at bounding box center [1181, 204] width 141 height 25
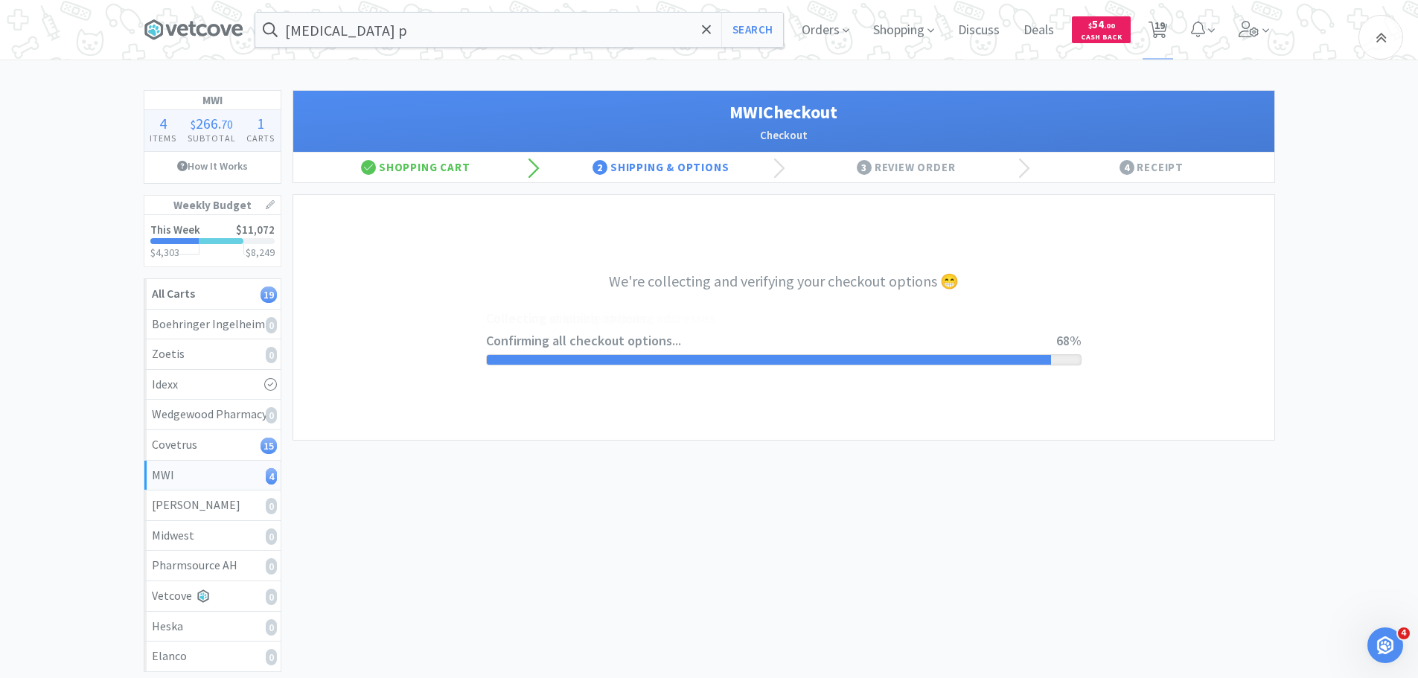
select select "STD_"
select select "FMI"
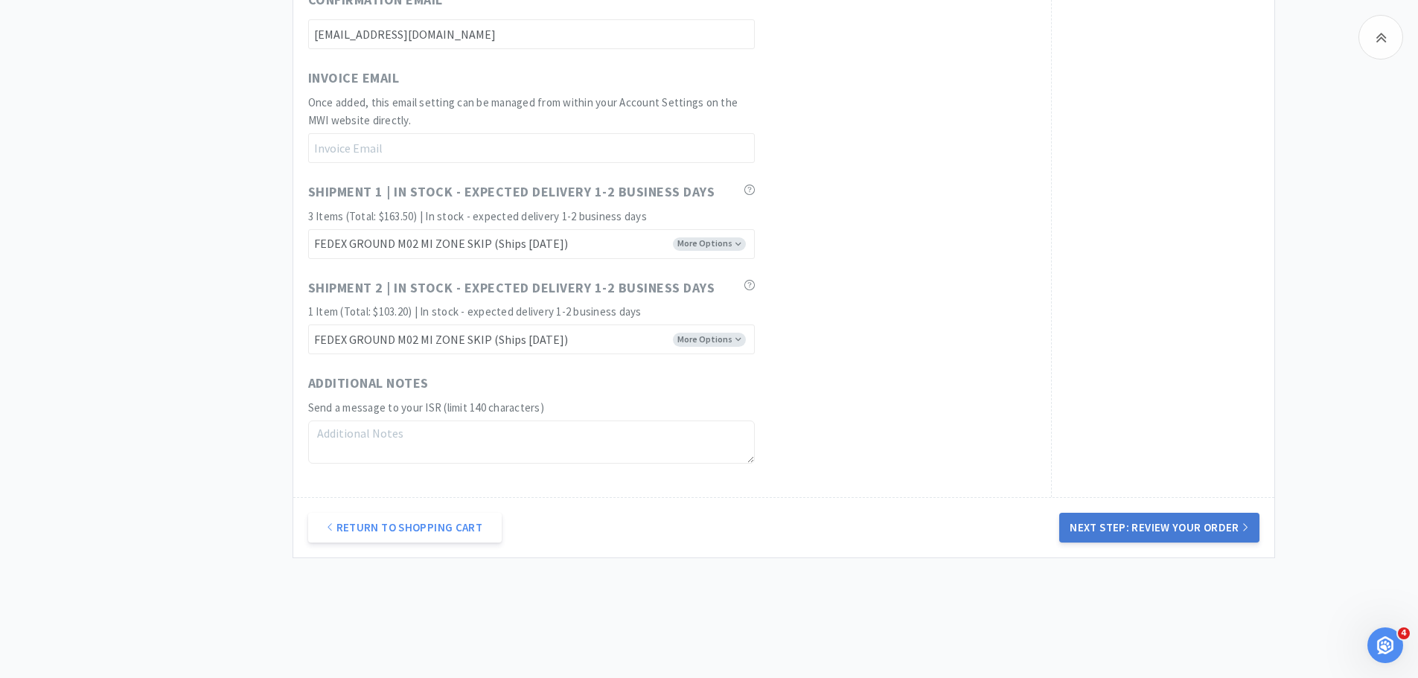
click at [1116, 526] on button "Next Step: Review Your Order" at bounding box center [1159, 528] width 200 height 30
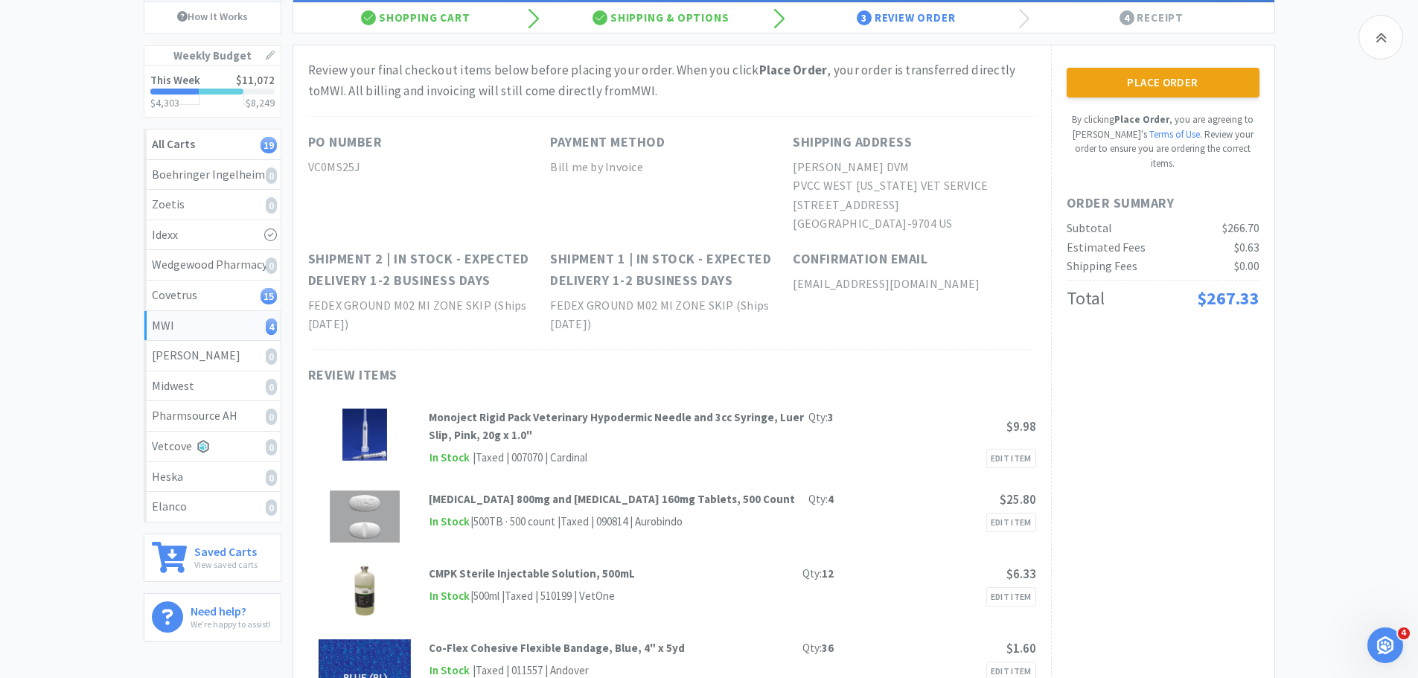
scroll to position [149, 0]
click at [1111, 89] on button "Place Order" at bounding box center [1163, 83] width 193 height 30
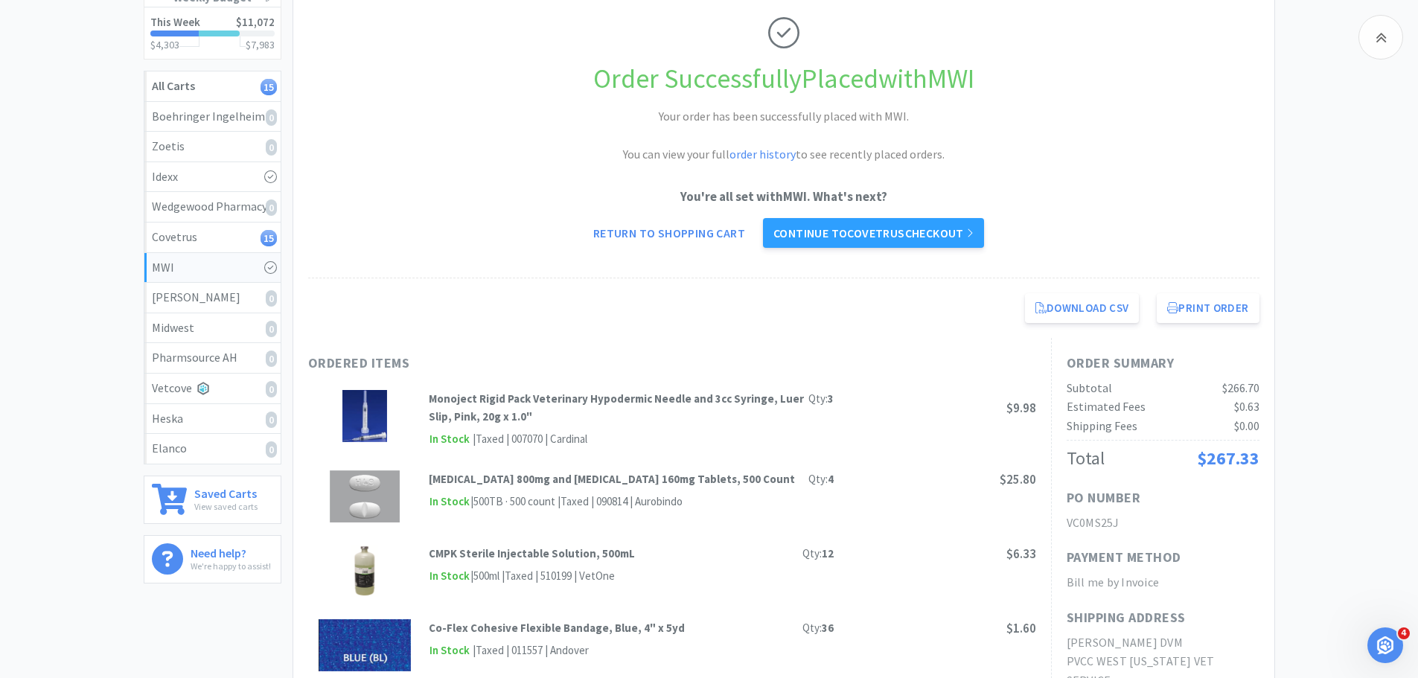
scroll to position [149, 0]
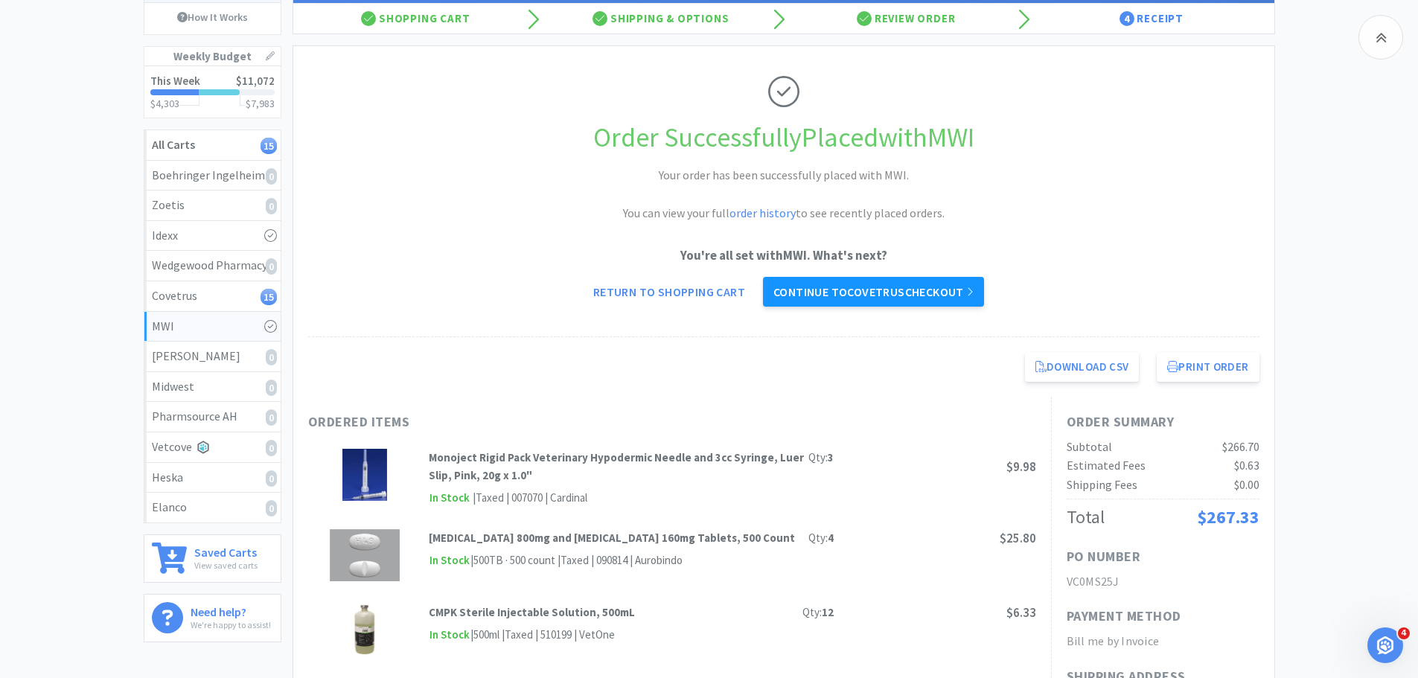
click at [946, 299] on link "Continue to Covetrus checkout" at bounding box center [873, 292] width 221 height 30
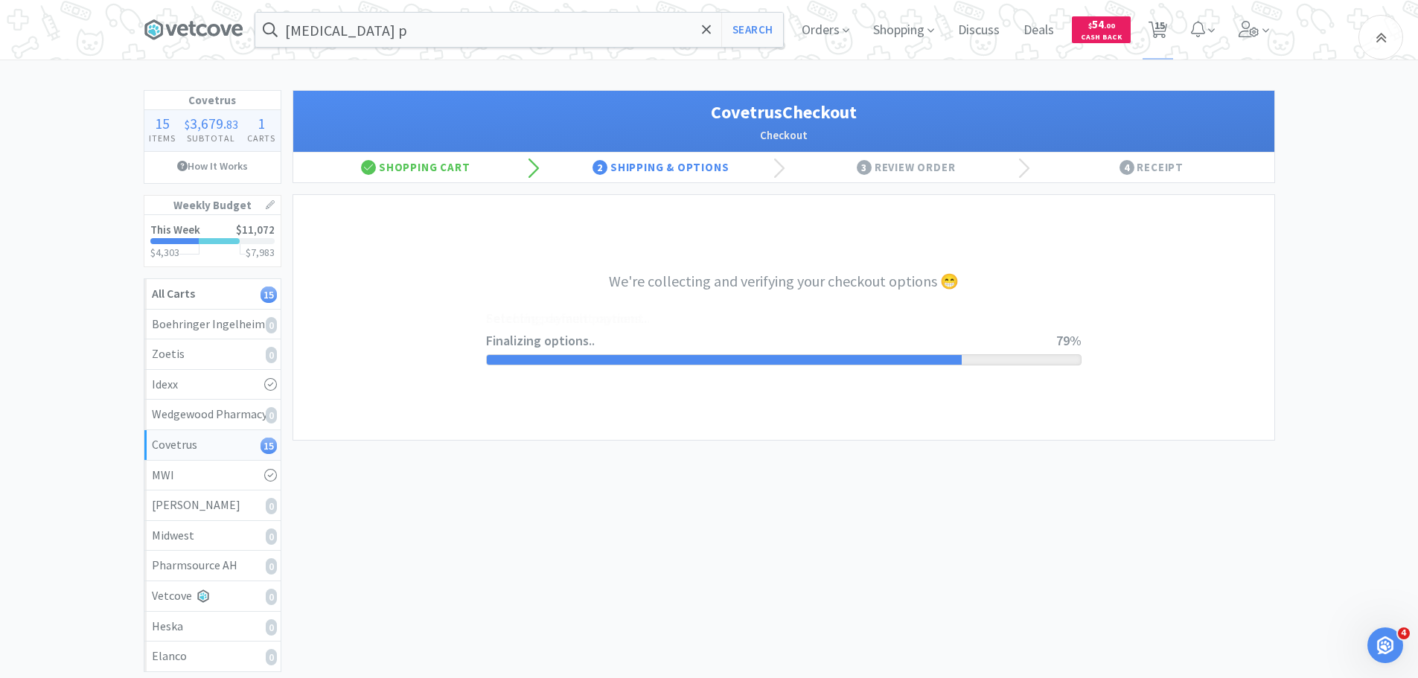
select select "ACCOUNT"
select select "cvt-standard-net"
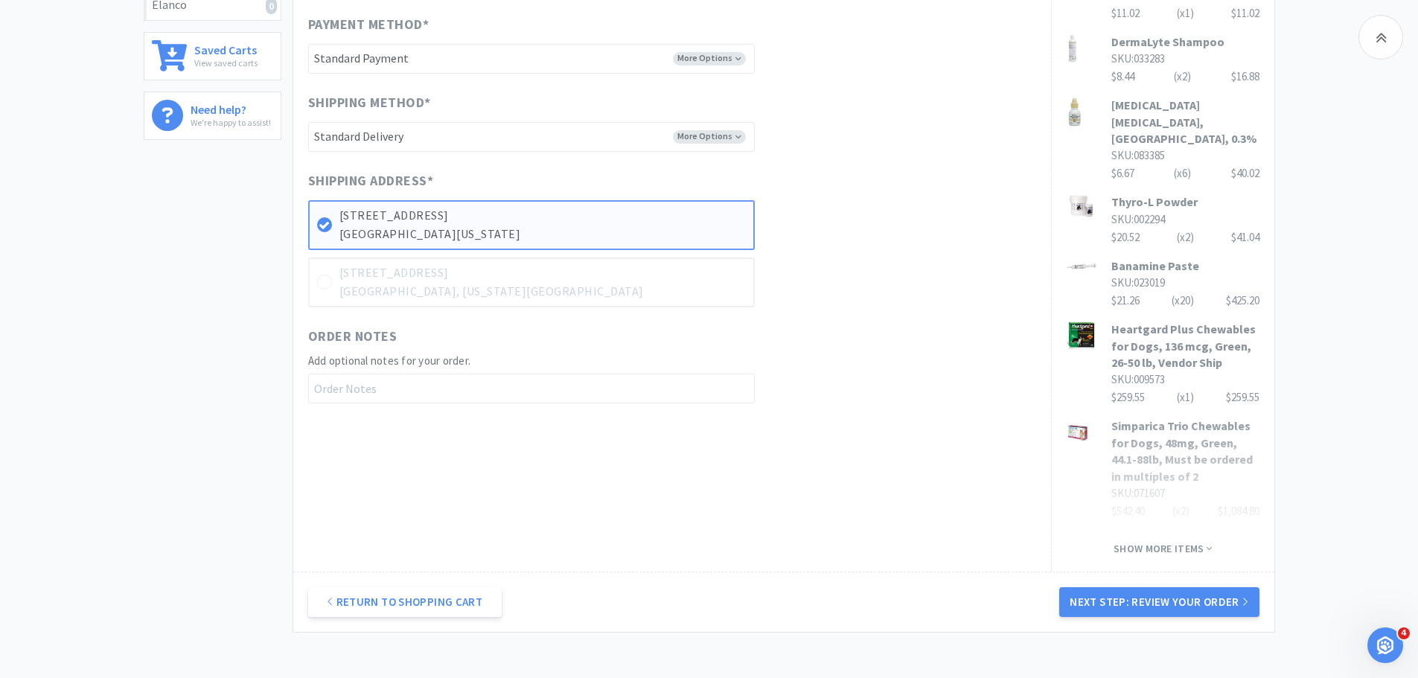
scroll to position [742, 0]
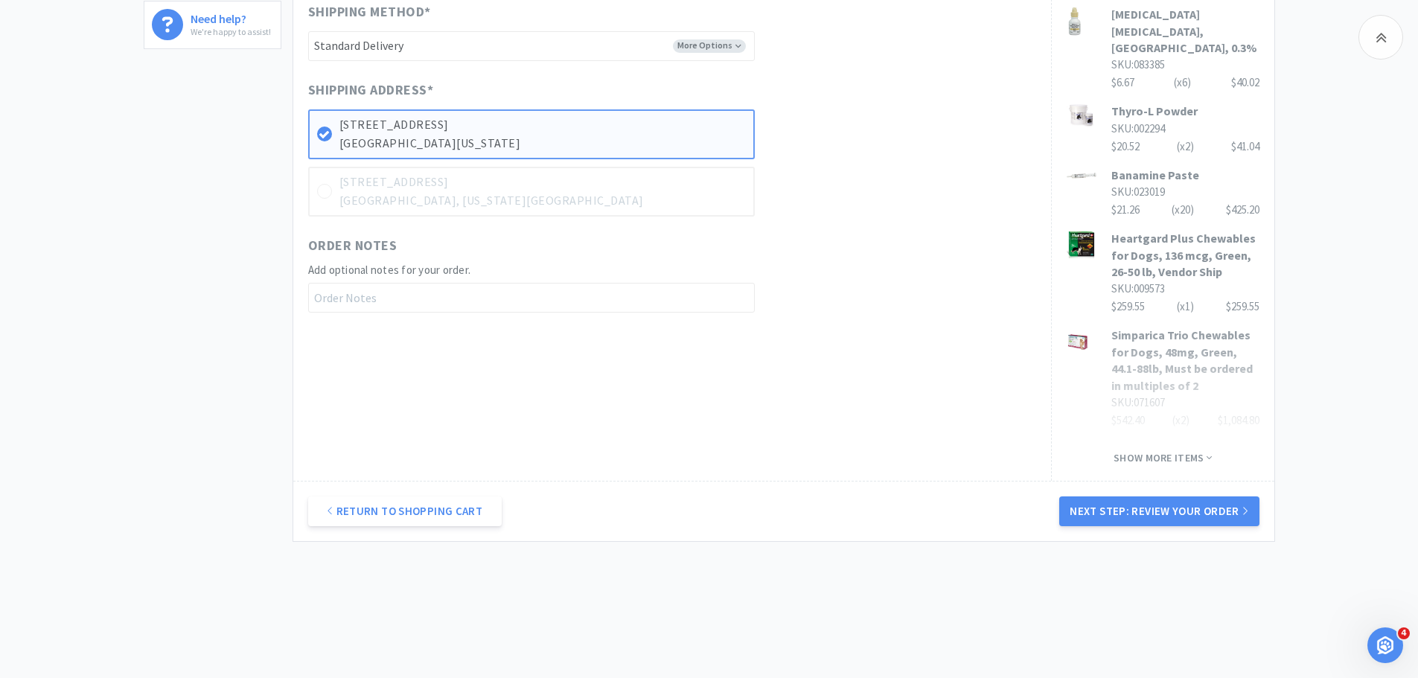
click at [1199, 515] on div "Return to Shopping Cart Next Step: Review Your Order" at bounding box center [783, 511] width 981 height 60
click at [1201, 503] on button "Next Step: Review Your Order" at bounding box center [1159, 512] width 200 height 30
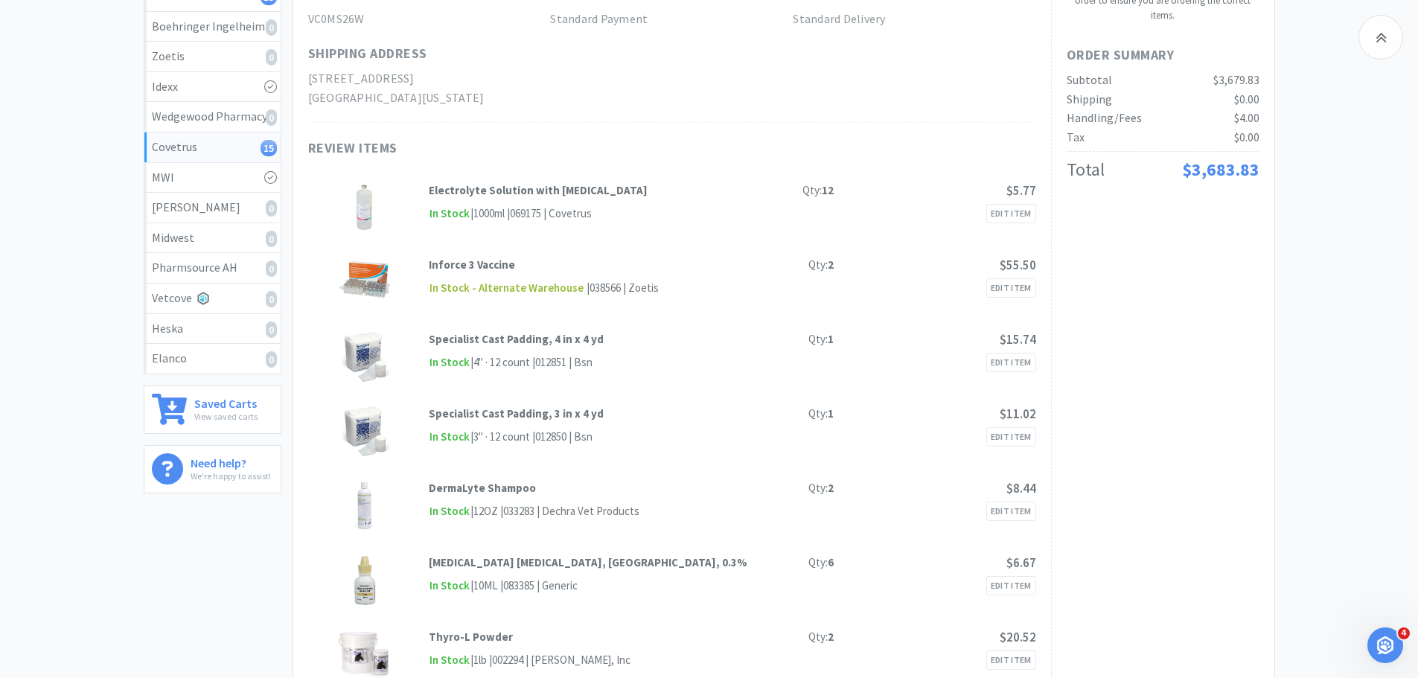
scroll to position [0, 0]
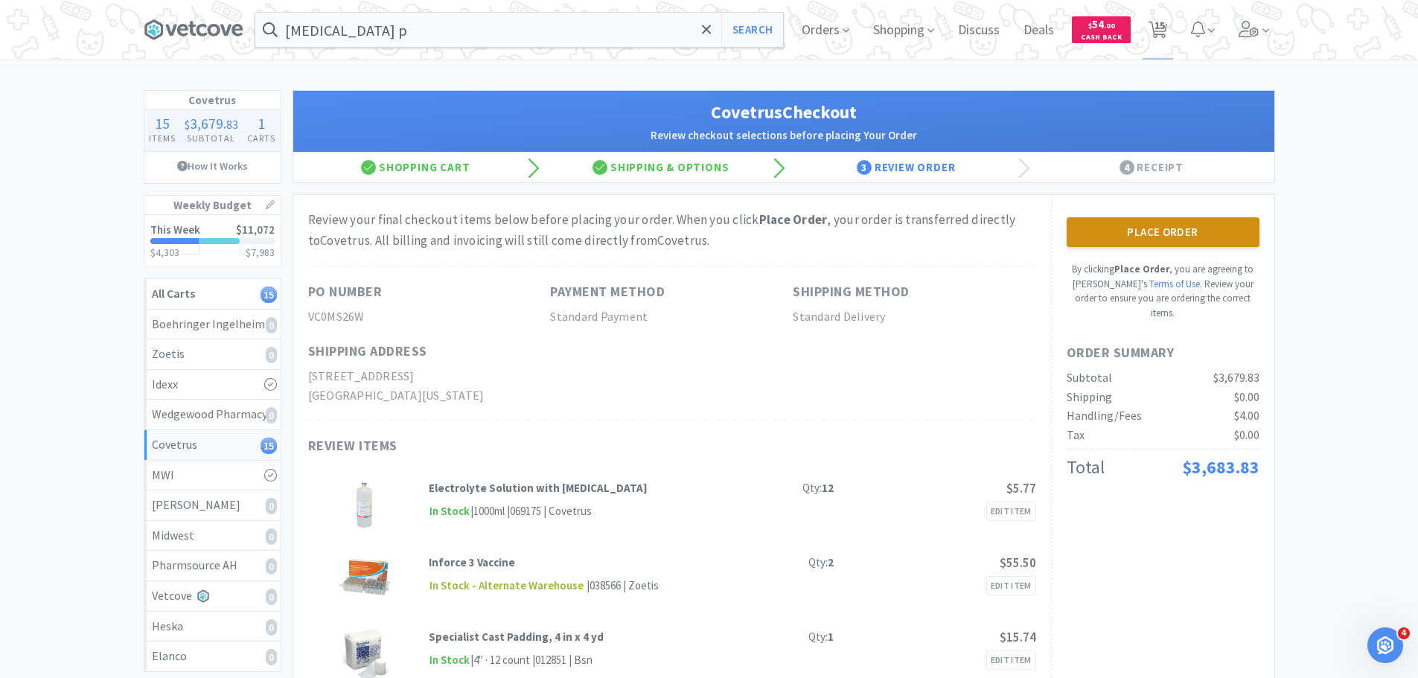
click at [1124, 229] on button "Place Order" at bounding box center [1163, 232] width 193 height 30
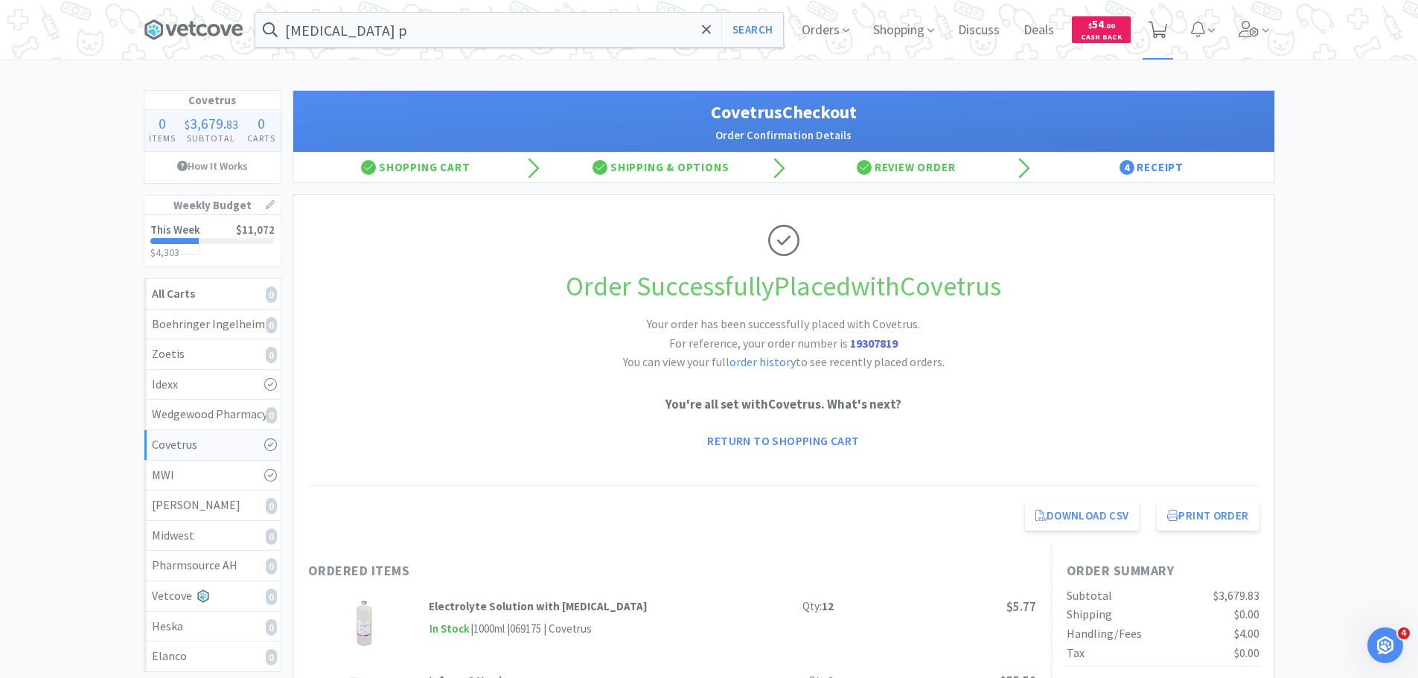
click at [1153, 26] on icon at bounding box center [1158, 30] width 19 height 16
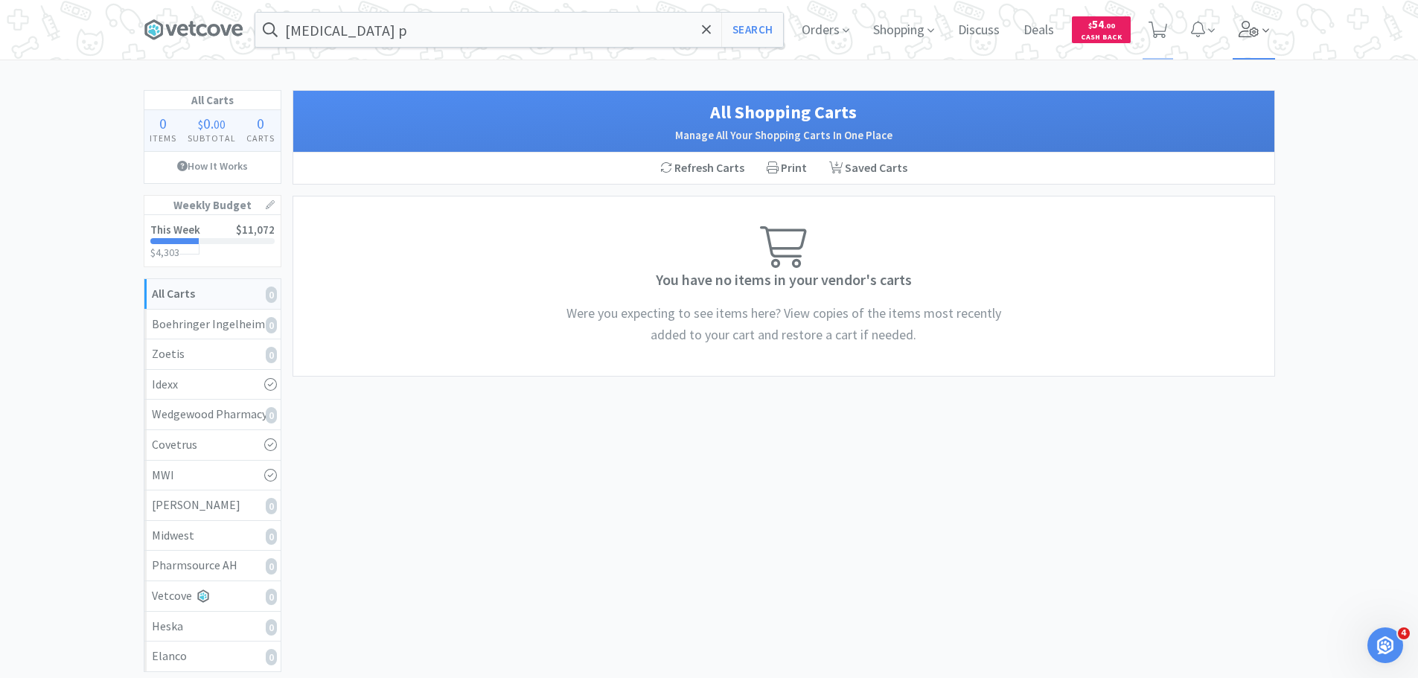
click at [1246, 28] on icon at bounding box center [1249, 29] width 20 height 16
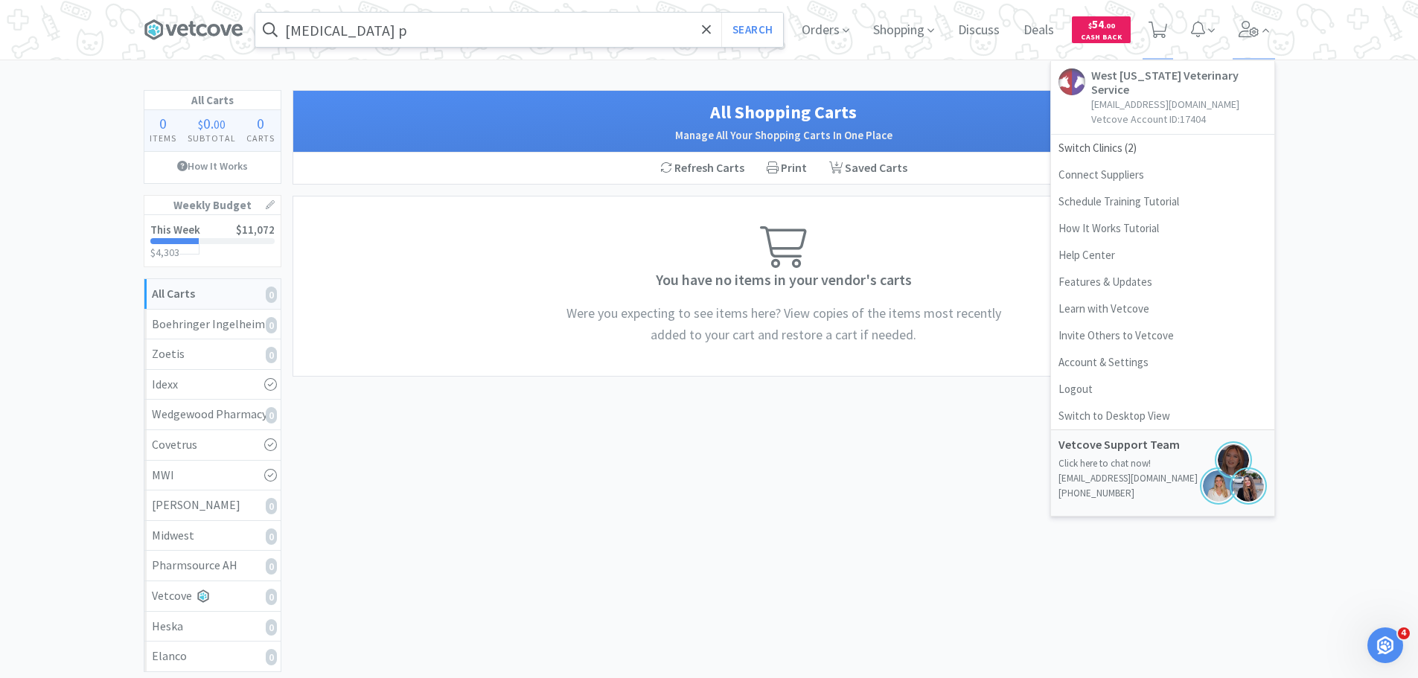
click at [527, 34] on input "[MEDICAL_DATA] p" at bounding box center [519, 30] width 528 height 34
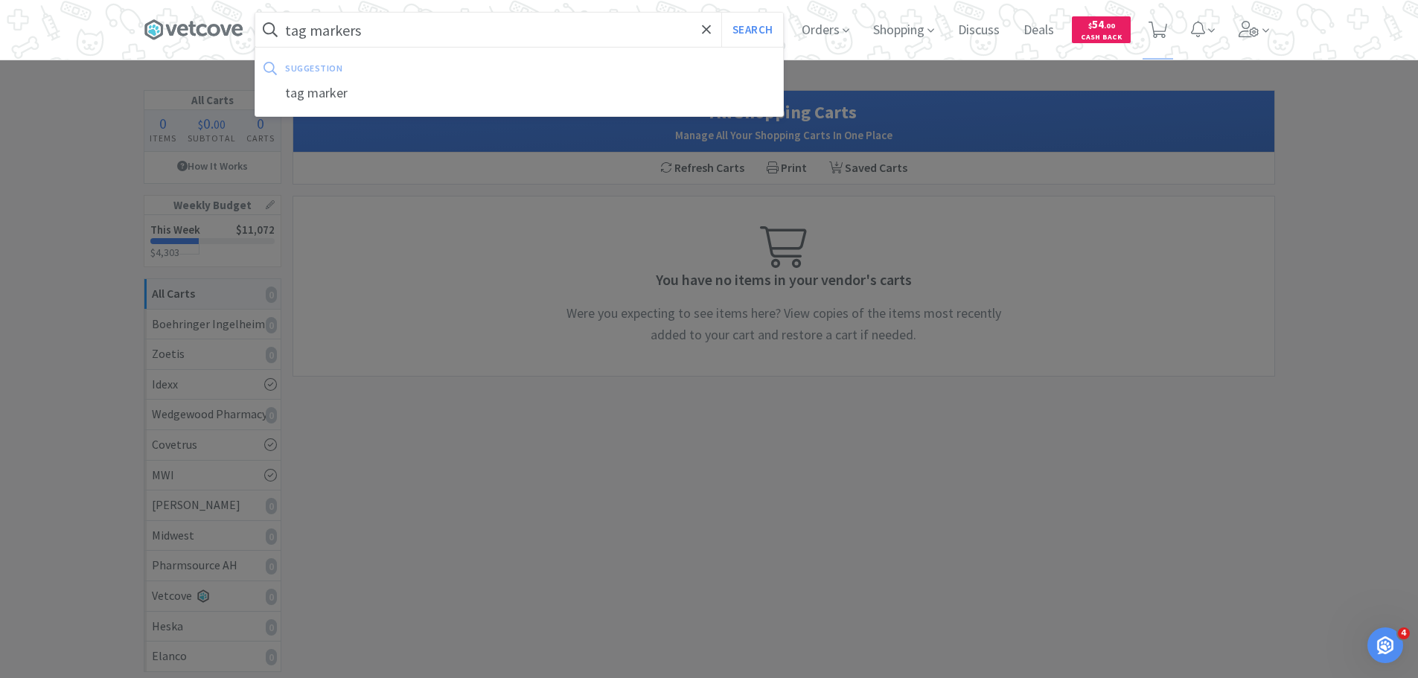
type input "tag markers"
click at [721, 13] on button "Search" at bounding box center [752, 30] width 62 height 34
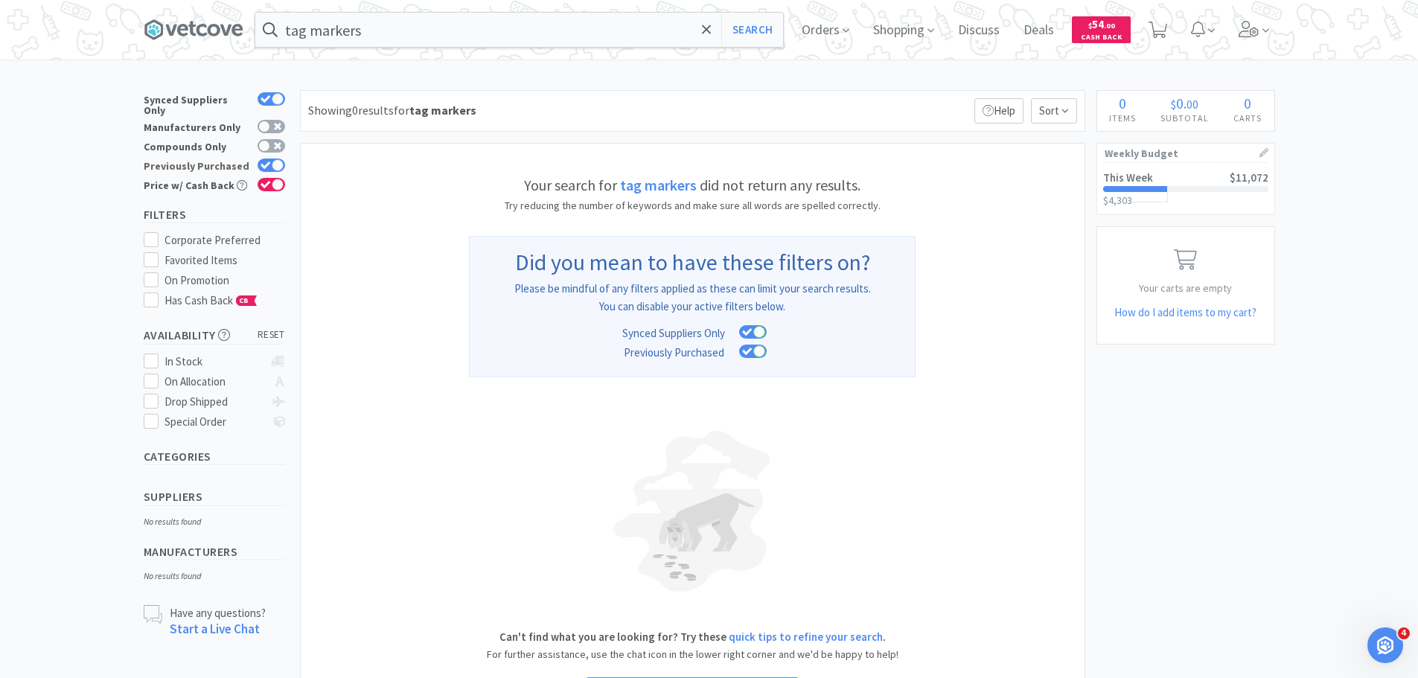
click at [269, 162] on icon at bounding box center [266, 165] width 10 height 7
checkbox input "false"
